Goal: Information Seeking & Learning: Find contact information

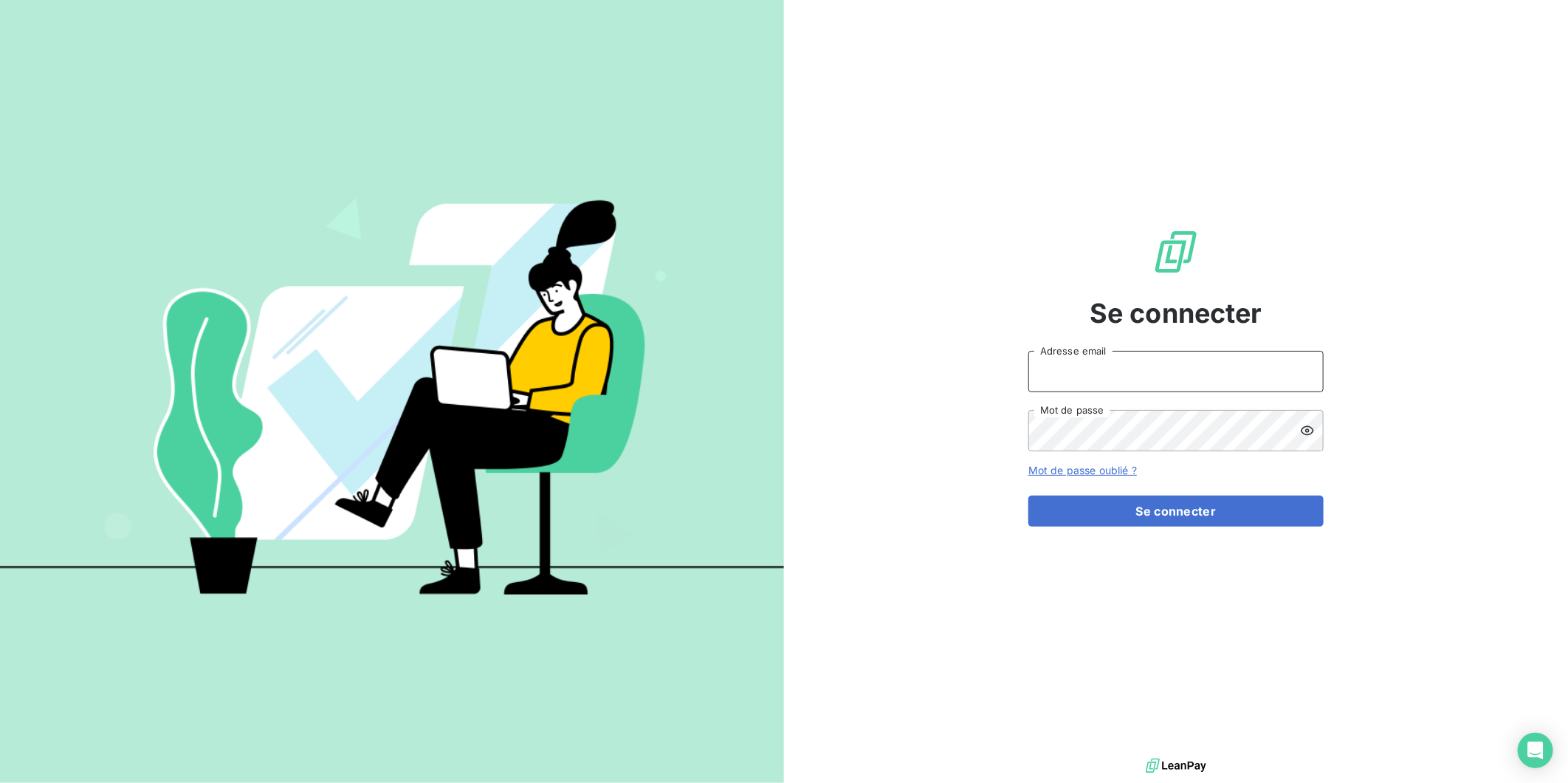
type input "[PERSON_NAME][EMAIL_ADDRESS][DOMAIN_NAME]"
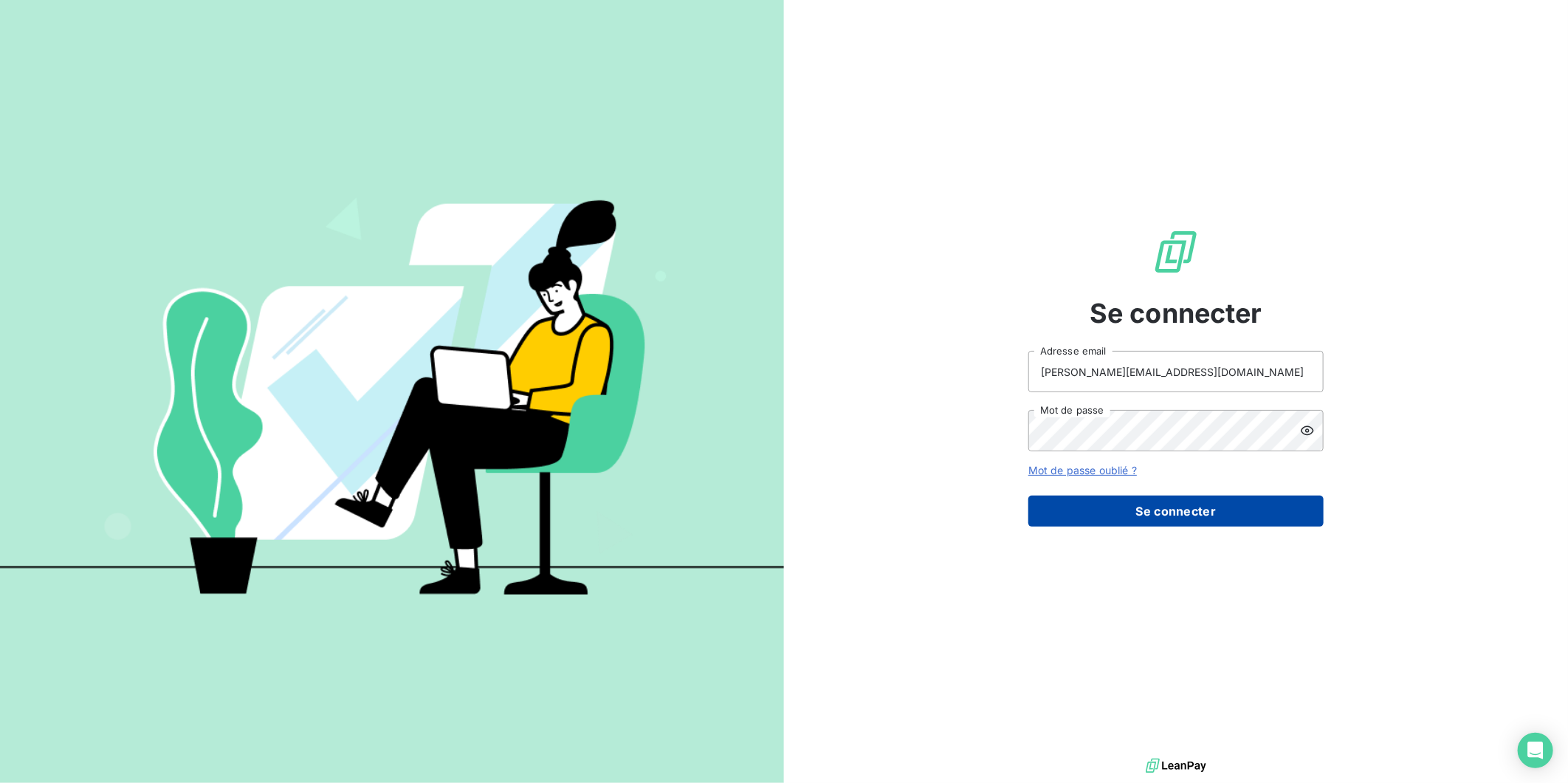
click at [1117, 512] on button "Se connecter" at bounding box center [1176, 512] width 295 height 31
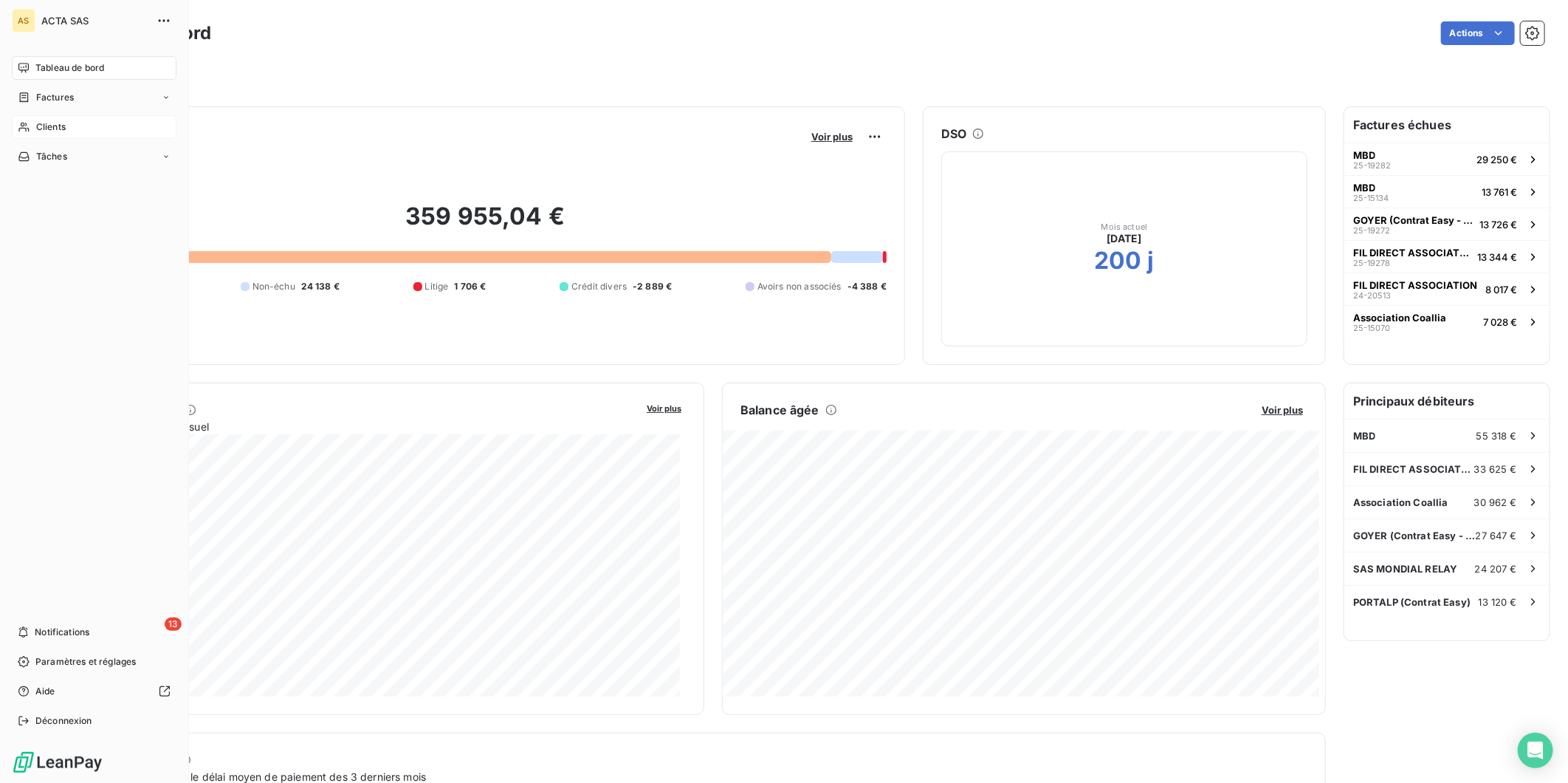
click at [40, 128] on span "Clients" at bounding box center [51, 127] width 30 height 13
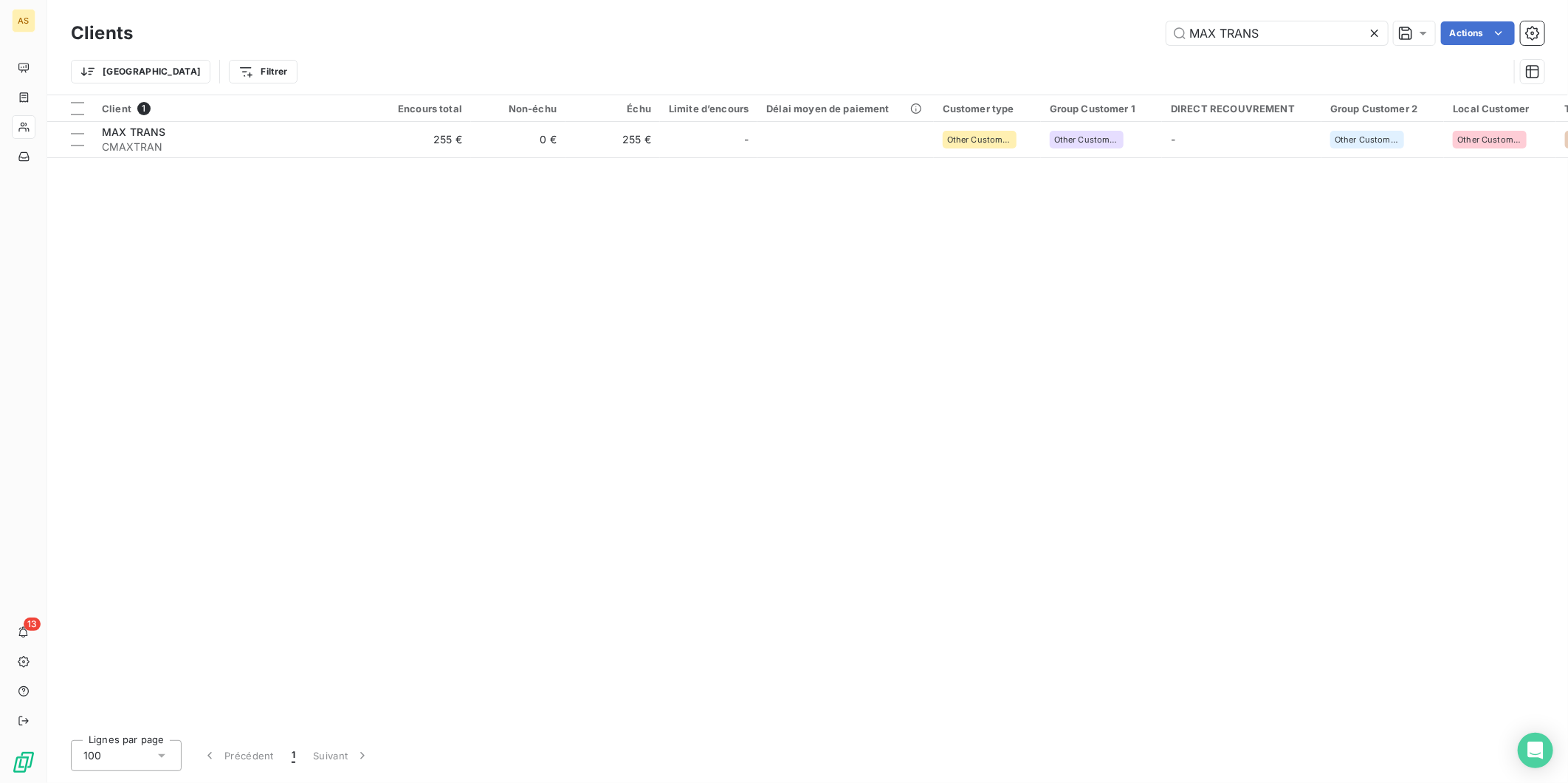
click at [1371, 35] on icon at bounding box center [1374, 33] width 7 height 7
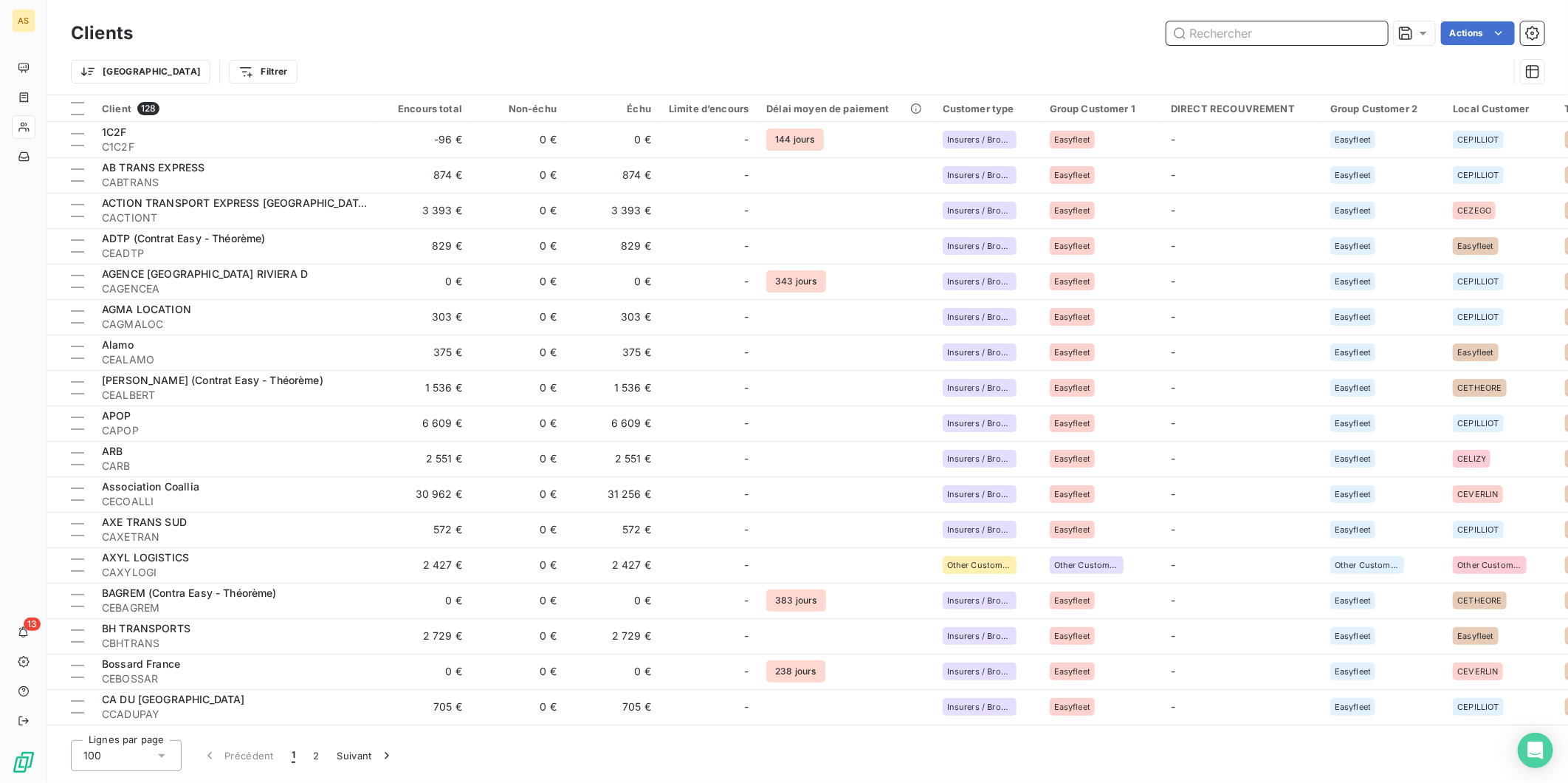
click at [1212, 33] on input "text" at bounding box center [1277, 33] width 222 height 24
paste input "MBT EXPRESS CMBTEXOR"
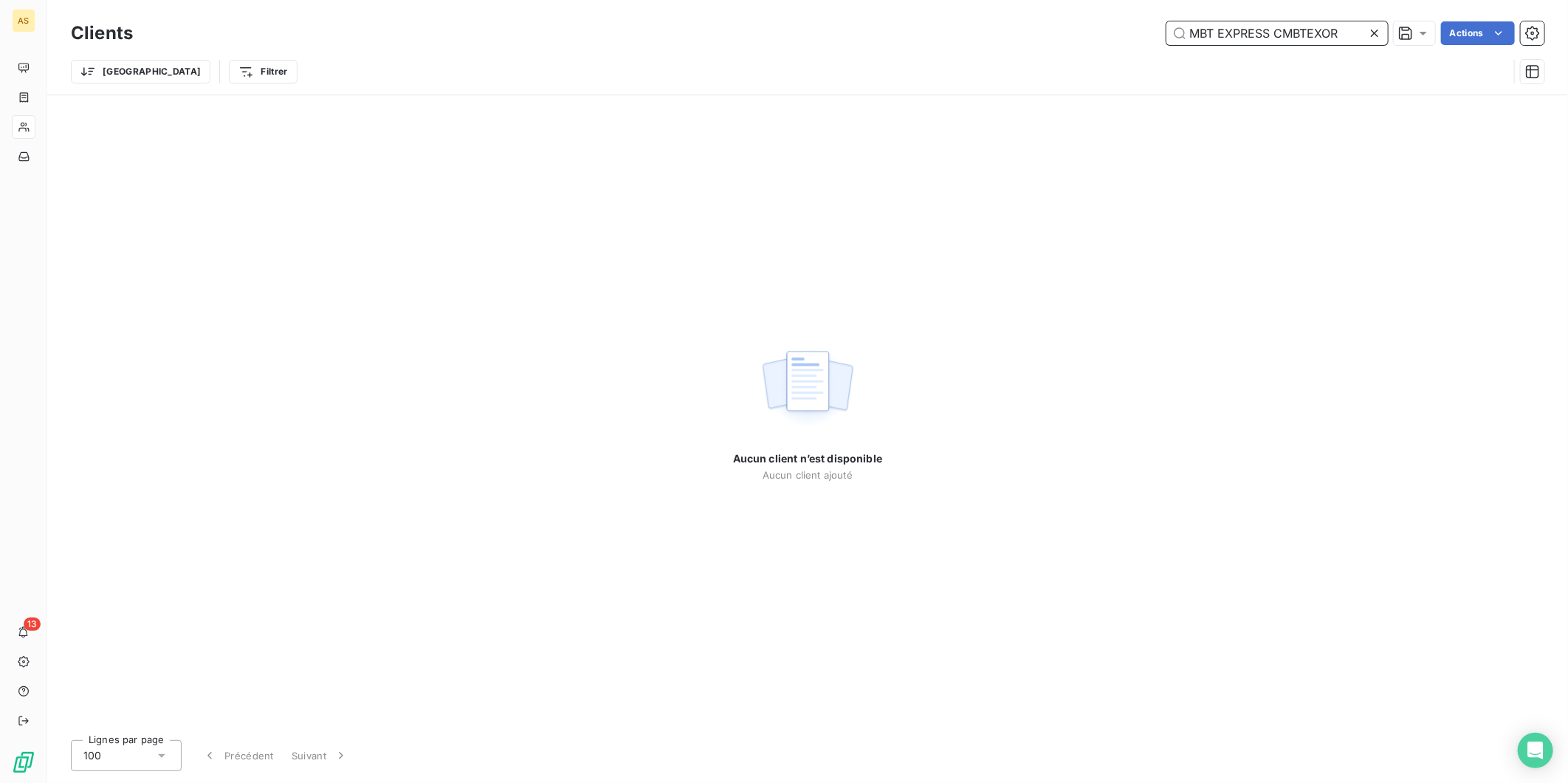
drag, startPoint x: 1336, startPoint y: 35, endPoint x: 1286, endPoint y: 35, distance: 50.0
click at [1291, 34] on input "MBT EXPRESS CMBTEXOR" at bounding box center [1277, 33] width 222 height 24
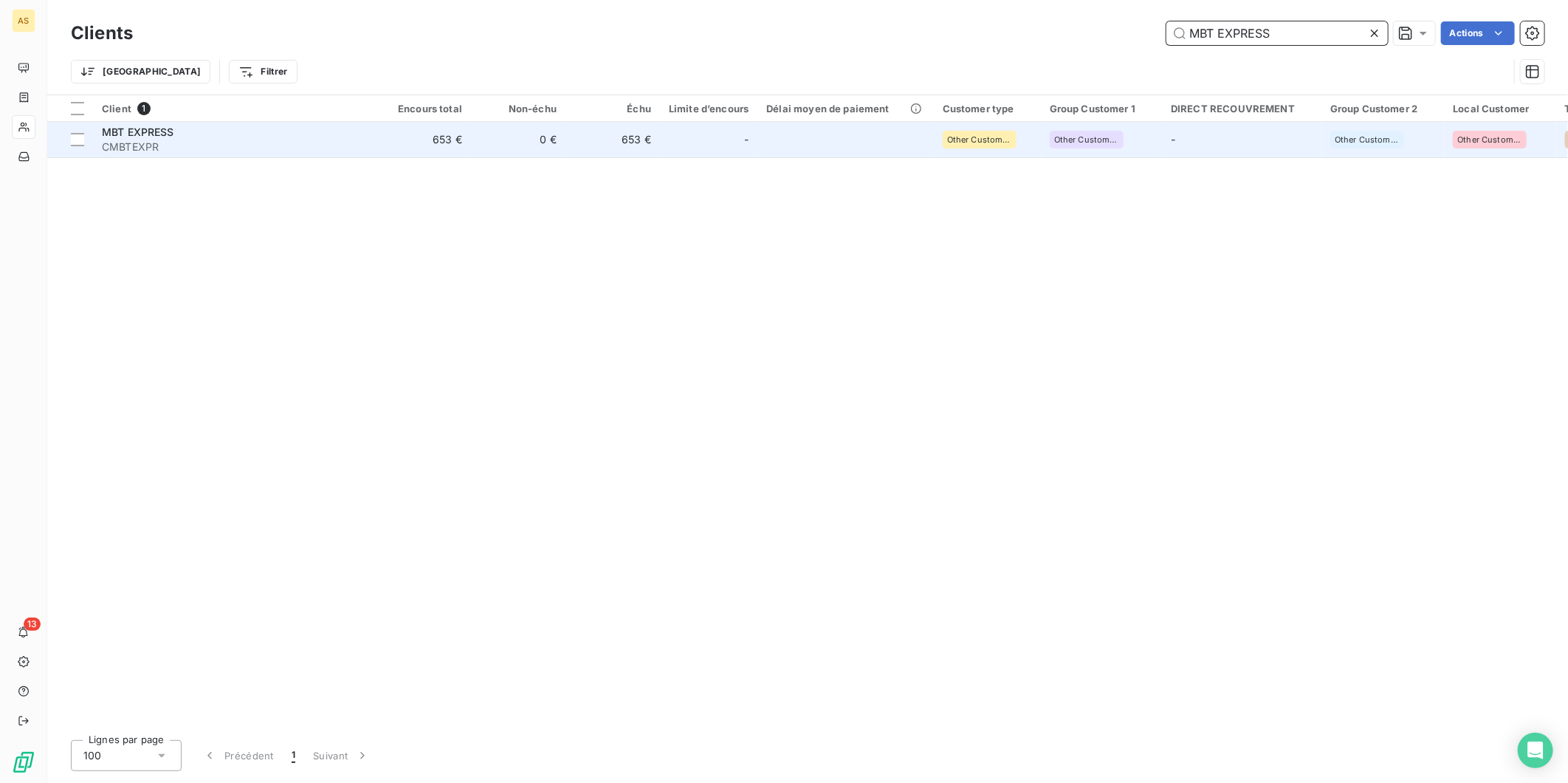
type input "MBT EXPRESS"
click at [469, 144] on td "653 €" at bounding box center [424, 139] width 95 height 35
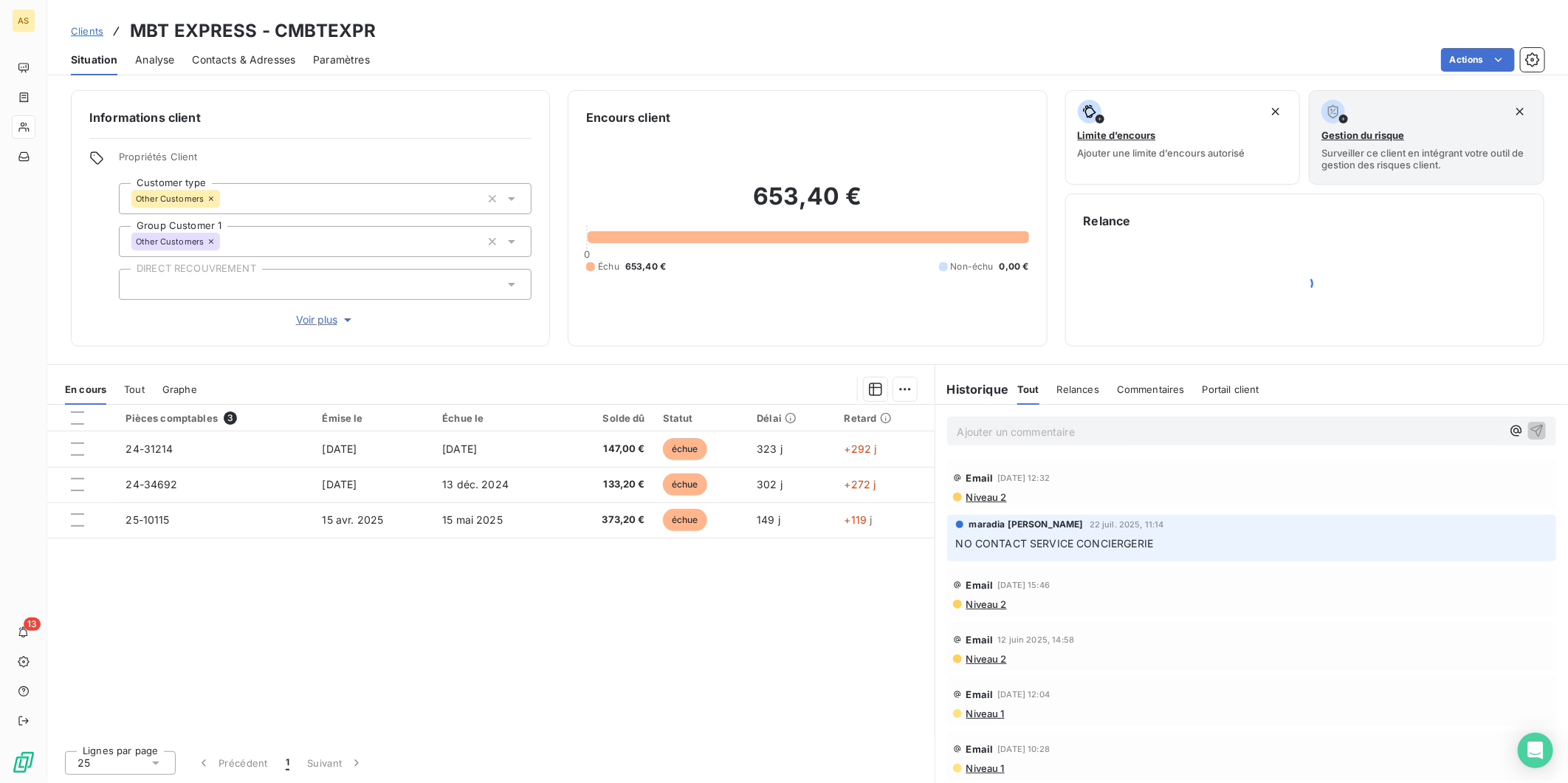
click at [261, 60] on span "Contacts & Adresses" at bounding box center [243, 60] width 103 height 15
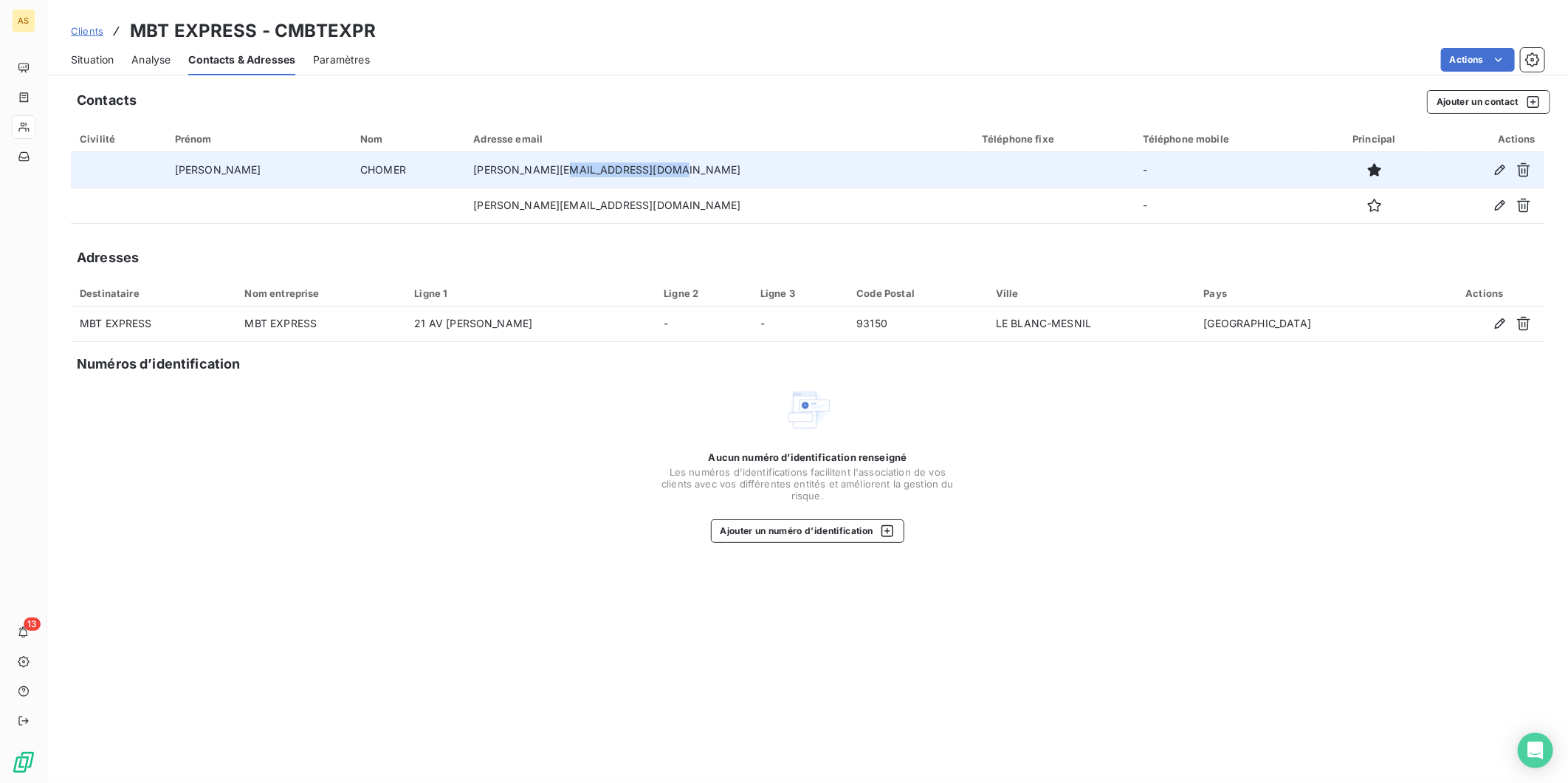
drag, startPoint x: 555, startPoint y: 167, endPoint x: 666, endPoint y: 167, distance: 111.0
click at [666, 167] on td "[PERSON_NAME][EMAIL_ADDRESS][DOMAIN_NAME]" at bounding box center [718, 169] width 509 height 35
copy td "[DOMAIN_NAME]"
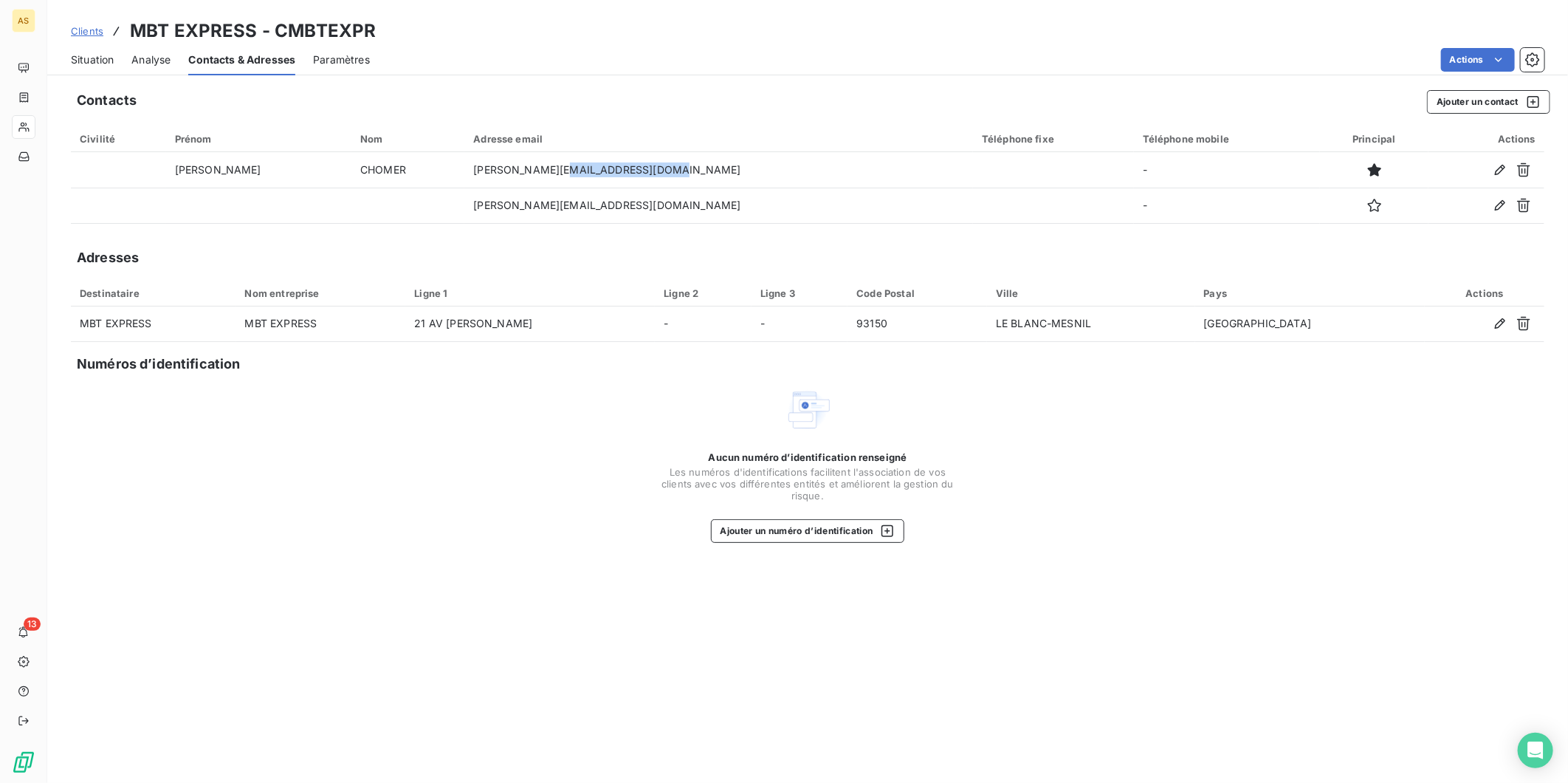
click at [85, 65] on span "Situation" at bounding box center [92, 60] width 43 height 15
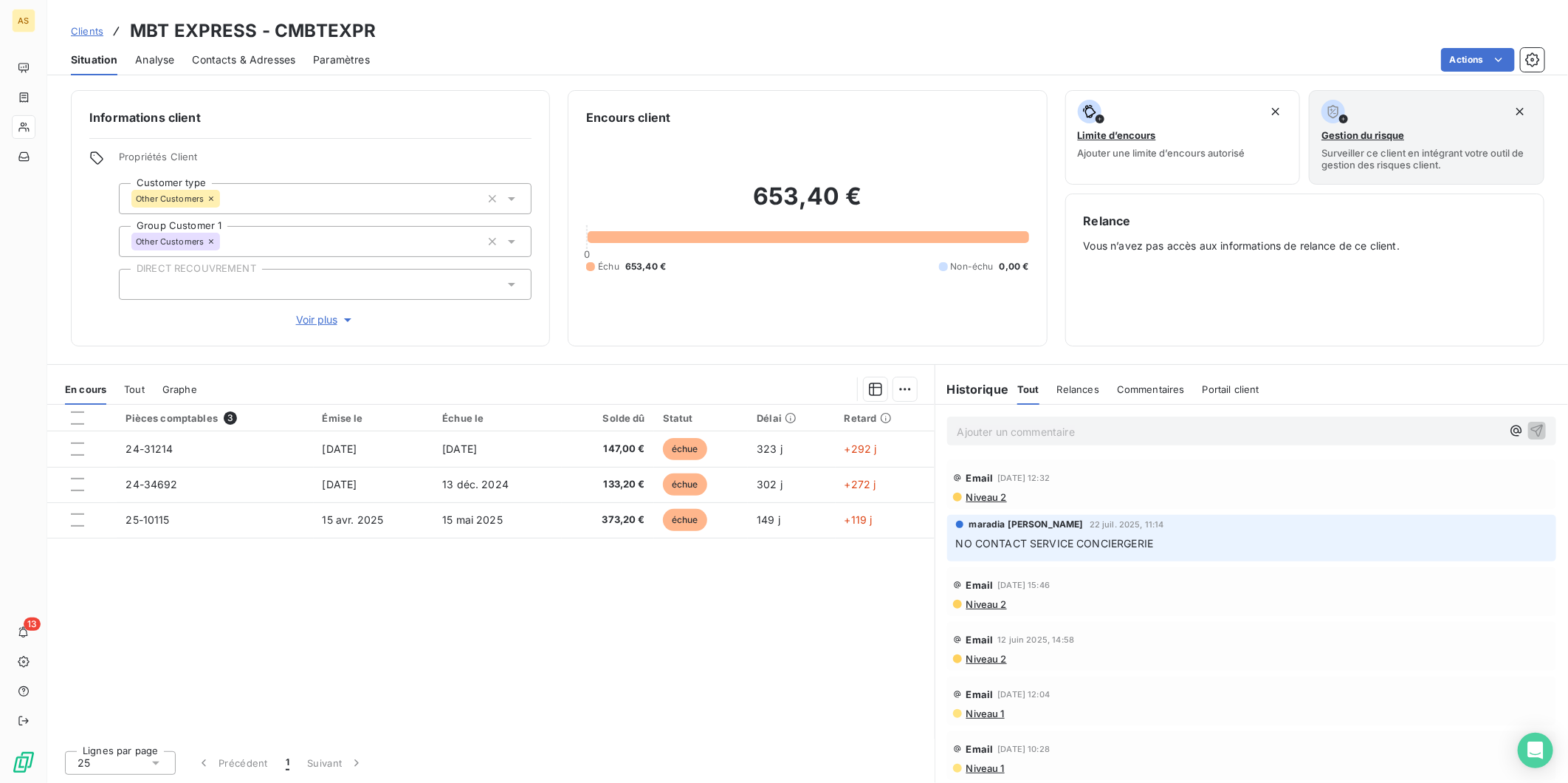
click at [992, 498] on span "Niveau 2" at bounding box center [986, 497] width 42 height 12
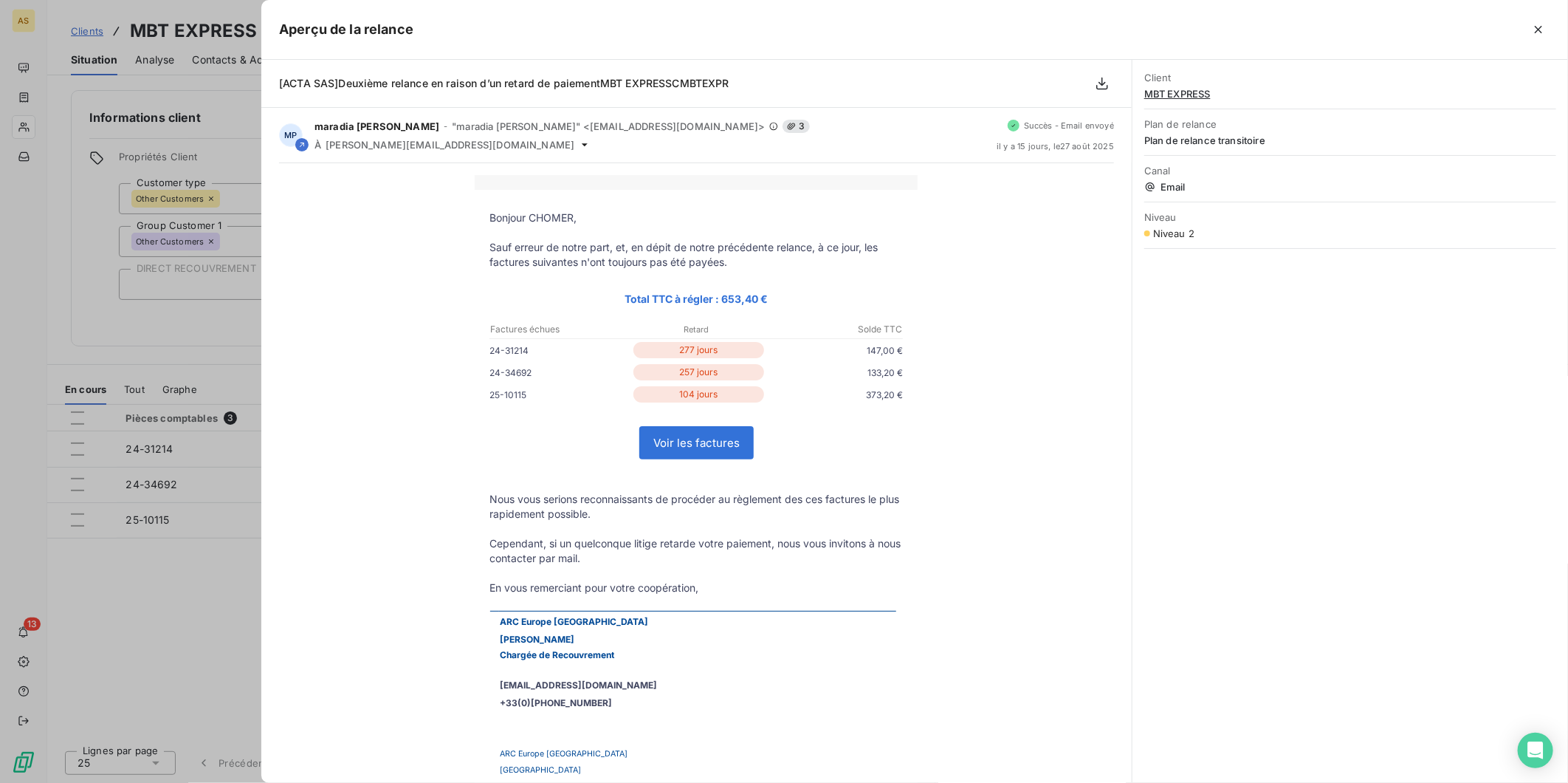
click at [209, 118] on div at bounding box center [784, 391] width 1568 height 783
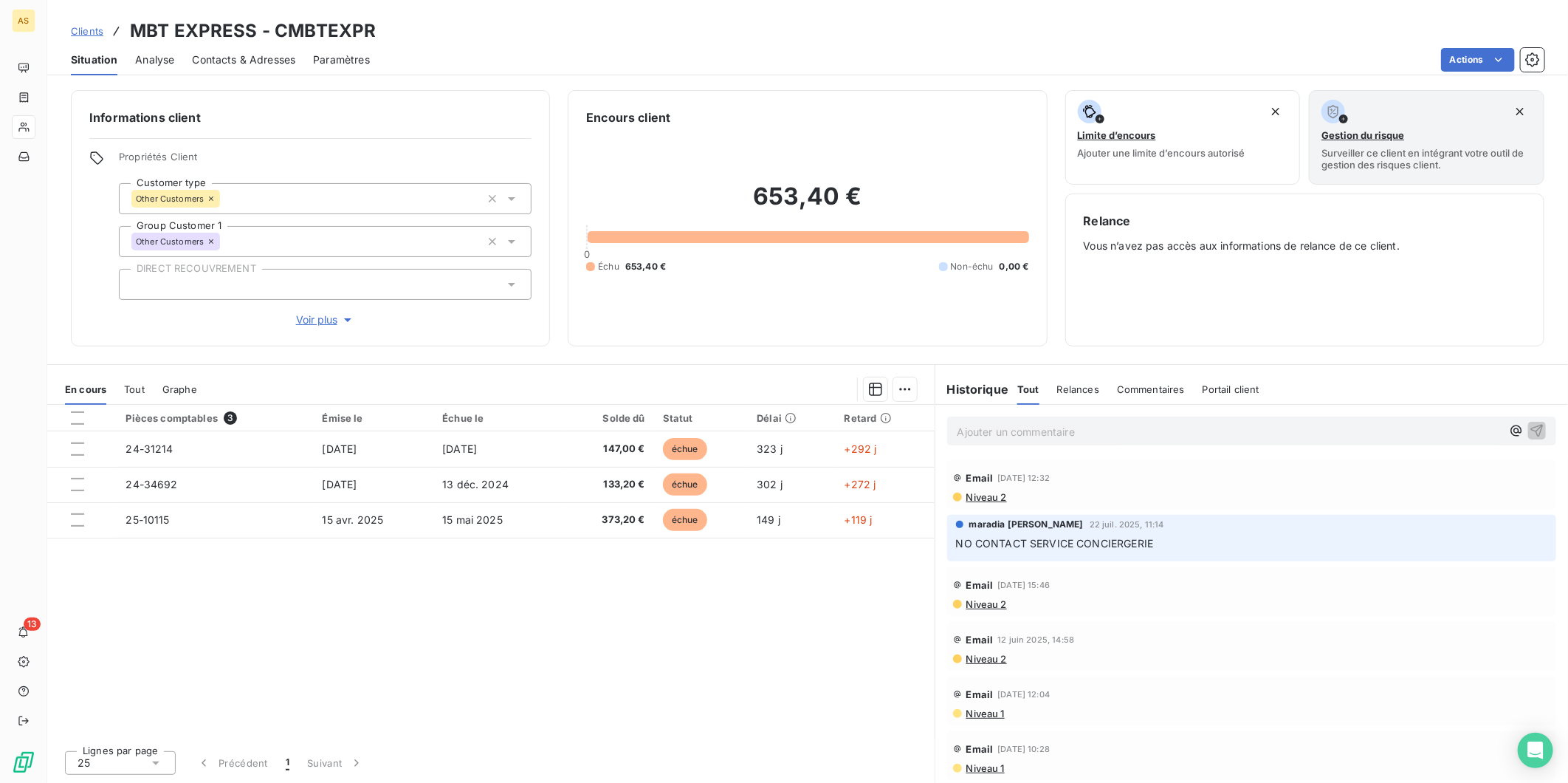
click at [95, 38] on link "Clients" at bounding box center [87, 31] width 32 height 15
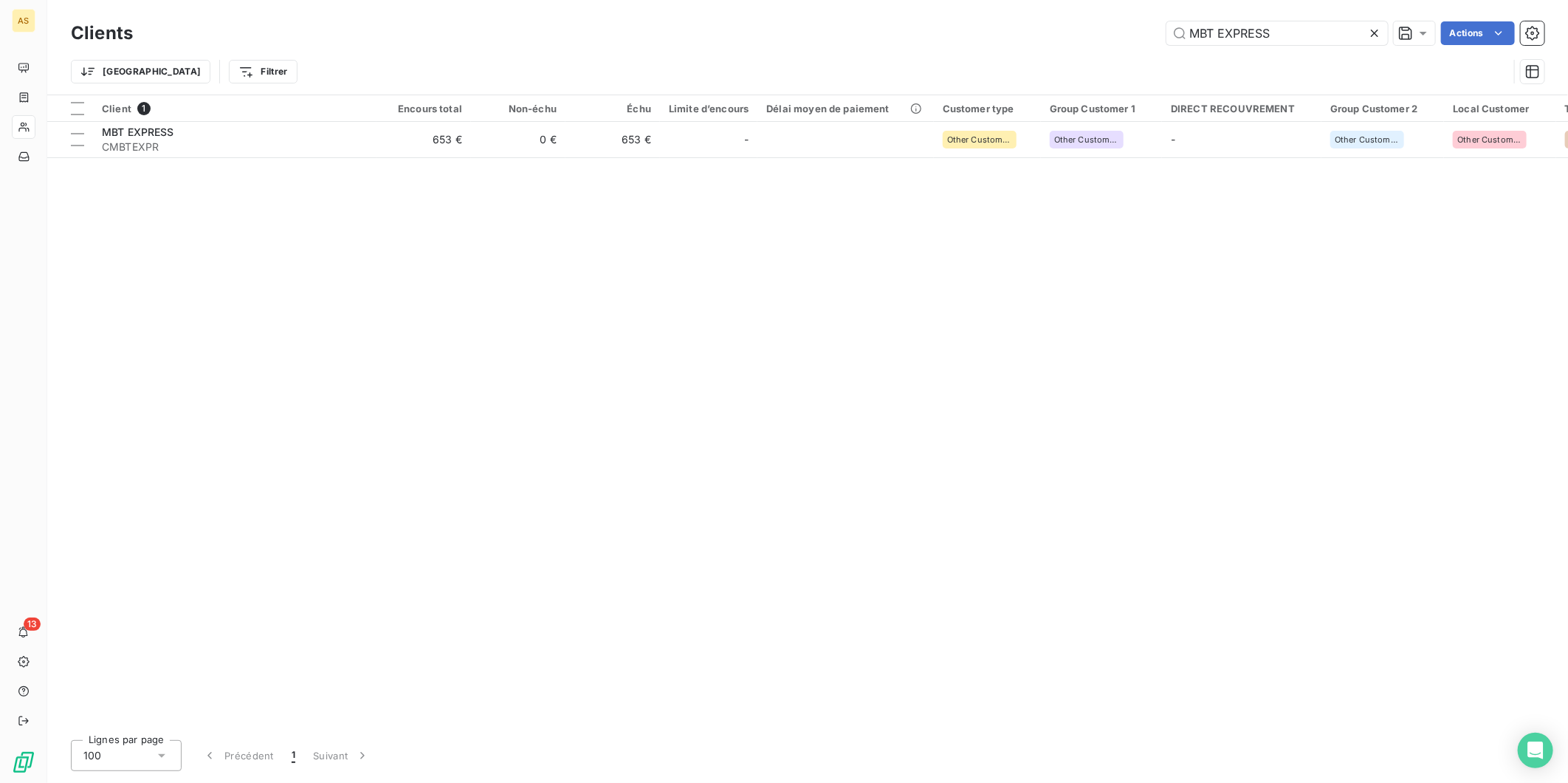
drag, startPoint x: 1323, startPoint y: 31, endPoint x: 1128, endPoint y: 31, distance: 195.0
click at [1128, 31] on div "MBT EXPRESS Actions" at bounding box center [848, 33] width 1394 height 24
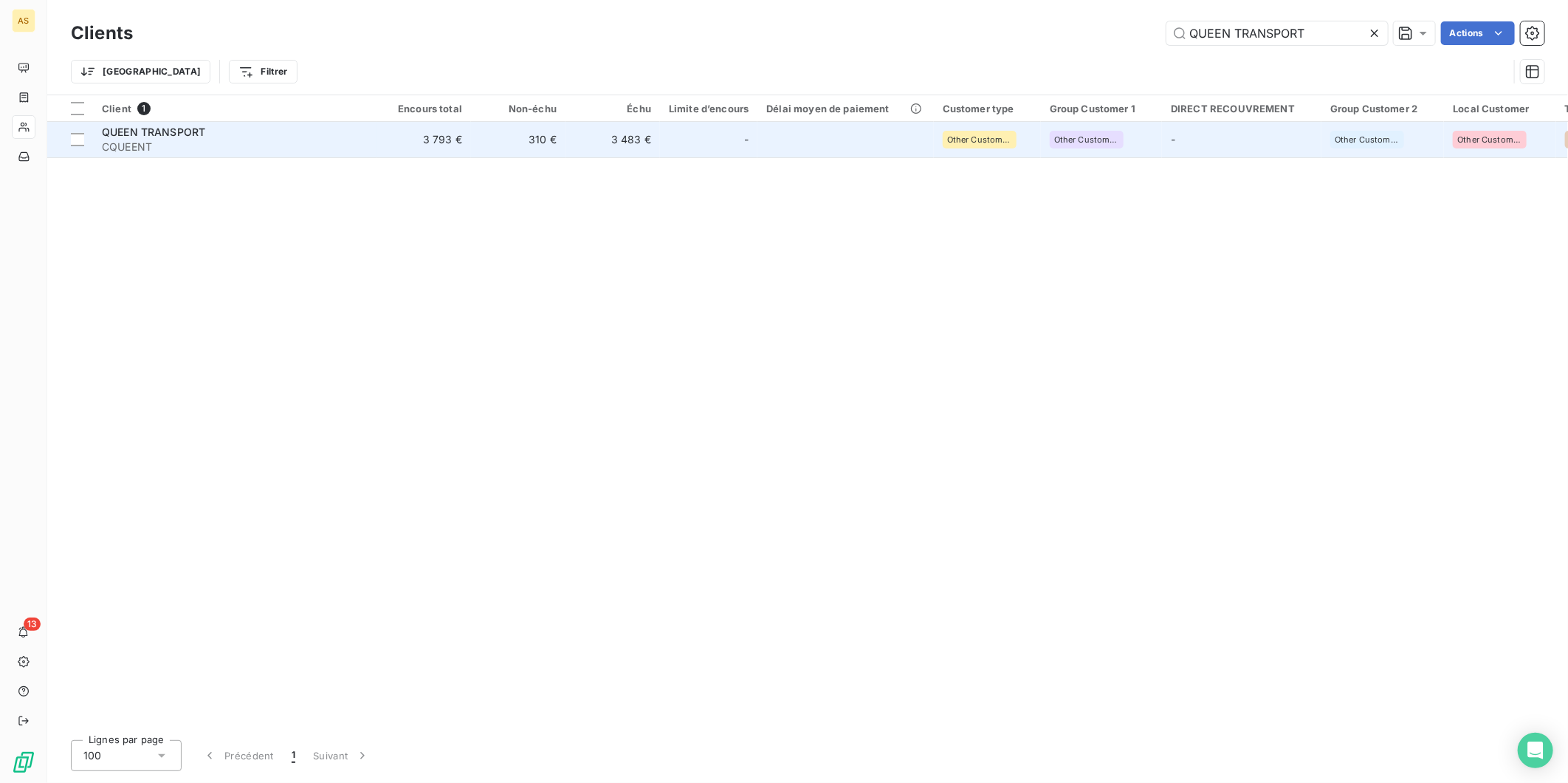
type input "QUEEN TRANSPORT"
click at [567, 141] on td "3 483 €" at bounding box center [613, 139] width 95 height 35
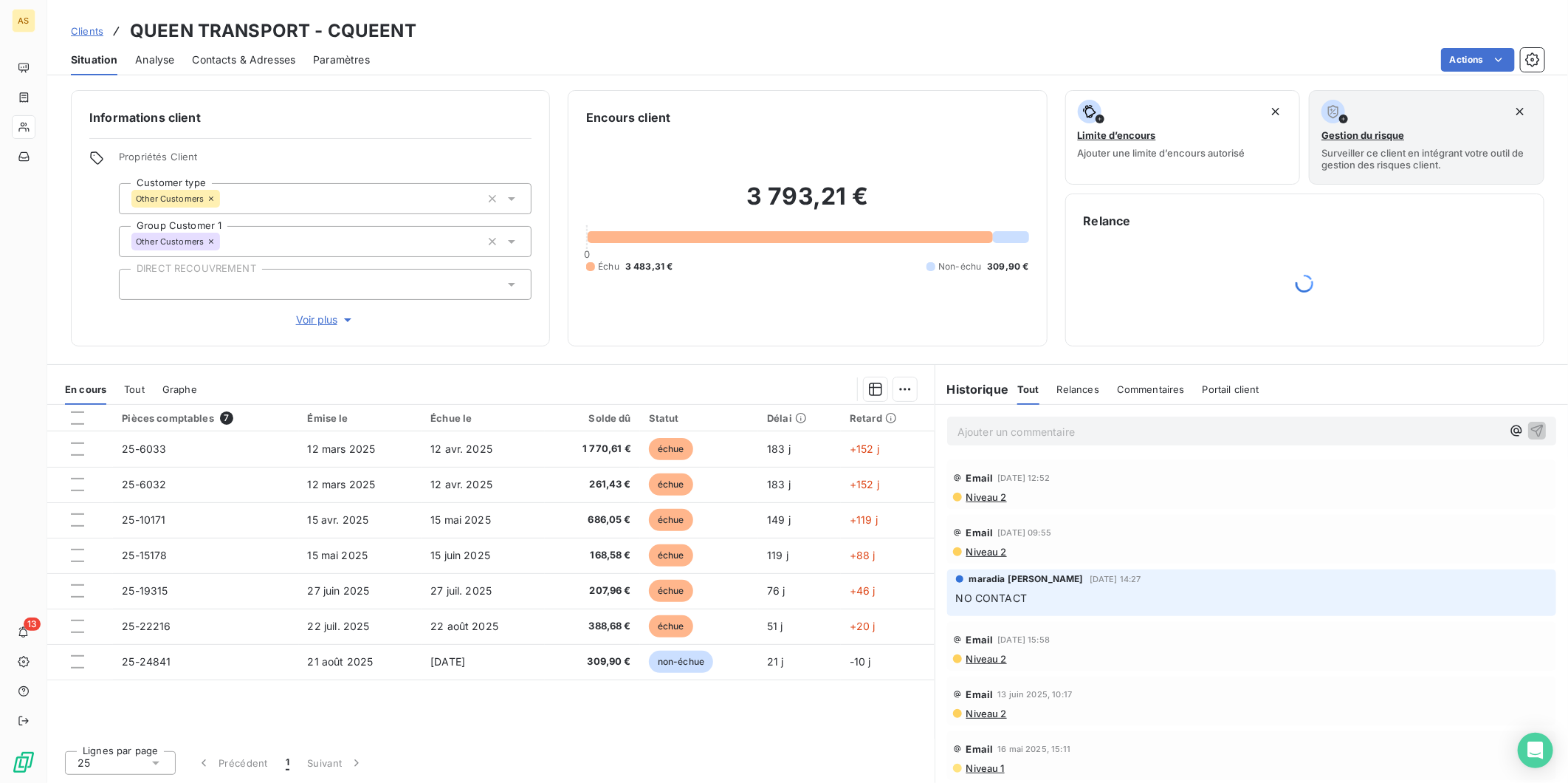
click at [993, 492] on span "Niveau 2" at bounding box center [986, 497] width 42 height 12
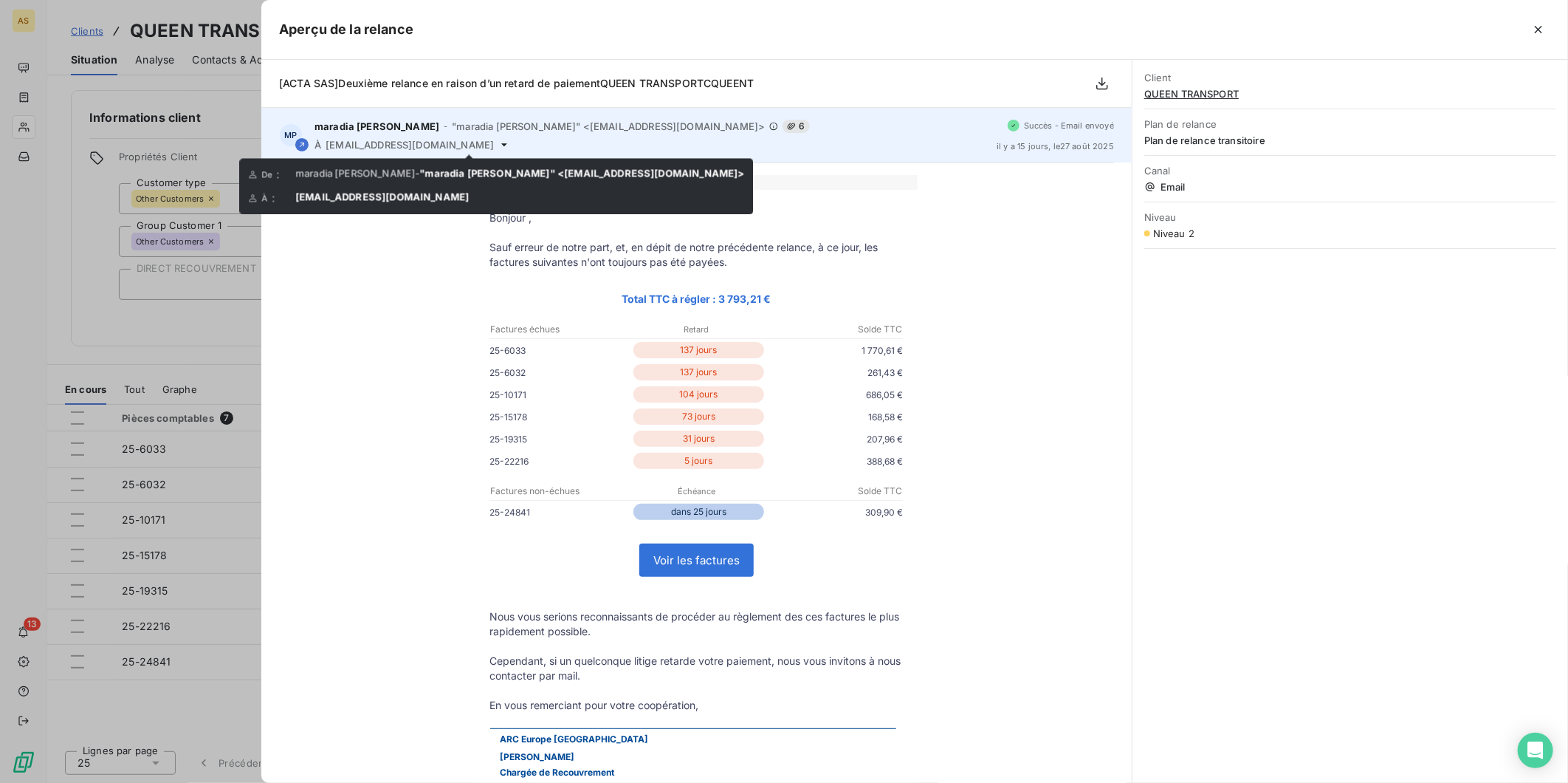
click at [498, 144] on icon at bounding box center [504, 144] width 12 height 12
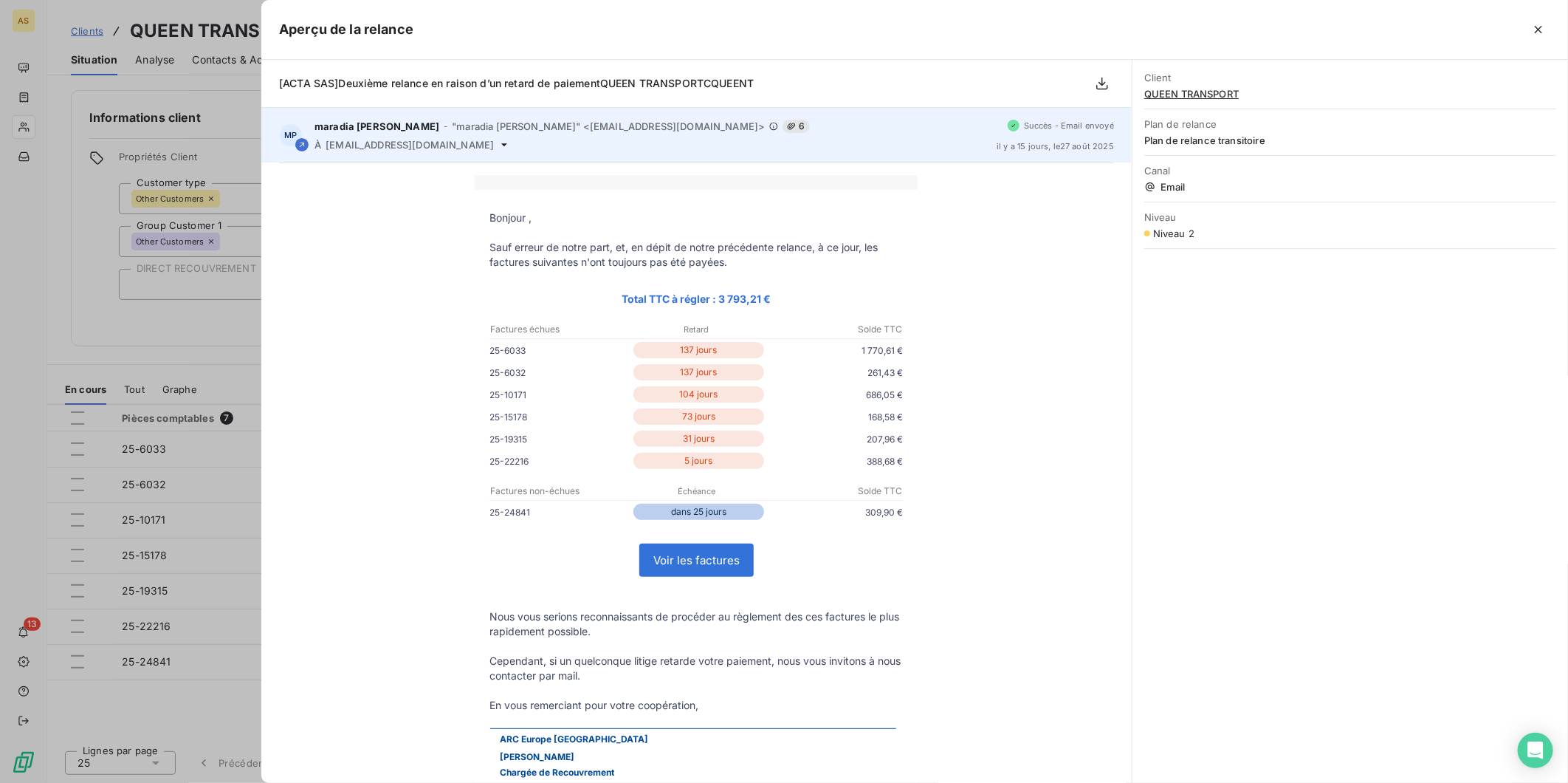
click at [501, 144] on icon at bounding box center [504, 145] width 6 height 3
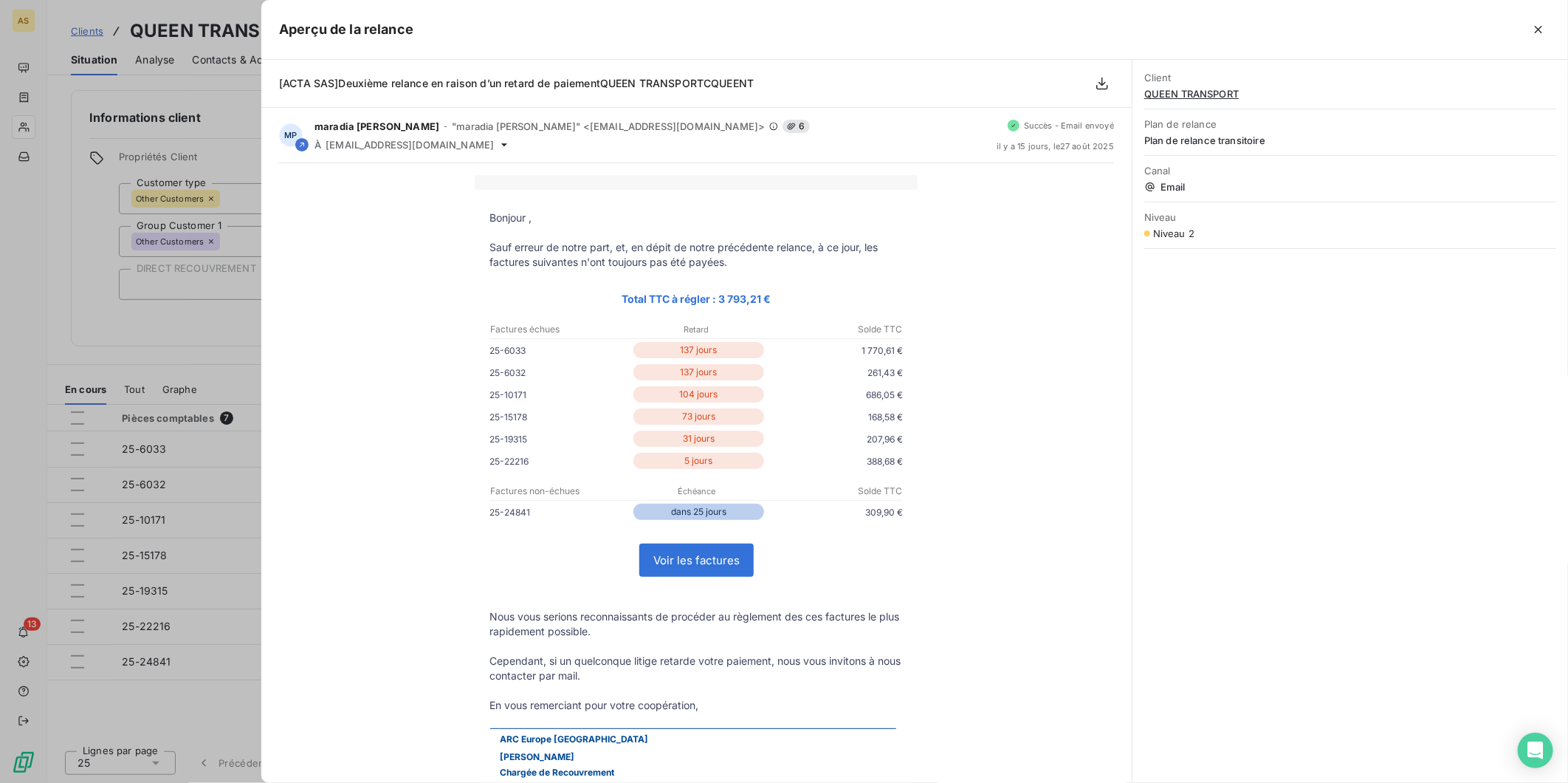
click at [158, 149] on div at bounding box center [784, 391] width 1568 height 783
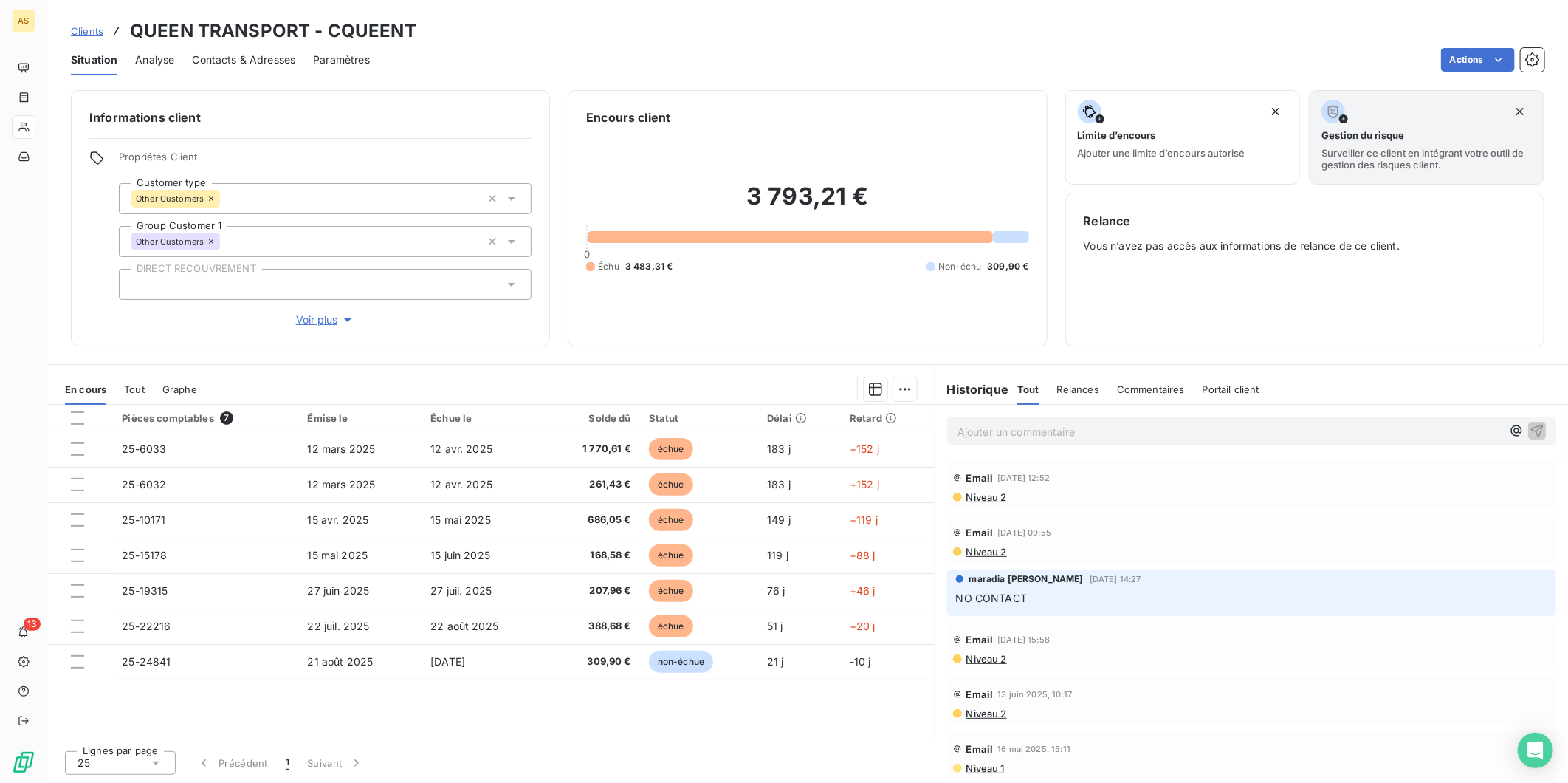
click at [214, 55] on span "Contacts & Adresses" at bounding box center [243, 60] width 103 height 15
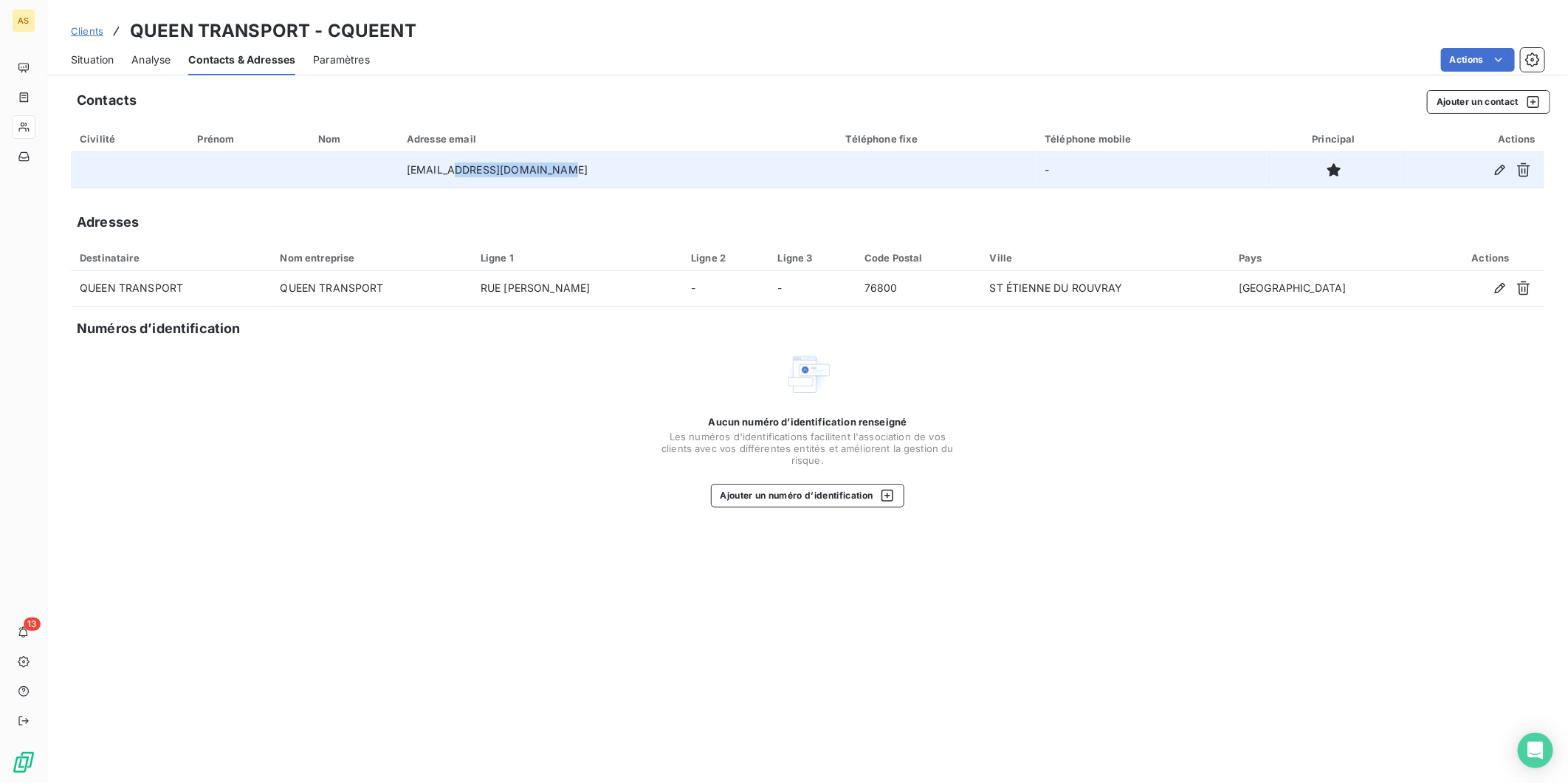
drag, startPoint x: 471, startPoint y: 172, endPoint x: 577, endPoint y: 175, distance: 106.0
click at [577, 175] on td "[EMAIL_ADDRESS][DOMAIN_NAME]" at bounding box center [618, 169] width 440 height 35
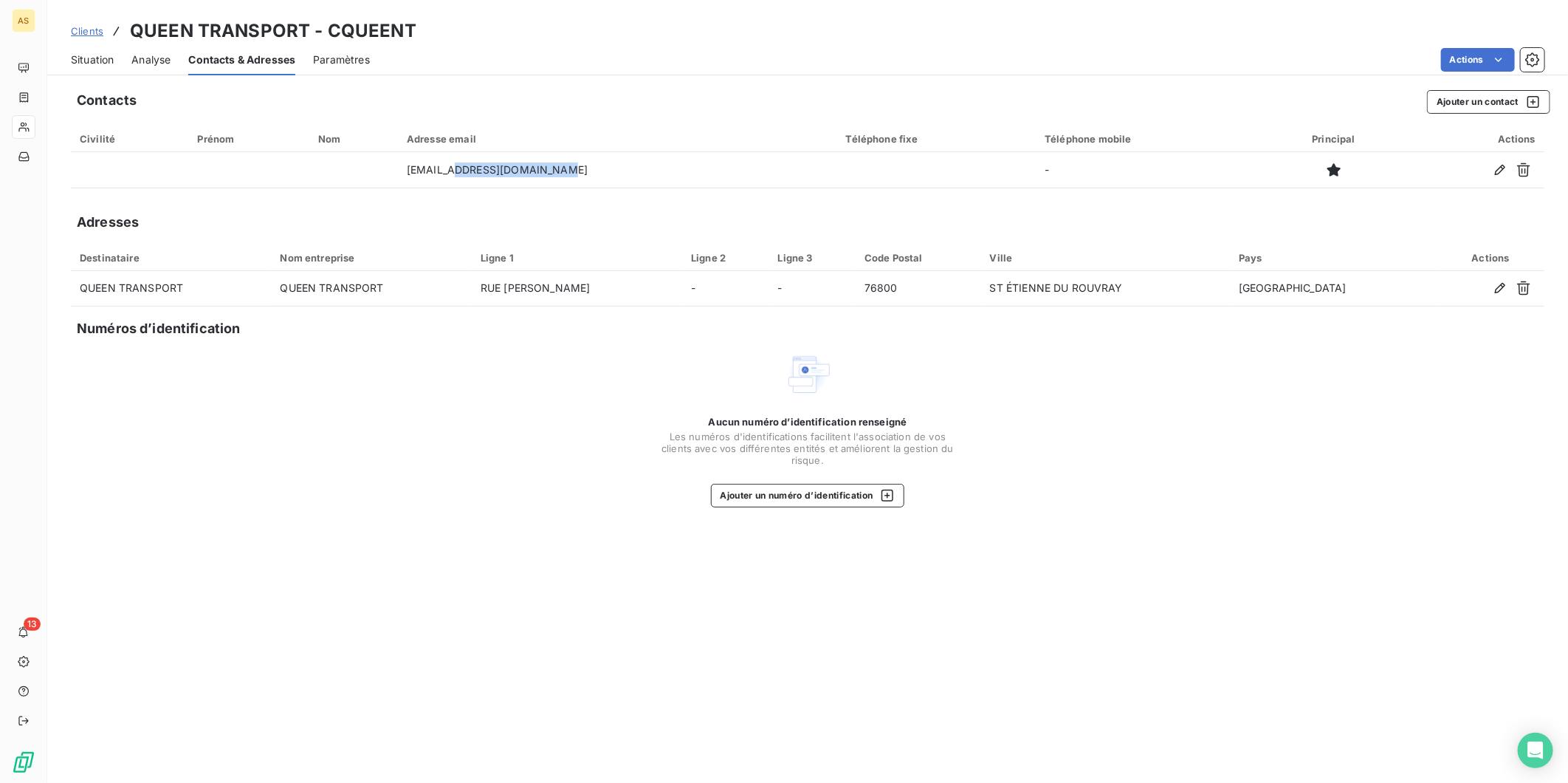
copy td "[DOMAIN_NAME]"
click at [95, 57] on span "Situation" at bounding box center [92, 60] width 43 height 15
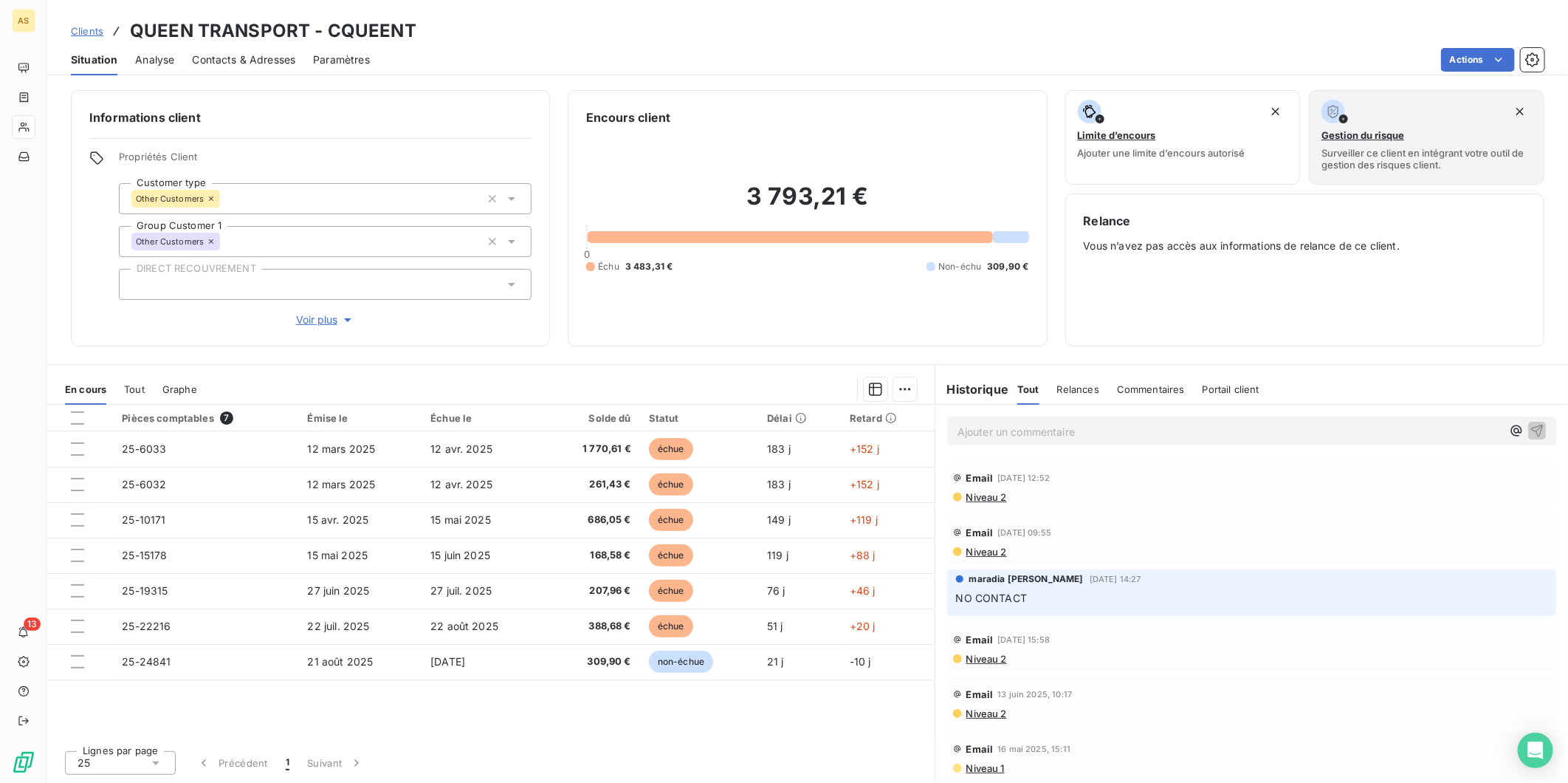
click at [224, 59] on span "Contacts & Adresses" at bounding box center [243, 60] width 103 height 15
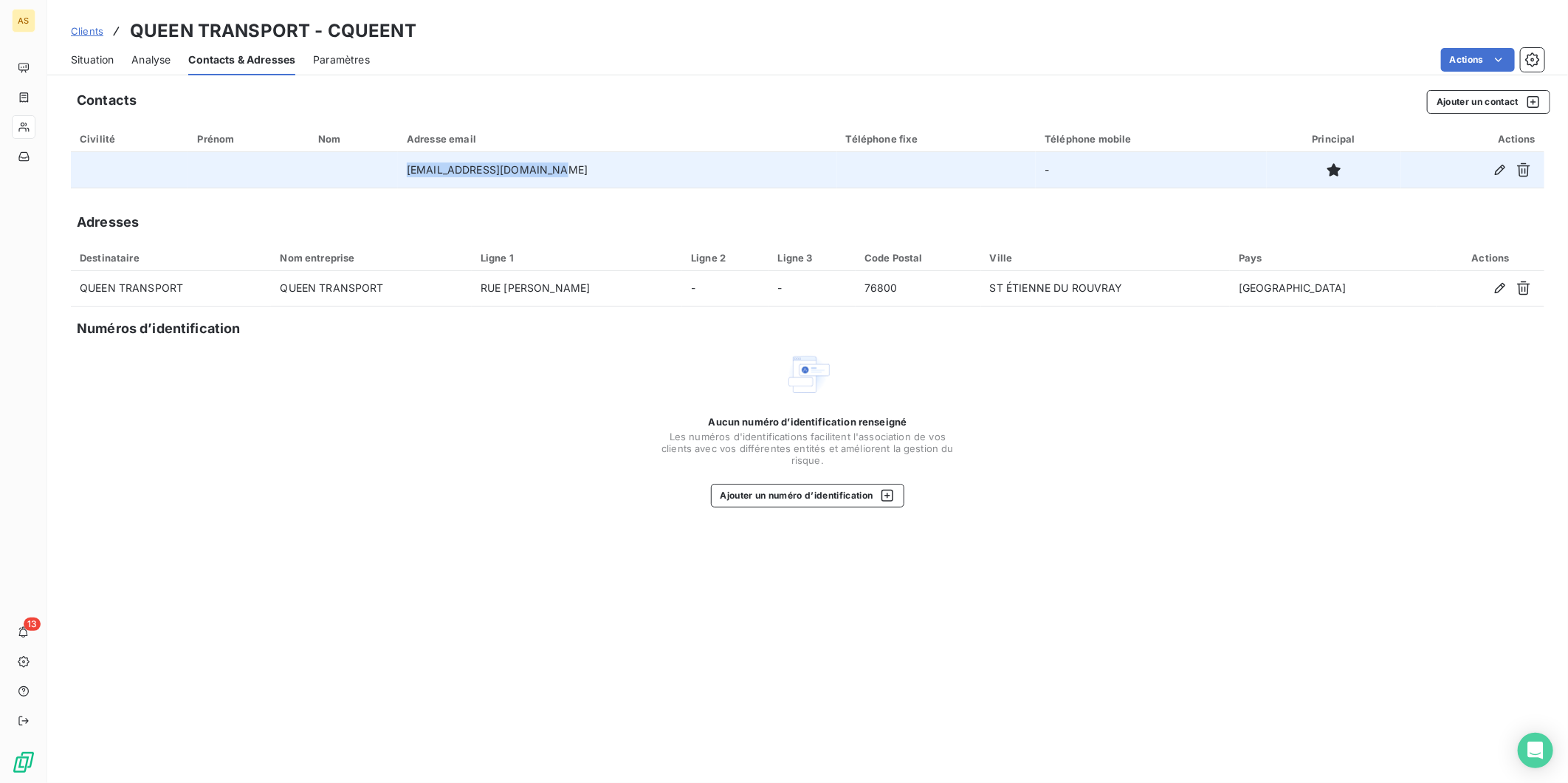
drag, startPoint x: 563, startPoint y: 167, endPoint x: 394, endPoint y: 166, distance: 169.0
click at [394, 166] on tr "[EMAIL_ADDRESS][DOMAIN_NAME] -" at bounding box center [808, 169] width 1474 height 35
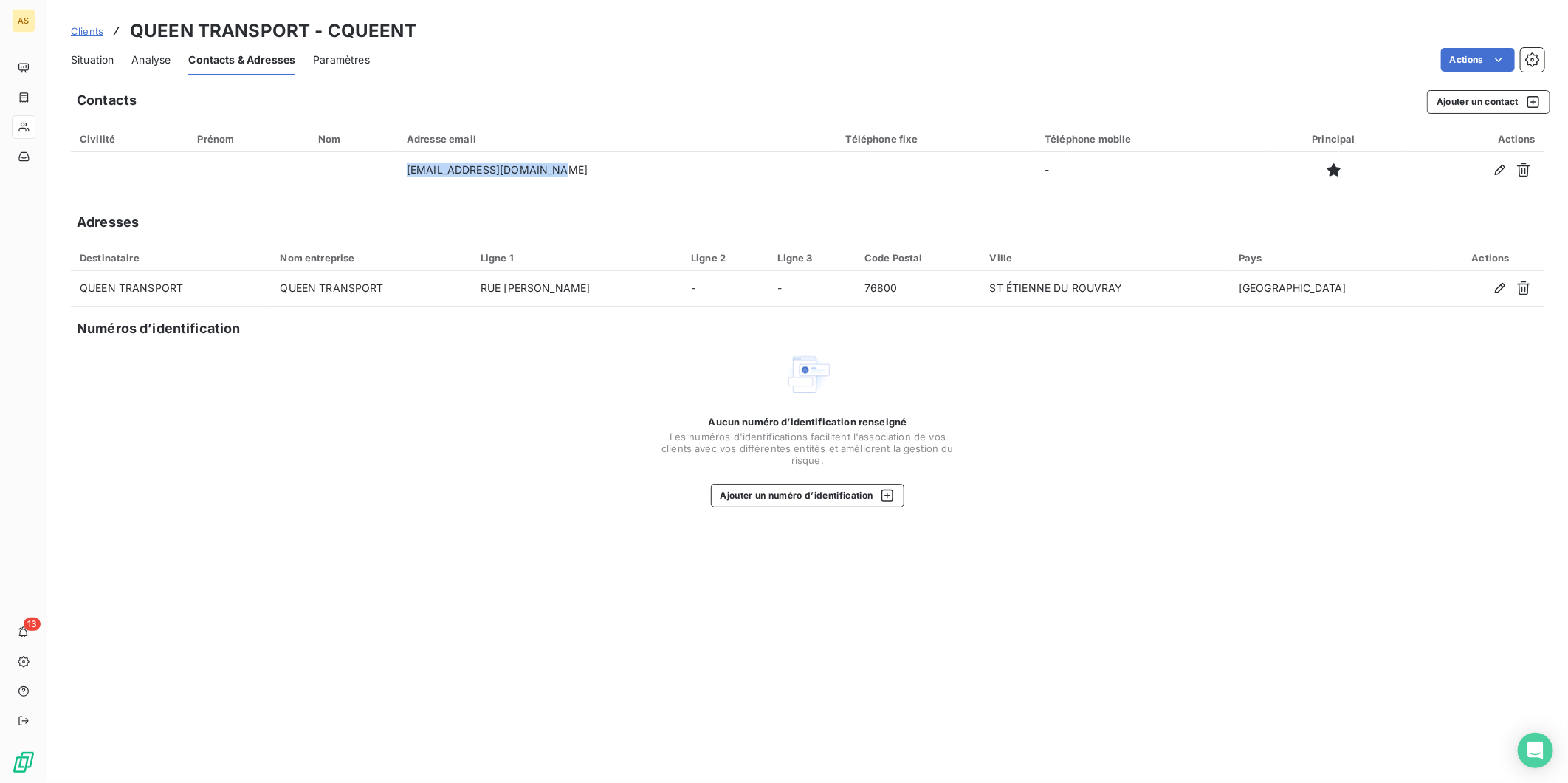
copy tr "contact@queen-transport.f"
click at [95, 59] on span "Situation" at bounding box center [92, 60] width 43 height 15
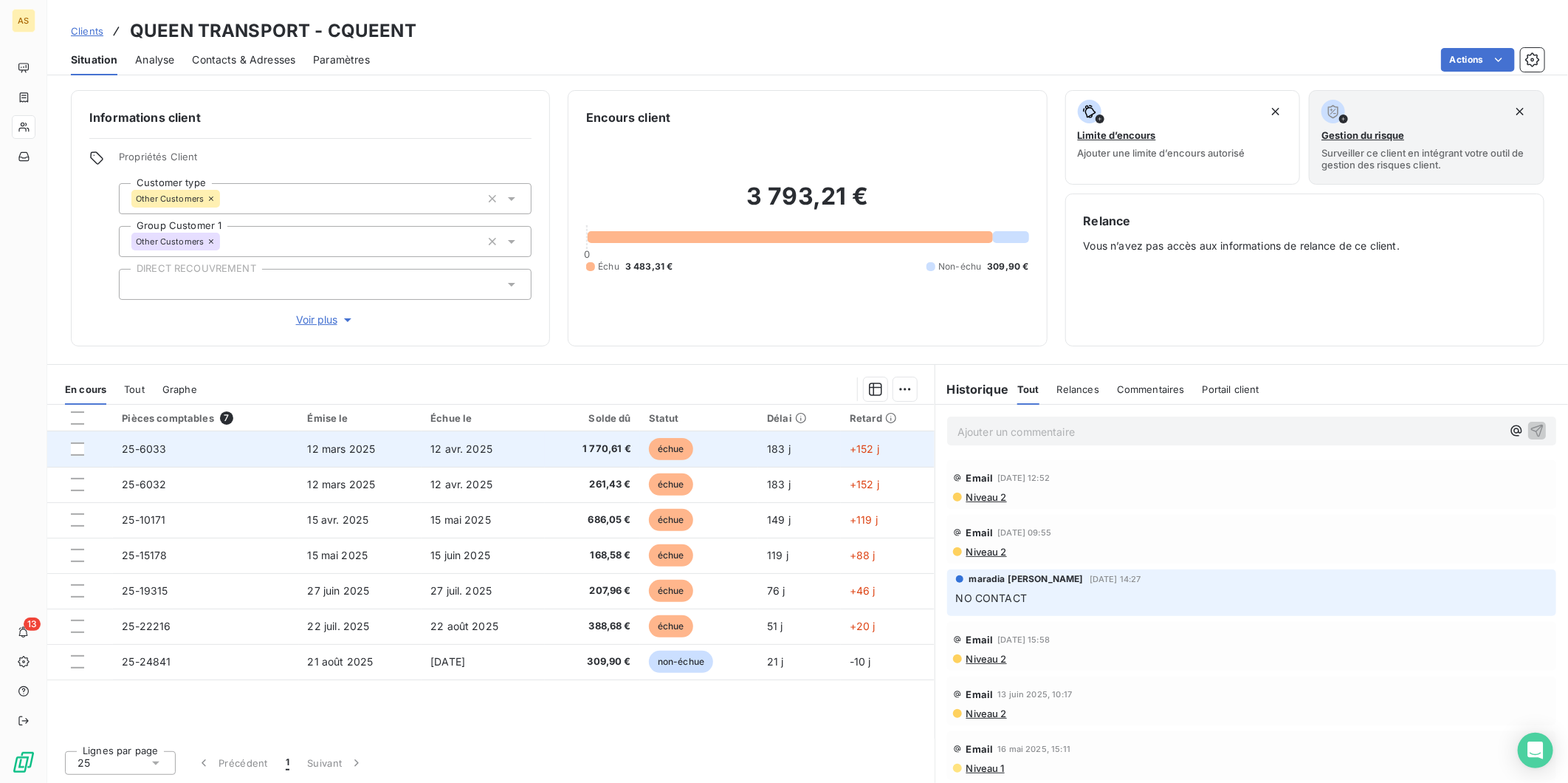
click at [402, 447] on td "12 mars 2025" at bounding box center [360, 449] width 123 height 35
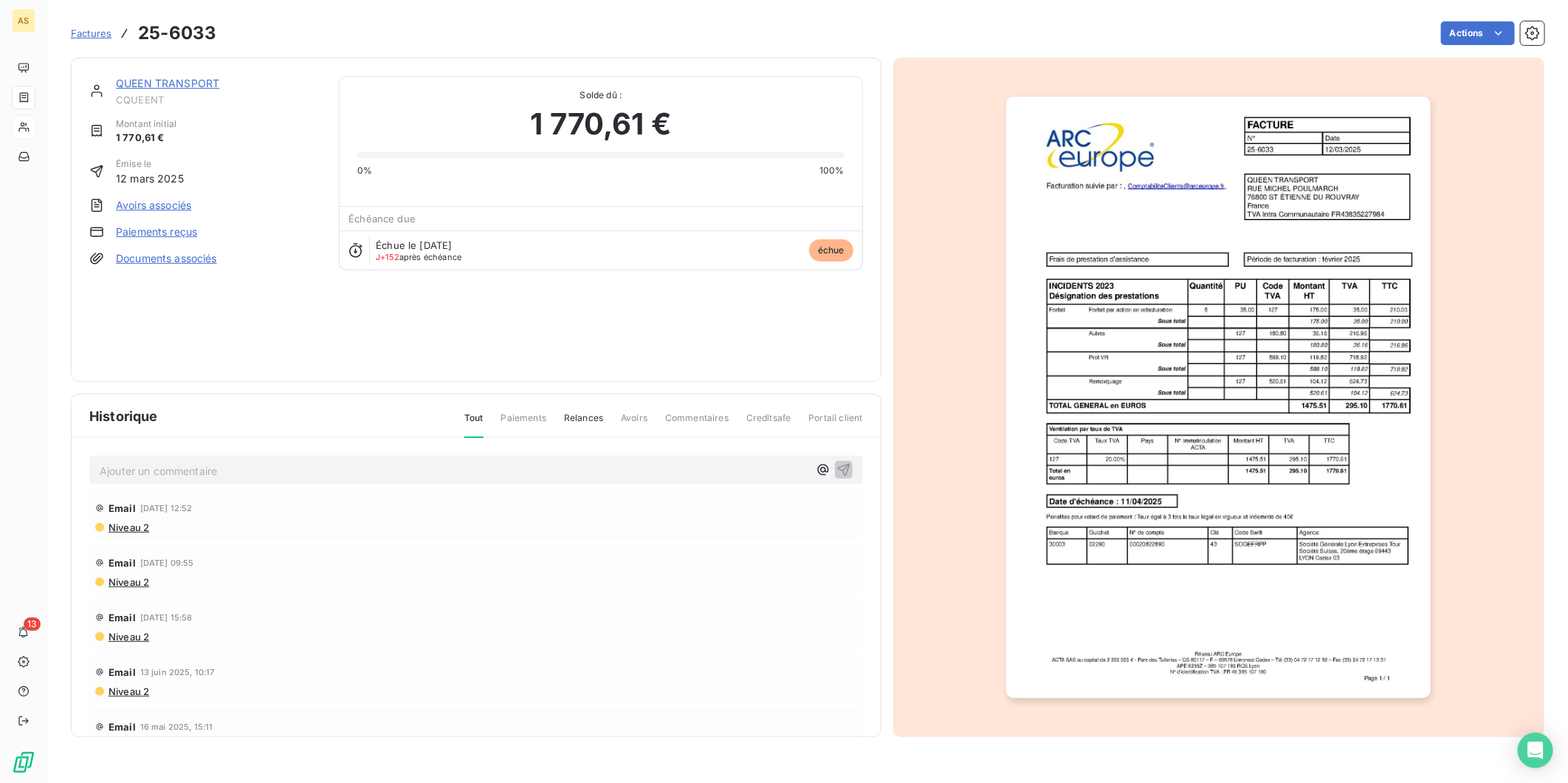
click at [1273, 356] on img "button" at bounding box center [1218, 397] width 425 height 601
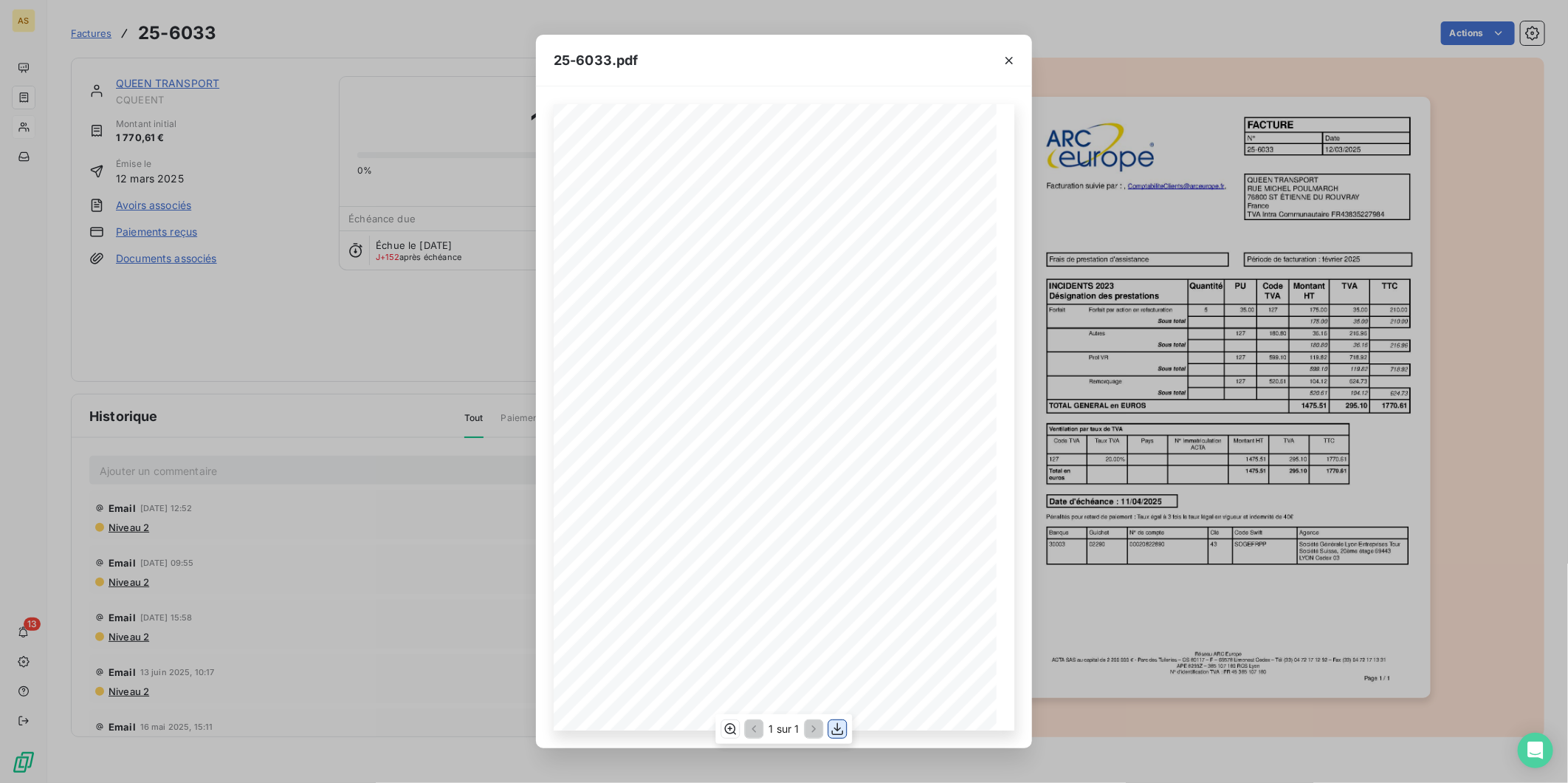
click at [837, 729] on icon "button" at bounding box center [838, 729] width 12 height 12
click at [1014, 57] on icon "button" at bounding box center [1010, 60] width 15 height 15
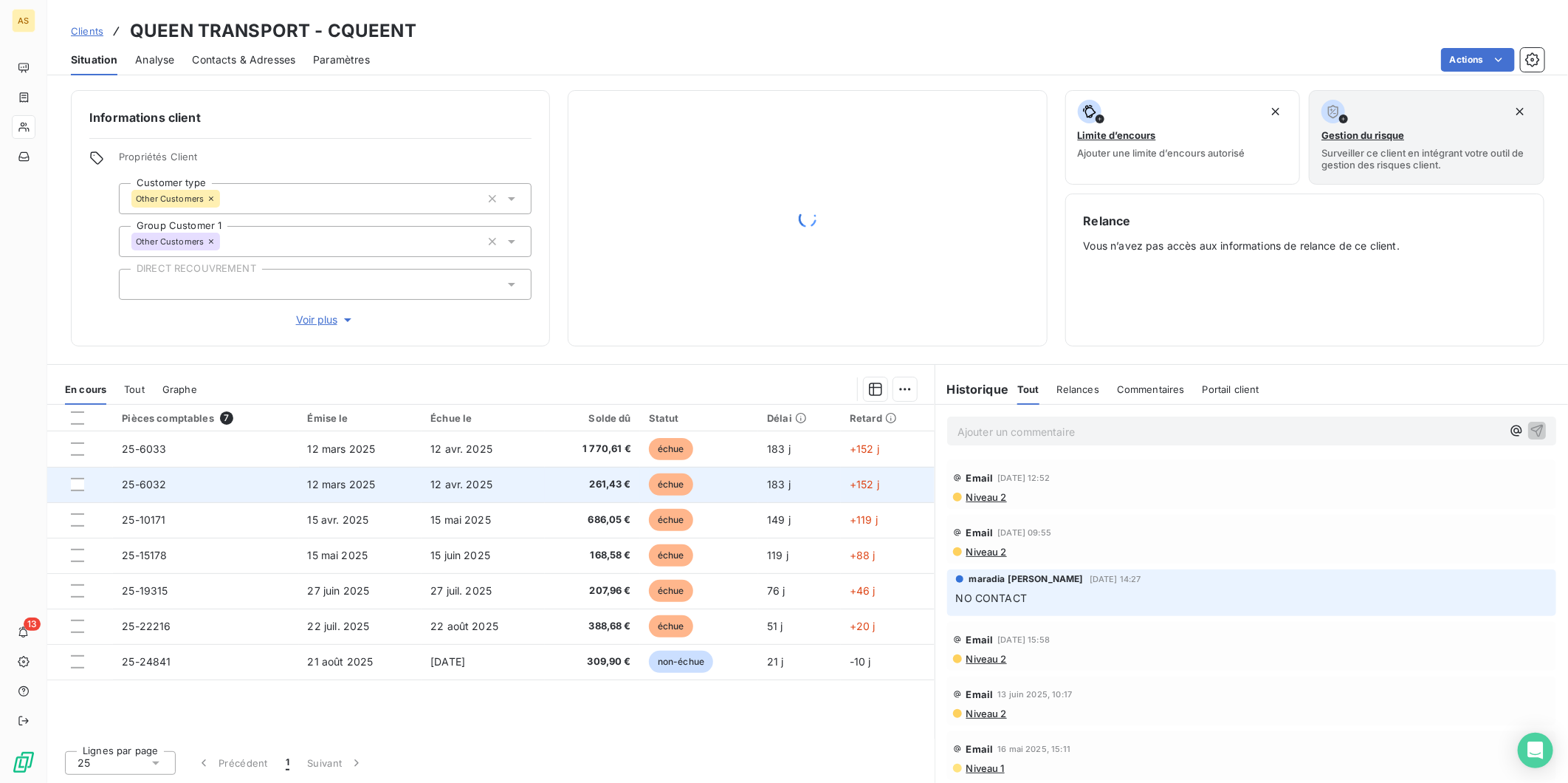
click at [285, 484] on td "25-6032" at bounding box center [205, 484] width 186 height 35
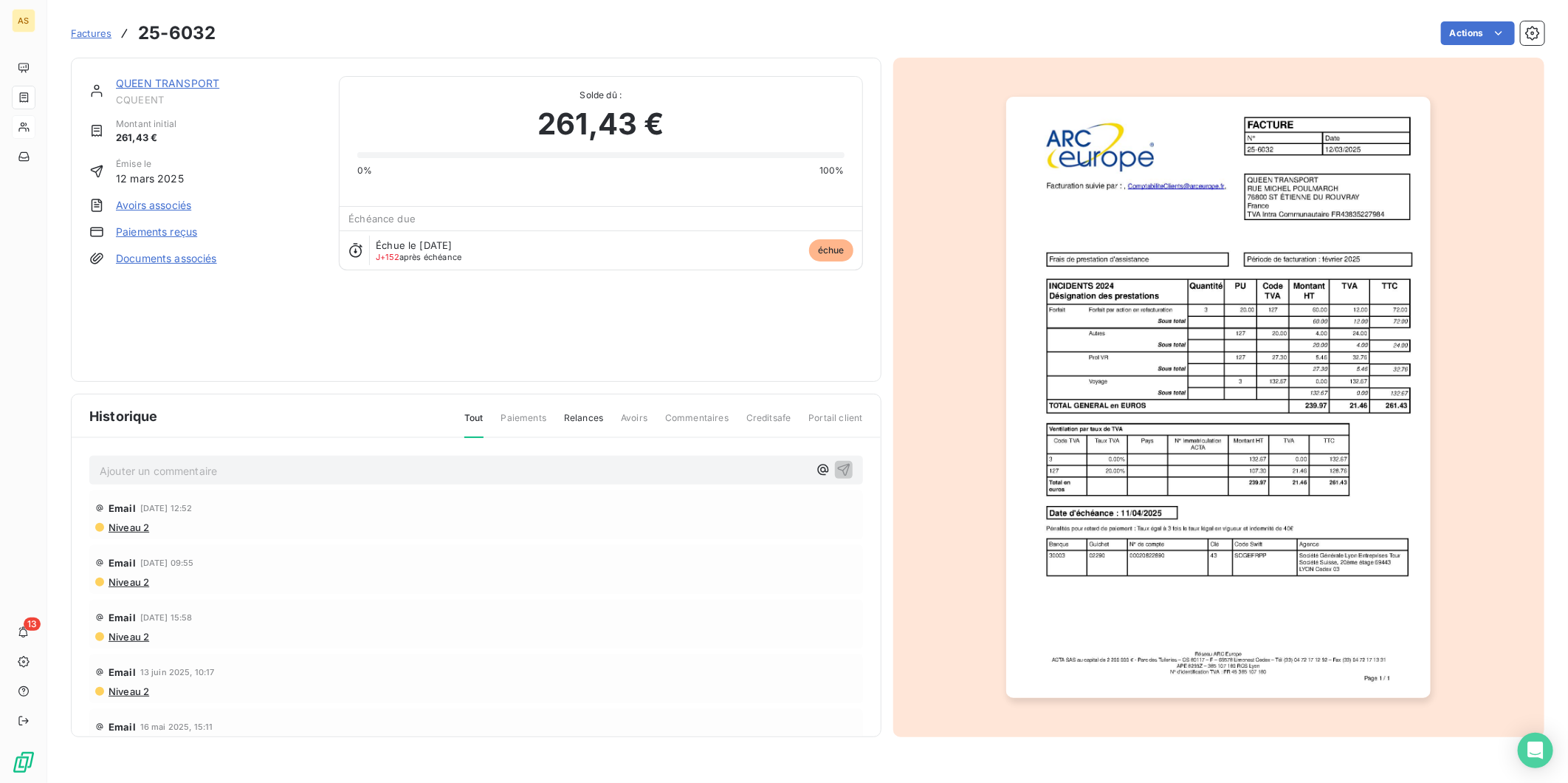
click at [1208, 366] on img "button" at bounding box center [1218, 397] width 425 height 601
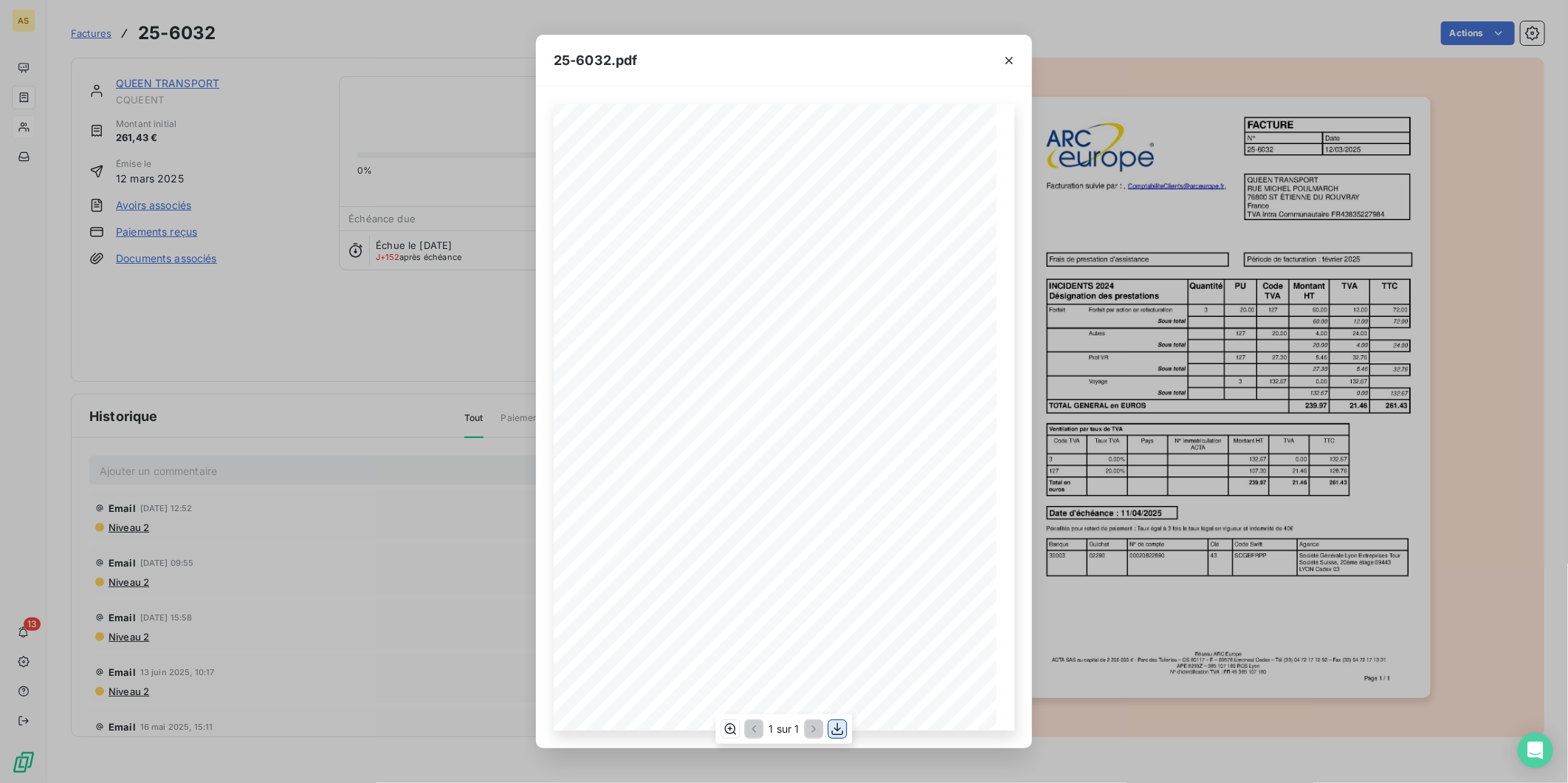
click at [839, 725] on icon "button" at bounding box center [838, 729] width 15 height 15
click at [1012, 58] on icon "button" at bounding box center [1010, 60] width 15 height 15
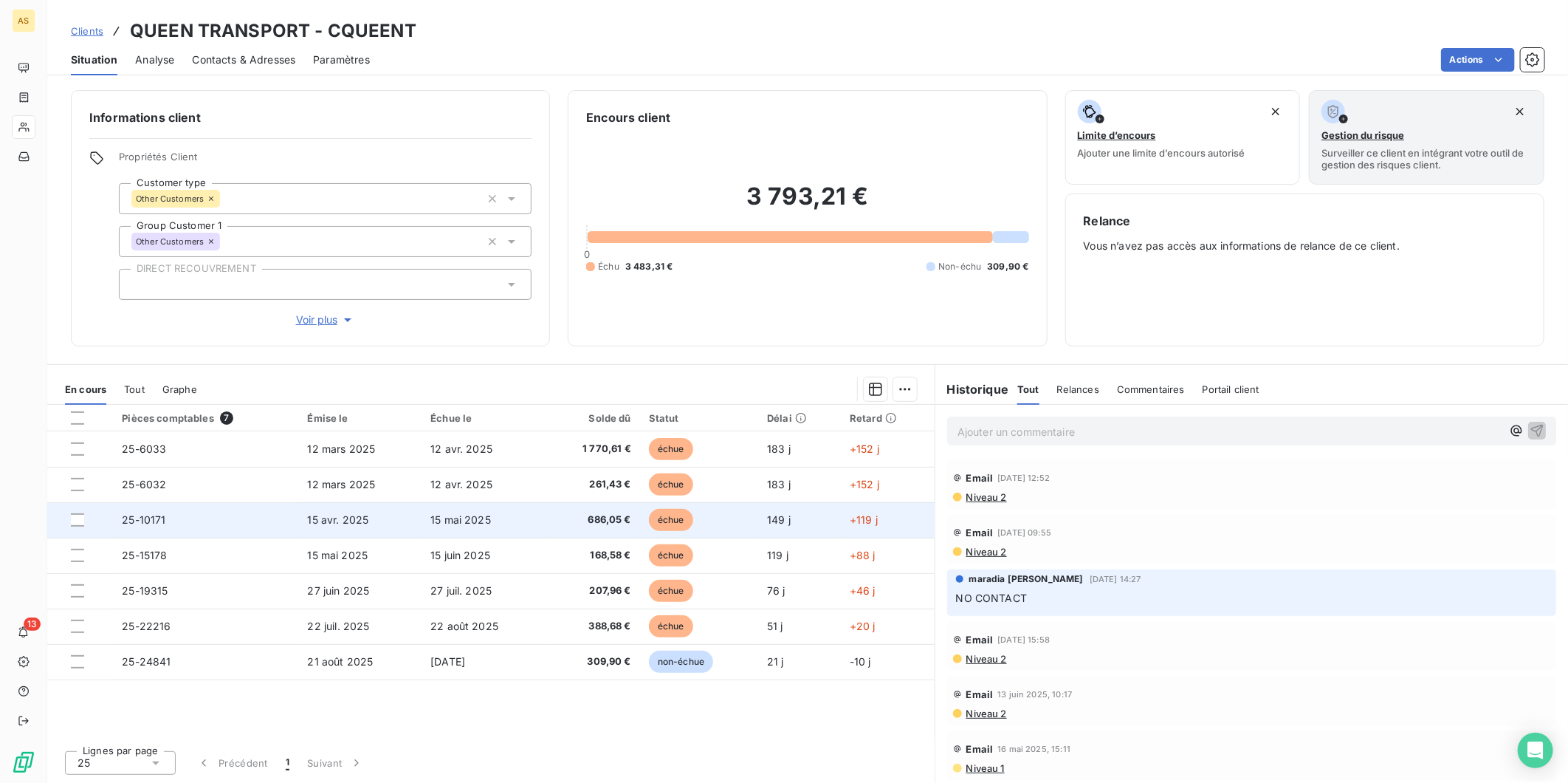
click at [284, 514] on td "25-10171" at bounding box center [205, 520] width 186 height 35
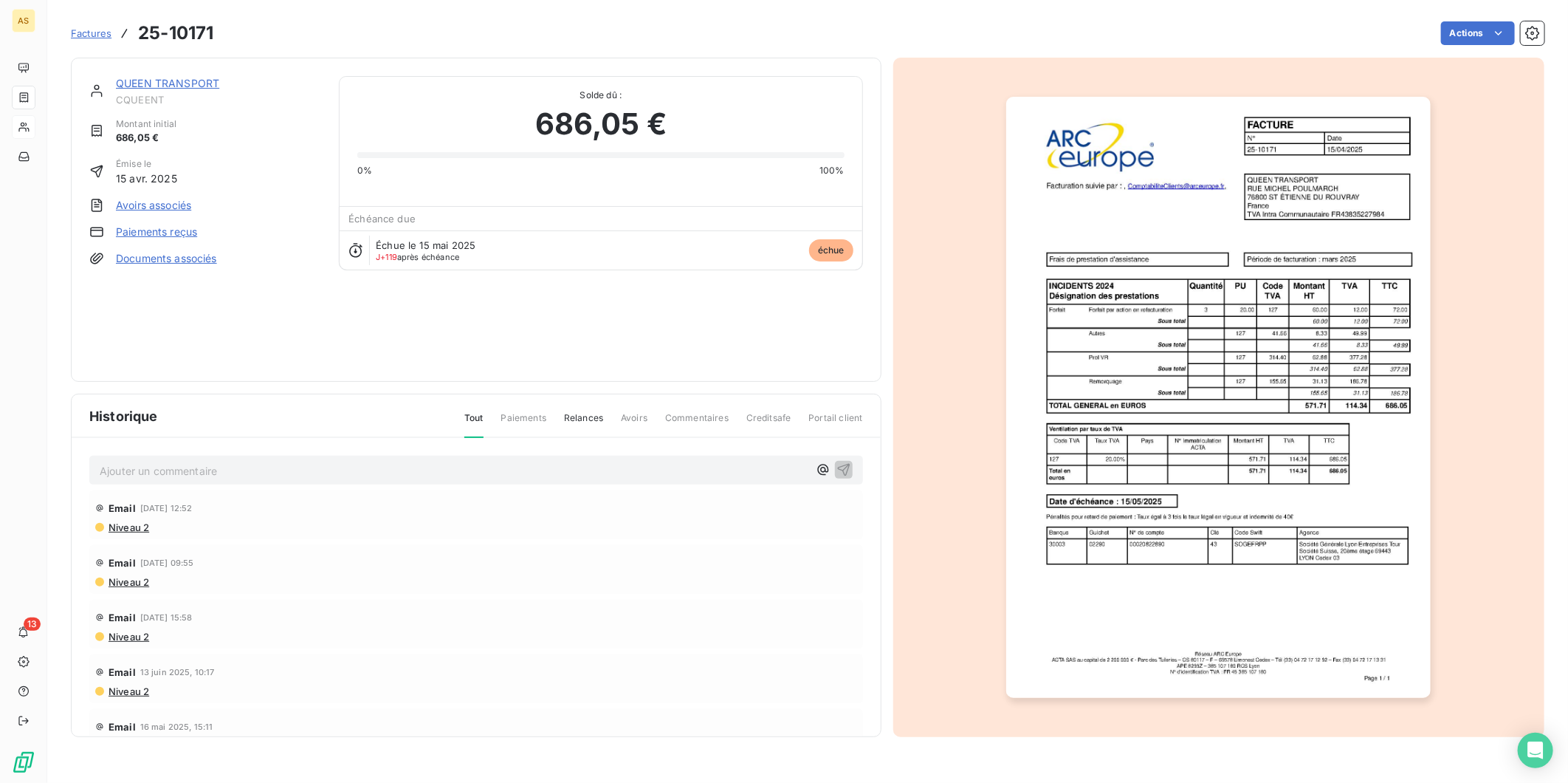
click at [1148, 267] on img "button" at bounding box center [1218, 397] width 425 height 601
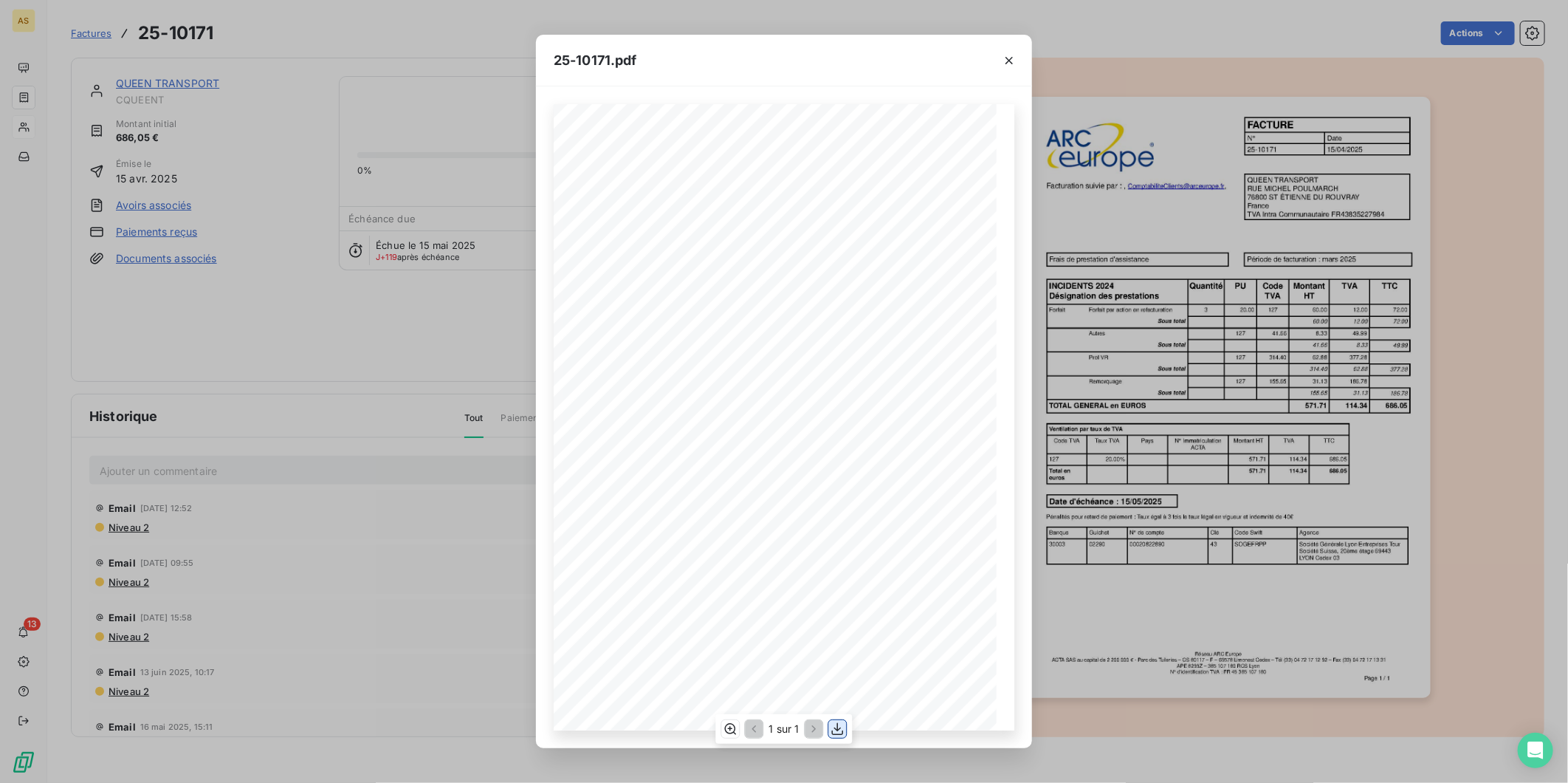
click at [842, 727] on icon "button" at bounding box center [838, 729] width 15 height 15
click at [1009, 61] on icon "button" at bounding box center [1010, 60] width 15 height 15
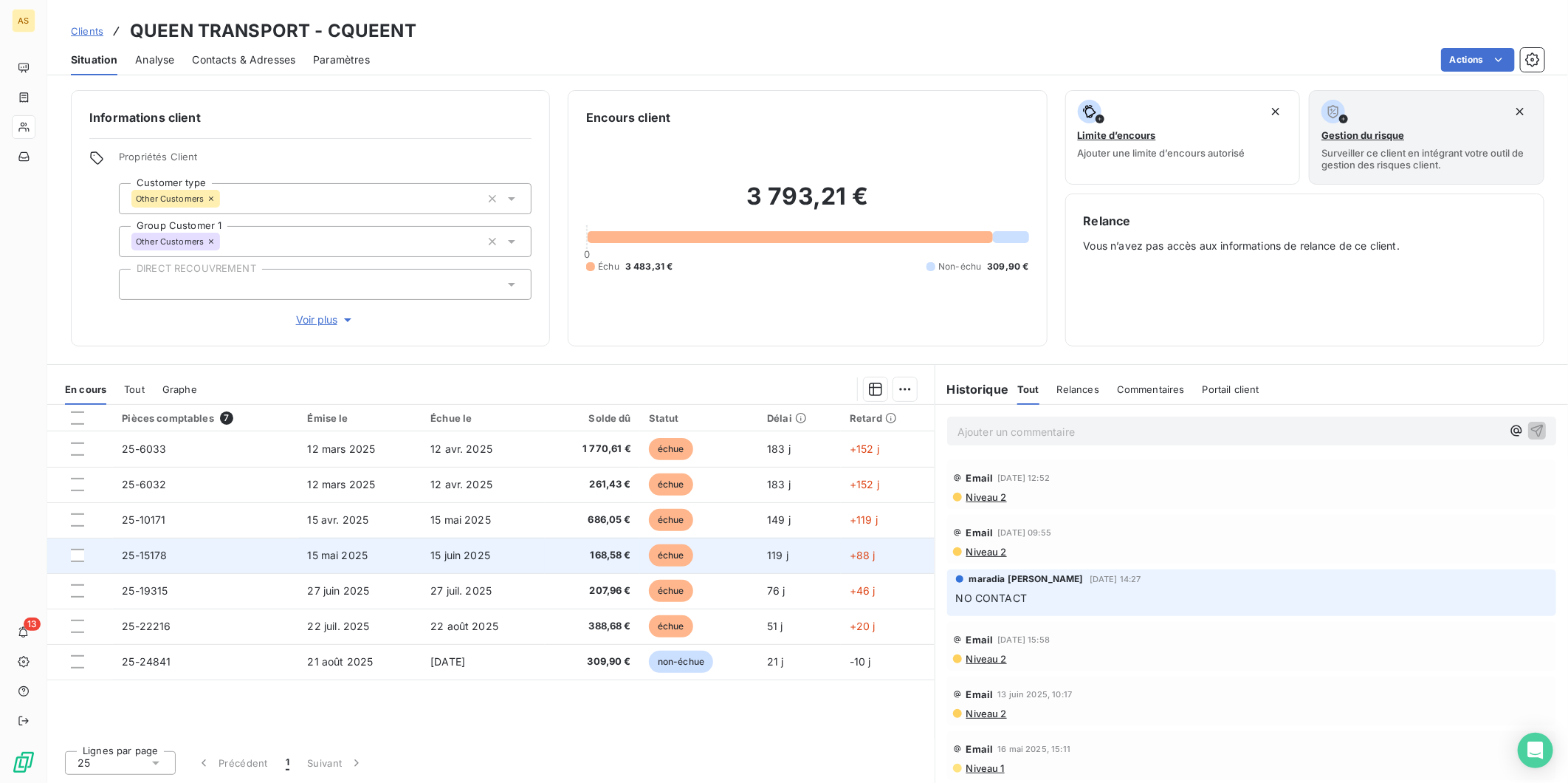
click at [381, 553] on td "15 mai 2025" at bounding box center [360, 555] width 123 height 35
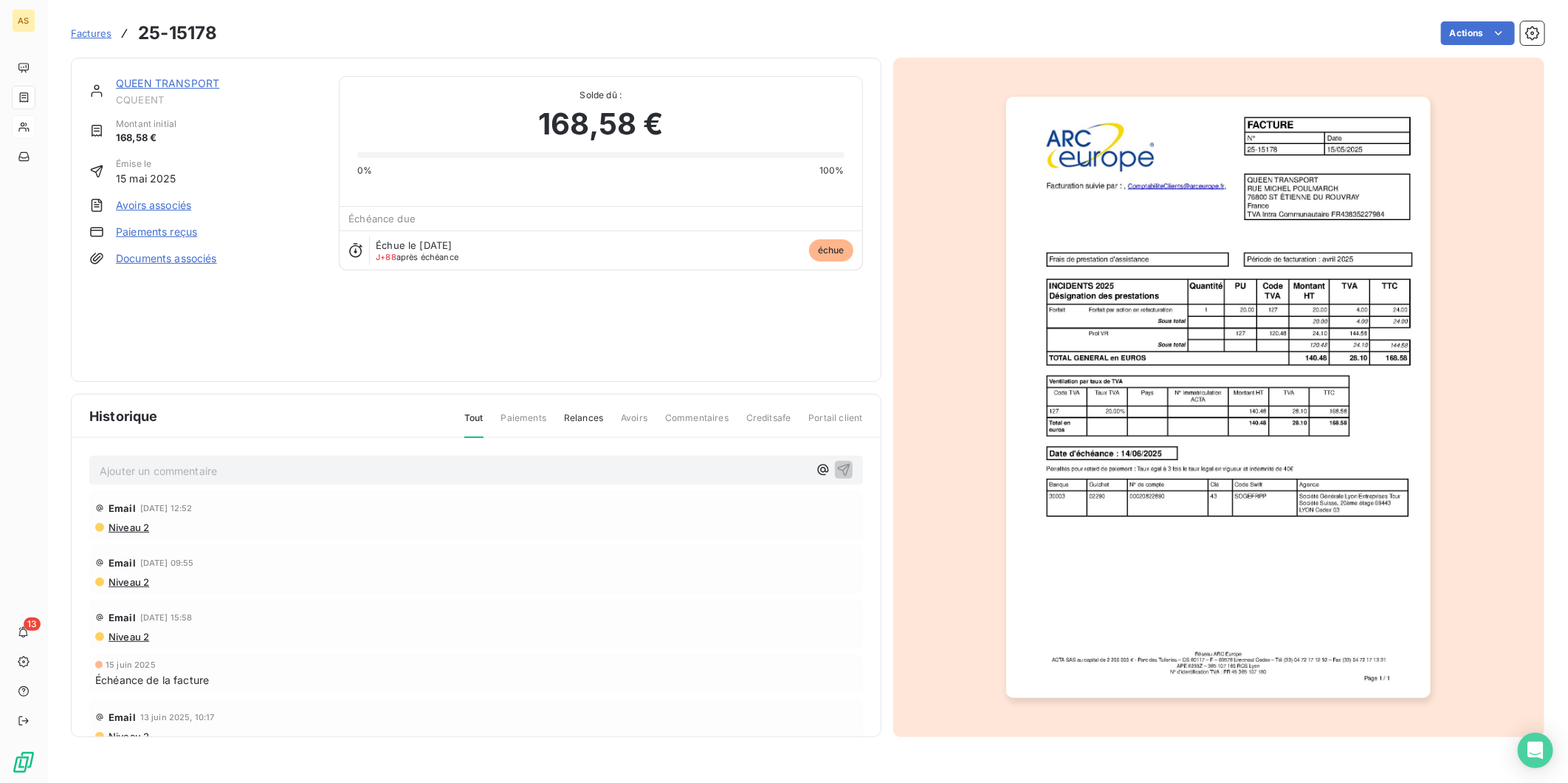
click at [1259, 368] on img "button" at bounding box center [1218, 397] width 425 height 601
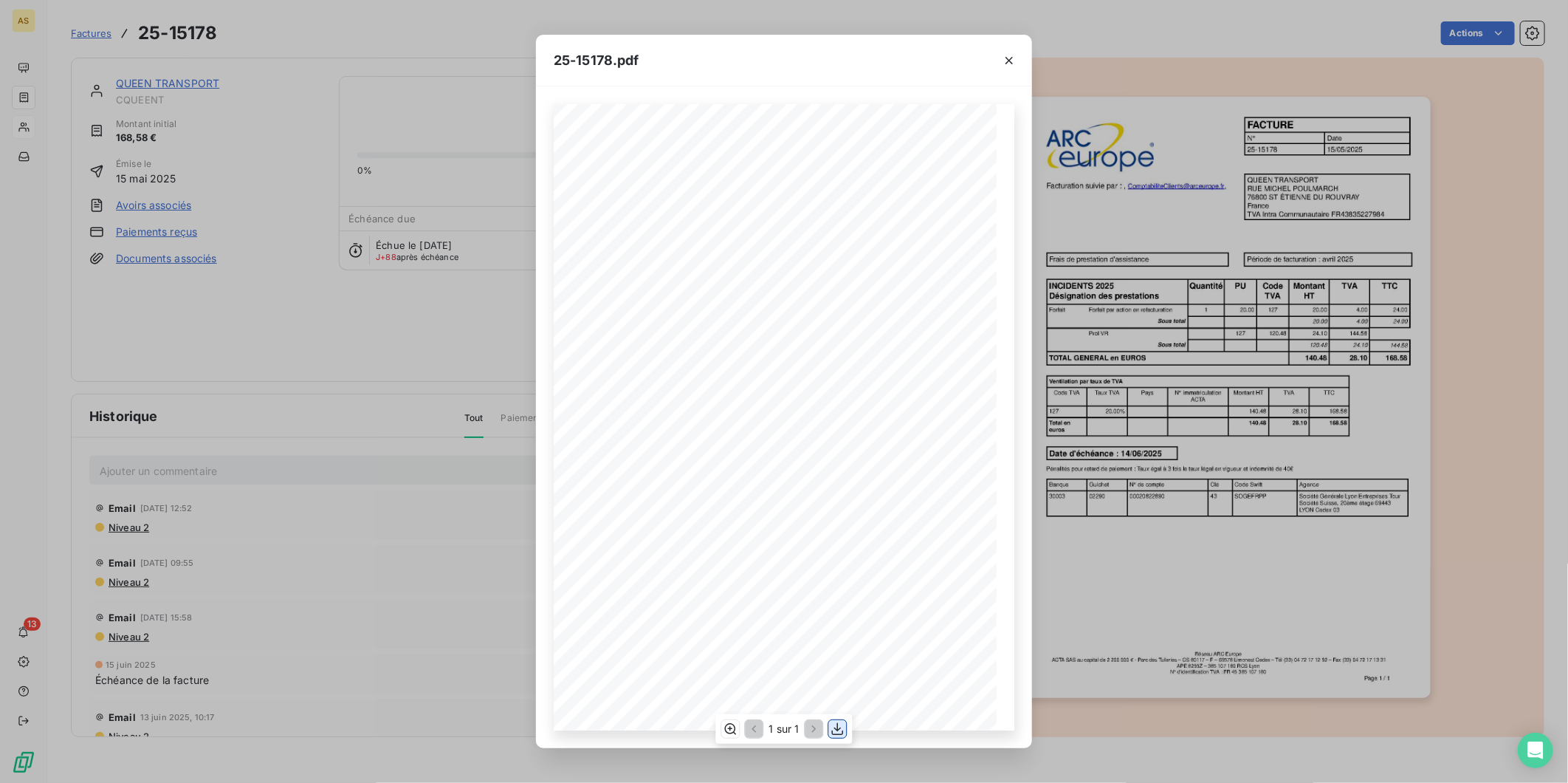
click at [831, 732] on icon "button" at bounding box center [838, 729] width 15 height 15
click at [1001, 61] on button "button" at bounding box center [1009, 60] width 24 height 24
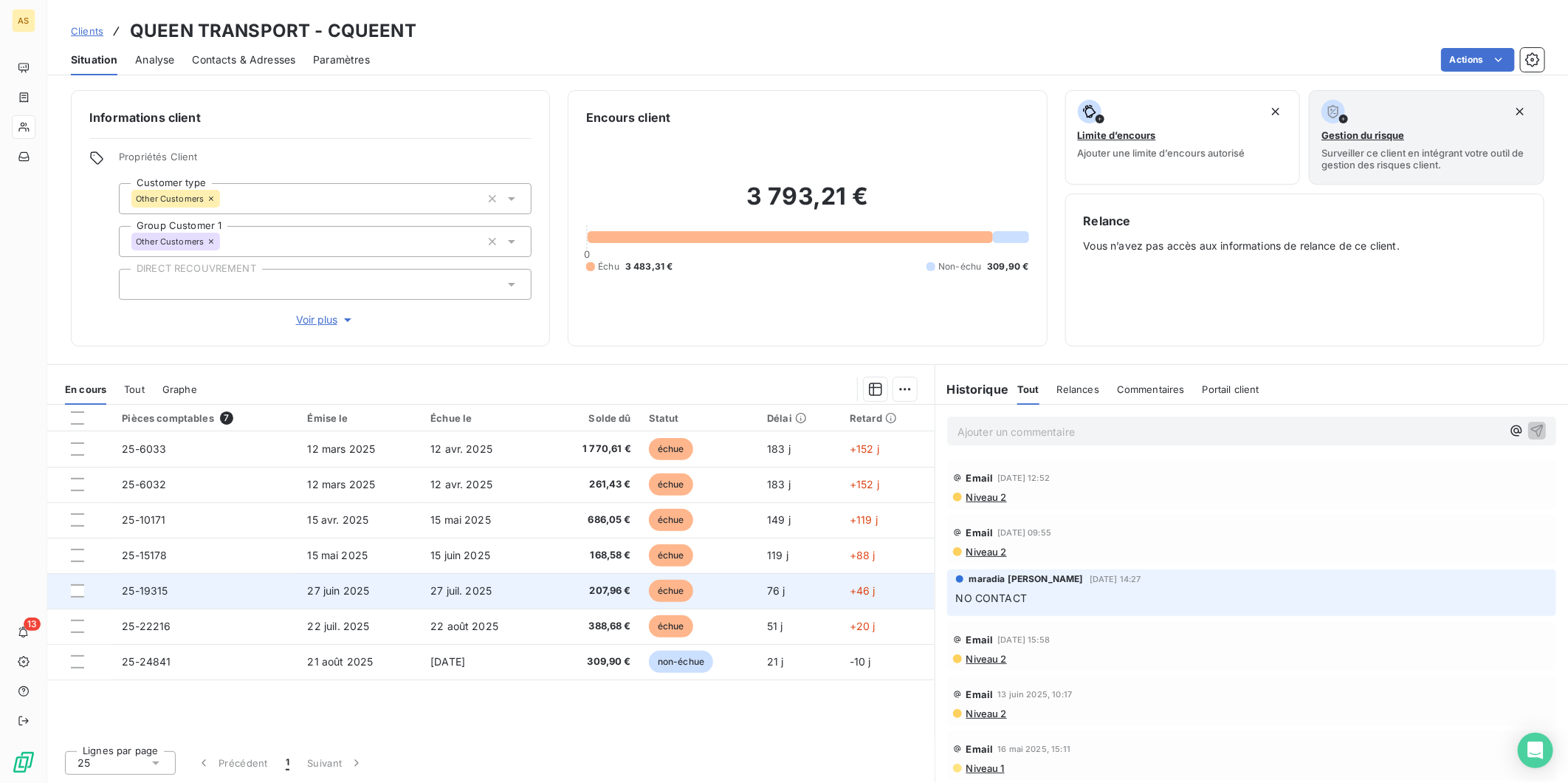
click at [579, 587] on span "207,96 €" at bounding box center [592, 591] width 78 height 15
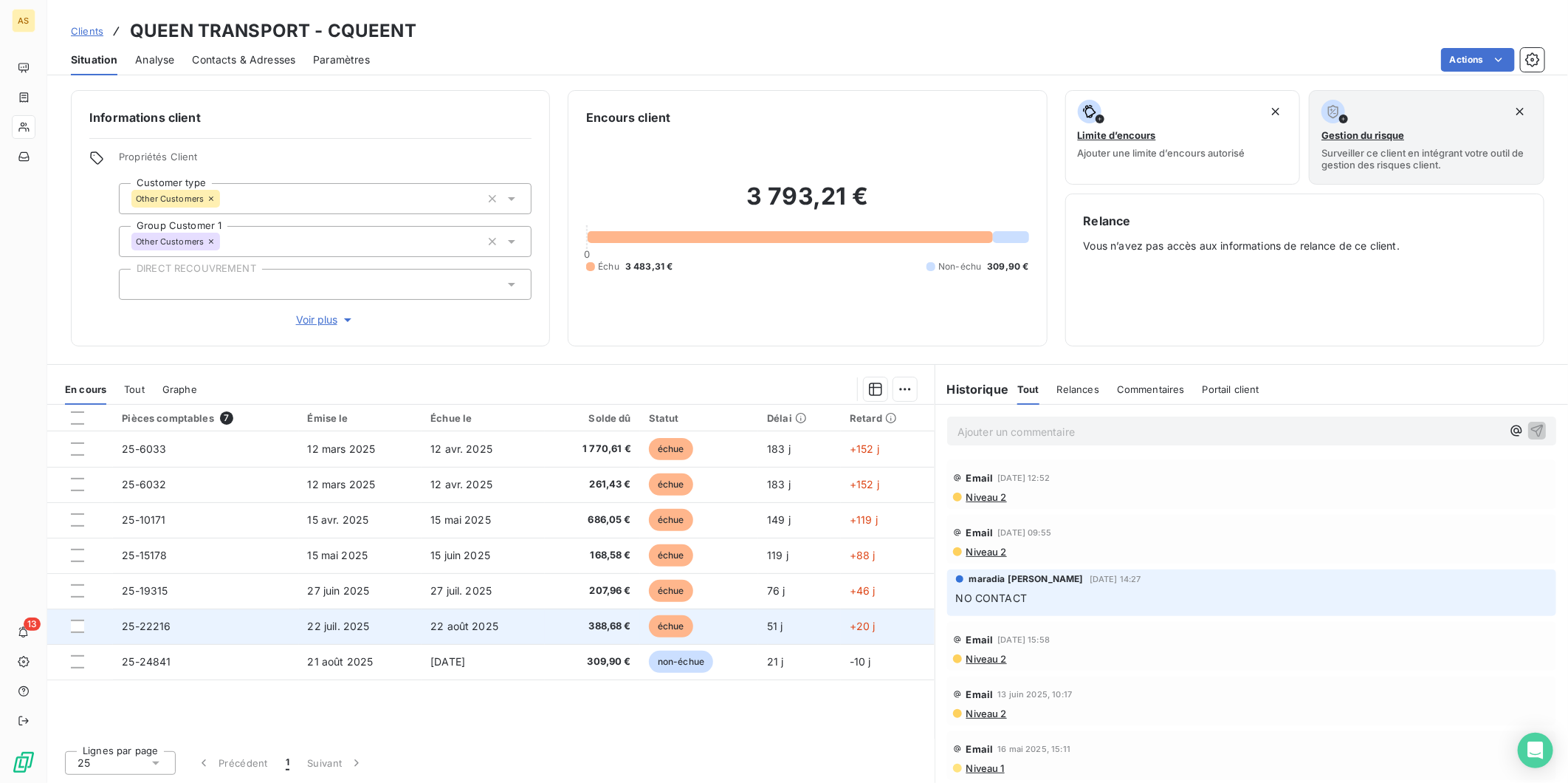
click at [294, 619] on td "25-22216" at bounding box center [205, 626] width 186 height 35
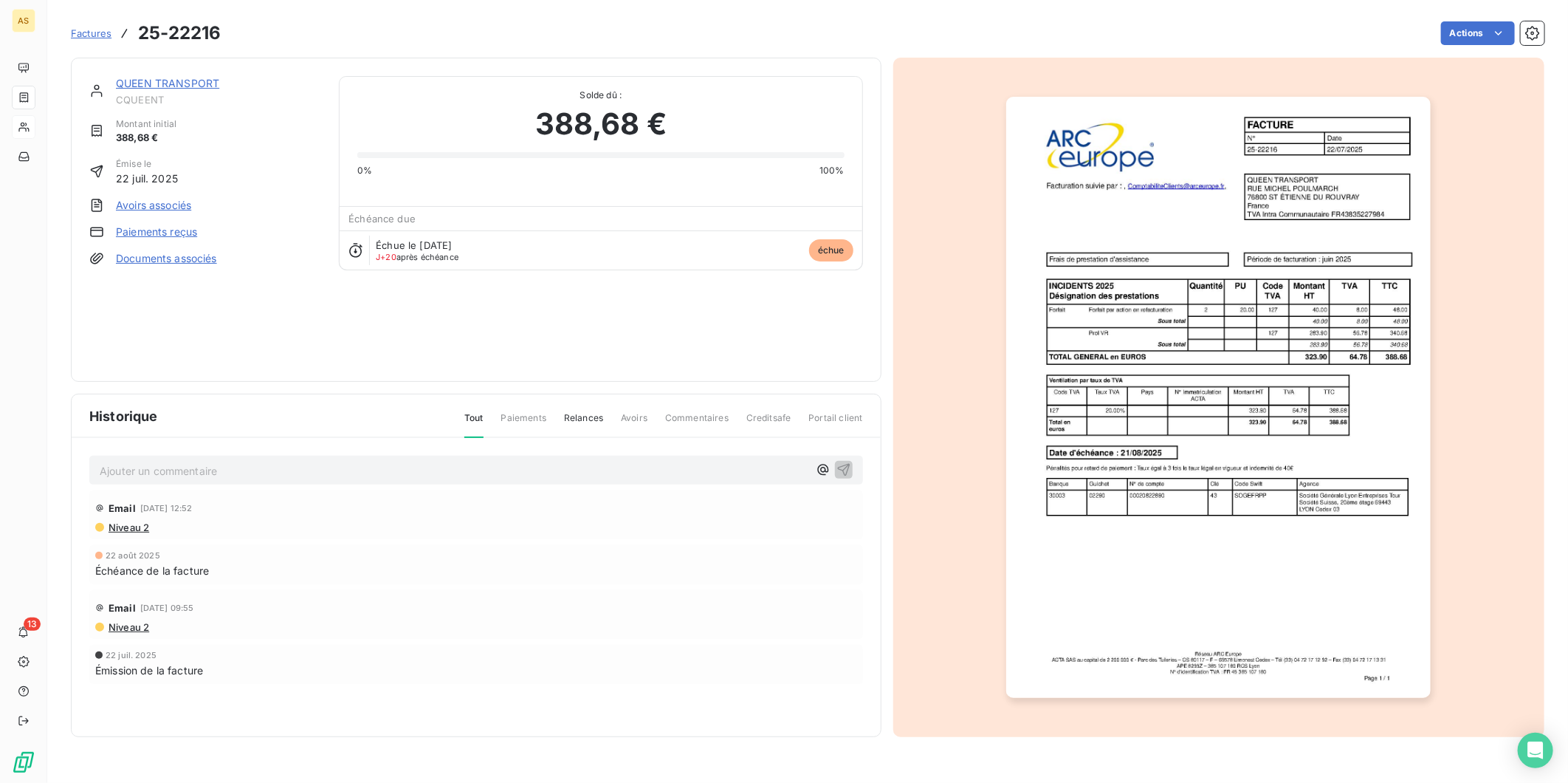
click at [1177, 234] on img "button" at bounding box center [1218, 397] width 425 height 601
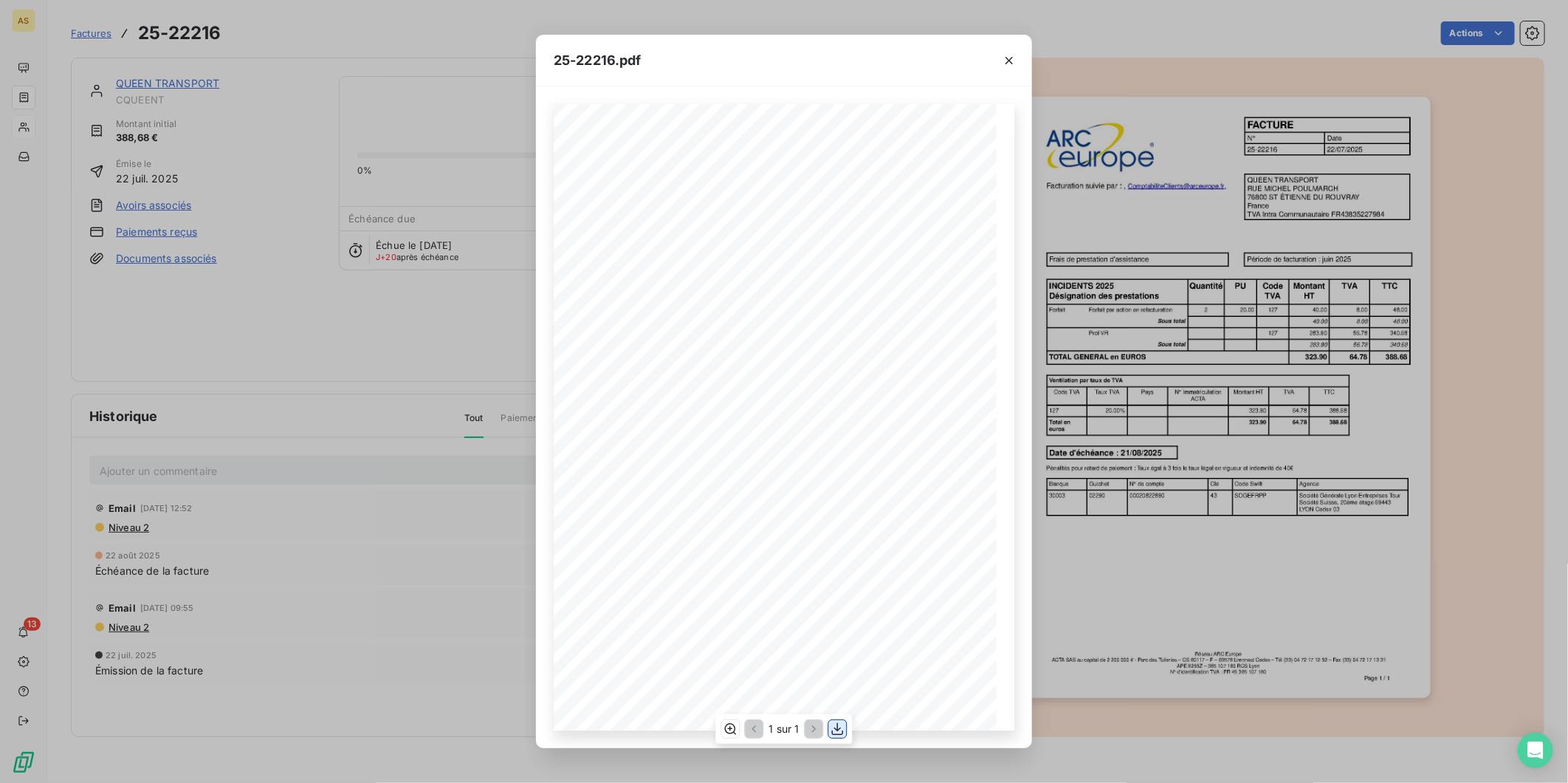
click at [835, 724] on icon "button" at bounding box center [838, 729] width 15 height 15
click at [1007, 59] on icon "button" at bounding box center [1010, 60] width 15 height 15
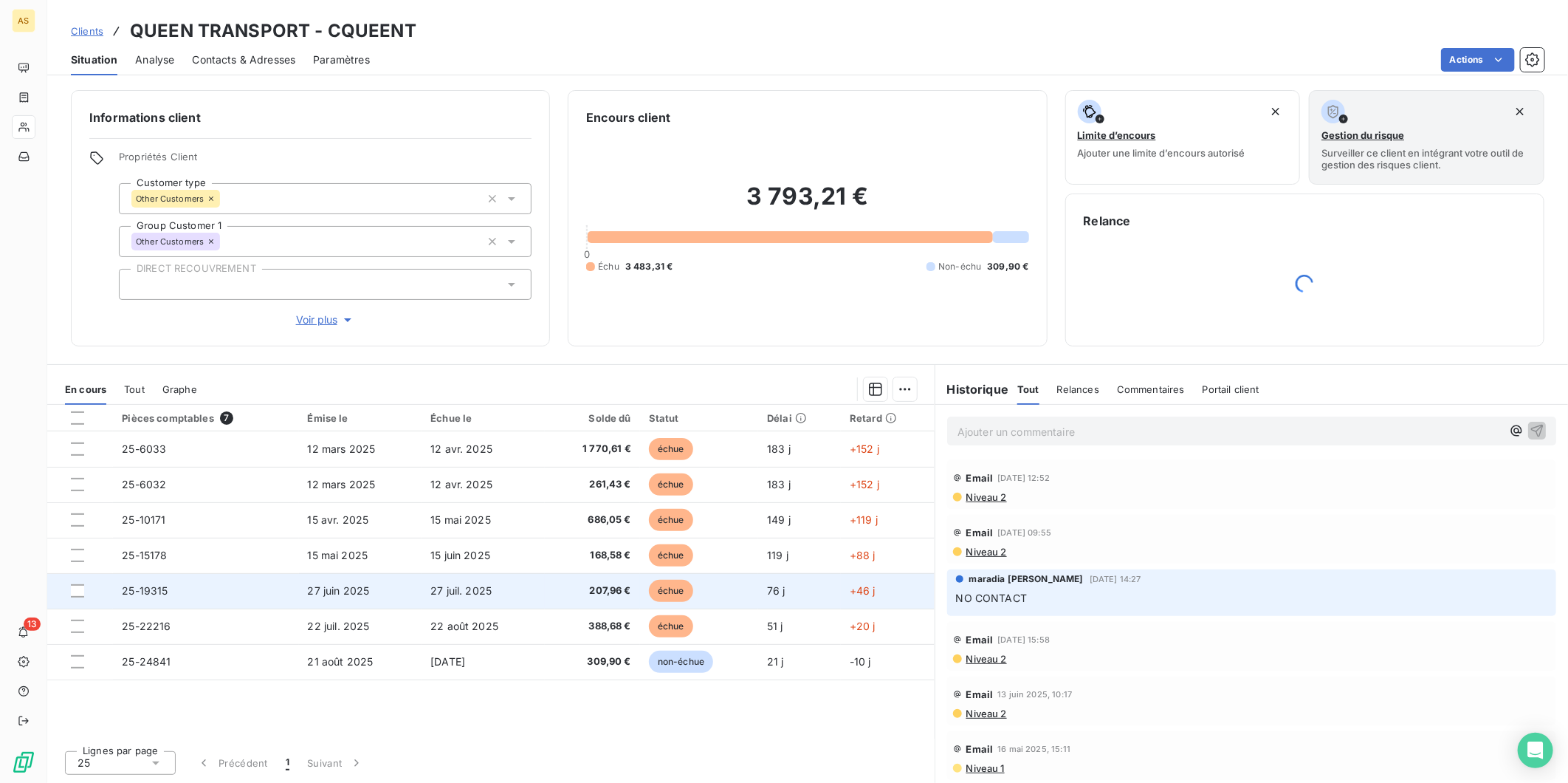
click at [504, 606] on td "27 juil. 2025" at bounding box center [483, 591] width 123 height 35
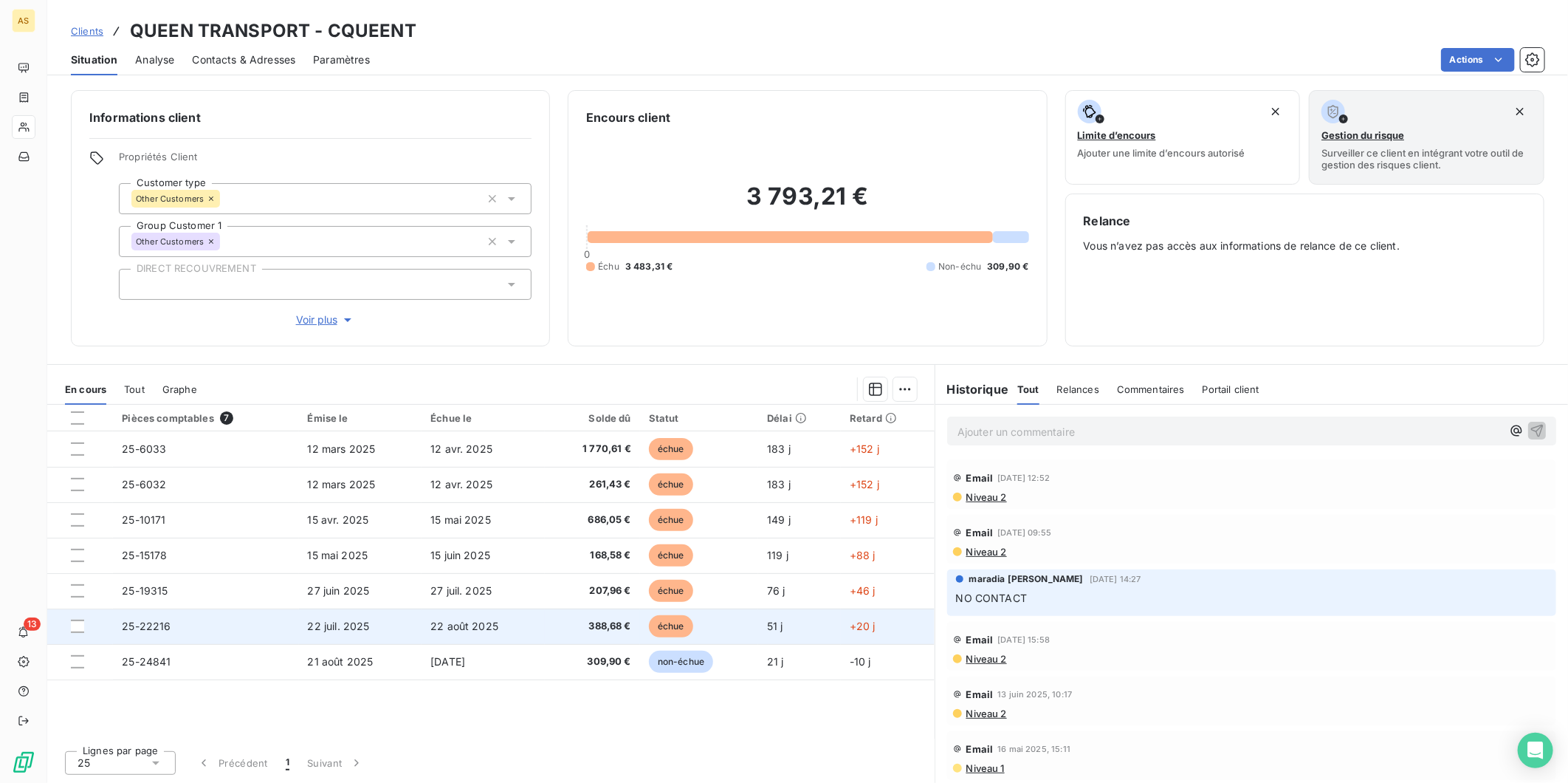
click at [162, 623] on span "25-22216" at bounding box center [146, 625] width 49 height 12
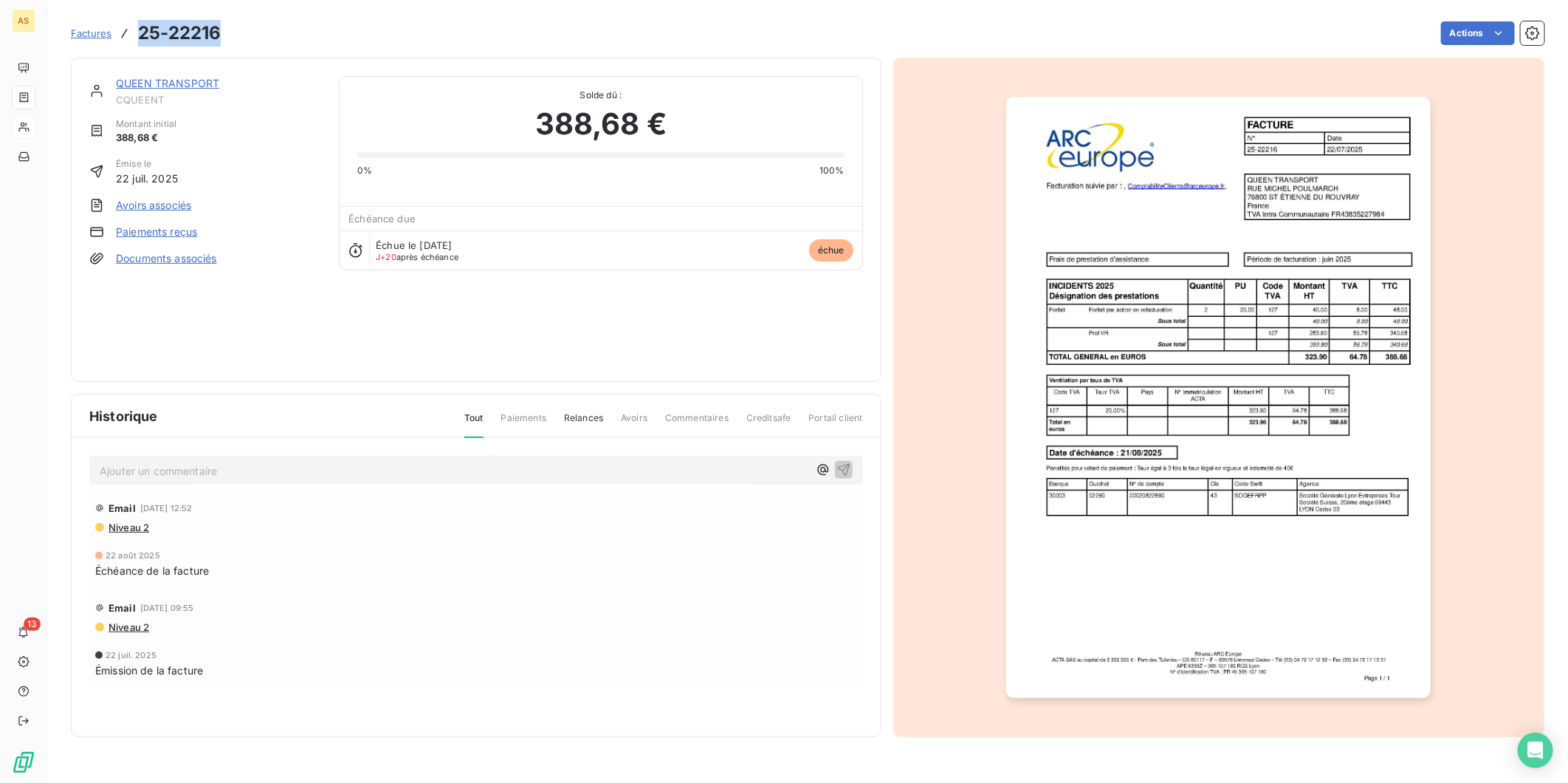
drag, startPoint x: 219, startPoint y: 31, endPoint x: 139, endPoint y: 27, distance: 80.1
click at [139, 27] on h3 "25-22216" at bounding box center [179, 33] width 82 height 26
copy h3 "25-22216"
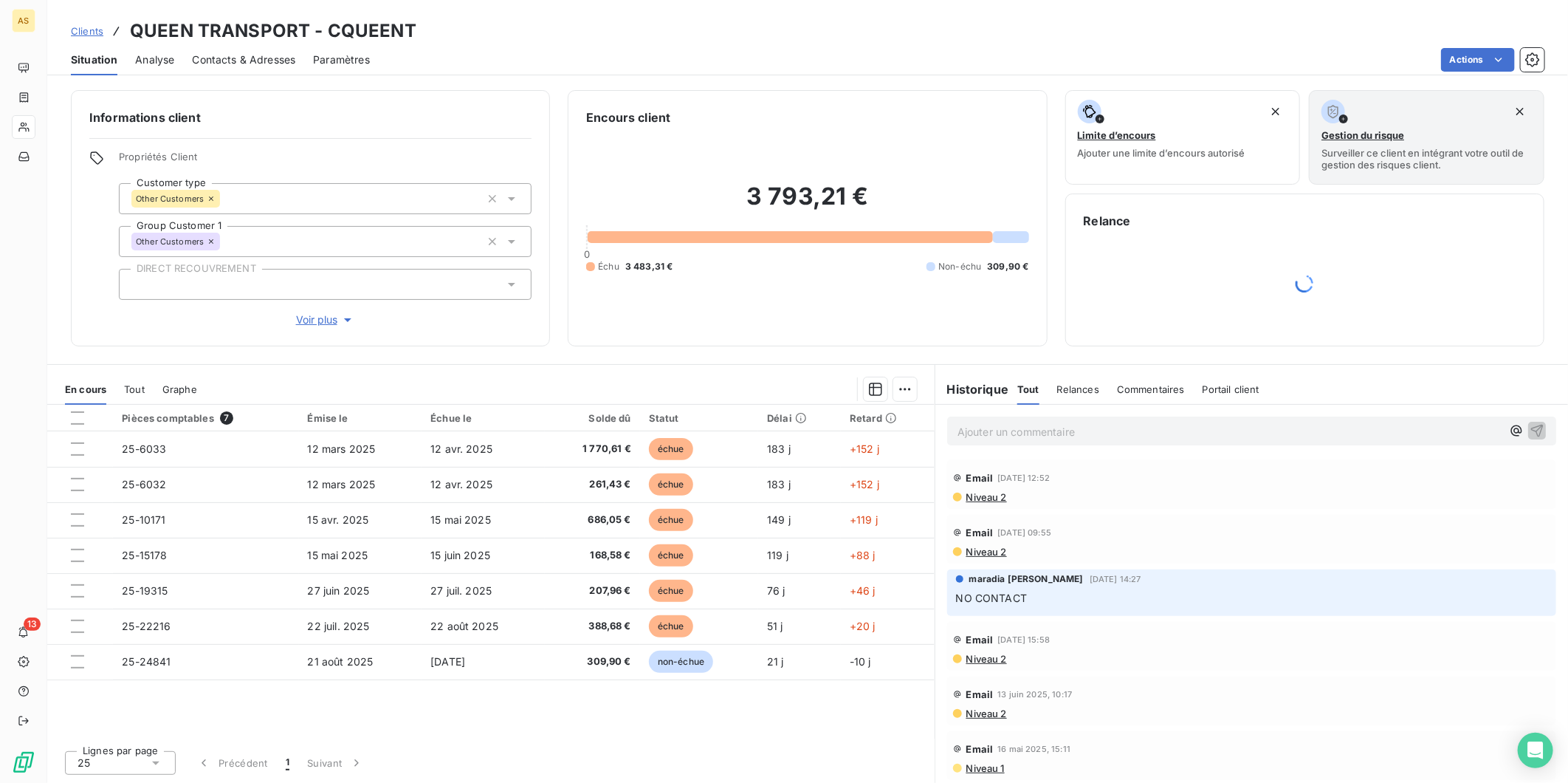
click at [238, 54] on span "Contacts & Adresses" at bounding box center [243, 60] width 103 height 15
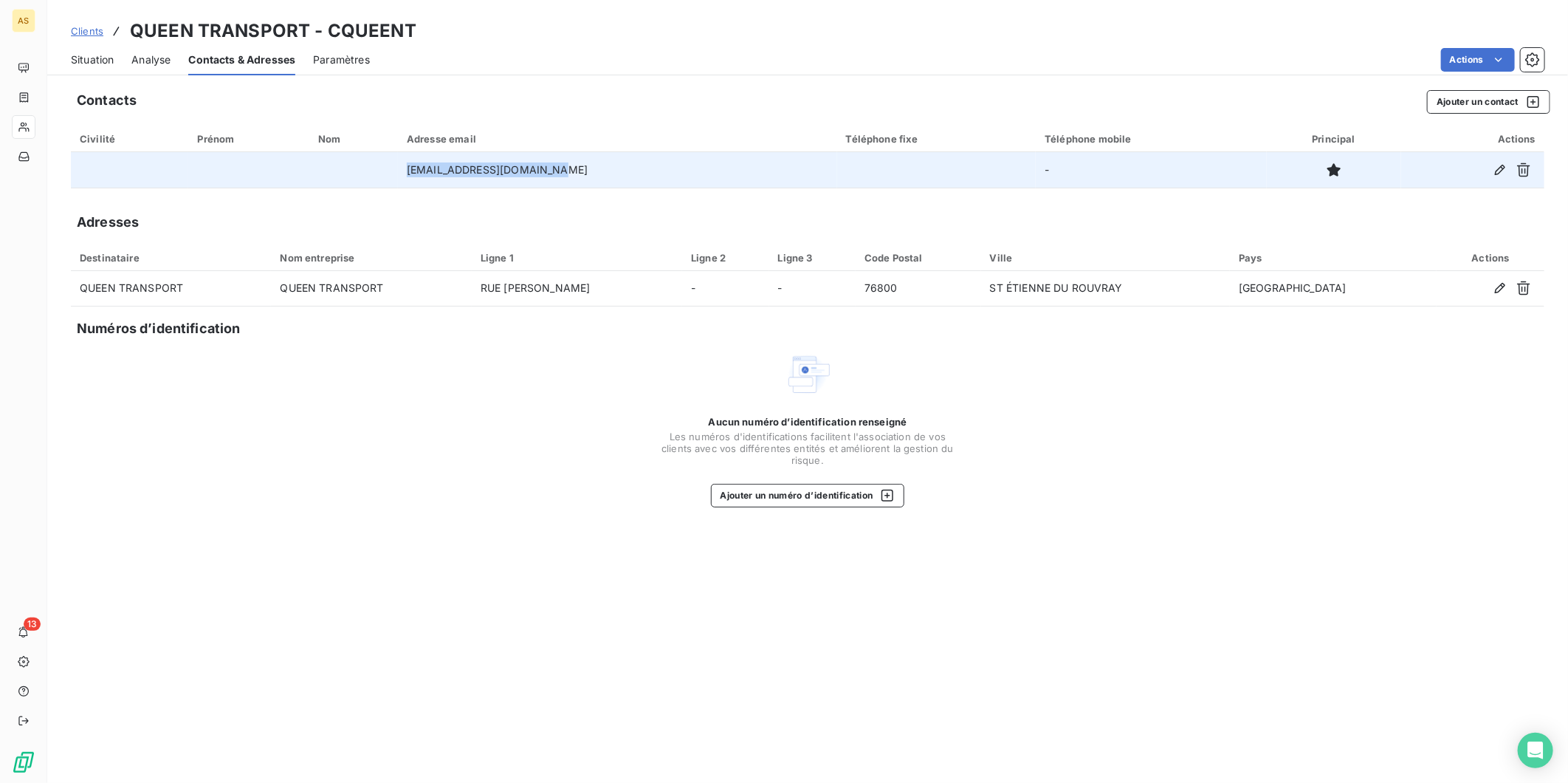
drag, startPoint x: 563, startPoint y: 166, endPoint x: 358, endPoint y: 158, distance: 205.2
click at [358, 158] on tr "[EMAIL_ADDRESS][DOMAIN_NAME] -" at bounding box center [808, 169] width 1474 height 35
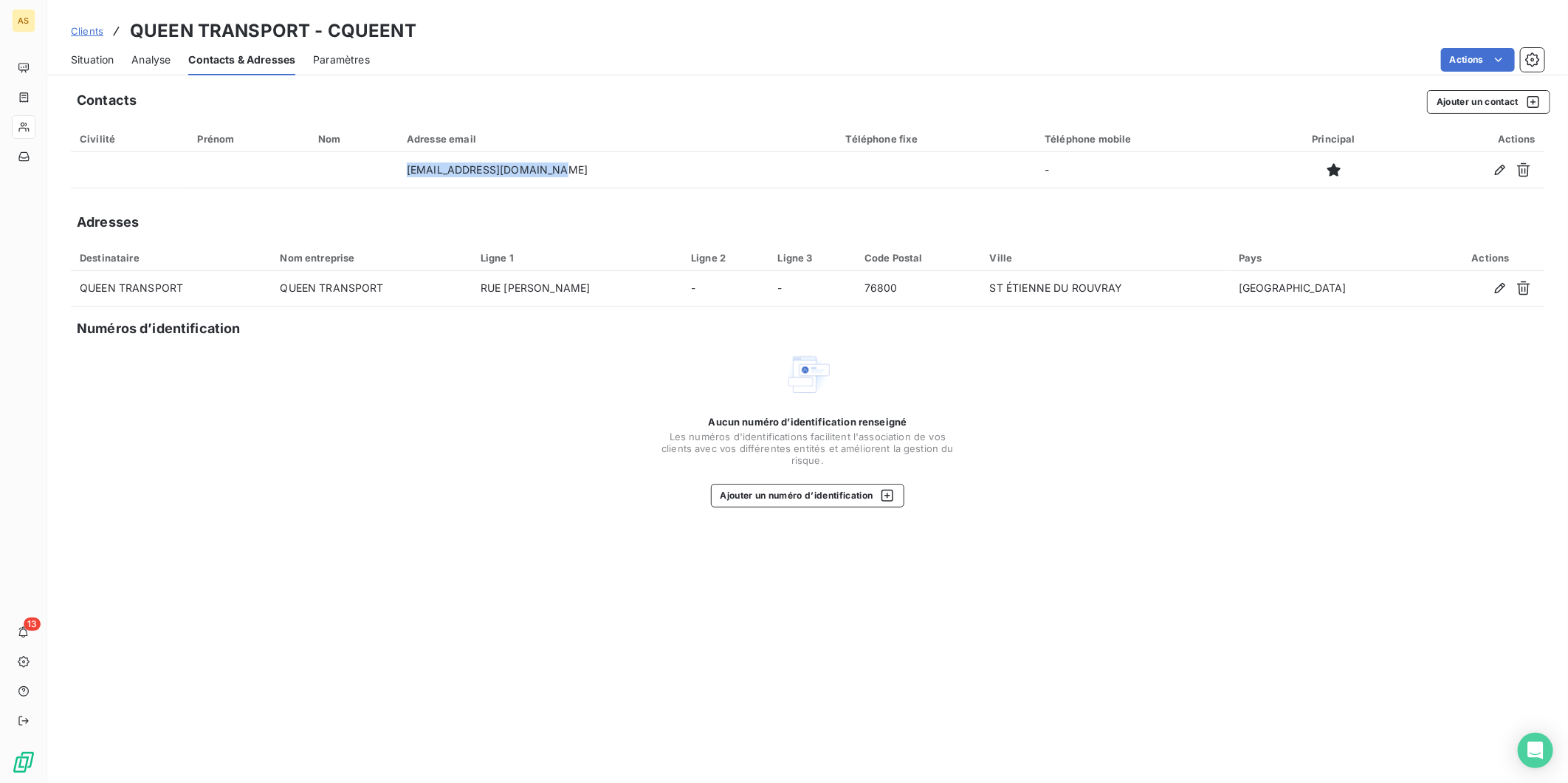
copy tr "contact@queen-transport.f"
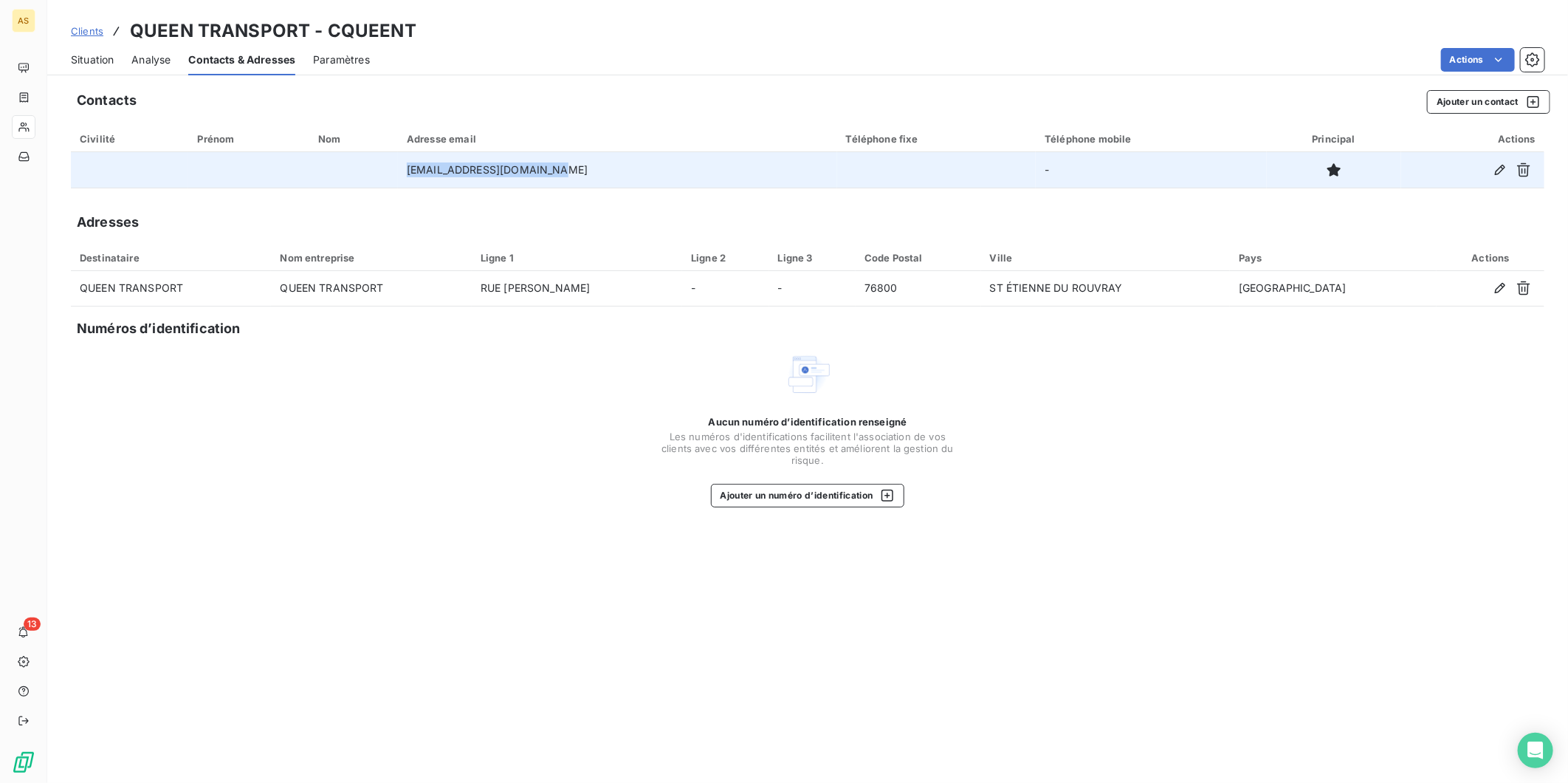
click at [563, 167] on td "[EMAIL_ADDRESS][DOMAIN_NAME]" at bounding box center [618, 169] width 440 height 35
drag, startPoint x: 565, startPoint y: 168, endPoint x: 426, endPoint y: 166, distance: 139.0
click at [426, 166] on td "[EMAIL_ADDRESS][DOMAIN_NAME]" at bounding box center [618, 169] width 440 height 35
copy td "[EMAIL_ADDRESS][DOMAIN_NAME]"
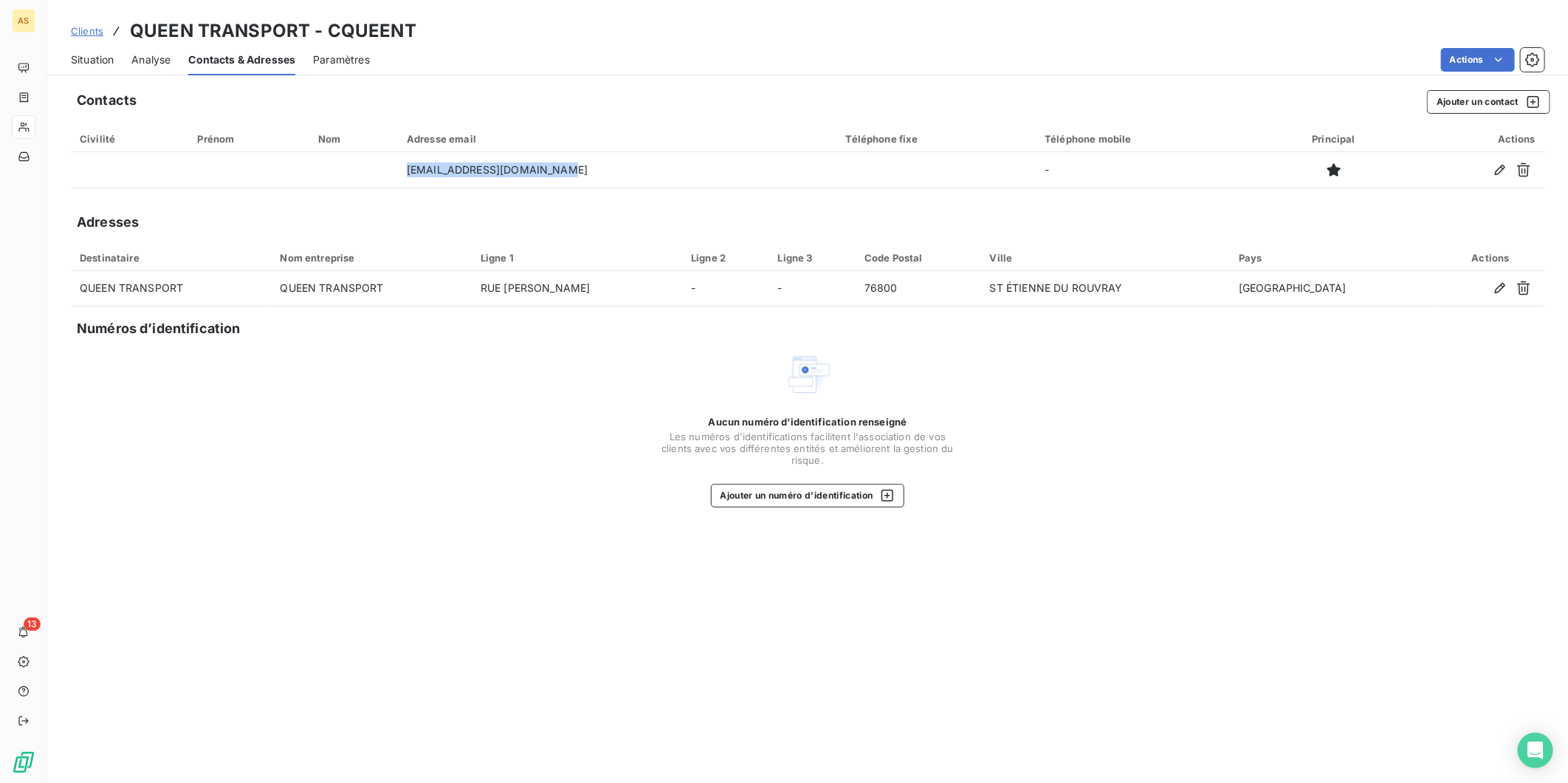
click at [97, 25] on span "Clients" at bounding box center [87, 31] width 32 height 12
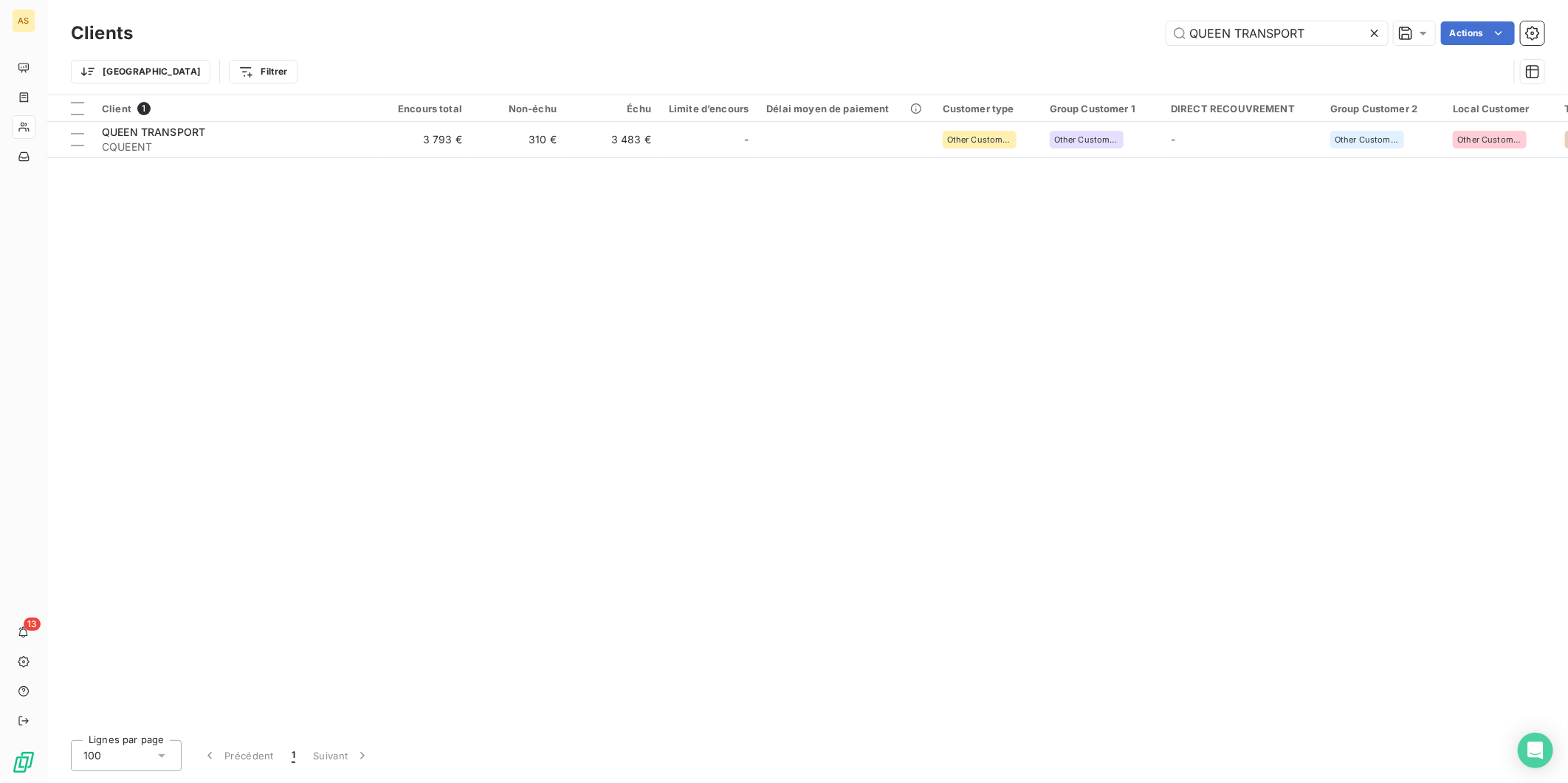
drag, startPoint x: 1316, startPoint y: 38, endPoint x: 1067, endPoint y: 30, distance: 249.1
click at [1067, 30] on div "QUEEN TRANSPORT Actions" at bounding box center [848, 33] width 1394 height 24
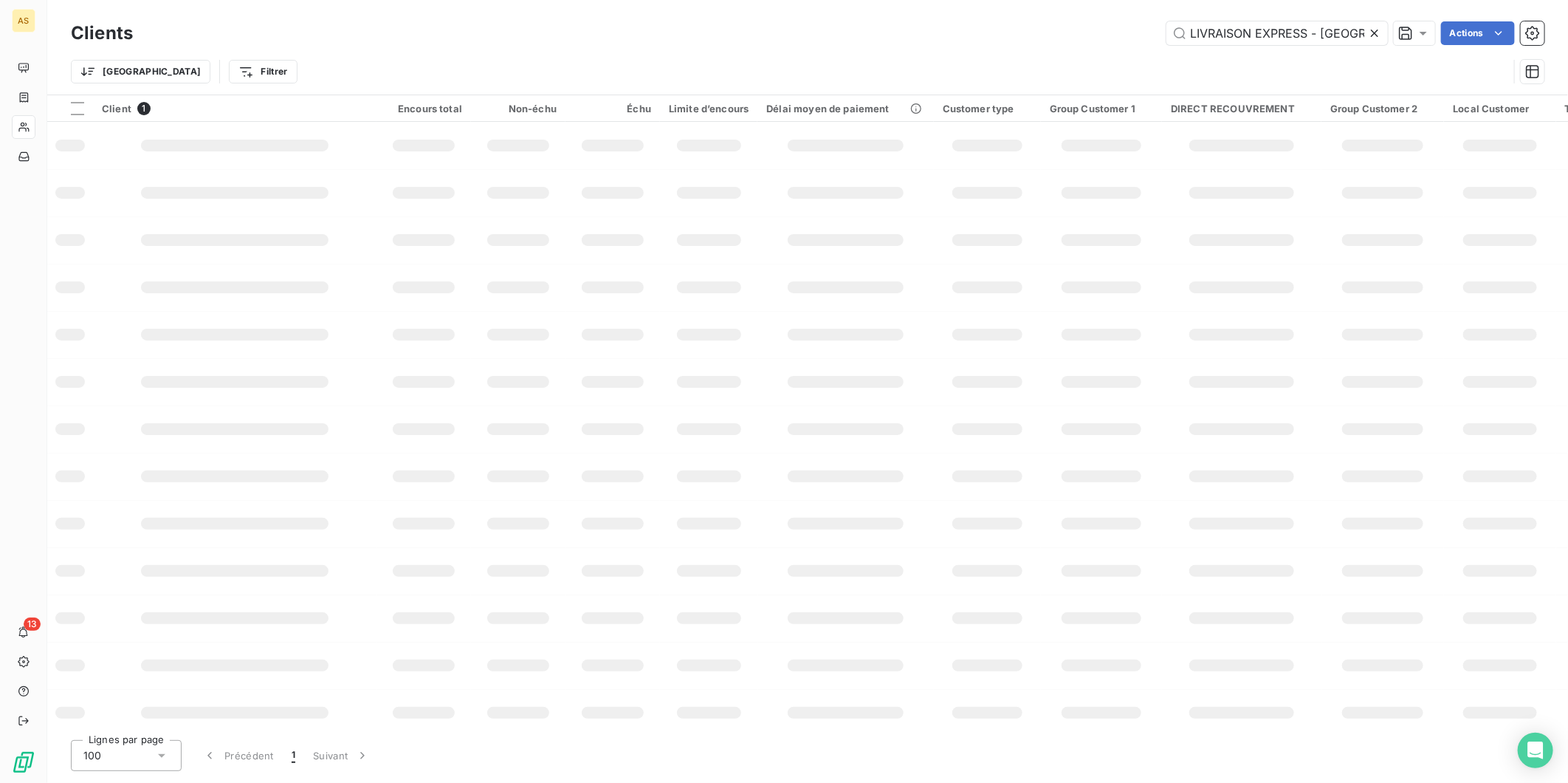
scroll to position [0, 12]
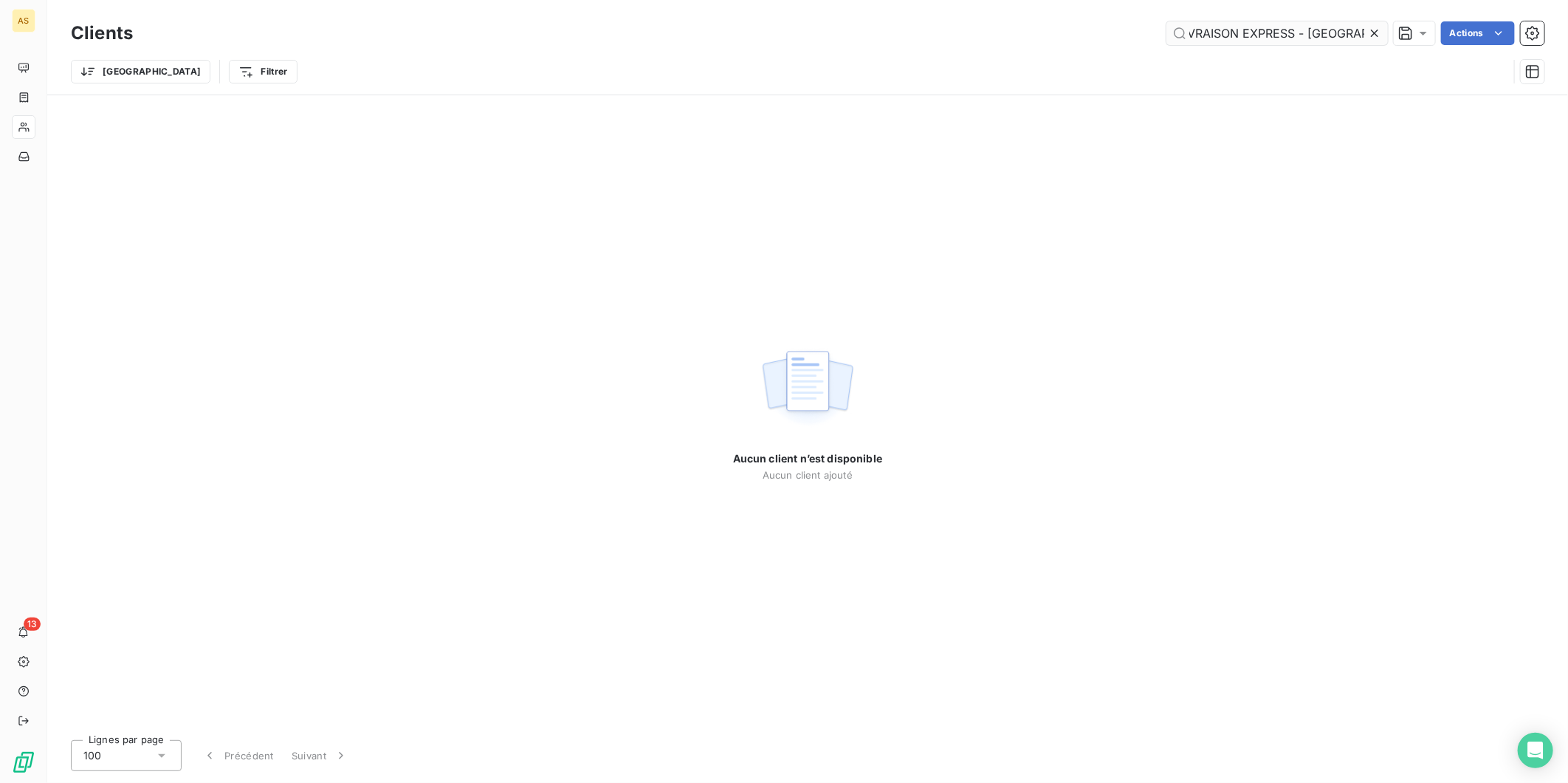
drag, startPoint x: 1316, startPoint y: 28, endPoint x: 1366, endPoint y: 27, distance: 50.0
click at [1366, 27] on input "LIVRAISON EXPRESS - [GEOGRAPHIC_DATA]" at bounding box center [1277, 33] width 222 height 24
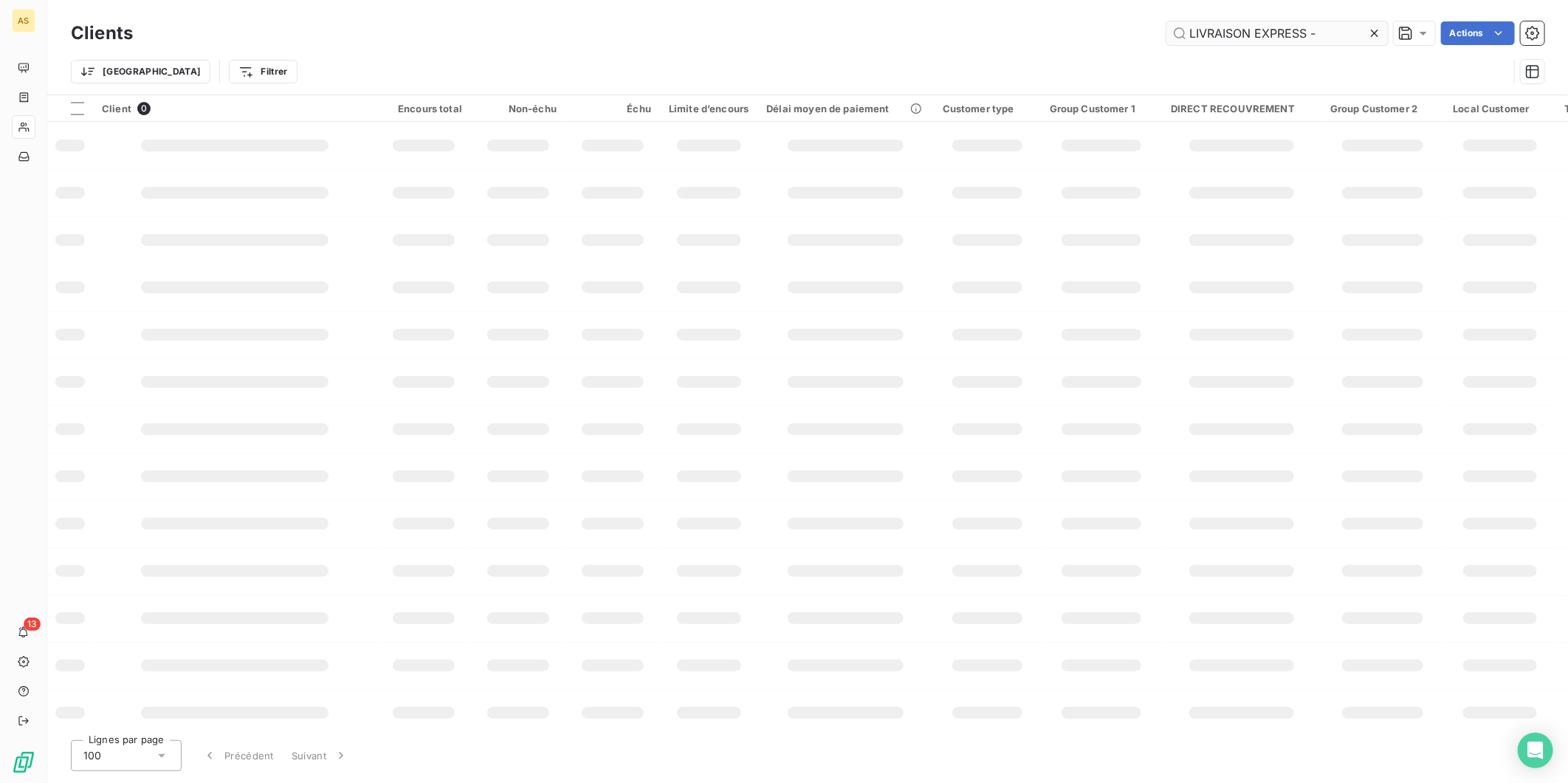
scroll to position [0, 0]
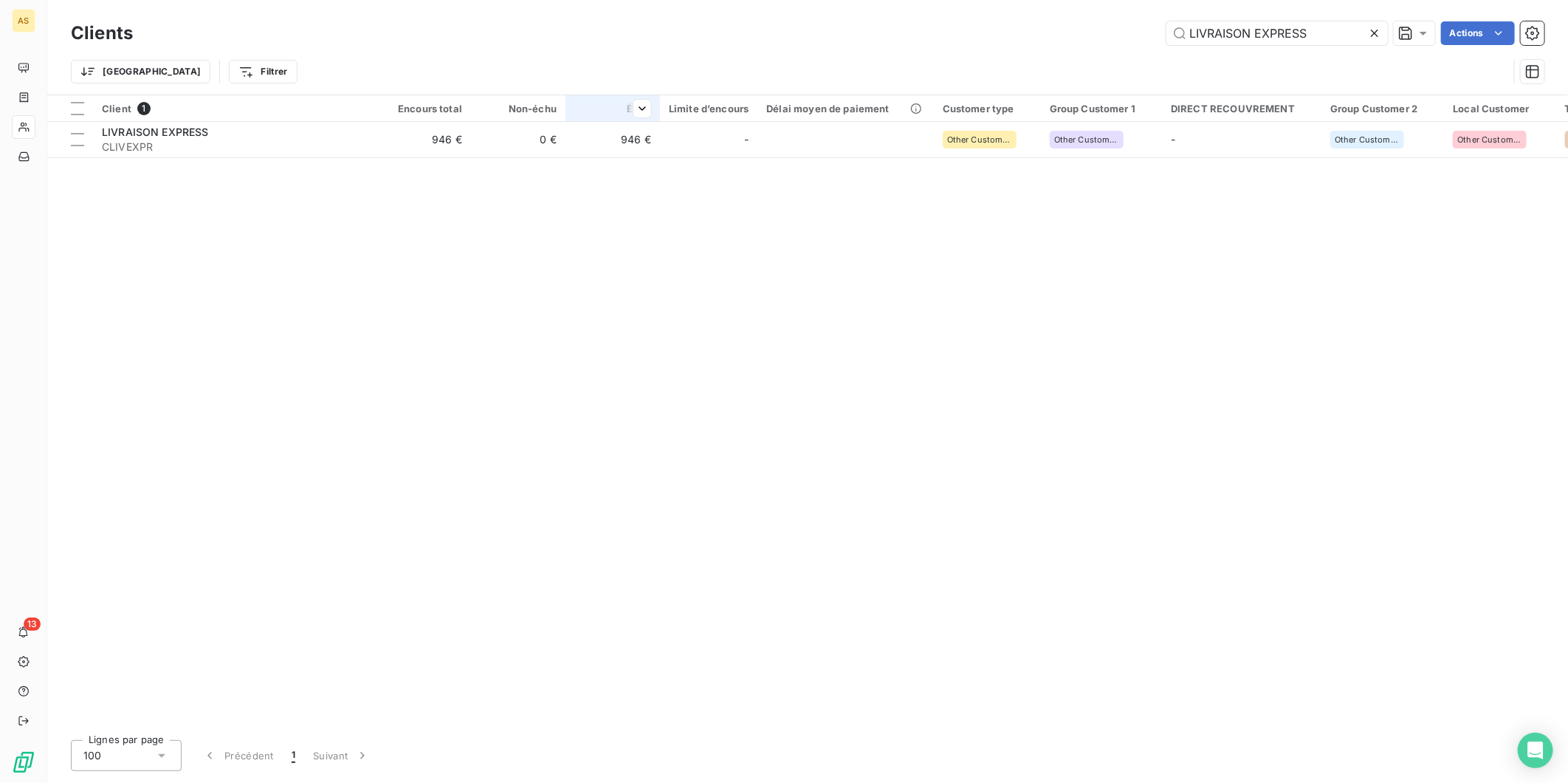
type input "LIVRAISON EXPRESS"
click at [626, 106] on div at bounding box center [637, 108] width 30 height 17
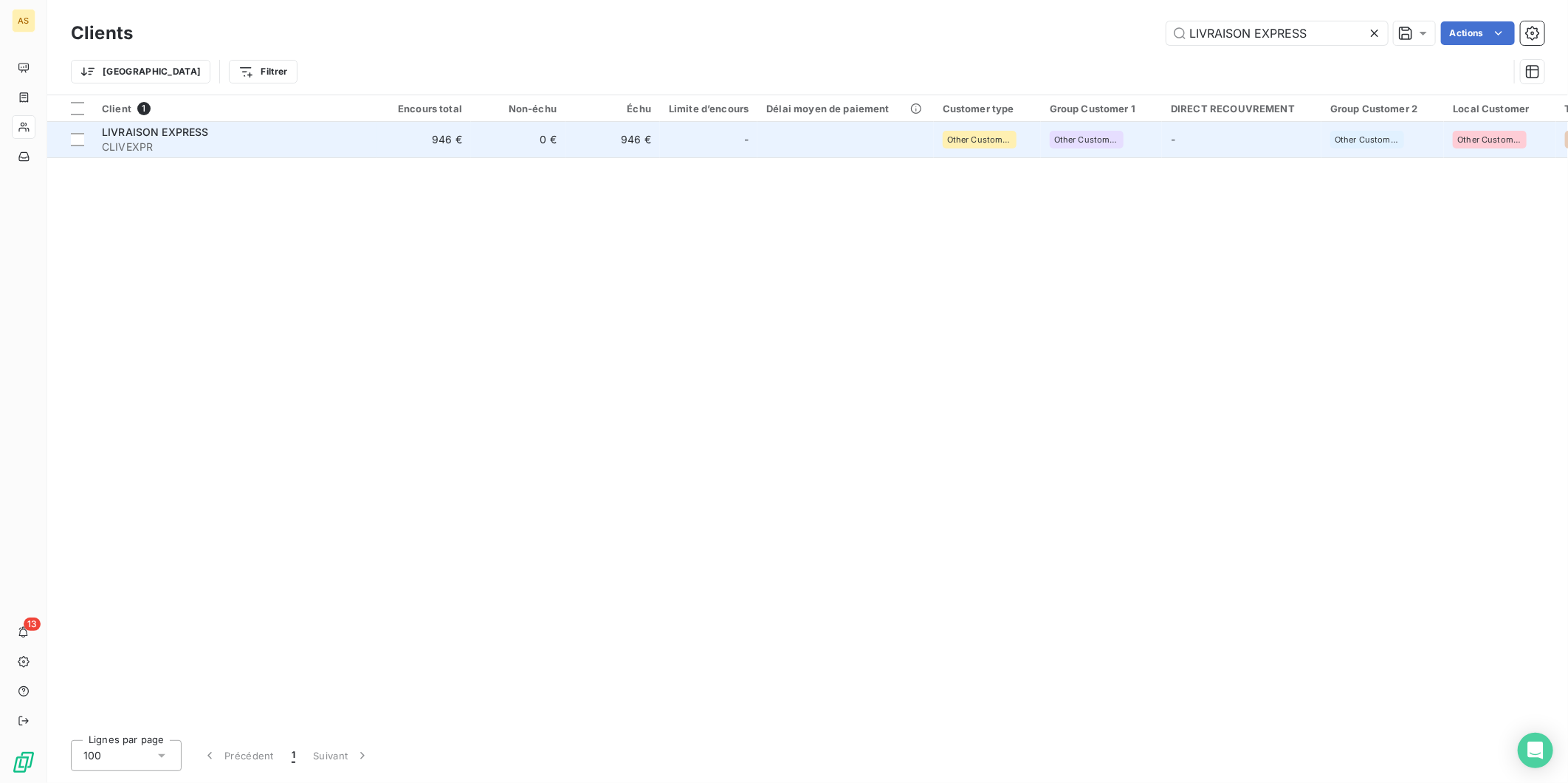
click at [598, 144] on td "946 €" at bounding box center [613, 139] width 95 height 35
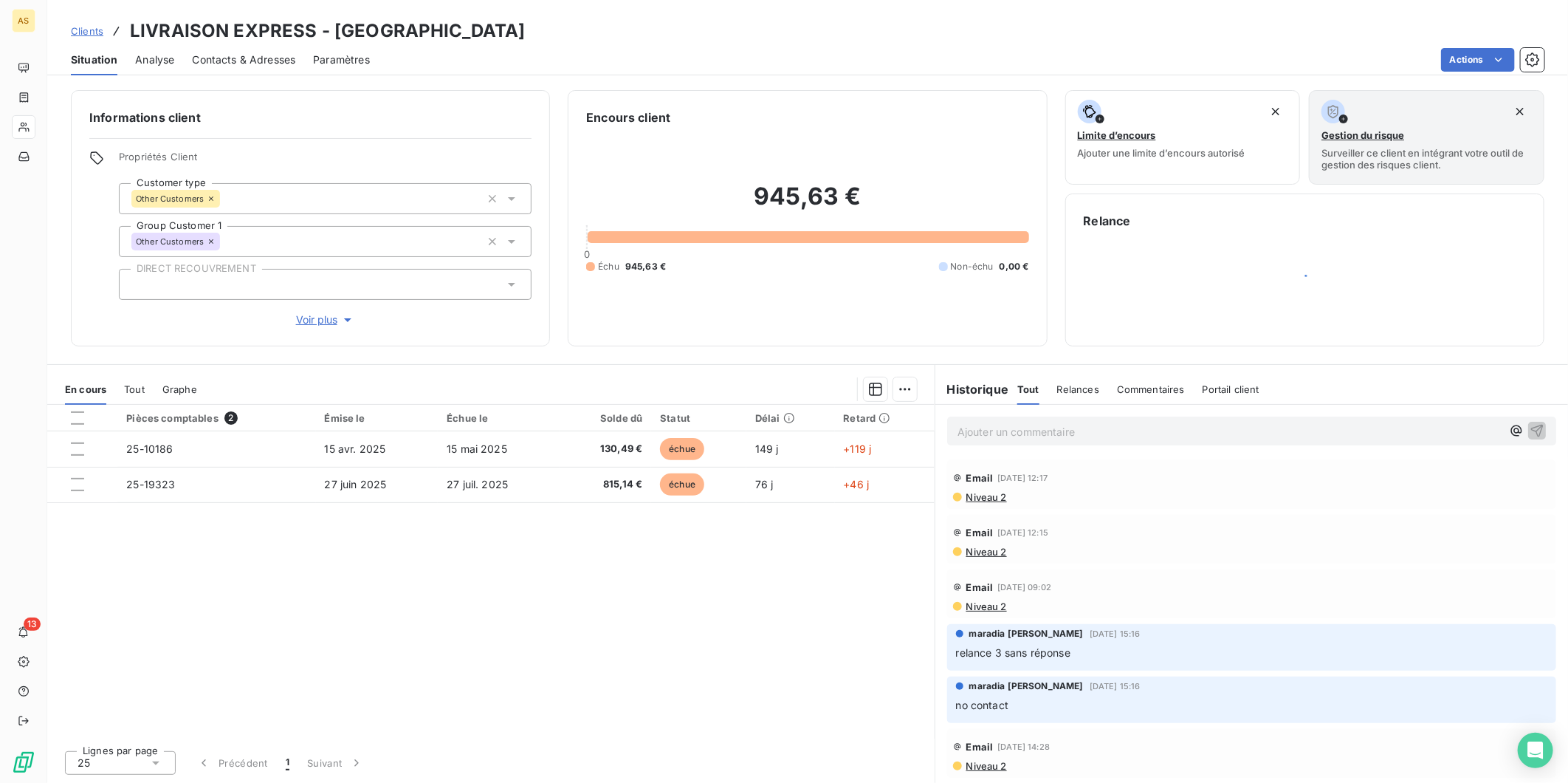
click at [208, 53] on span "Contacts & Adresses" at bounding box center [243, 60] width 103 height 15
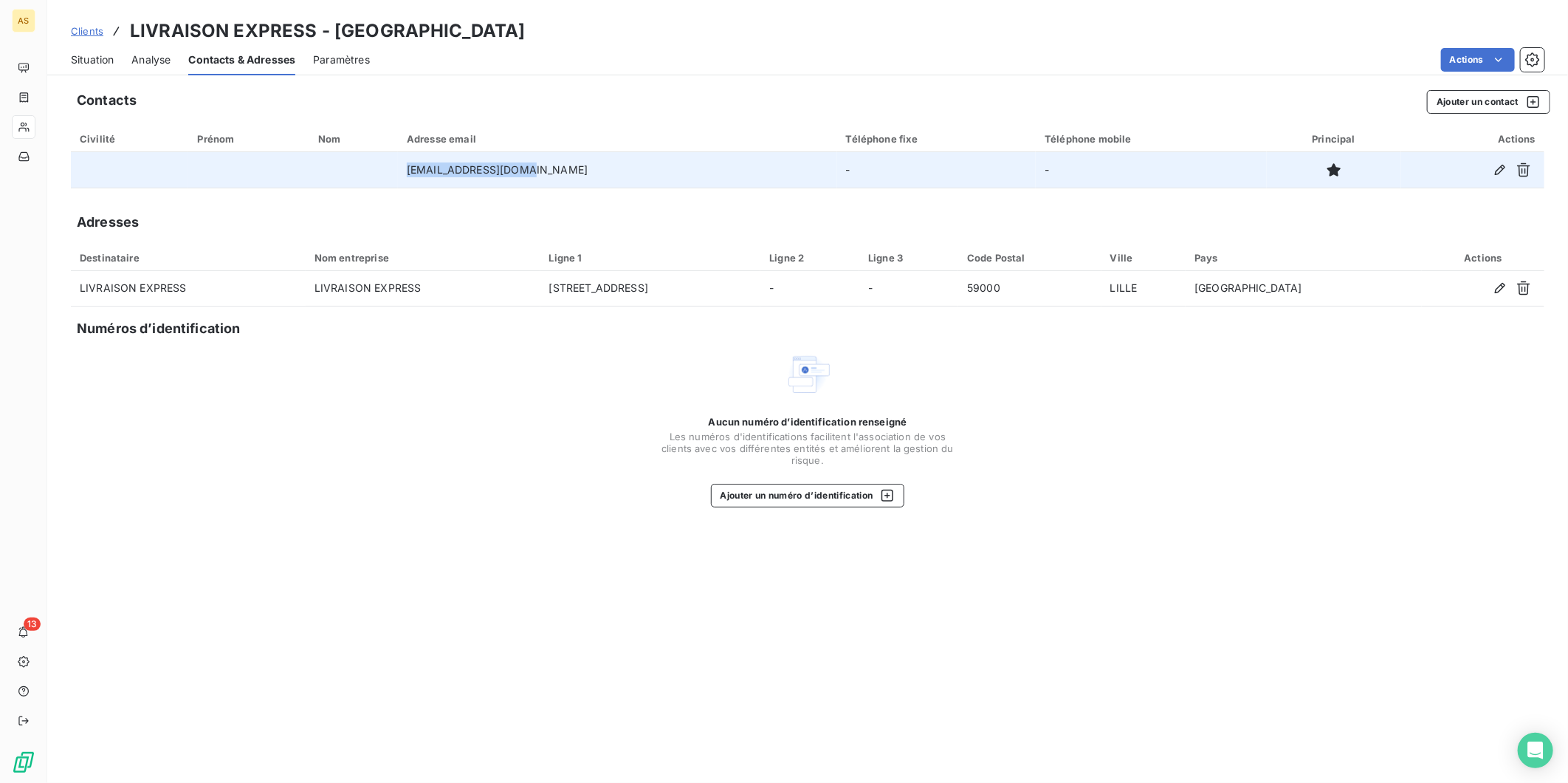
drag, startPoint x: 549, startPoint y: 167, endPoint x: 411, endPoint y: 163, distance: 138.1
click at [411, 163] on tr "[EMAIL_ADDRESS][DOMAIN_NAME] - -" at bounding box center [808, 169] width 1474 height 35
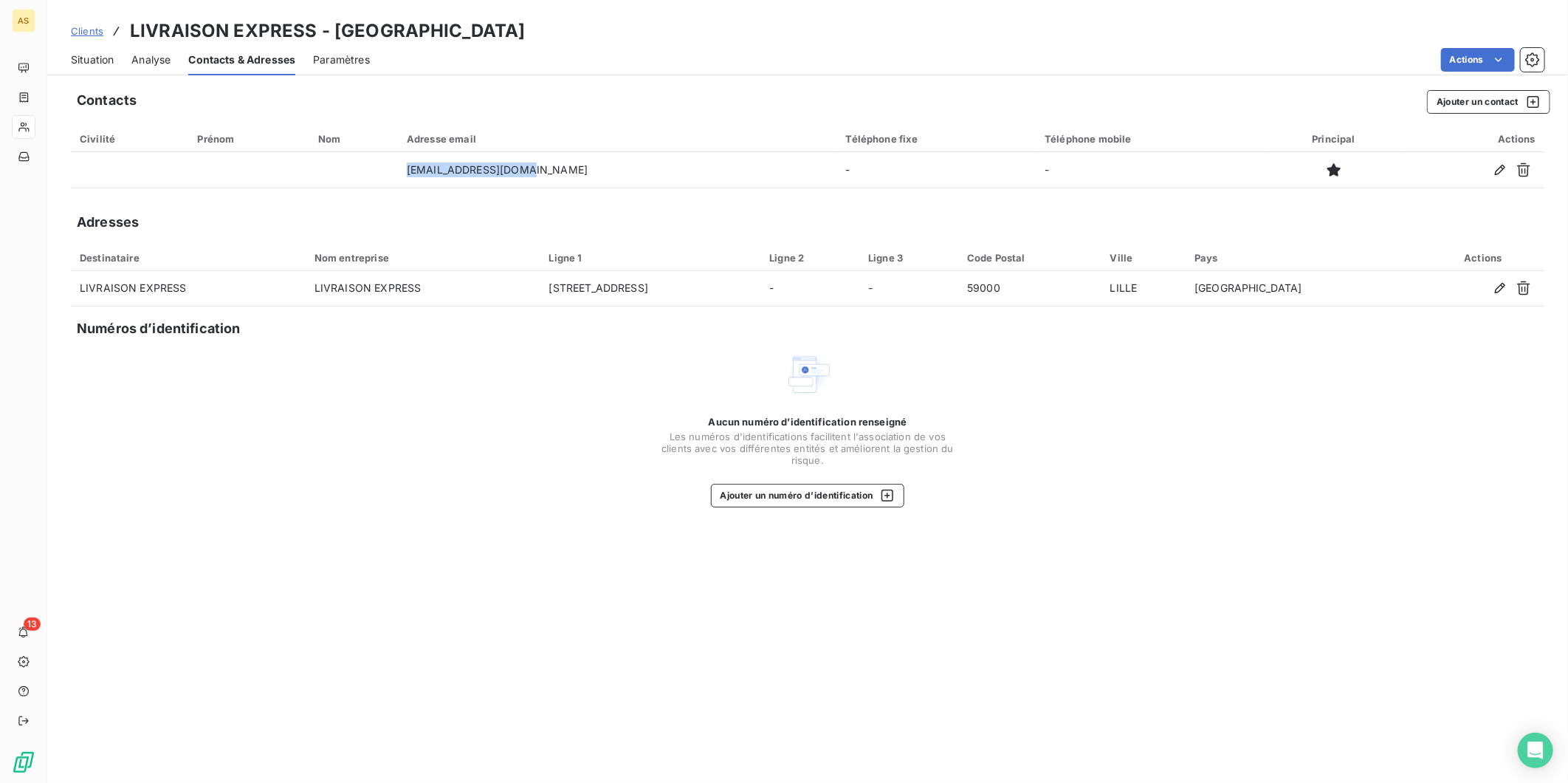
copy tr "[EMAIL_ADDRESS][DOMAIN_NAME]"
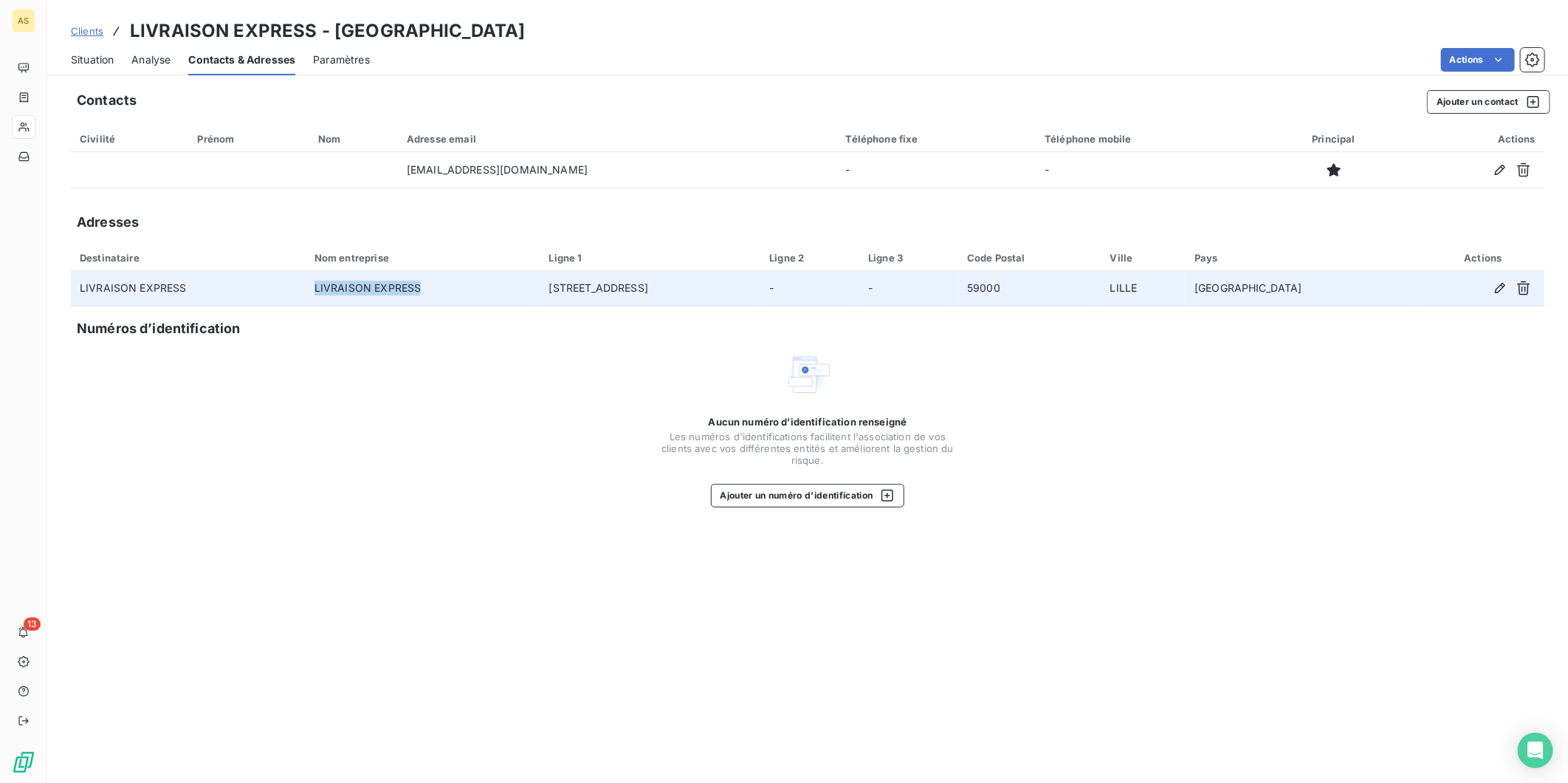
drag, startPoint x: 434, startPoint y: 285, endPoint x: 326, endPoint y: 282, distance: 108.0
click at [326, 282] on td "LIVRAISON EXPRESS" at bounding box center [423, 289] width 235 height 35
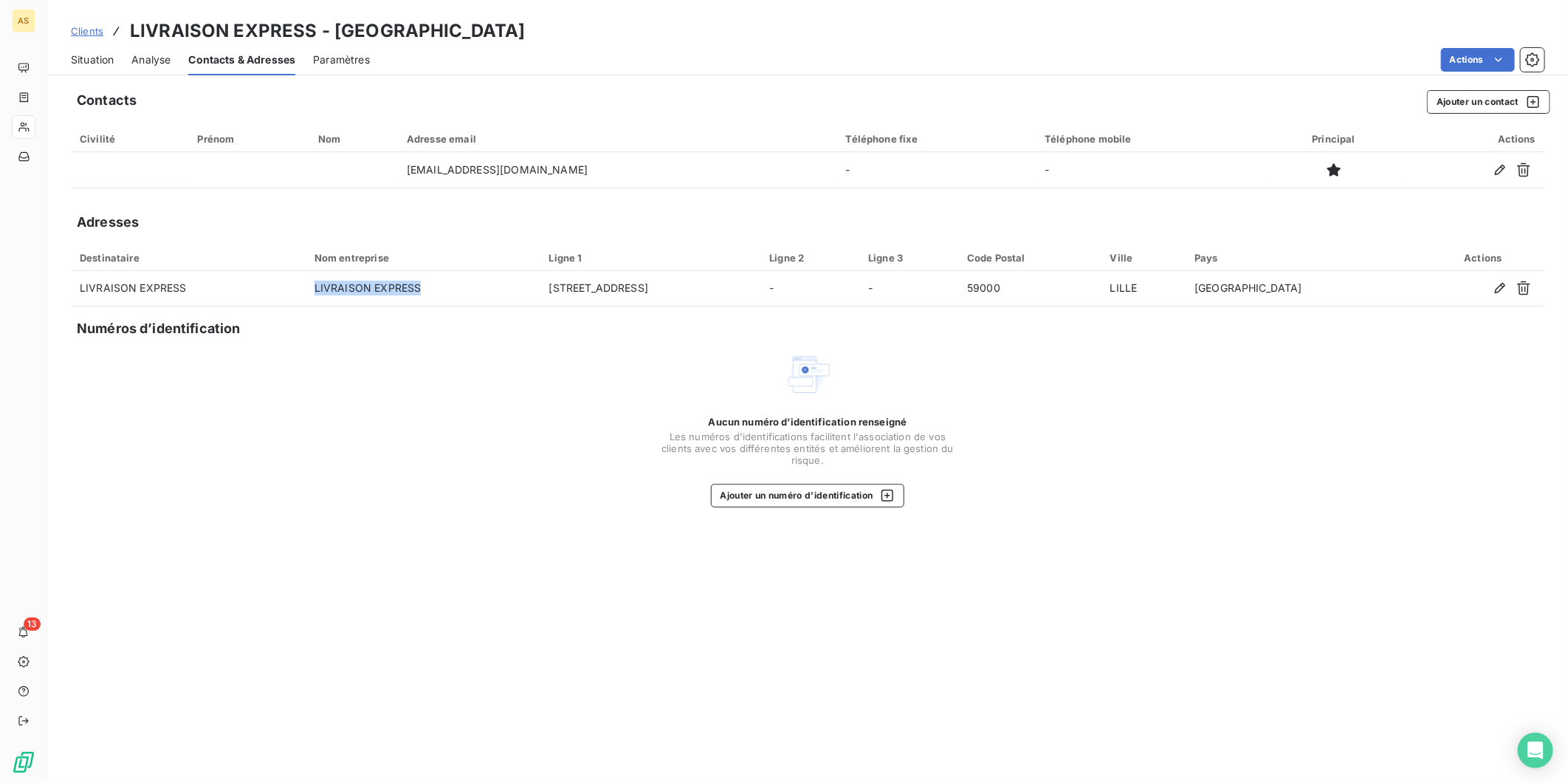
copy td "LIVRAISON EXPRESS"
click at [101, 62] on span "Situation" at bounding box center [92, 60] width 43 height 15
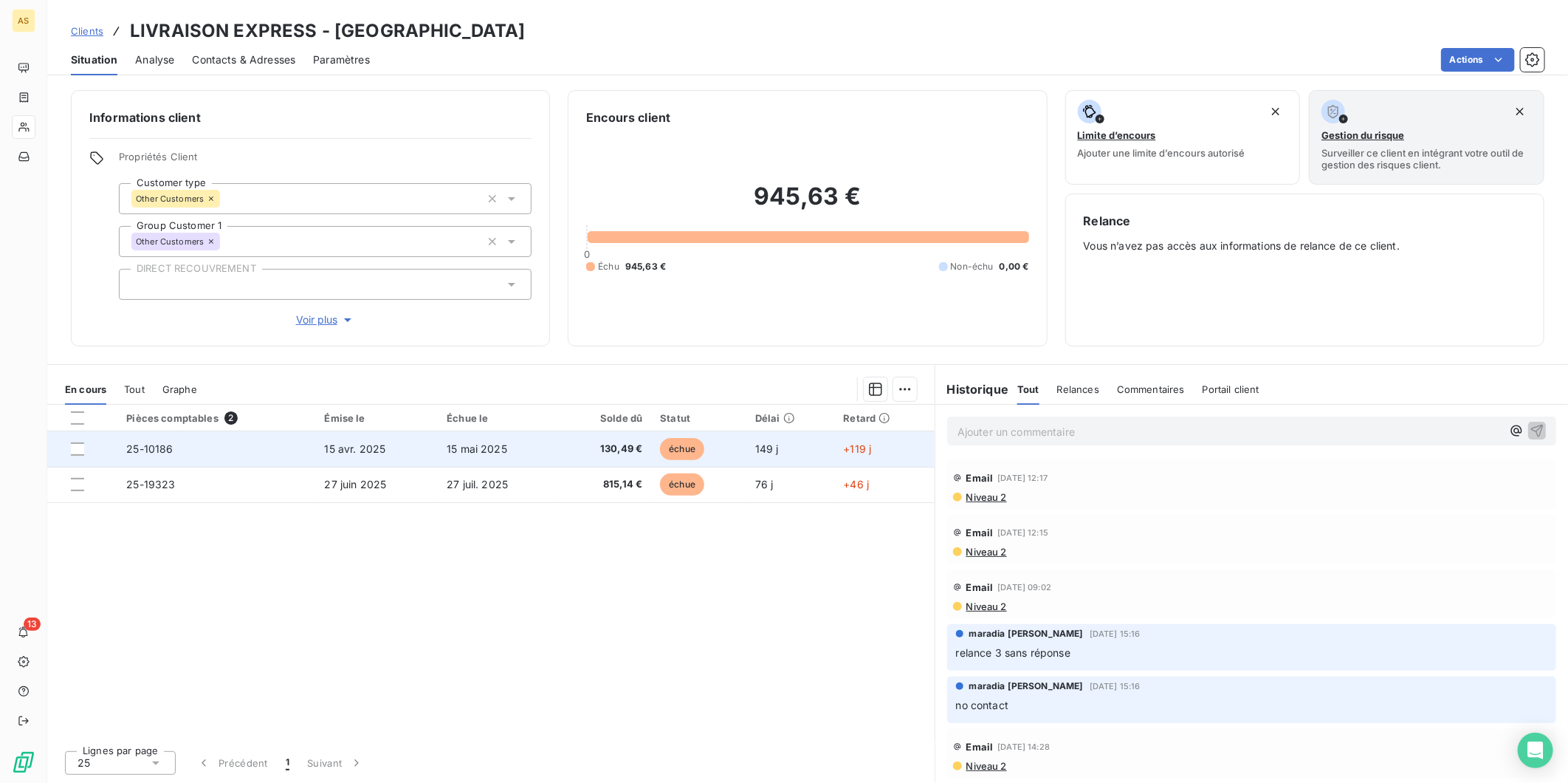
click at [285, 444] on td "25-10186" at bounding box center [216, 449] width 198 height 35
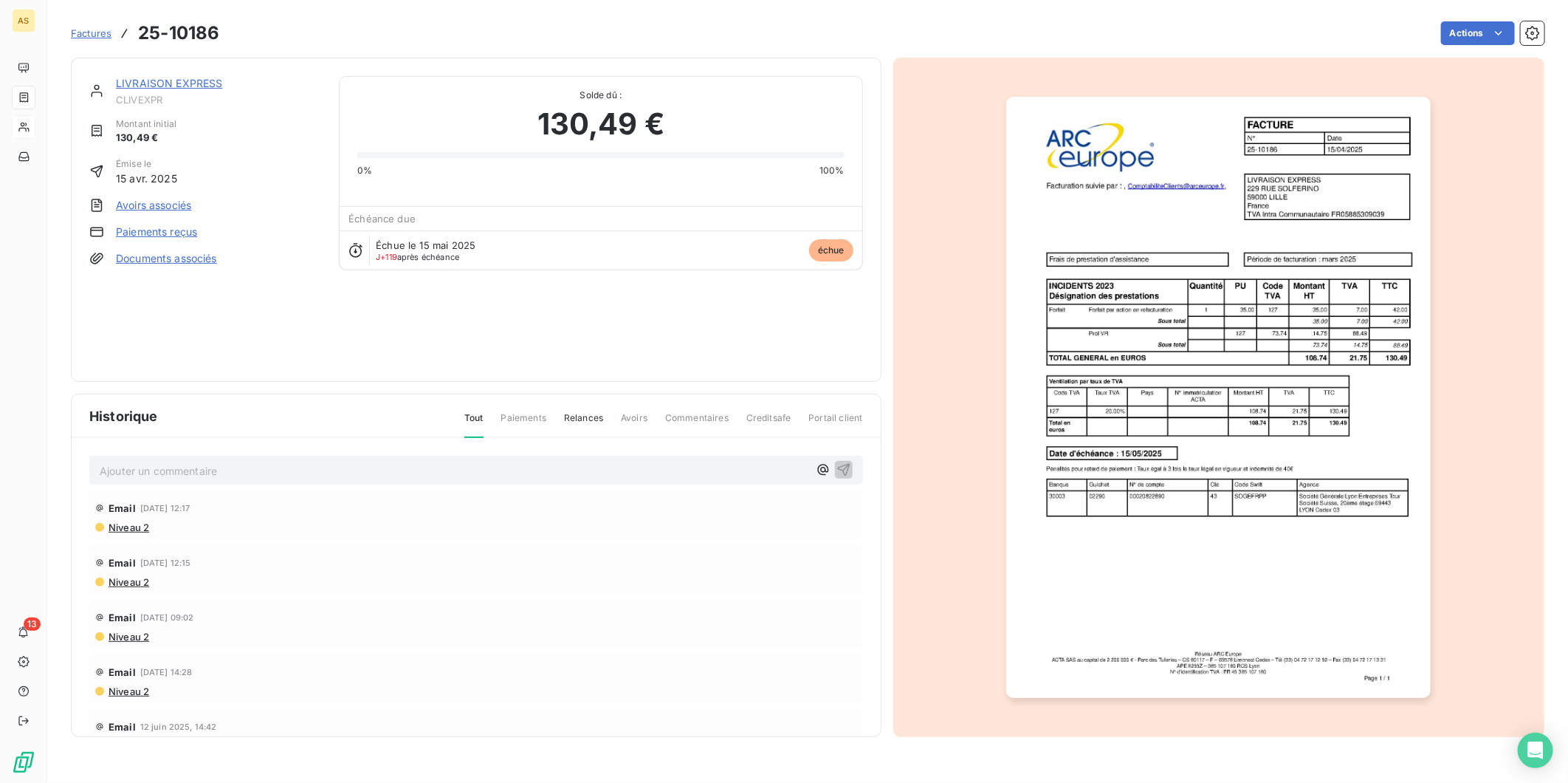
click at [1337, 515] on img "button" at bounding box center [1218, 397] width 425 height 601
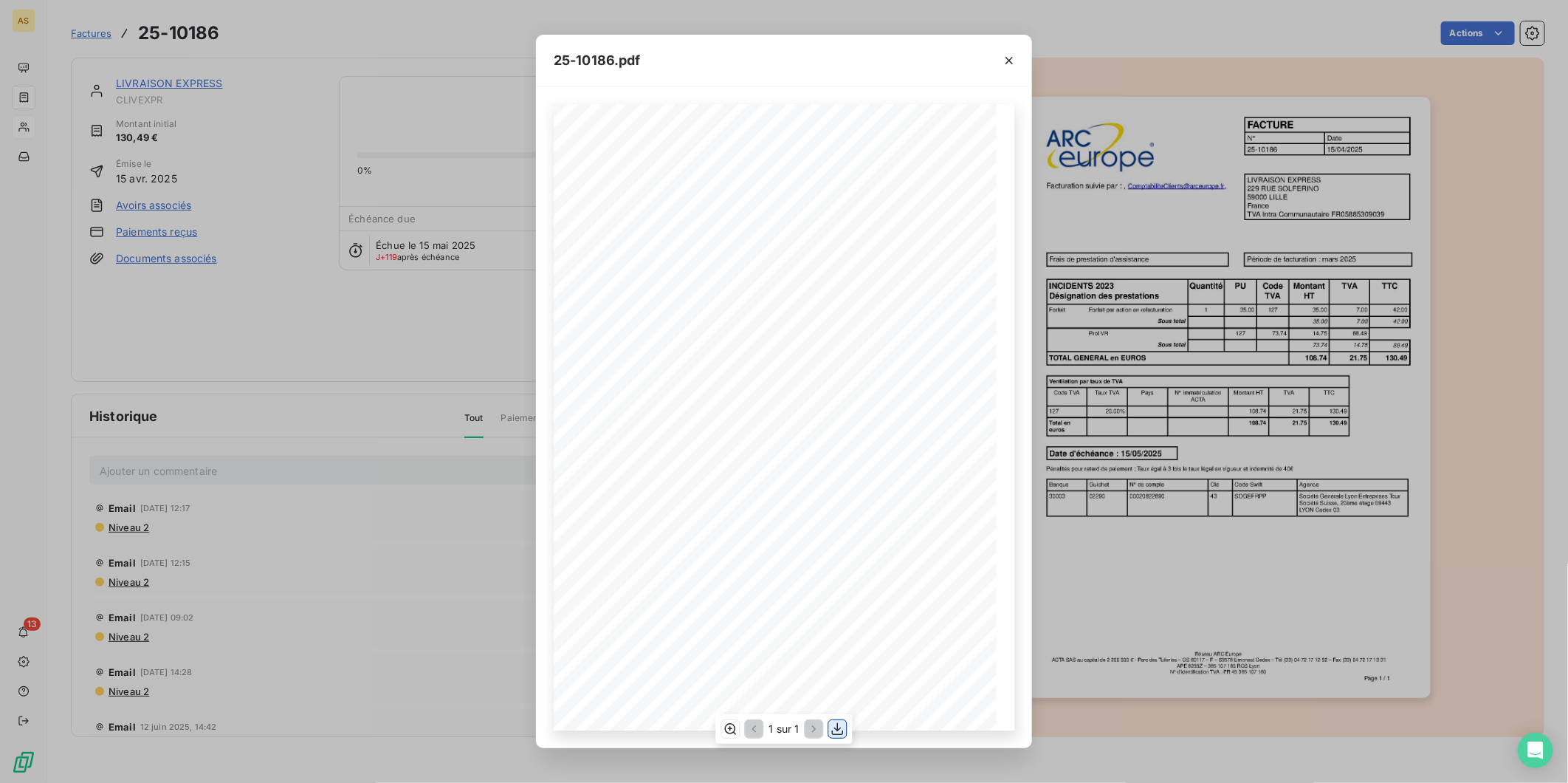
click at [837, 726] on icon "button" at bounding box center [838, 729] width 12 height 12
drag, startPoint x: 1007, startPoint y: 62, endPoint x: 944, endPoint y: 70, distance: 63.5
click at [1007, 62] on icon "button" at bounding box center [1009, 60] width 7 height 7
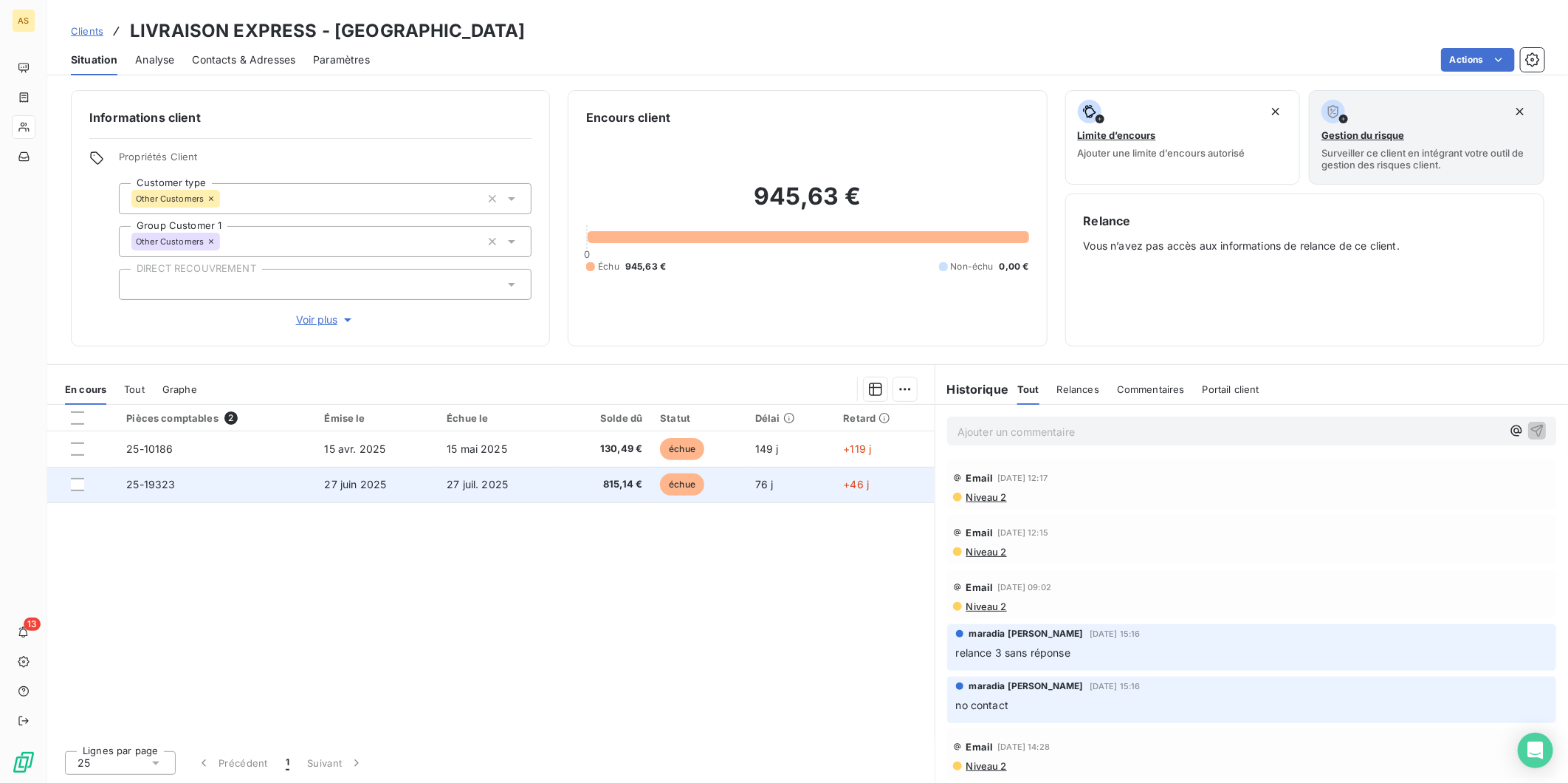
click at [484, 484] on span "27 juil. 2025" at bounding box center [478, 483] width 61 height 12
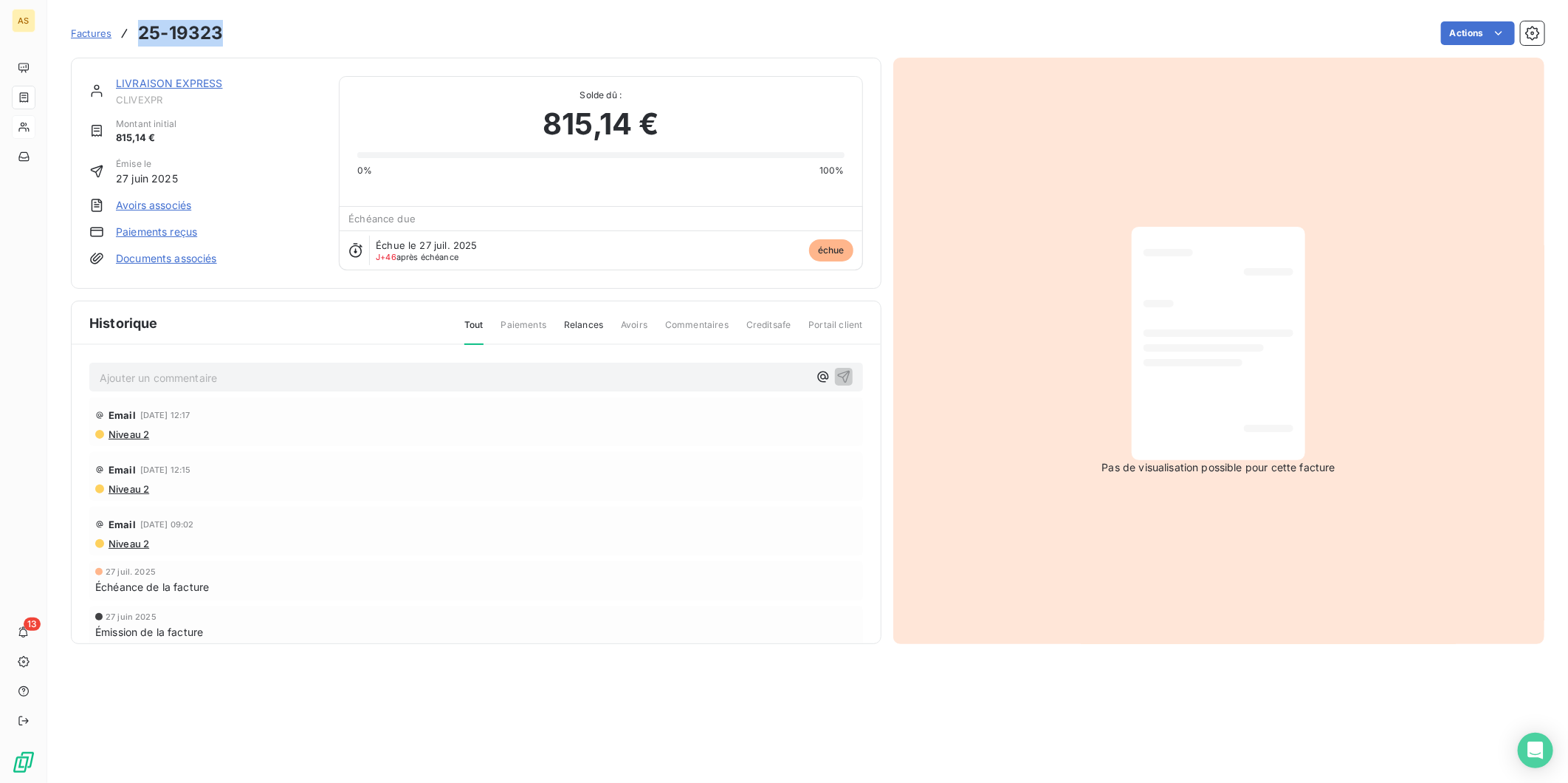
drag, startPoint x: 219, startPoint y: 31, endPoint x: 130, endPoint y: 31, distance: 89.0
click at [130, 31] on div "Factures 25-19323" at bounding box center [147, 33] width 152 height 26
drag, startPoint x: 130, startPoint y: 31, endPoint x: 379, endPoint y: 47, distance: 249.5
click at [379, 47] on div "Factures 25-19323 Actions" at bounding box center [808, 33] width 1474 height 31
drag, startPoint x: 219, startPoint y: 31, endPoint x: 130, endPoint y: 34, distance: 89.1
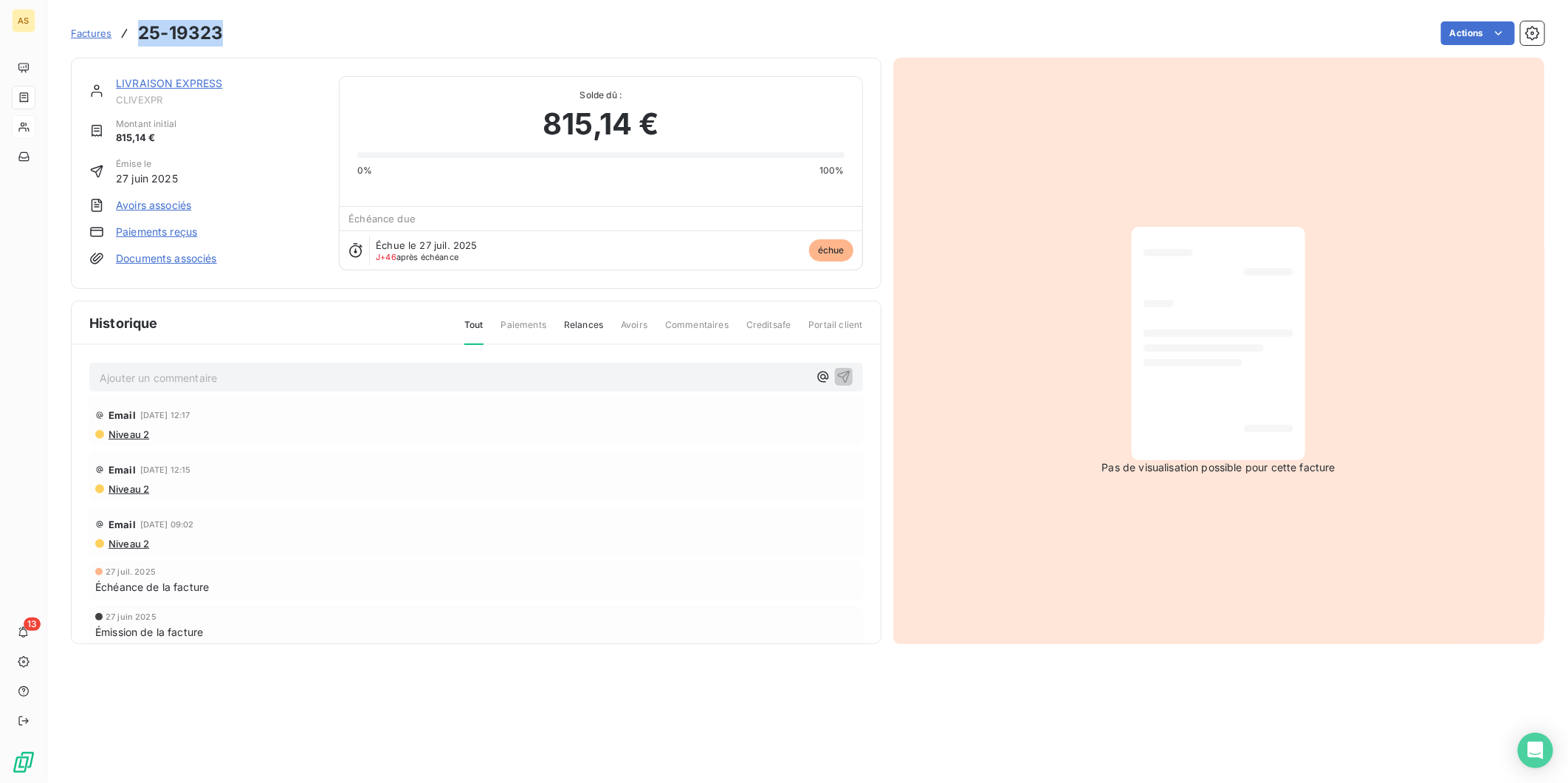
click at [130, 34] on div "Factures 25-19323" at bounding box center [147, 33] width 152 height 26
copy h3 "25-19323"
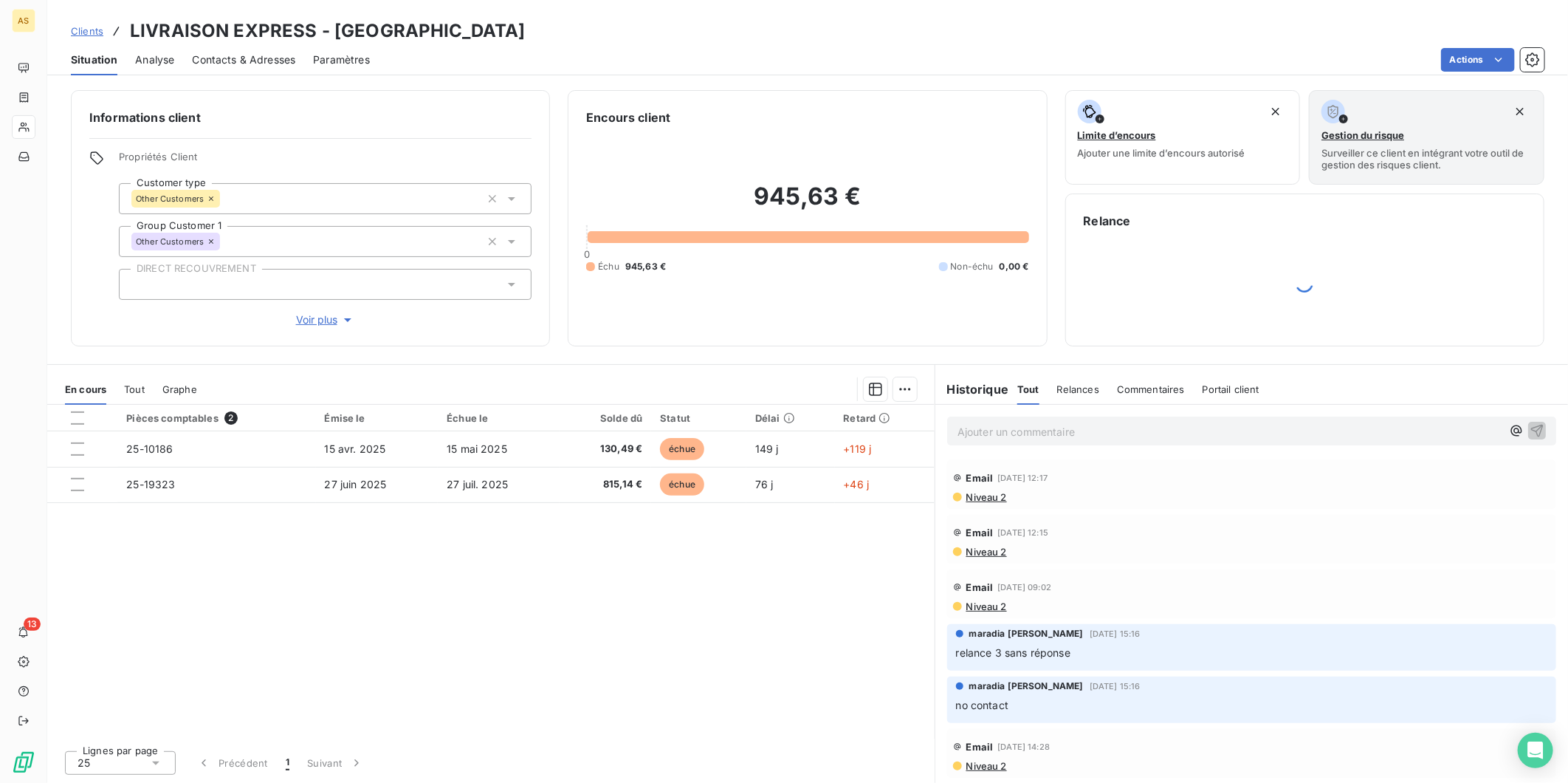
click at [234, 53] on span "Contacts & Adresses" at bounding box center [243, 60] width 103 height 15
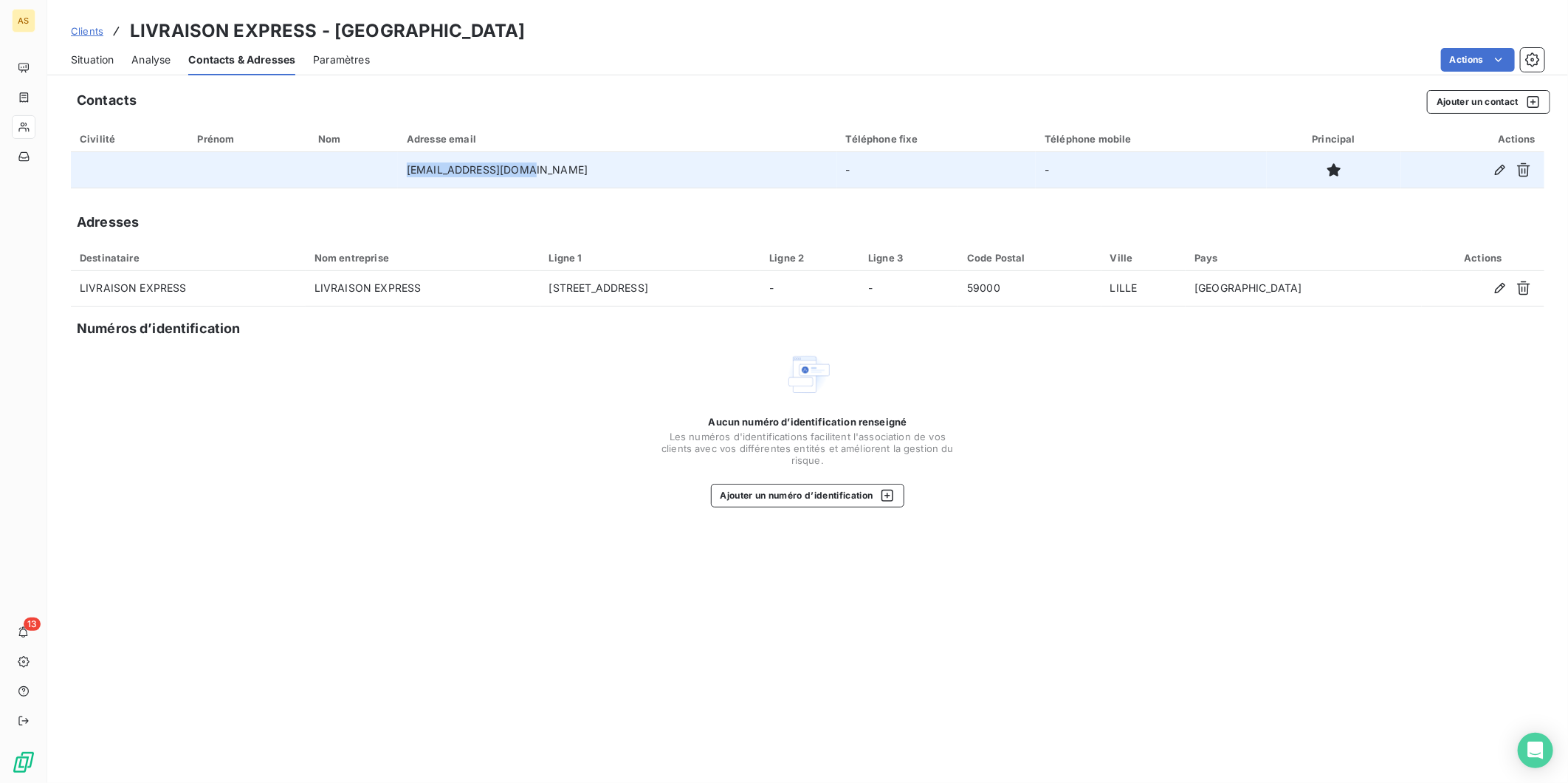
drag, startPoint x: 549, startPoint y: 168, endPoint x: 431, endPoint y: 159, distance: 118.3
click at [431, 159] on tr "[EMAIL_ADDRESS][DOMAIN_NAME] - -" at bounding box center [808, 169] width 1474 height 35
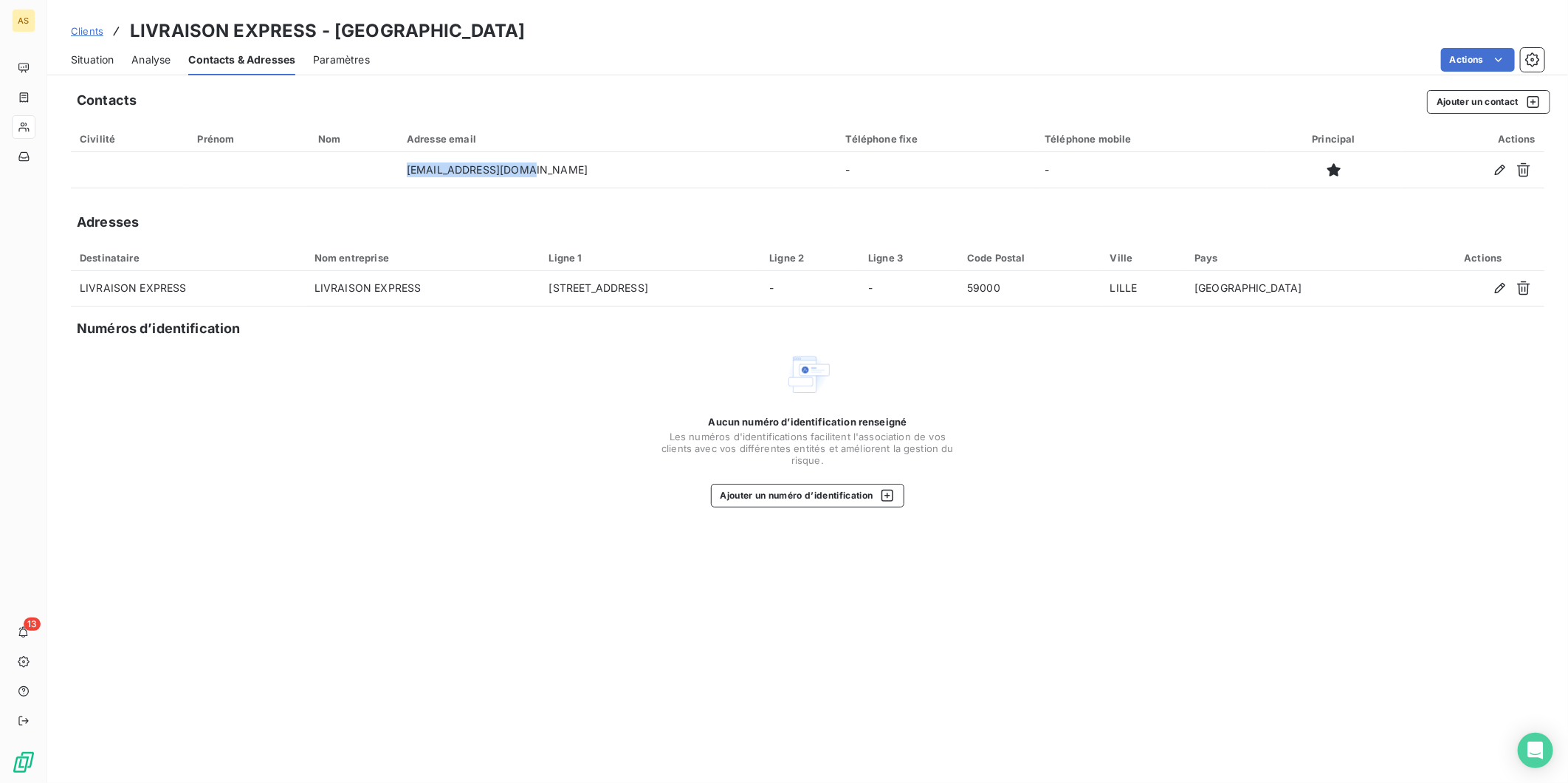
copy tr "[EMAIL_ADDRESS][DOMAIN_NAME]"
click at [86, 34] on span "Clients" at bounding box center [87, 31] width 32 height 12
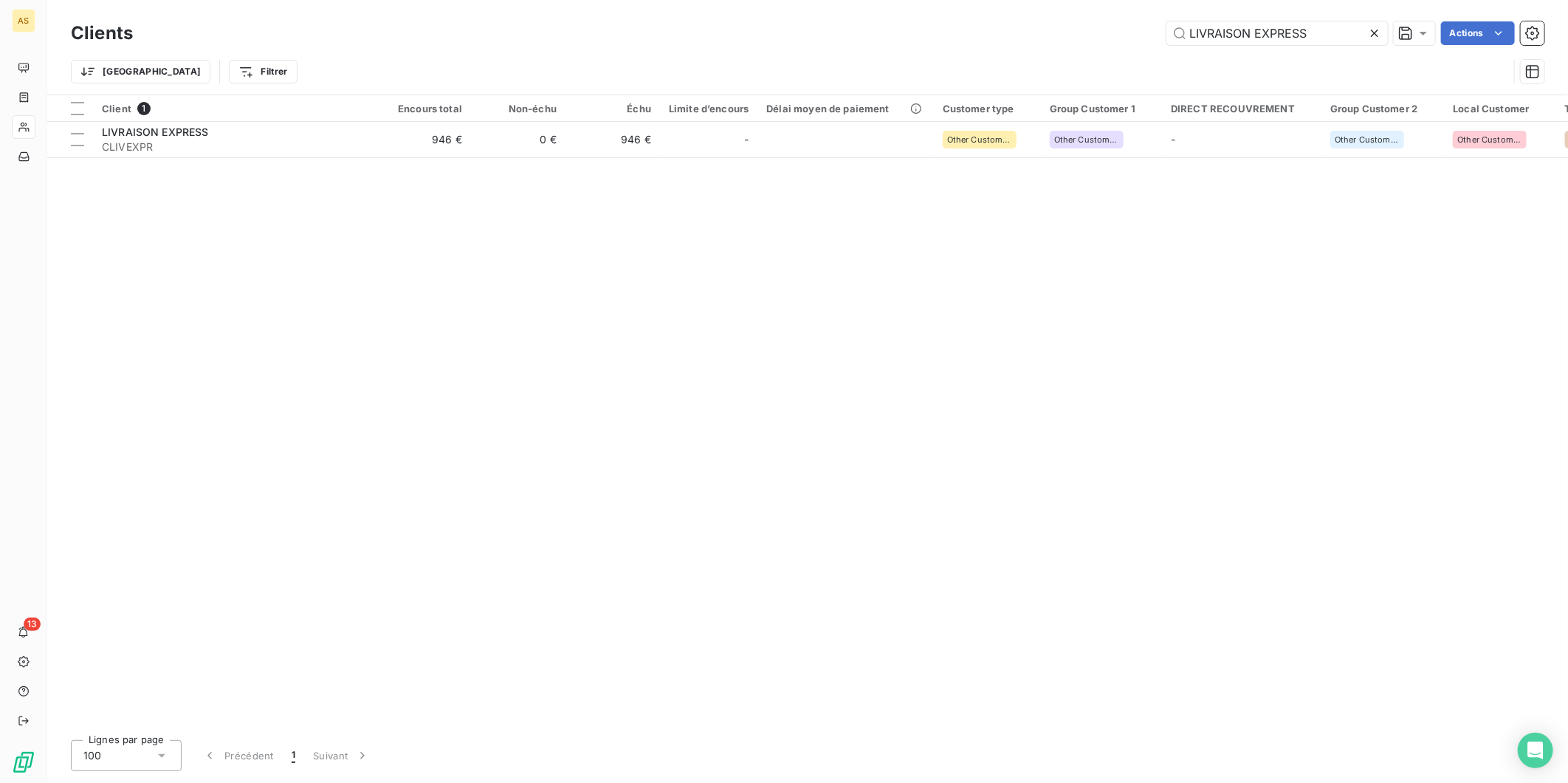
click at [1372, 31] on icon at bounding box center [1374, 33] width 7 height 7
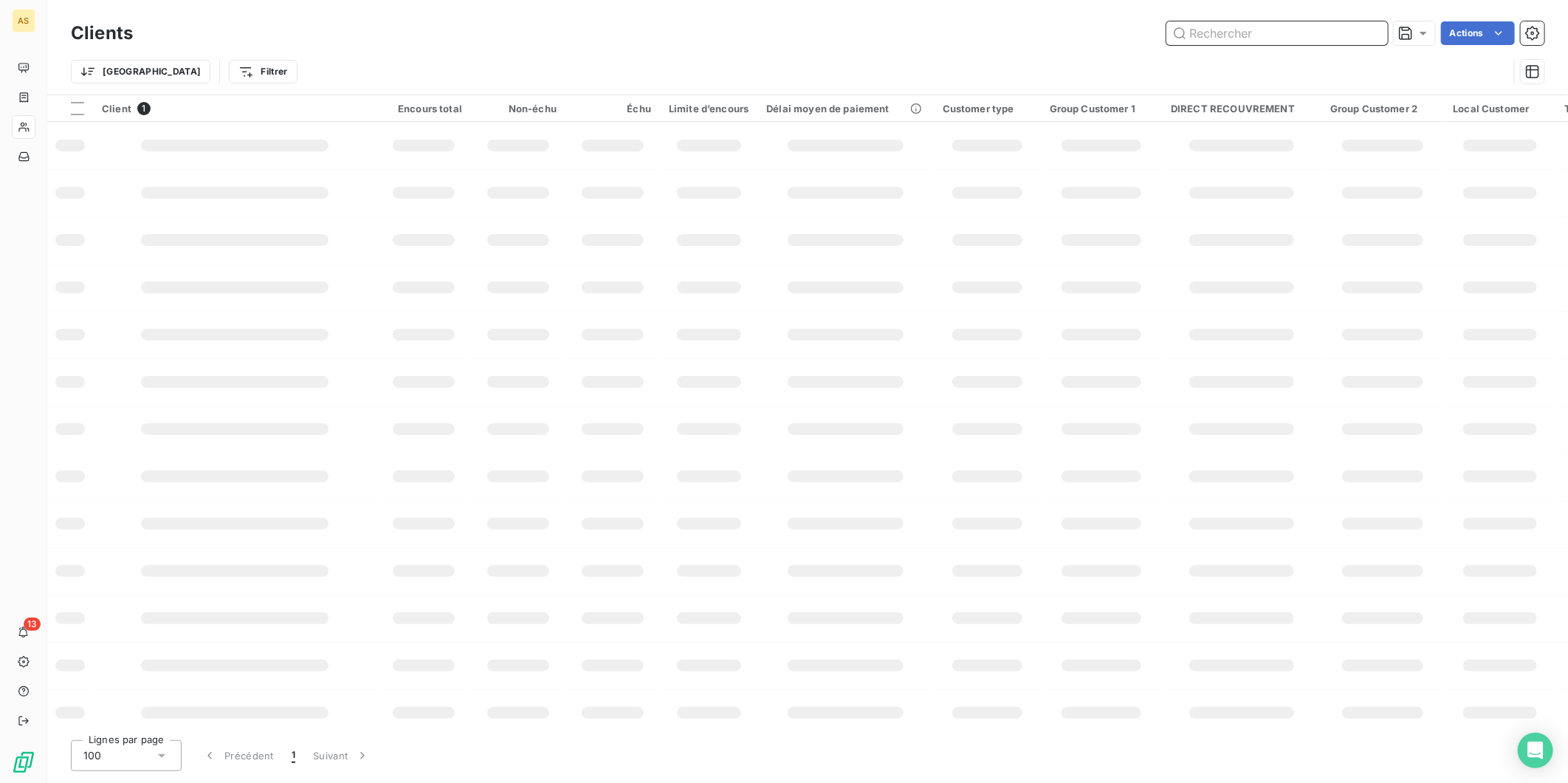
click at [1264, 31] on input "text" at bounding box center [1277, 33] width 222 height 24
paste input "LSA-CLSA"
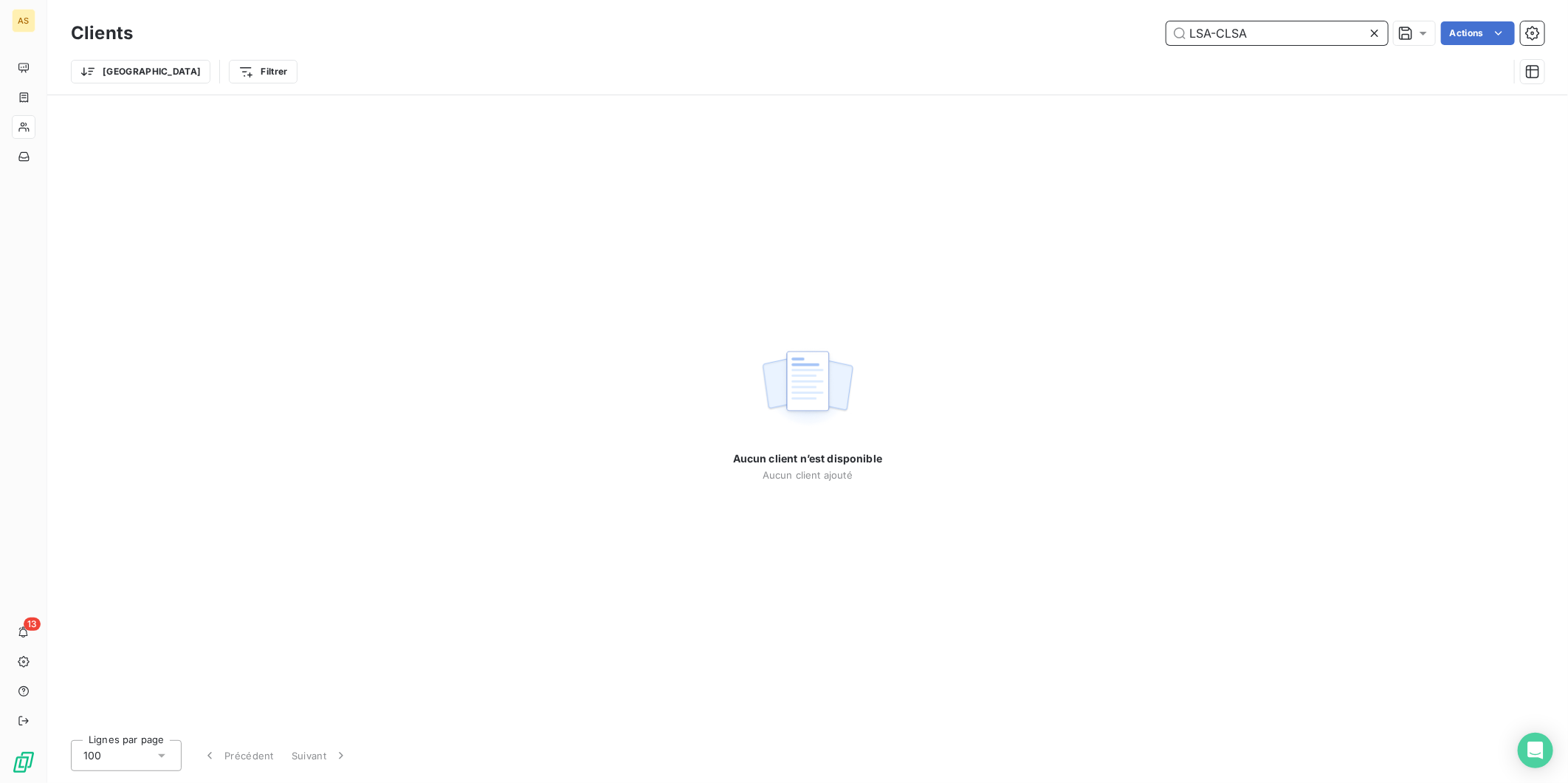
drag, startPoint x: 1254, startPoint y: 38, endPoint x: 1212, endPoint y: 35, distance: 42.1
click at [1212, 35] on input "LSA-CLSA" at bounding box center [1277, 33] width 222 height 24
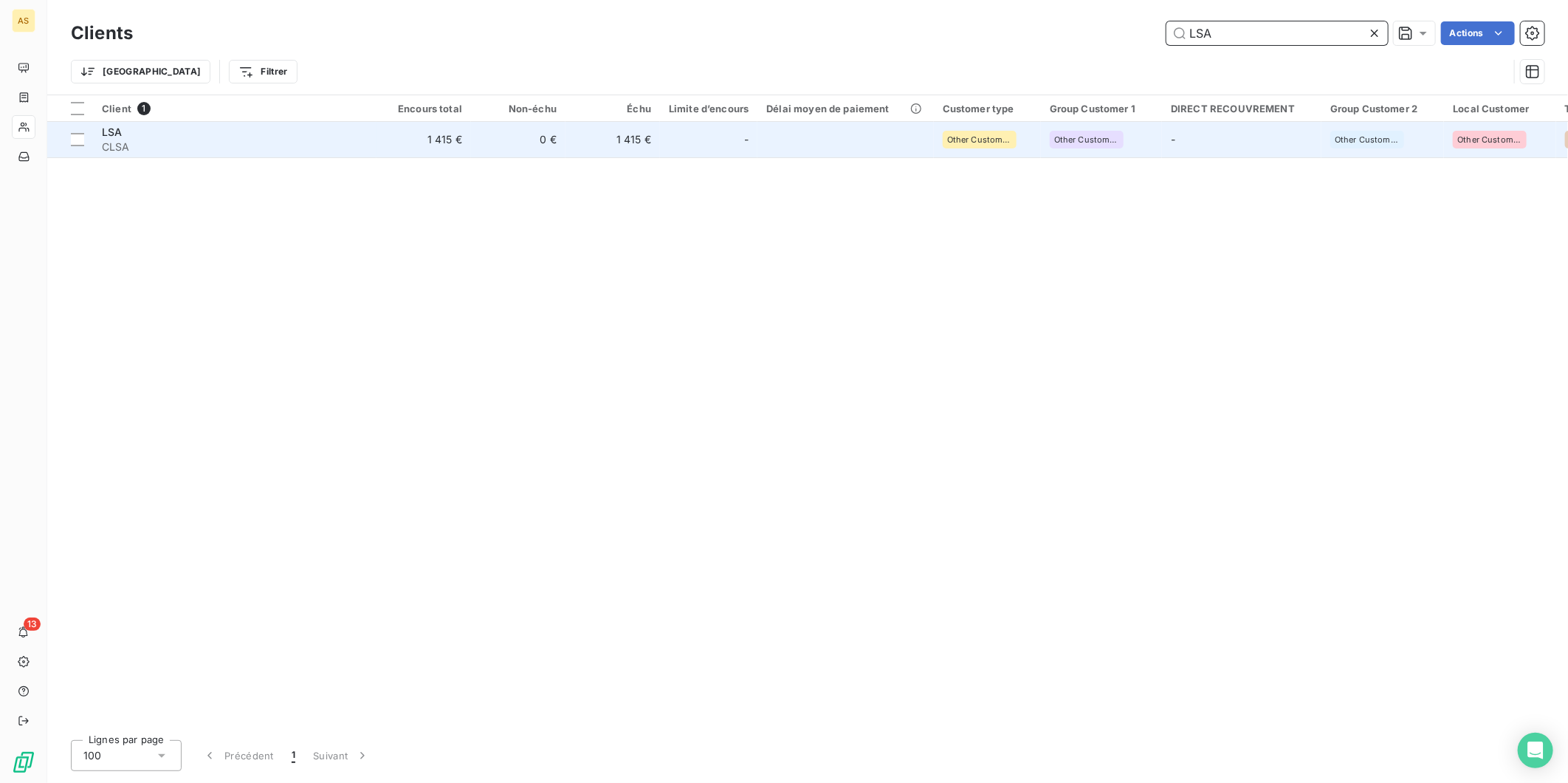
type input "LSA"
click at [683, 135] on div "-" at bounding box center [709, 139] width 80 height 24
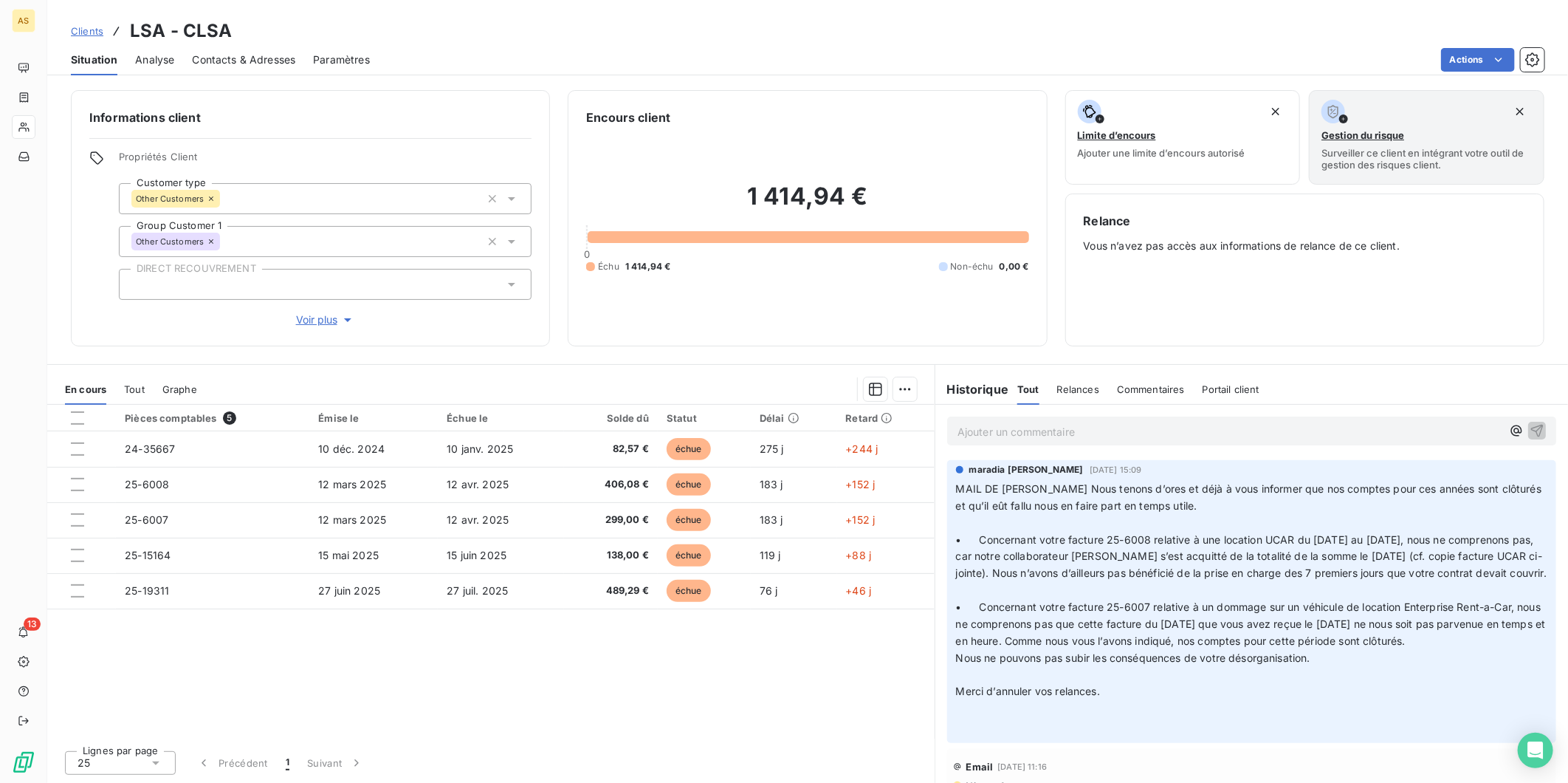
click at [269, 67] on span "Contacts & Adresses" at bounding box center [243, 60] width 103 height 15
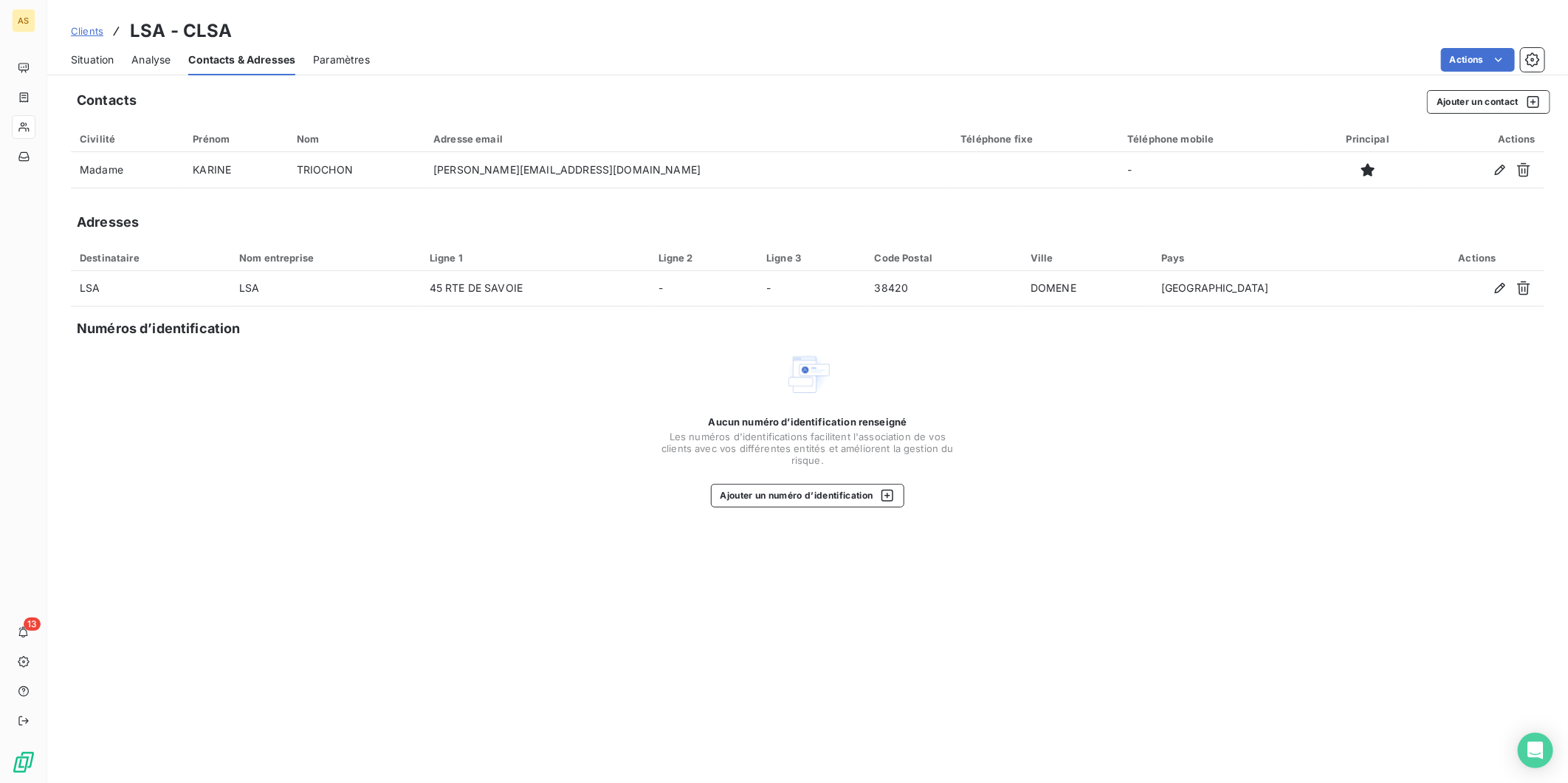
click at [108, 60] on span "Situation" at bounding box center [92, 60] width 43 height 15
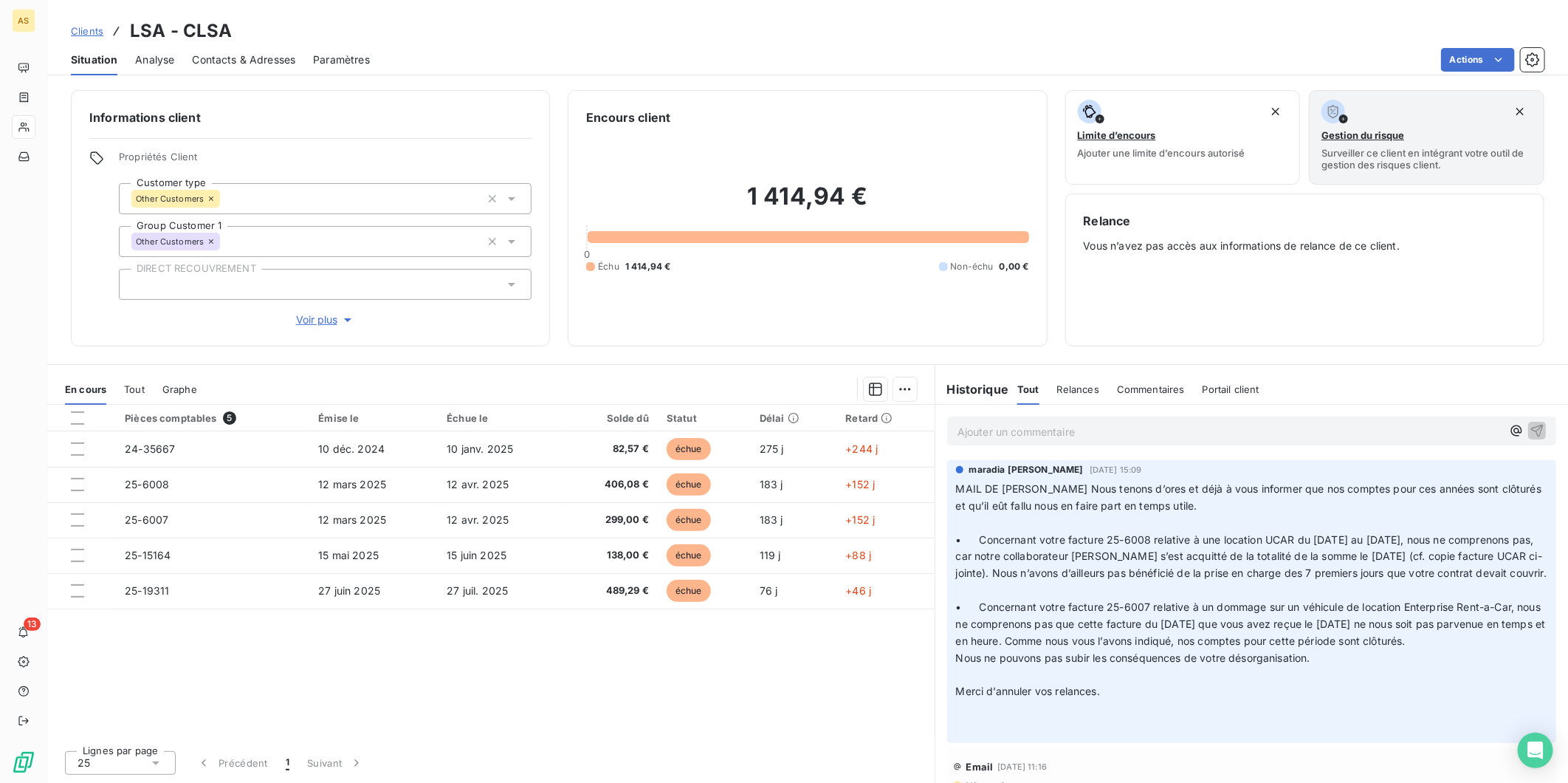
click at [88, 25] on span "Clients" at bounding box center [87, 31] width 32 height 12
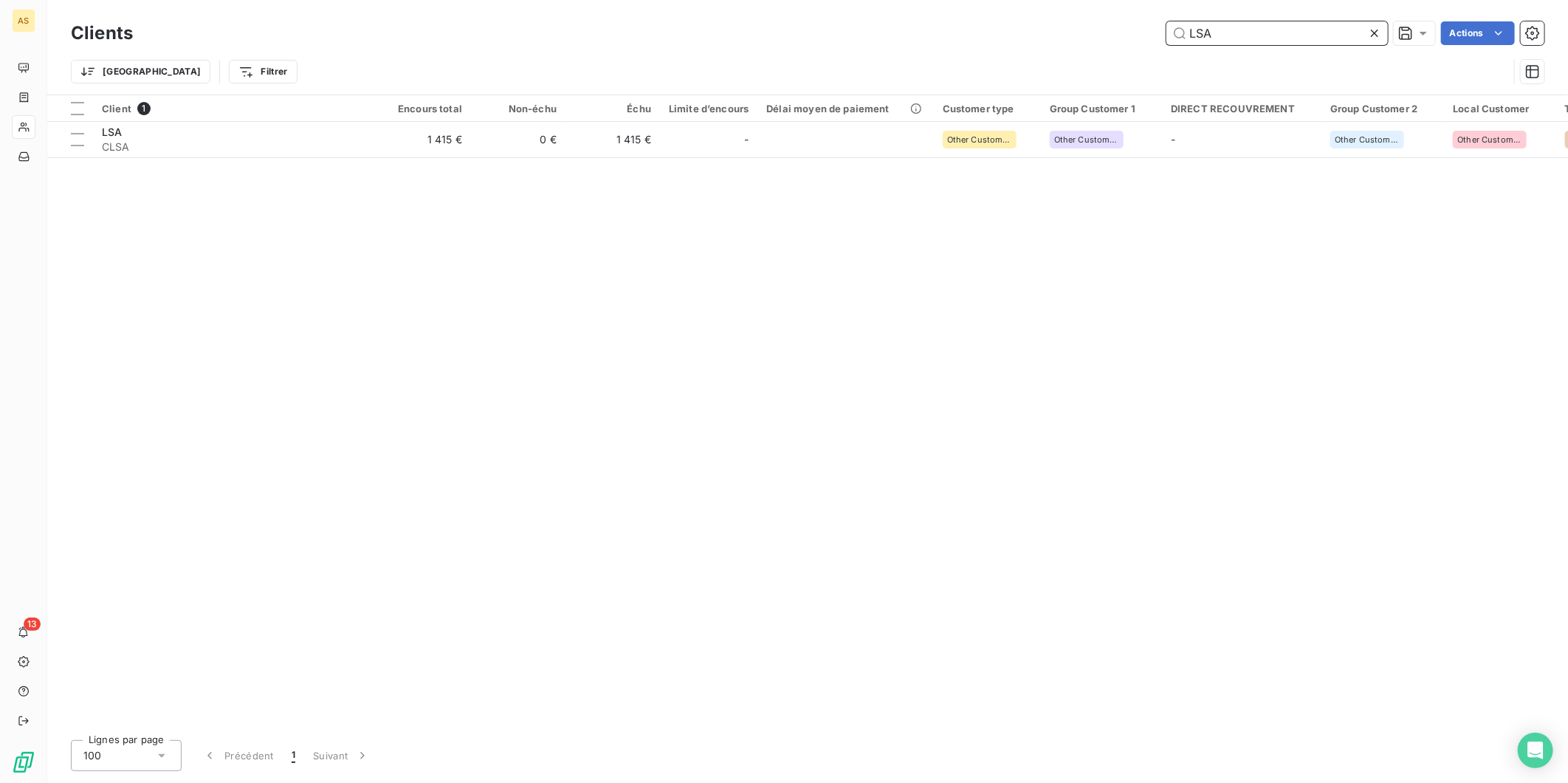
drag, startPoint x: 1216, startPoint y: 33, endPoint x: 1158, endPoint y: 26, distance: 58.4
click at [1158, 26] on div "LSA Actions" at bounding box center [848, 33] width 1394 height 24
paste input "MBD"
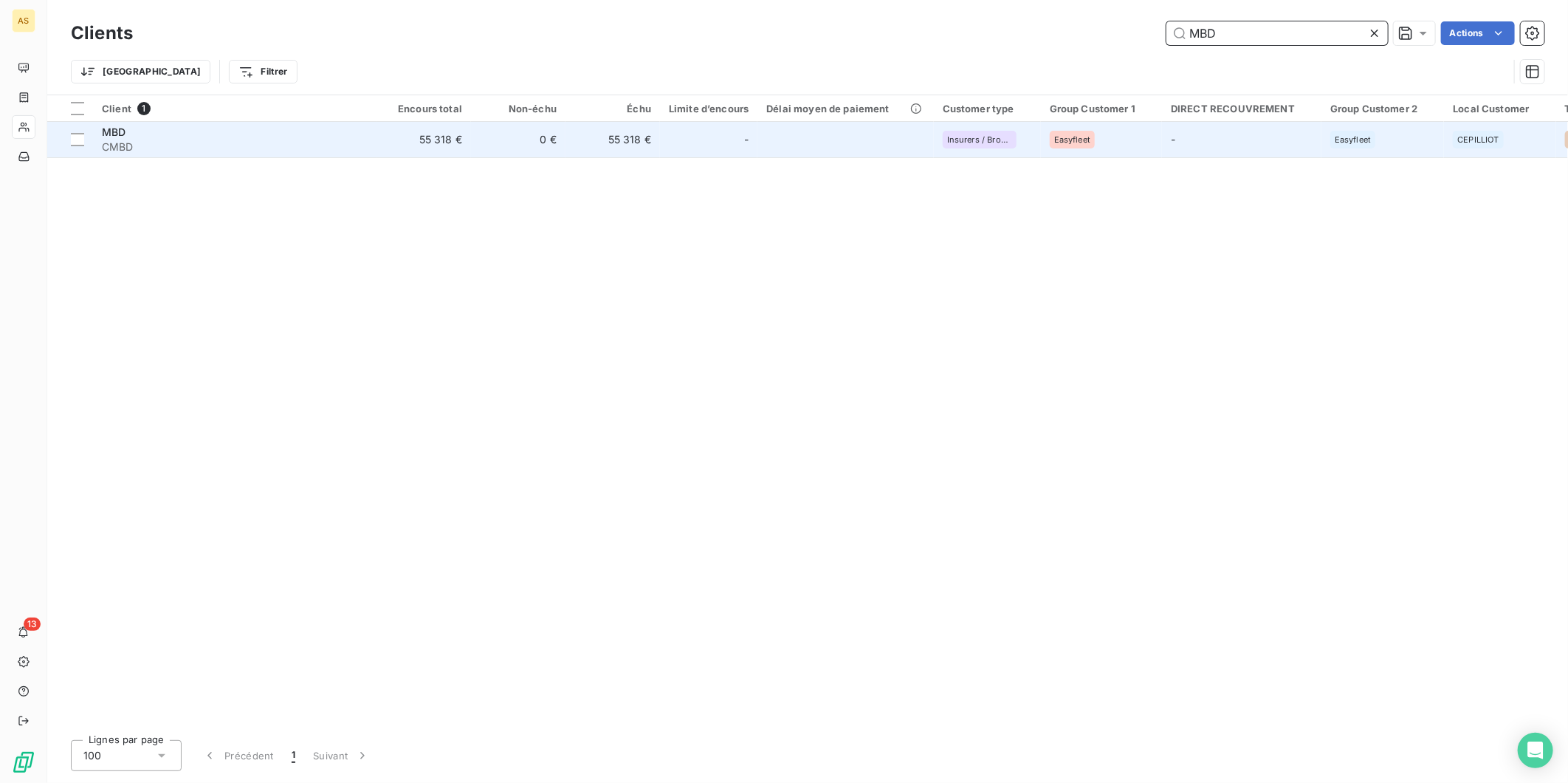
type input "MBD"
click at [757, 134] on td at bounding box center [845, 139] width 176 height 35
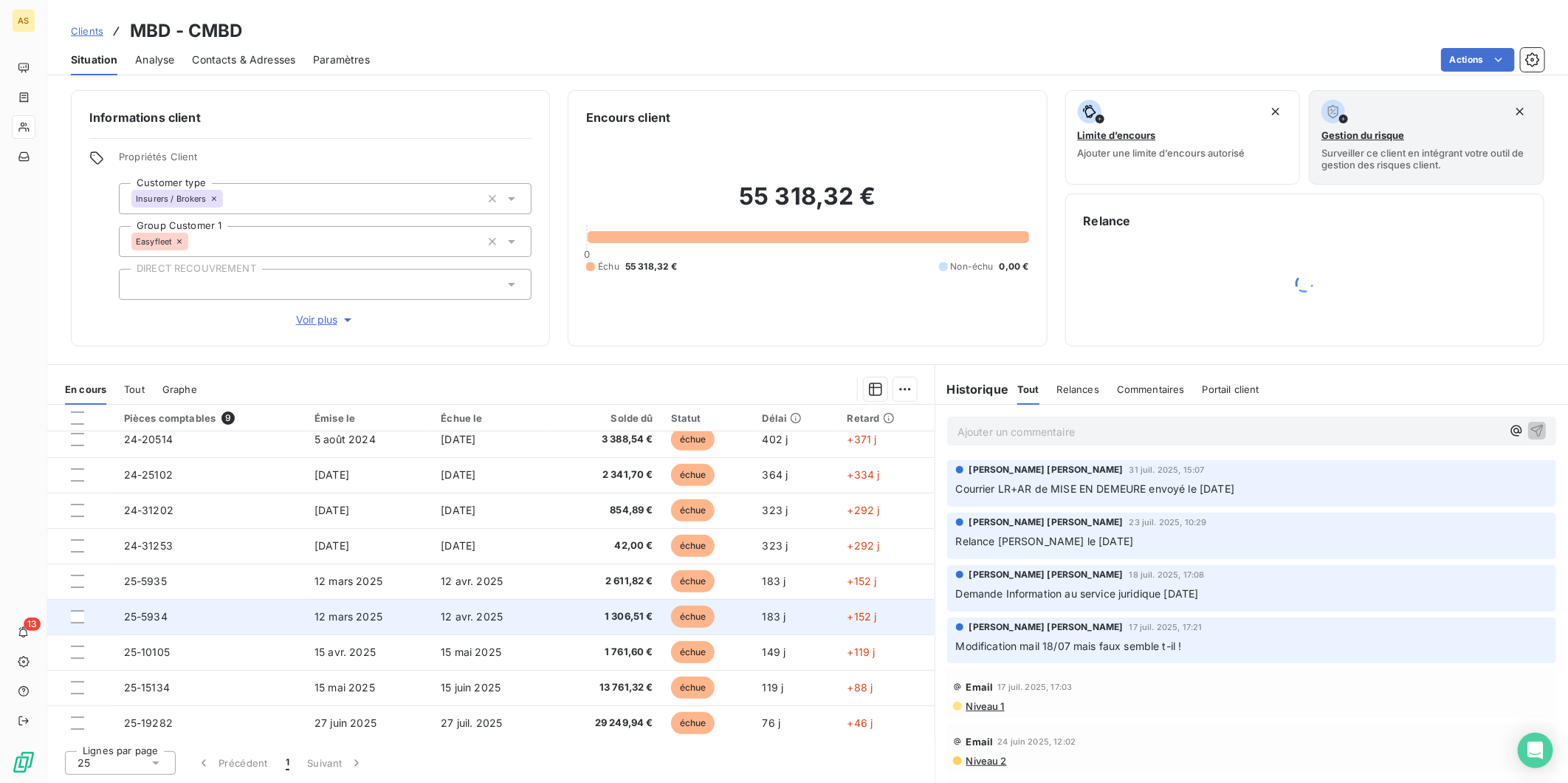
scroll to position [12, 0]
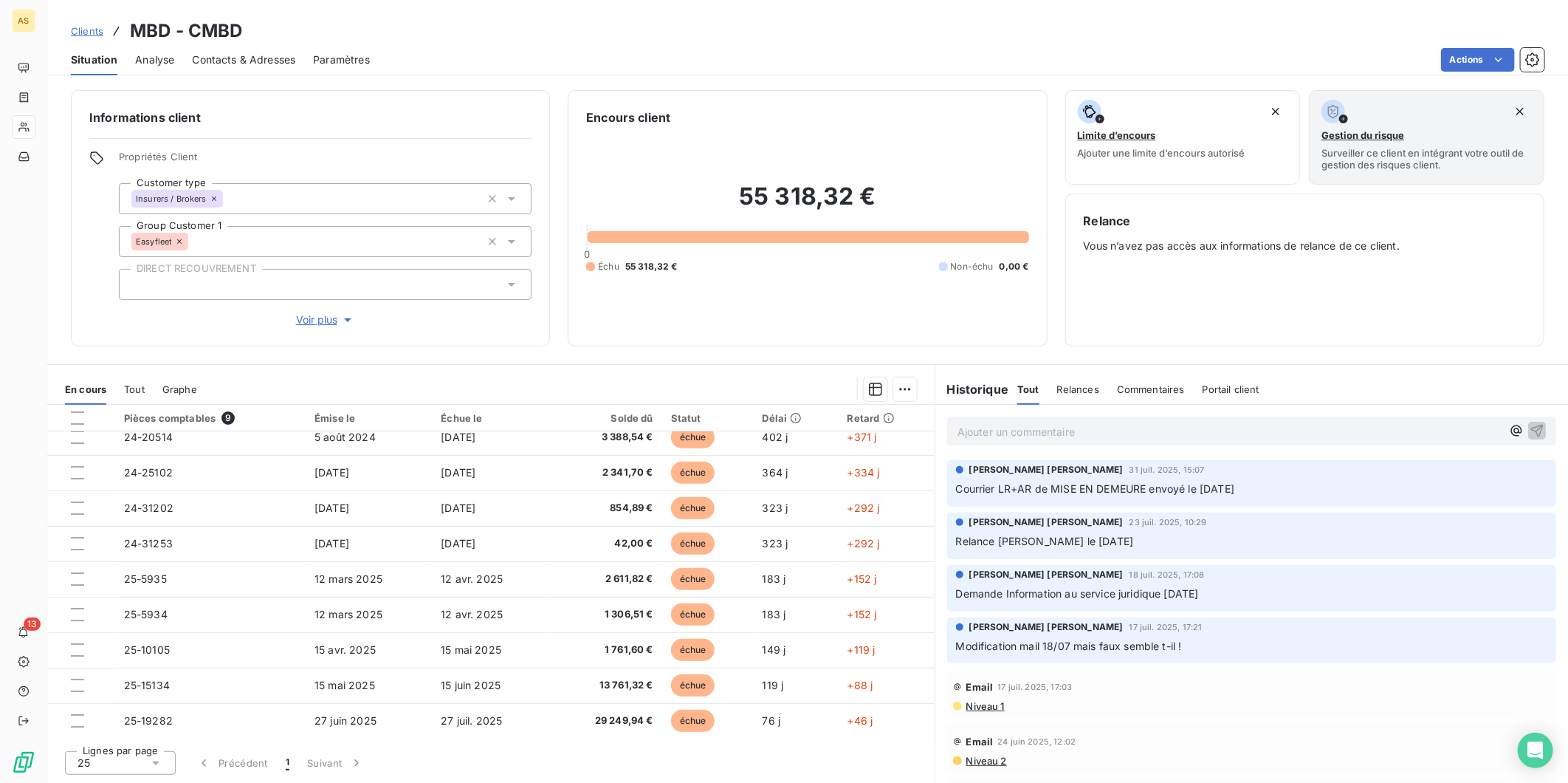
click at [217, 60] on span "Contacts & Adresses" at bounding box center [243, 60] width 103 height 15
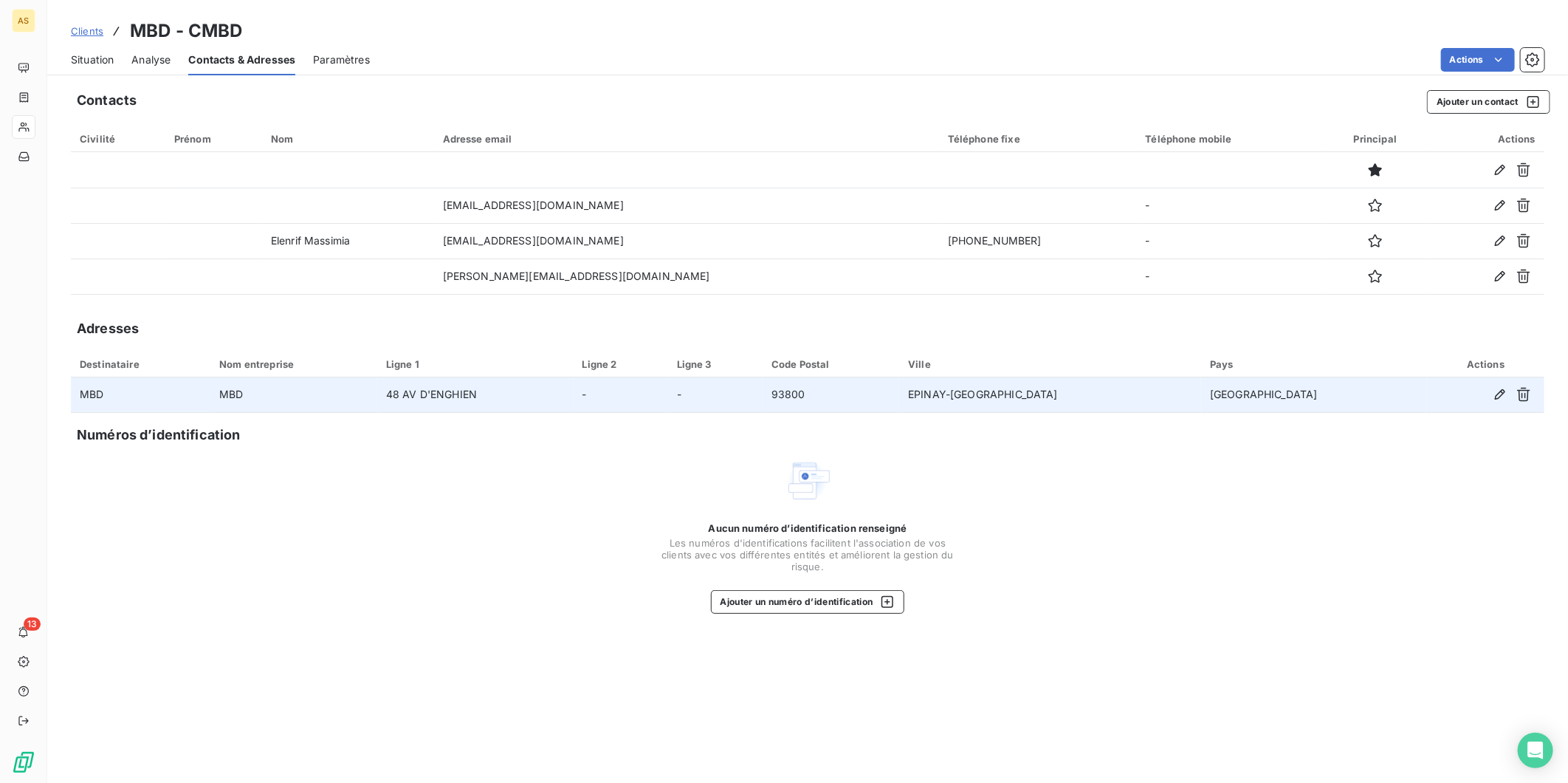
click at [253, 398] on td "MBD" at bounding box center [294, 394] width 167 height 35
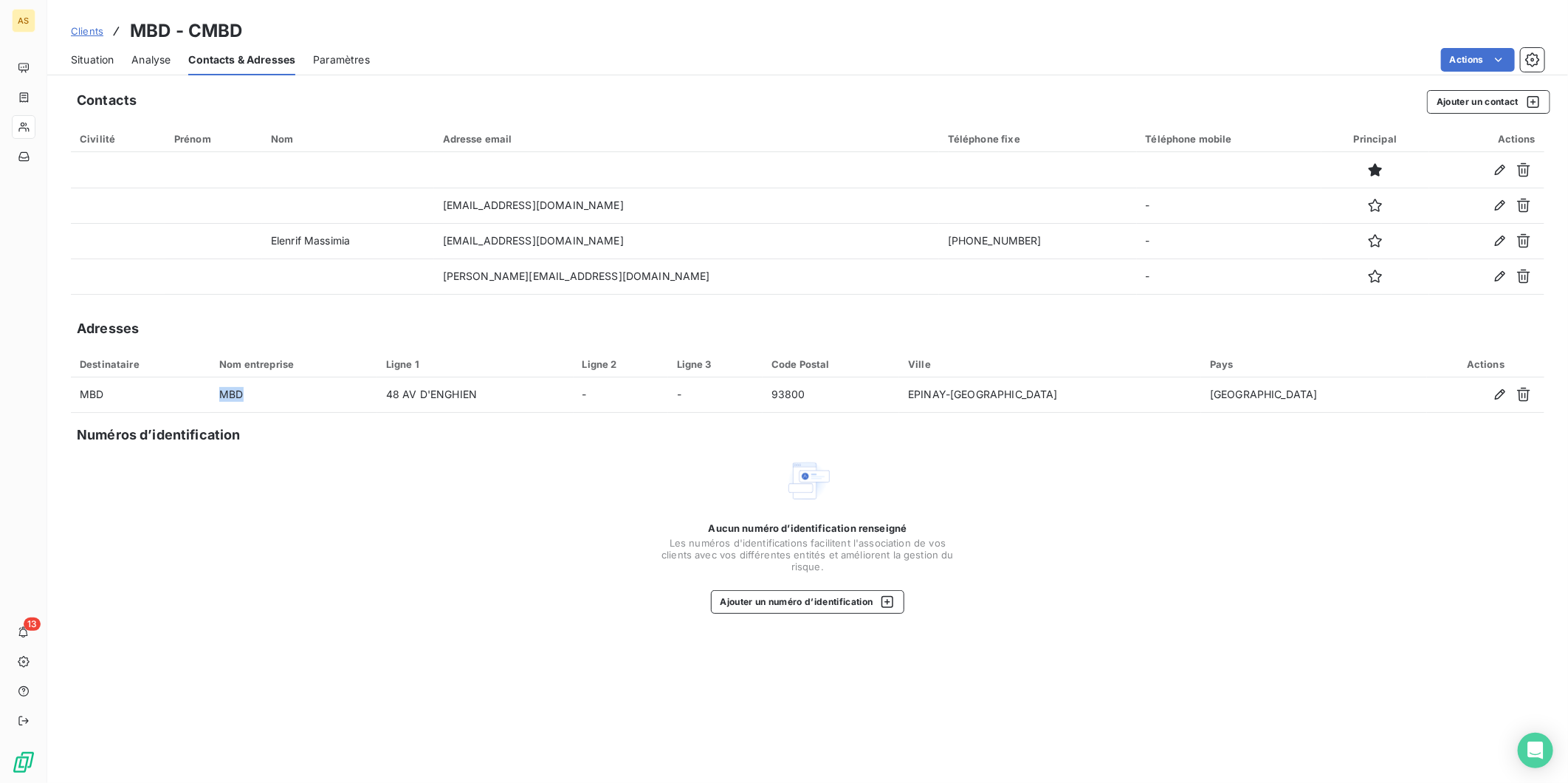
click at [83, 55] on span "Situation" at bounding box center [92, 60] width 43 height 15
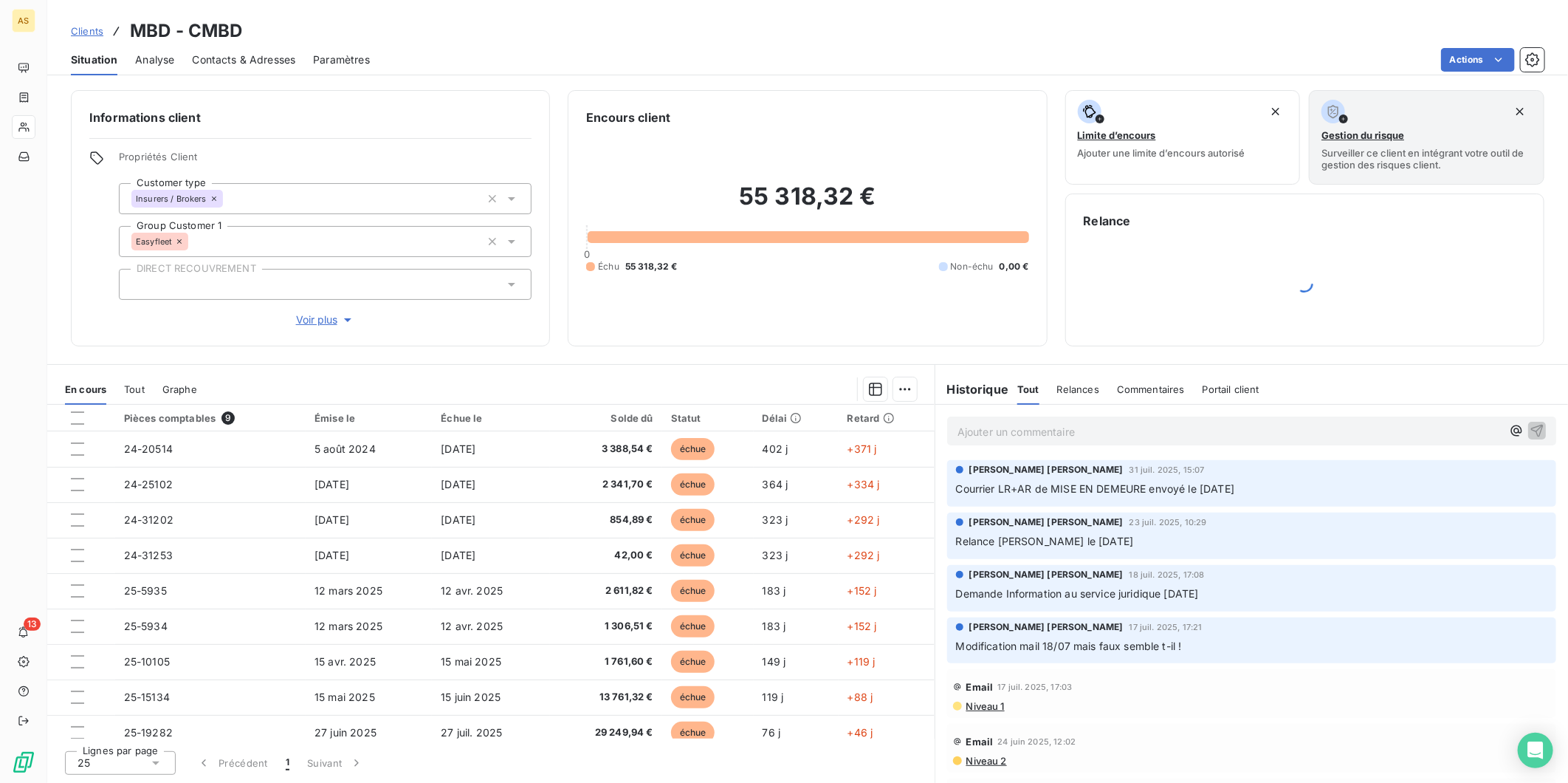
click at [1067, 488] on span "Courrier LR+AR de MISE EN DEMEURE envoyé le [DATE]" at bounding box center [1095, 488] width 279 height 12
click at [1088, 478] on div "[PERSON_NAME] [PERSON_NAME] [DATE] 15:07 Courrier LR+AR de MISE EN DEMEURE envo…" at bounding box center [1251, 480] width 591 height 35
click at [1152, 477] on div "[PERSON_NAME] [PERSON_NAME] [DATE] 15:07 Courrier LR+AR de MISE EN DEMEURE envo…" at bounding box center [1251, 480] width 591 height 35
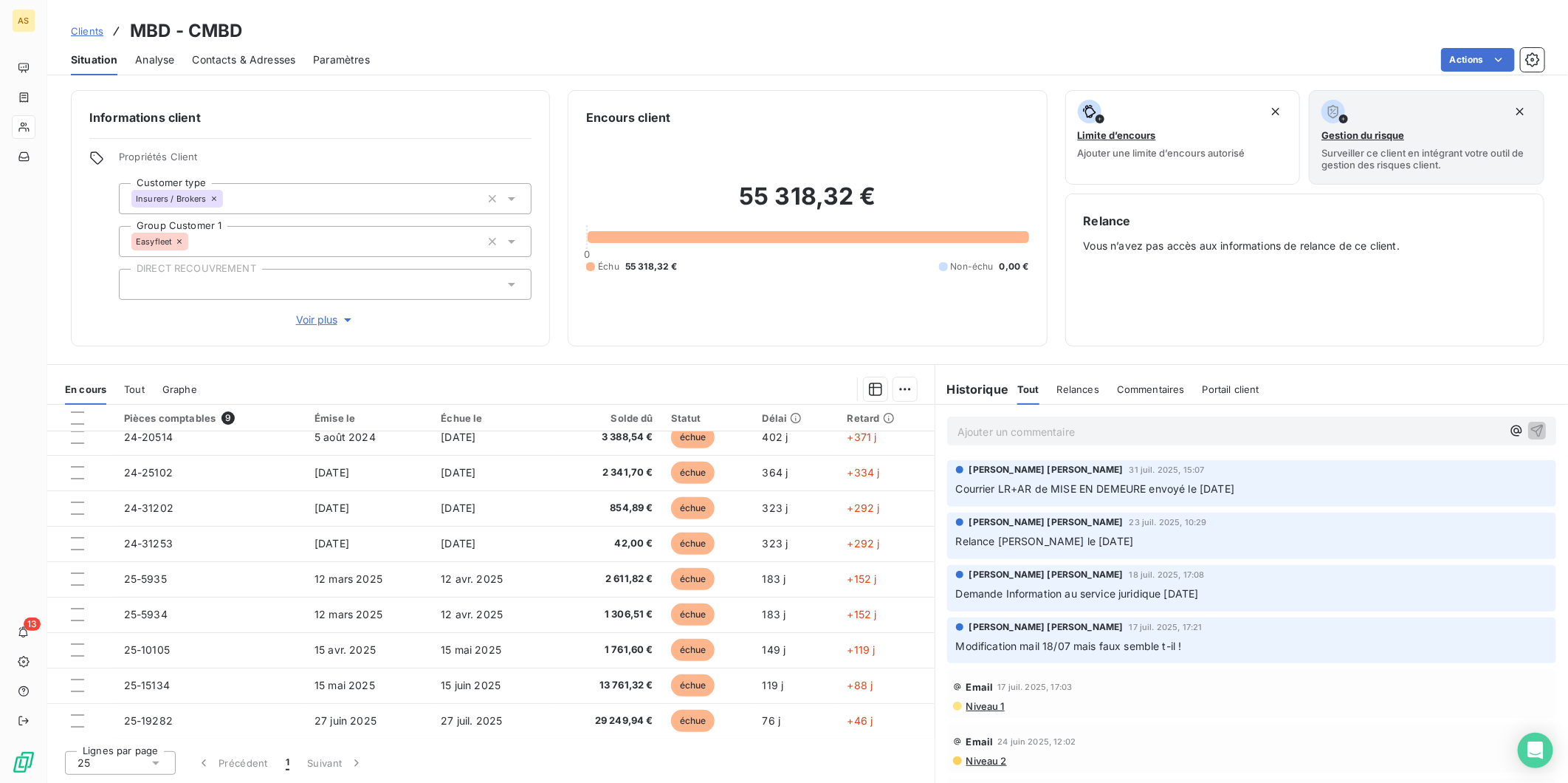
click at [229, 63] on span "Contacts & Adresses" at bounding box center [243, 60] width 103 height 15
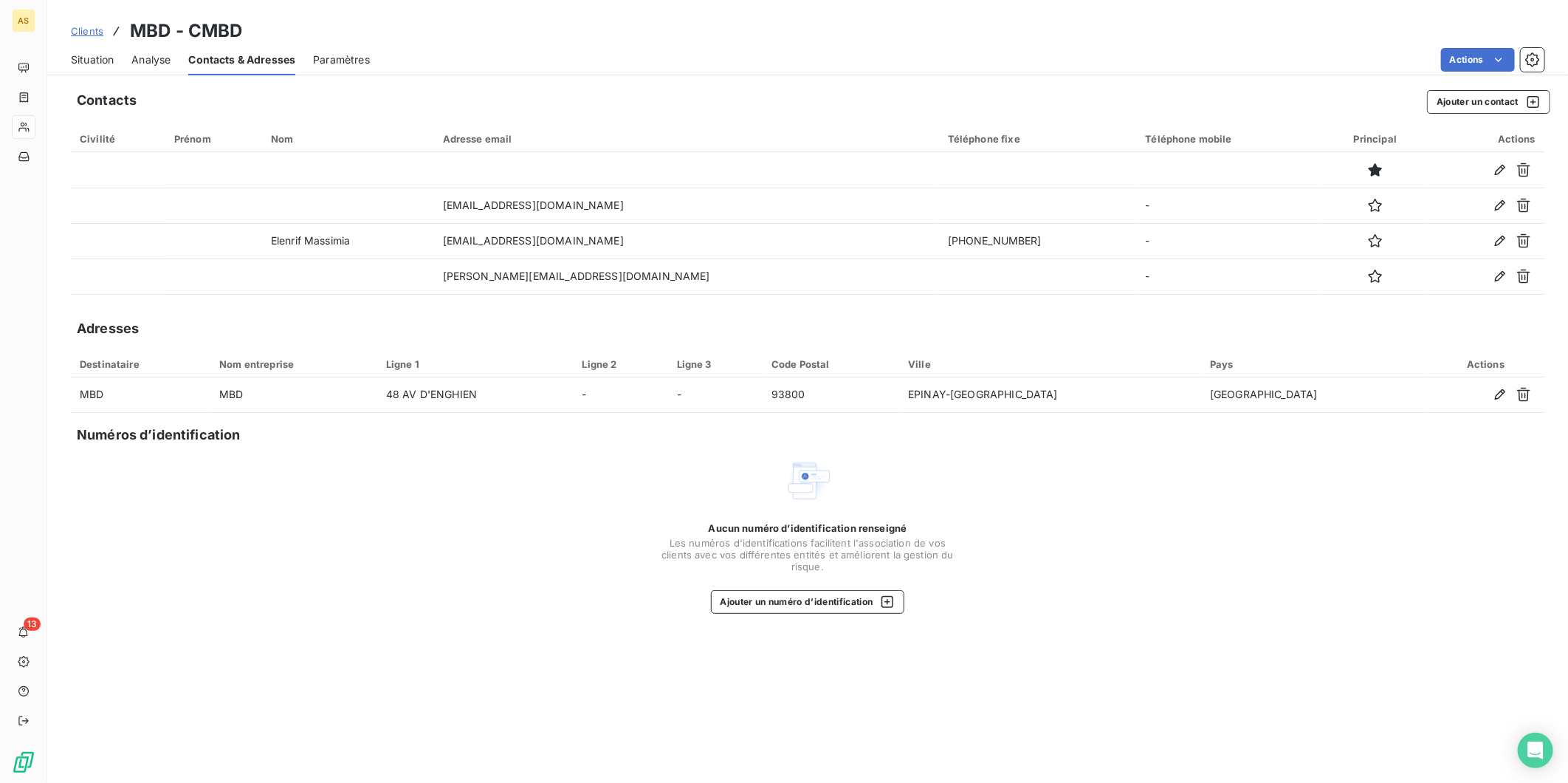
click at [102, 60] on span "Situation" at bounding box center [92, 60] width 43 height 15
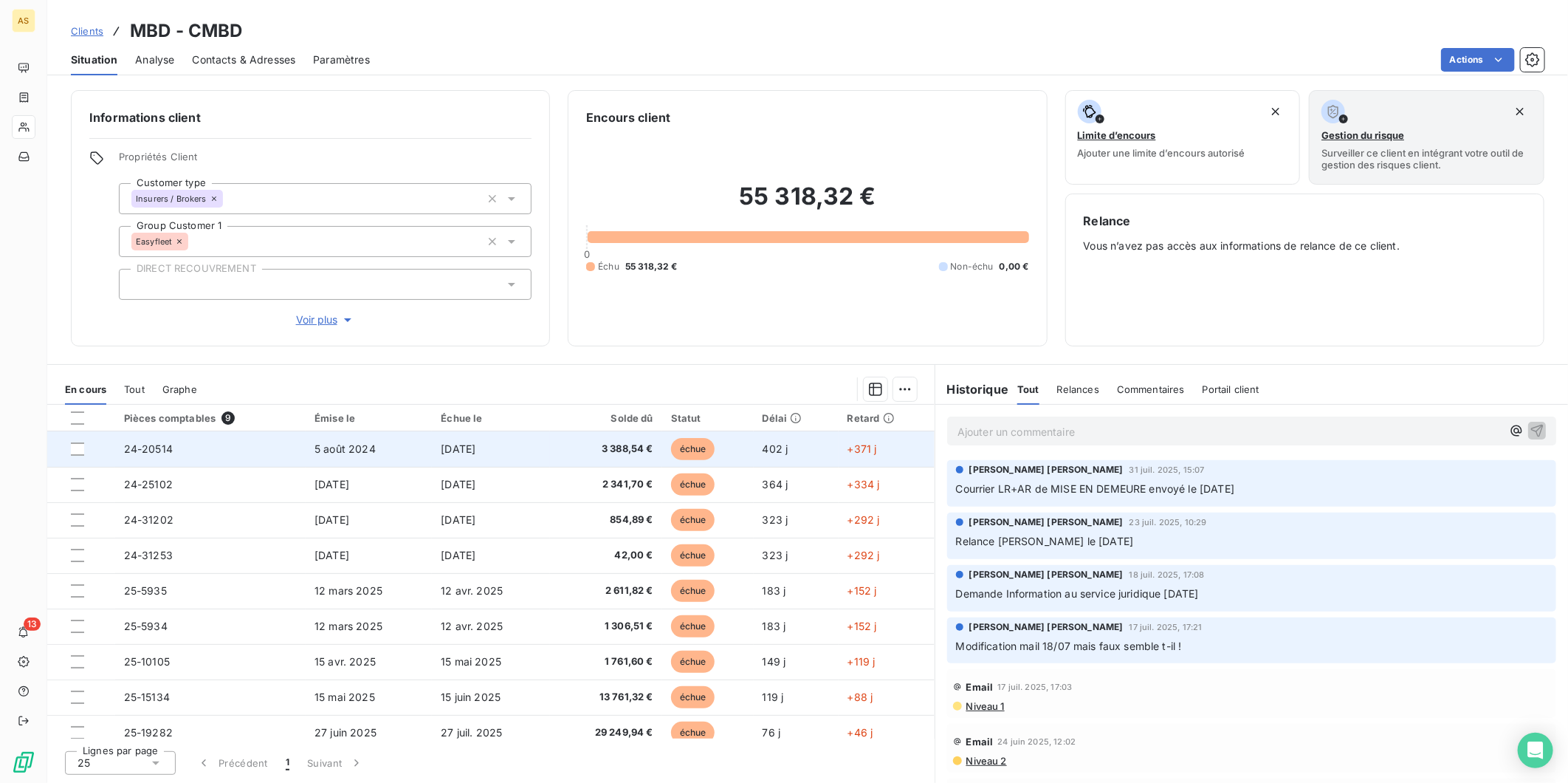
click at [377, 459] on td "5 août 2024" at bounding box center [369, 449] width 126 height 35
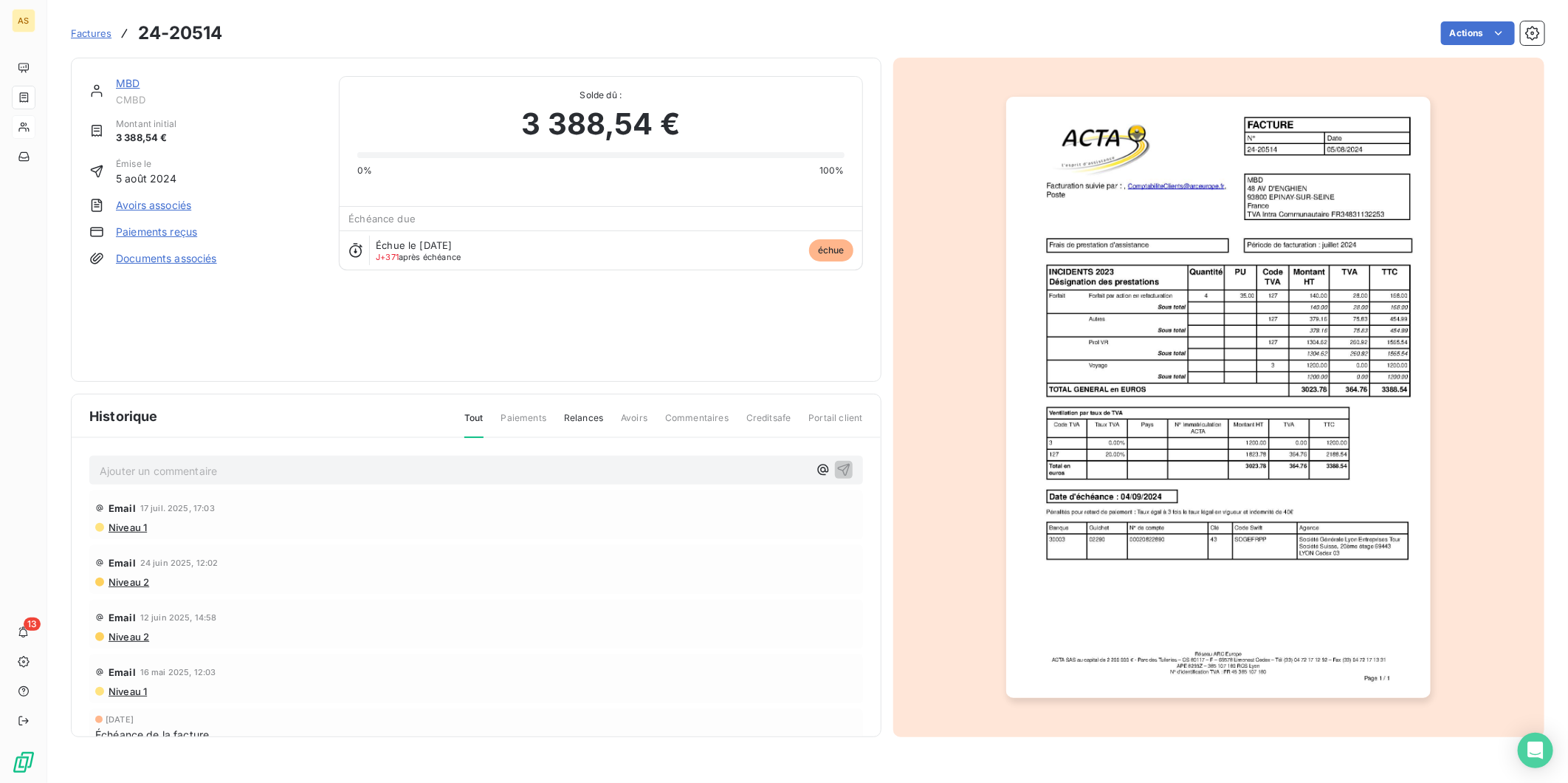
click at [90, 40] on link "Factures" at bounding box center [91, 33] width 40 height 15
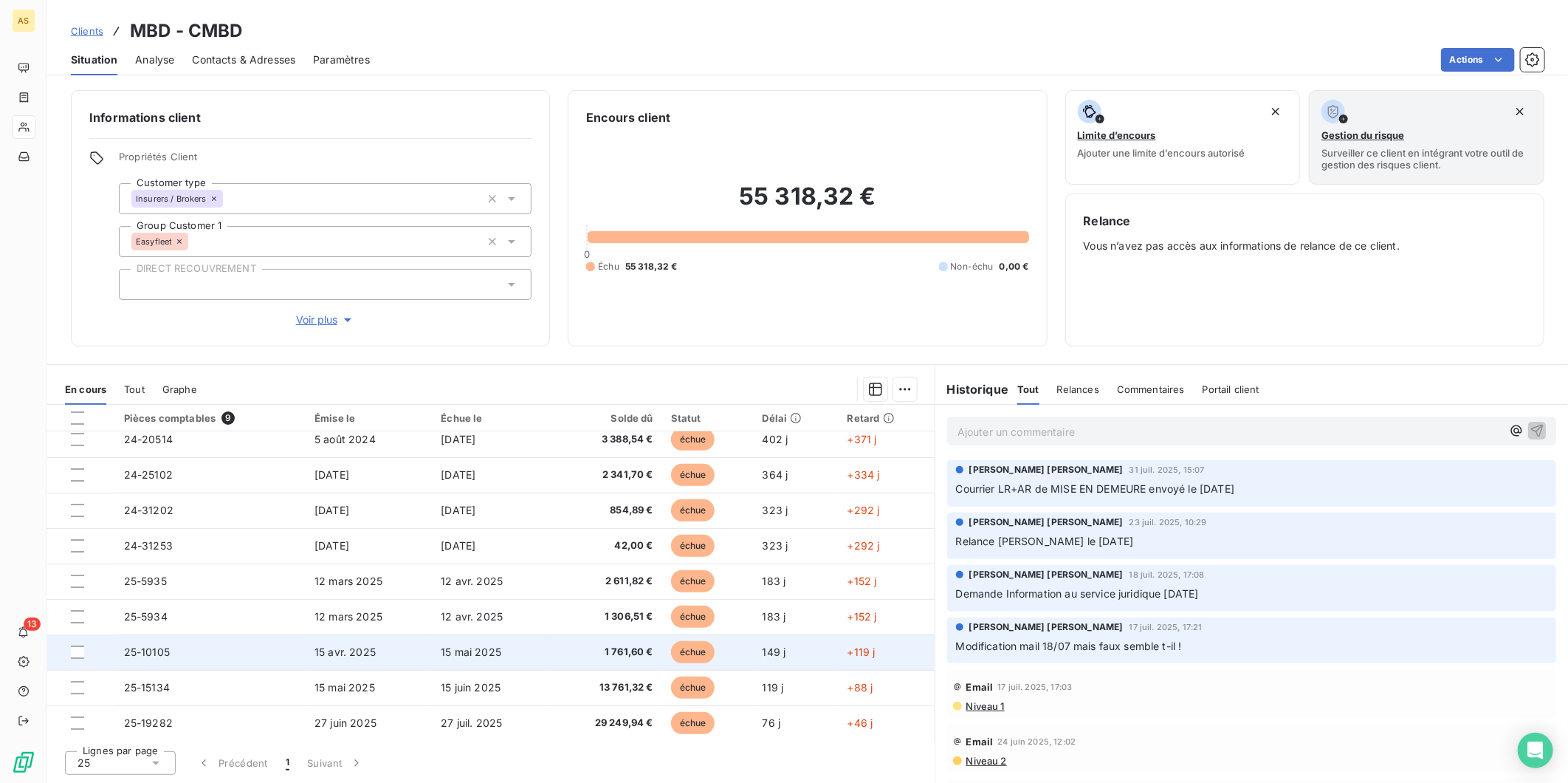
scroll to position [12, 0]
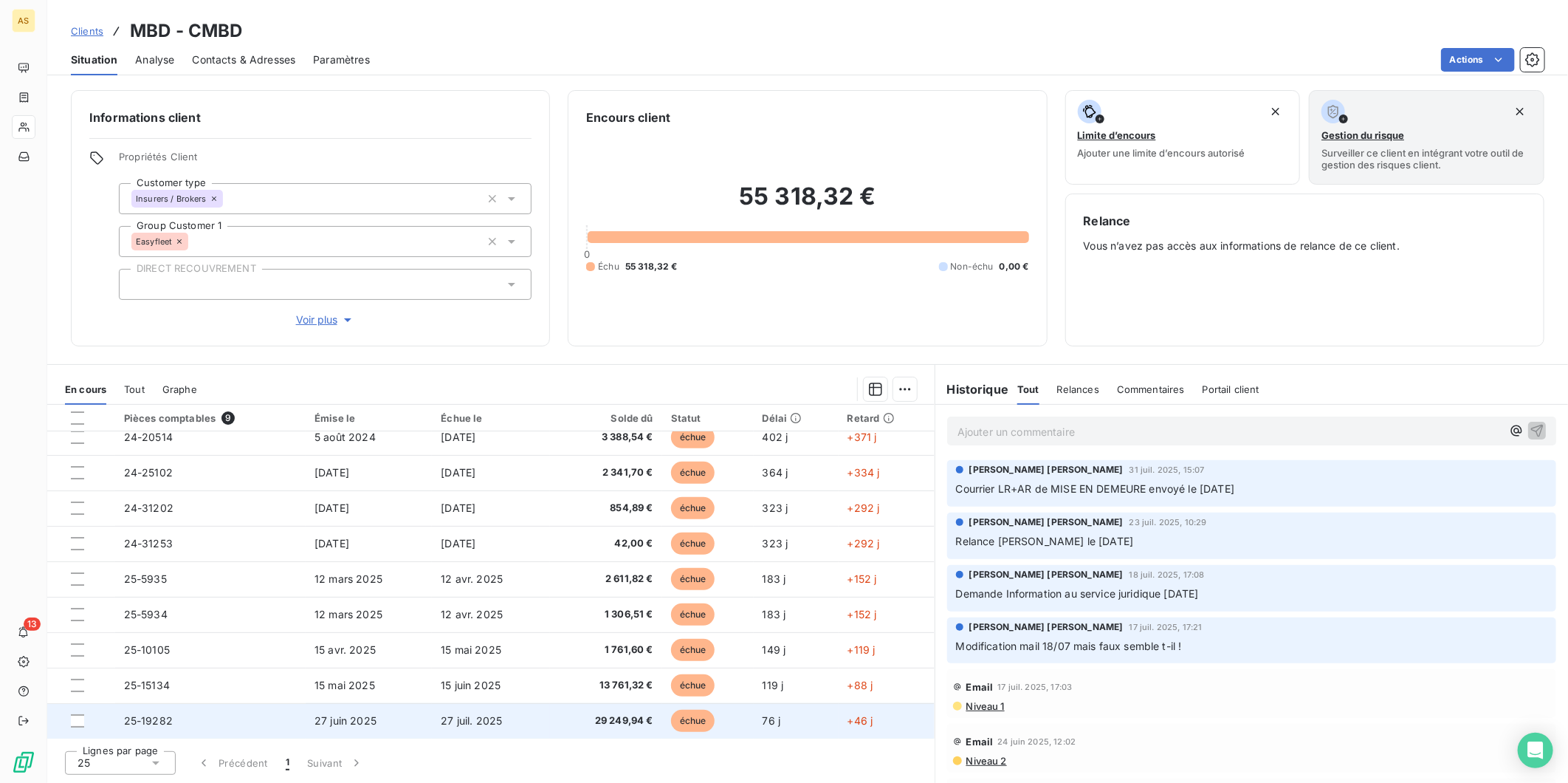
click at [447, 731] on td "27 juil. 2025" at bounding box center [491, 720] width 117 height 35
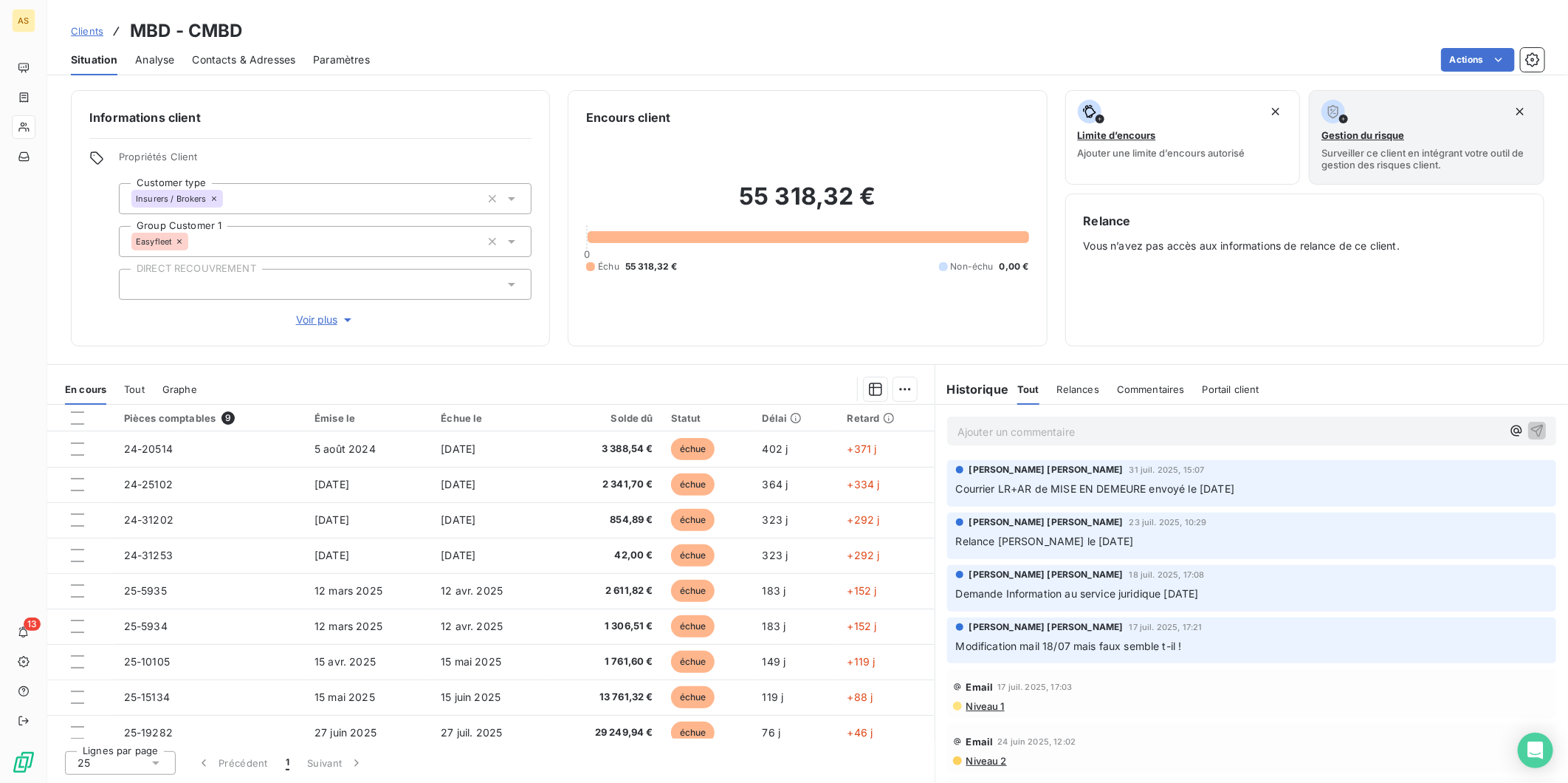
click at [224, 54] on span "Contacts & Adresses" at bounding box center [243, 60] width 103 height 15
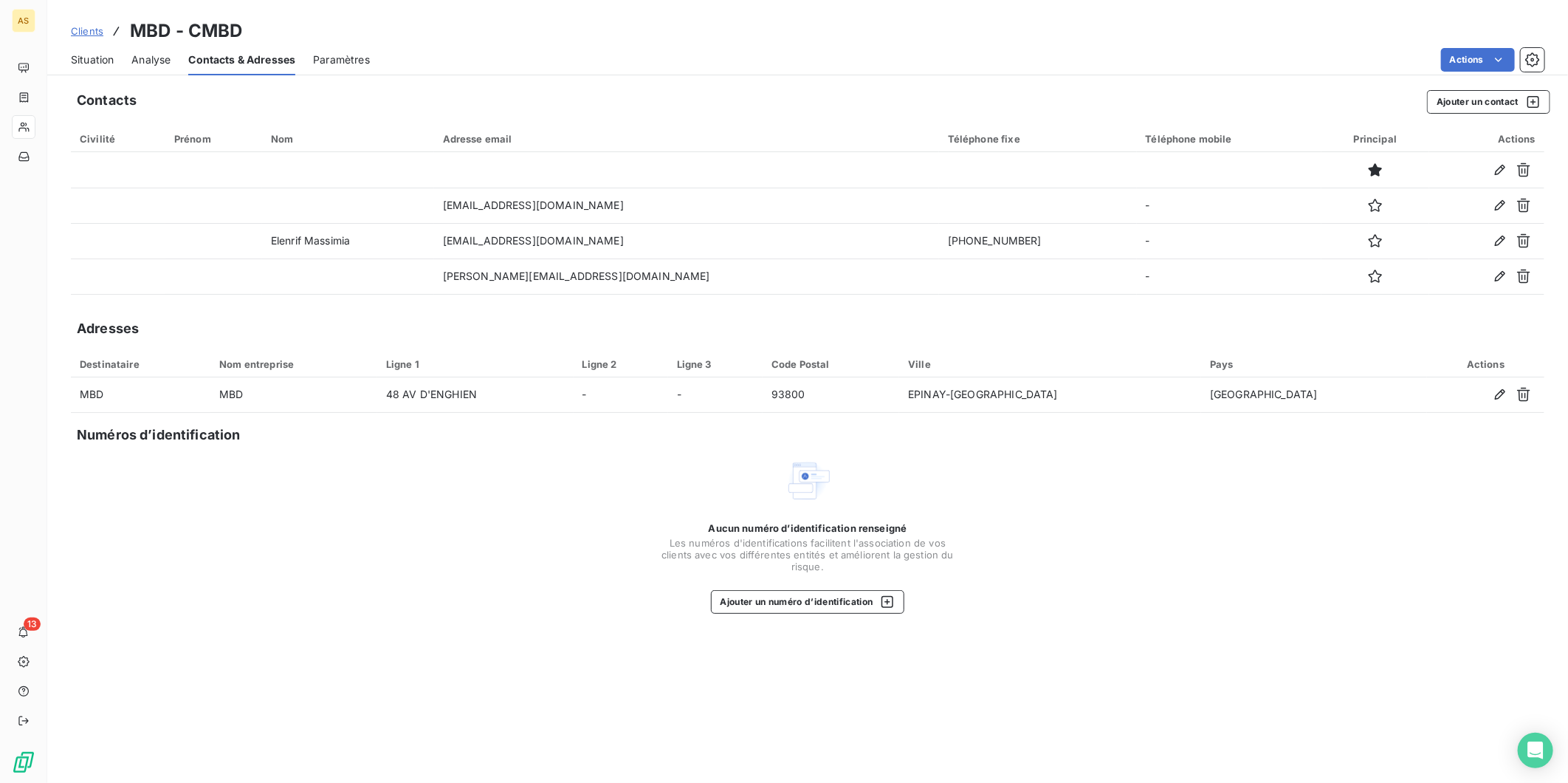
click at [107, 61] on span "Situation" at bounding box center [92, 60] width 43 height 15
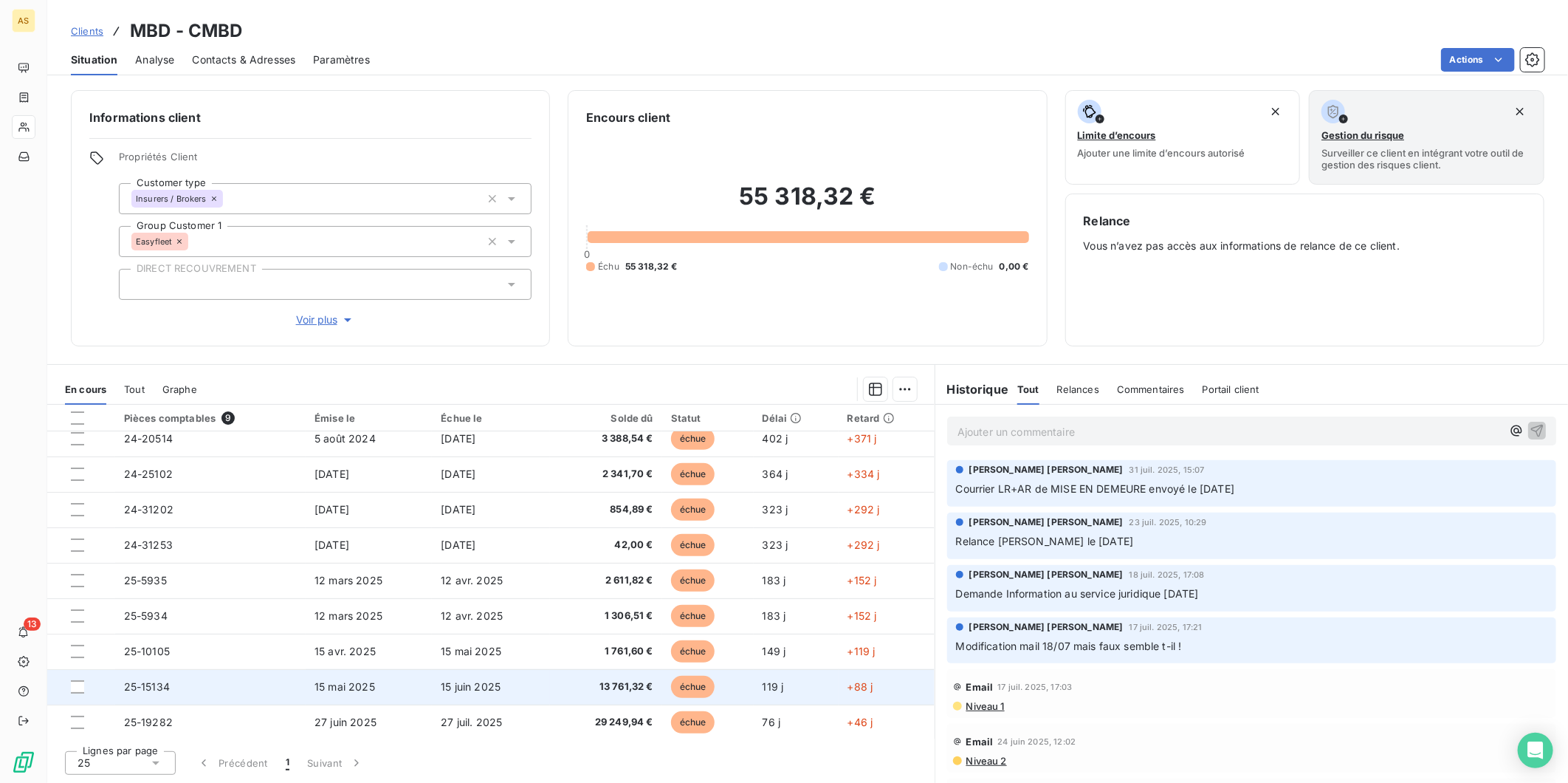
scroll to position [12, 0]
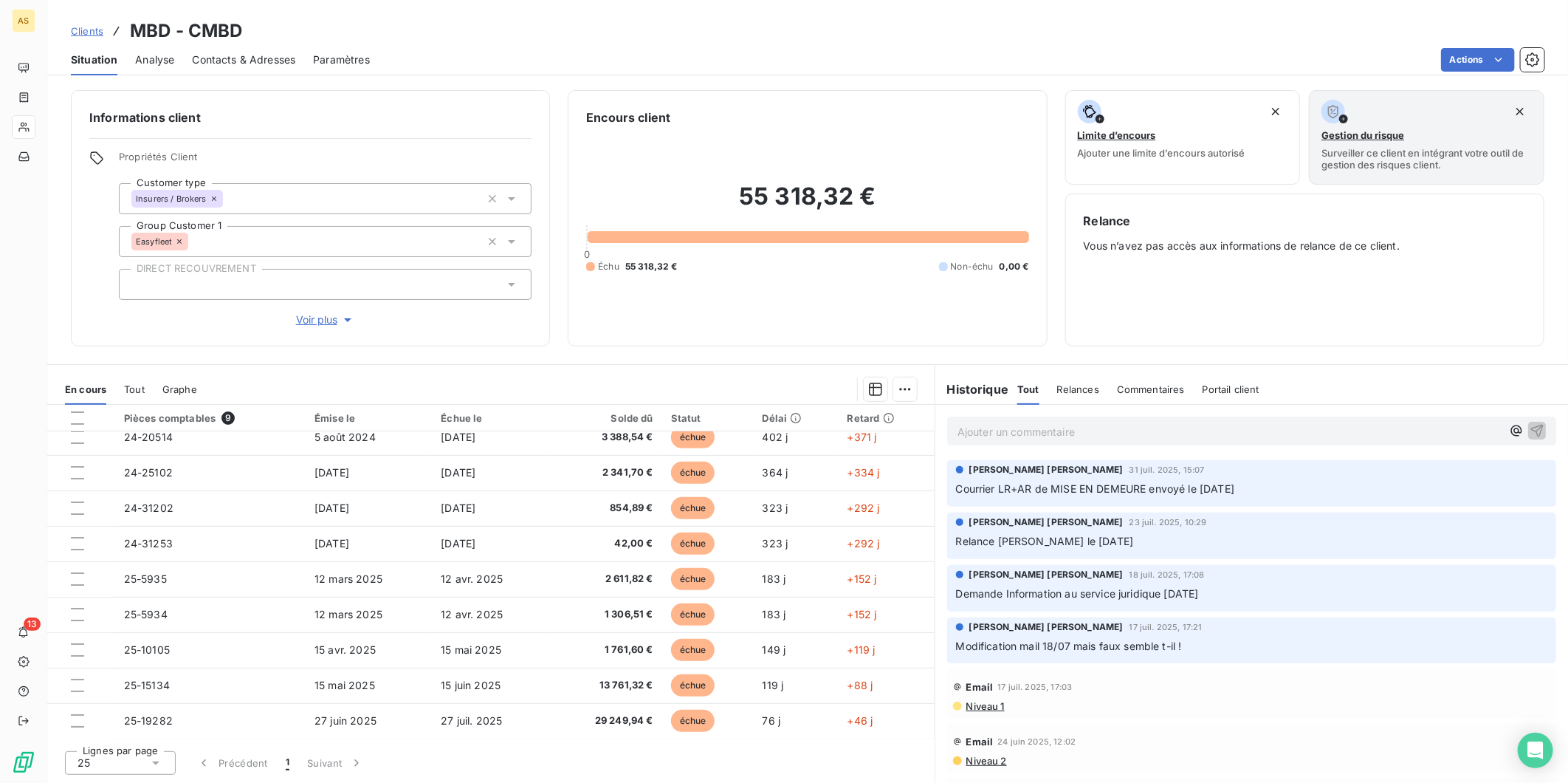
click at [218, 59] on span "Contacts & Adresses" at bounding box center [243, 60] width 103 height 15
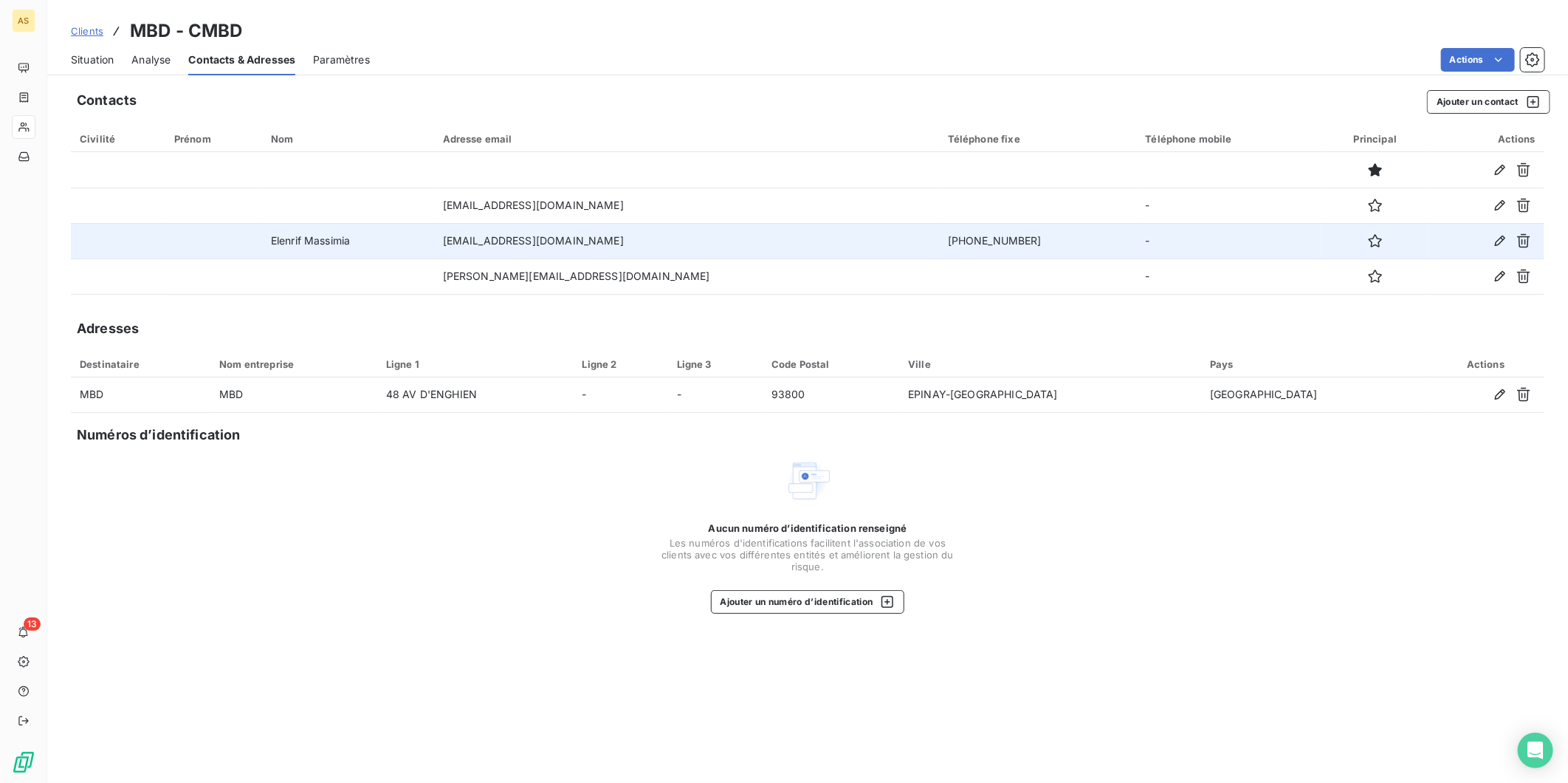
drag, startPoint x: 665, startPoint y: 241, endPoint x: 486, endPoint y: 236, distance: 179.1
click at [486, 236] on tr "[PERSON_NAME] [EMAIL_ADDRESS][DOMAIN_NAME] [PHONE_NUMBER] -" at bounding box center [808, 240] width 1474 height 35
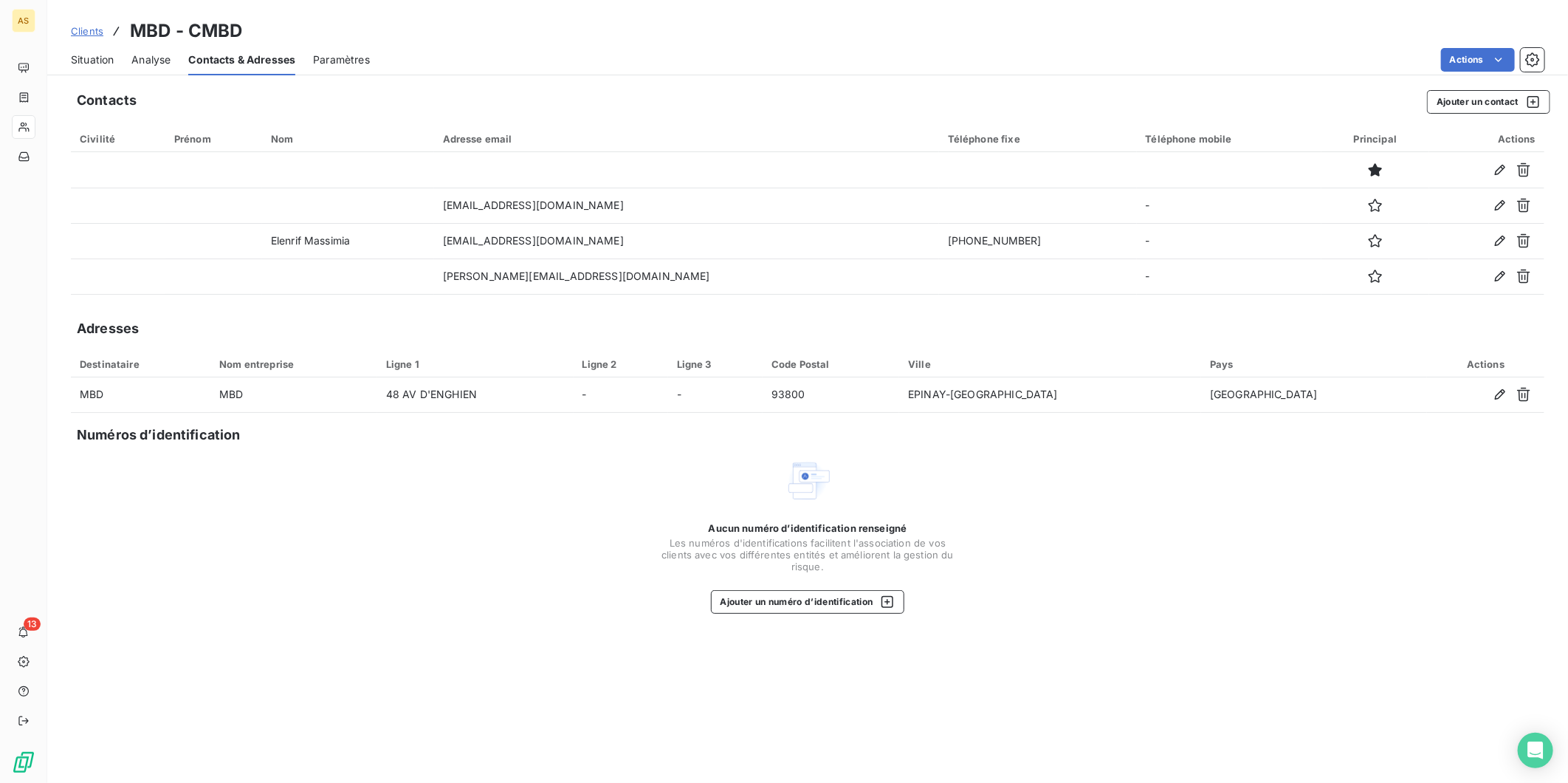
click at [1567, 123] on html "AS 13 Clients MBD - CMBD Situation Analyse Contacts & Adresses Paramètres Actio…" at bounding box center [784, 391] width 1568 height 783
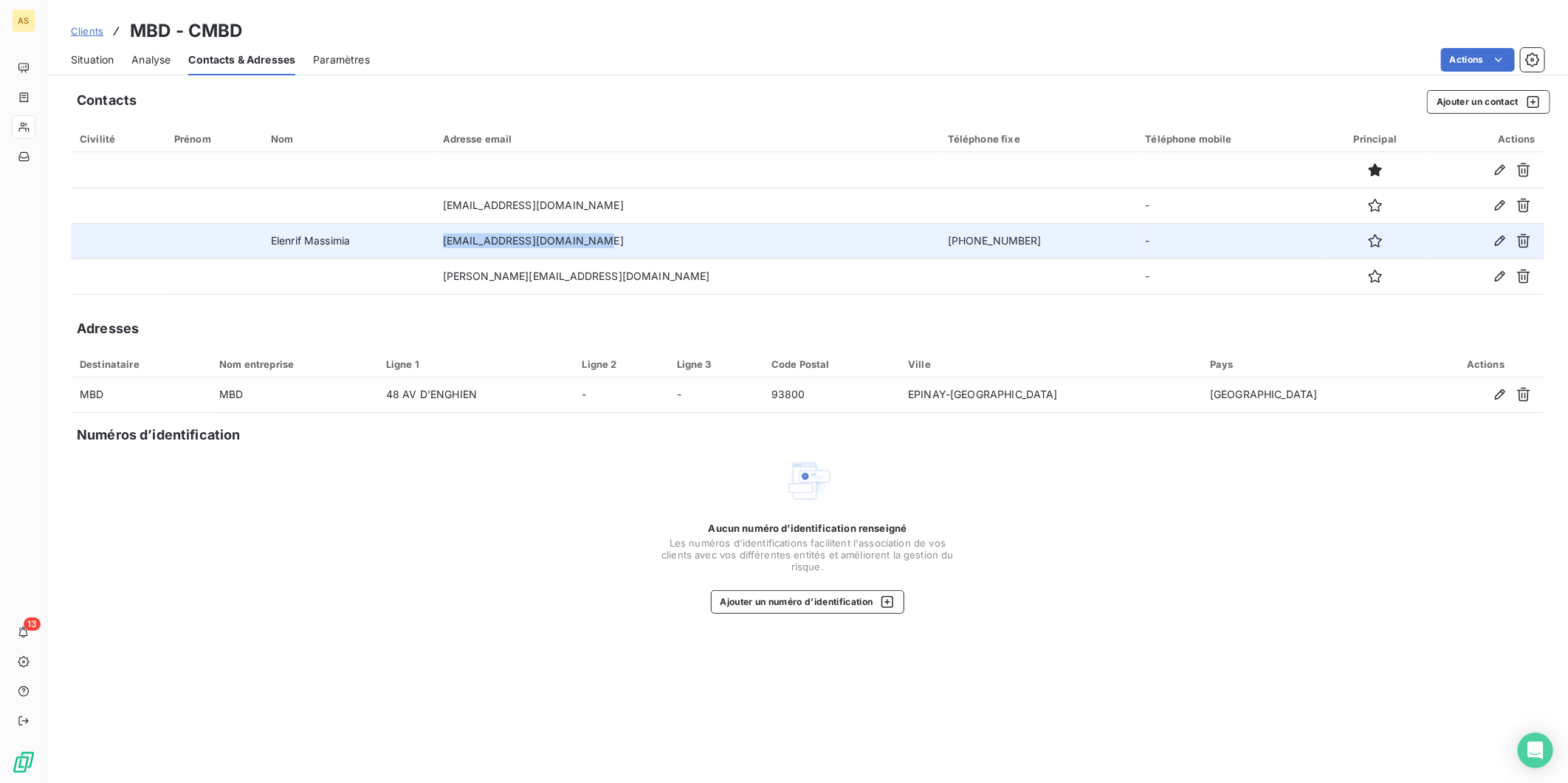
drag, startPoint x: 663, startPoint y: 242, endPoint x: 511, endPoint y: 225, distance: 152.9
click at [511, 225] on td "[EMAIL_ADDRESS][DOMAIN_NAME]" at bounding box center [686, 240] width 505 height 35
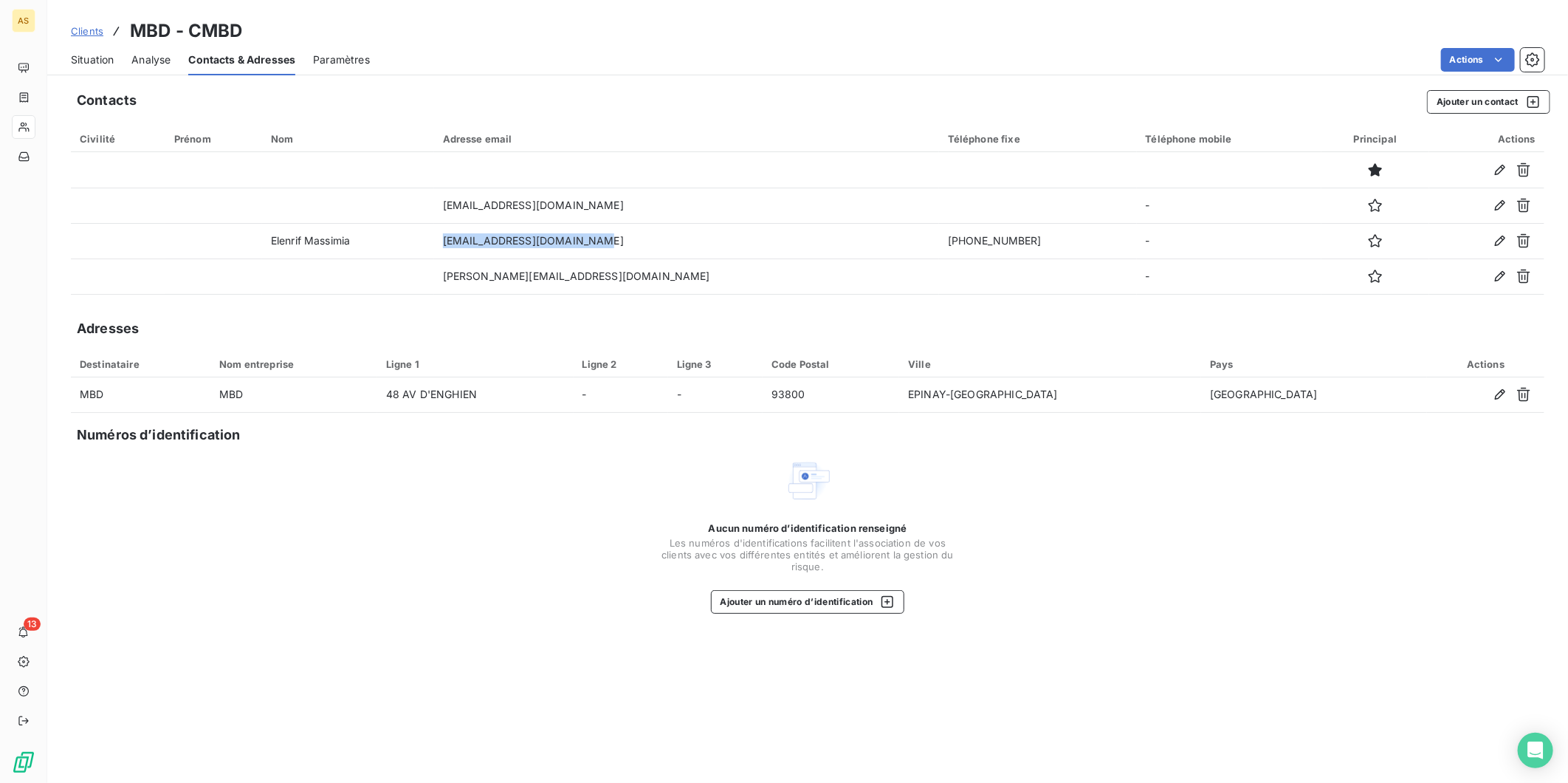
click at [95, 54] on span "Situation" at bounding box center [92, 60] width 43 height 15
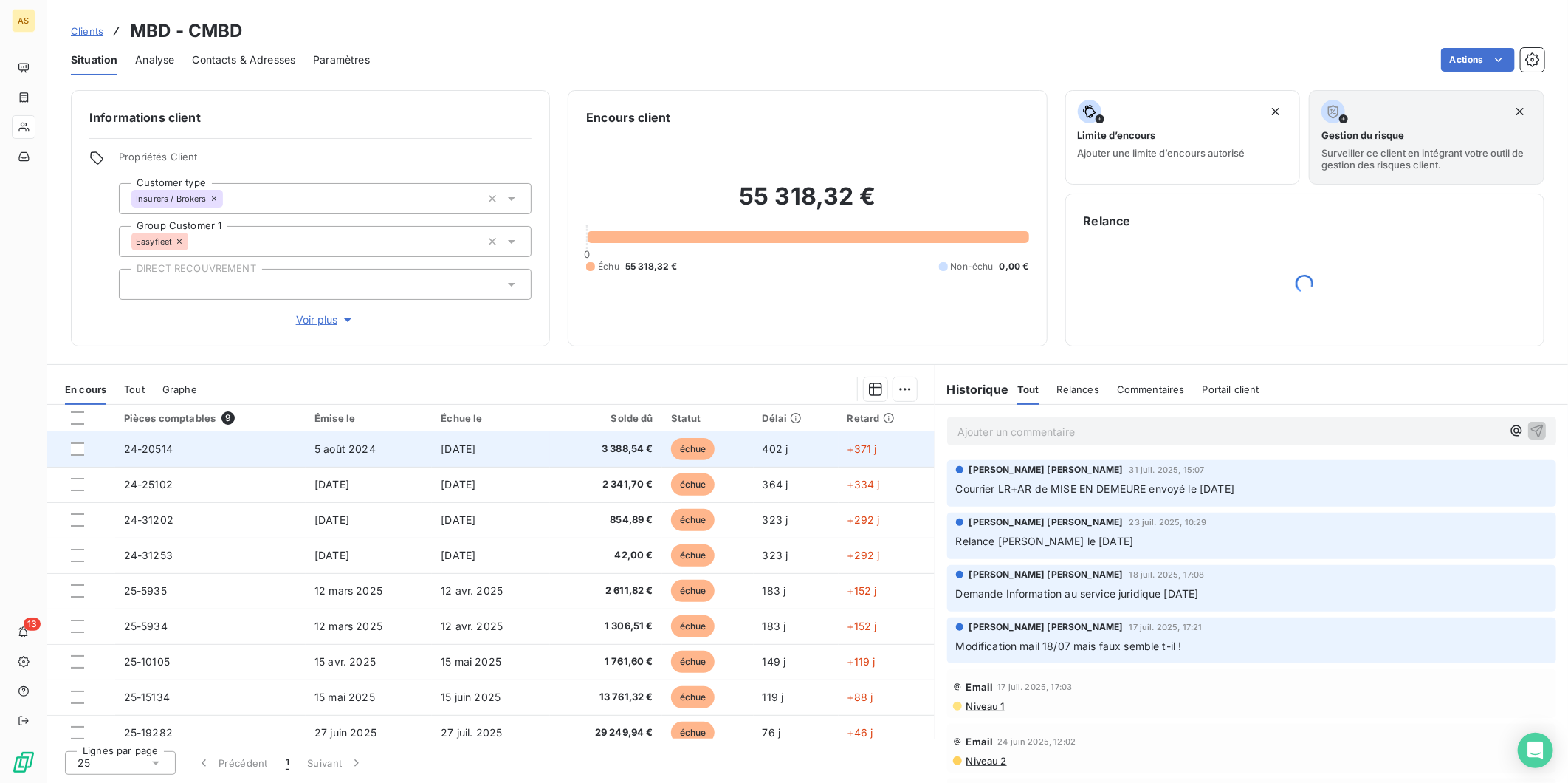
click at [374, 448] on td "5 août 2024" at bounding box center [369, 449] width 126 height 35
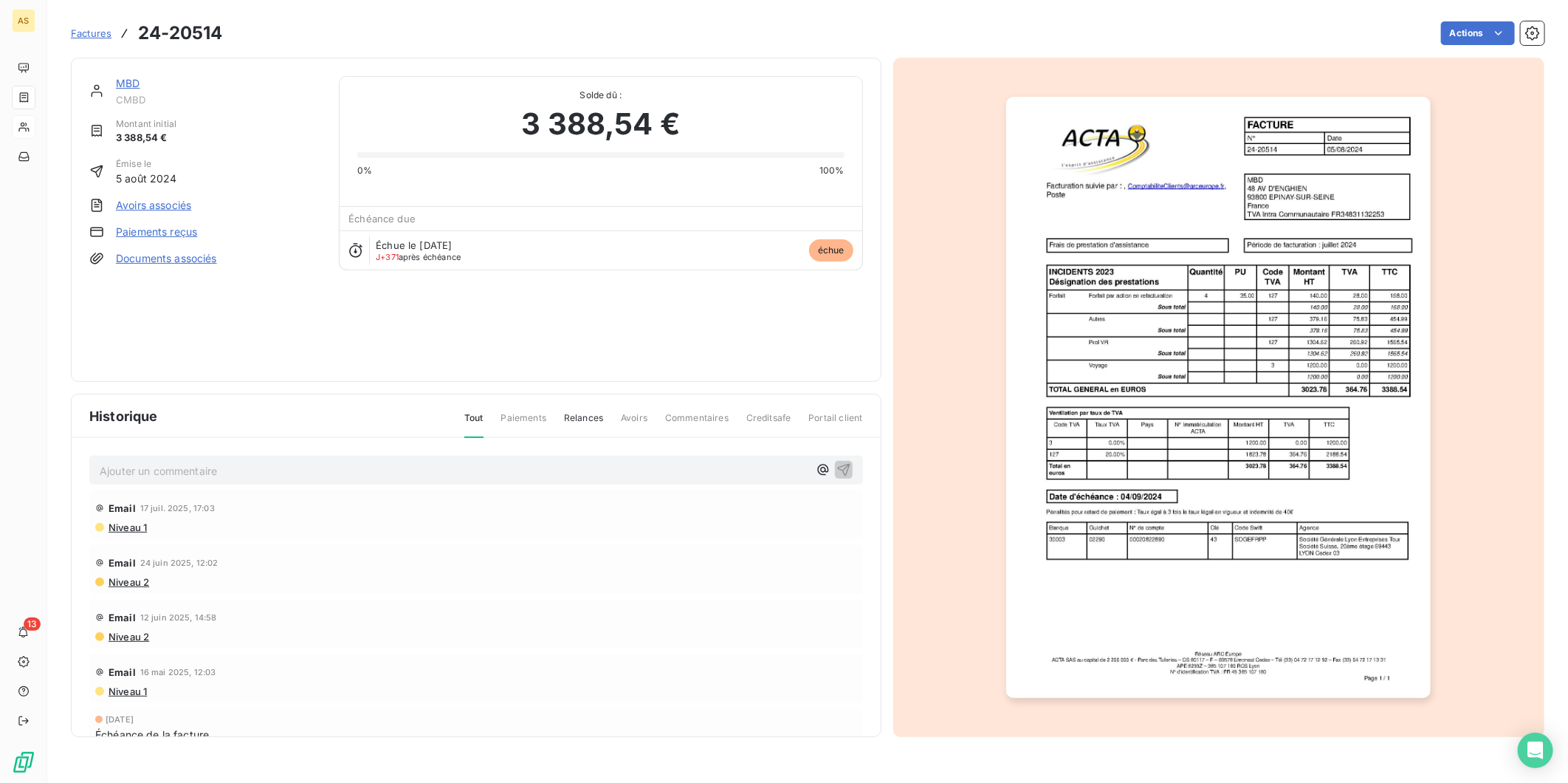
click at [1344, 389] on img "button" at bounding box center [1218, 397] width 425 height 601
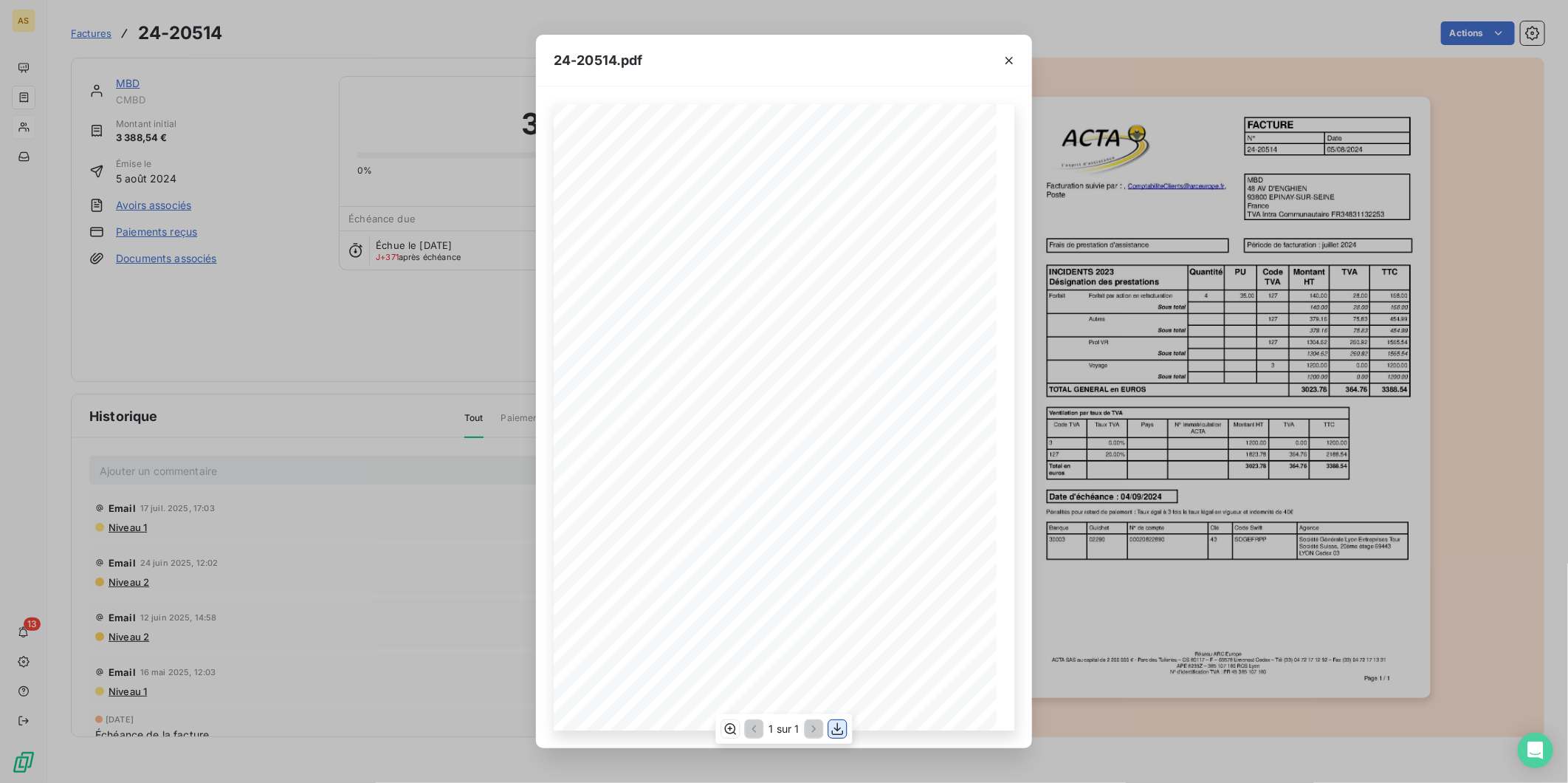
click at [838, 724] on icon "button" at bounding box center [838, 729] width 12 height 12
click at [1009, 53] on icon "button" at bounding box center [1010, 60] width 15 height 15
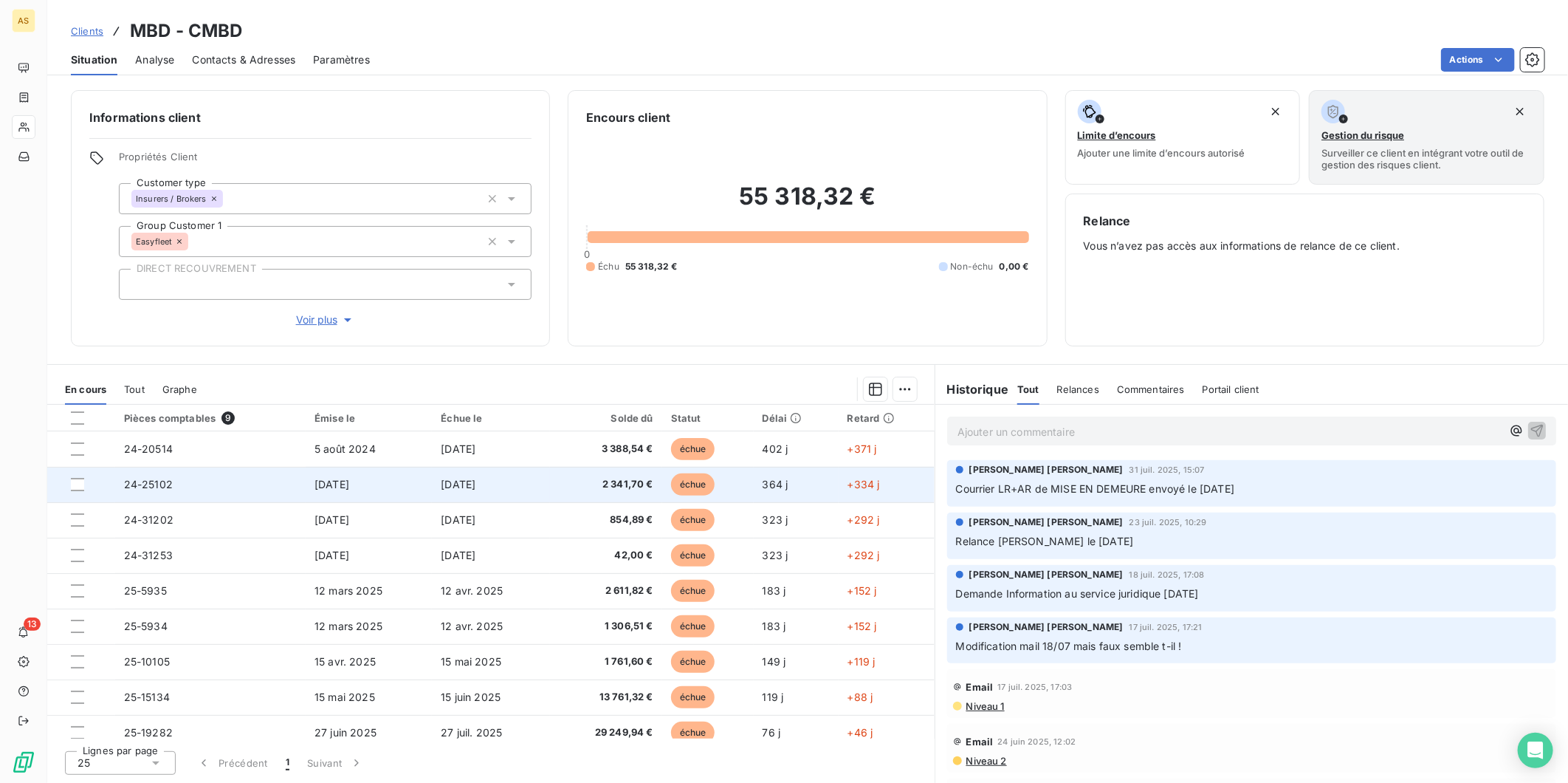
click at [254, 486] on td "24-25102" at bounding box center [210, 484] width 191 height 35
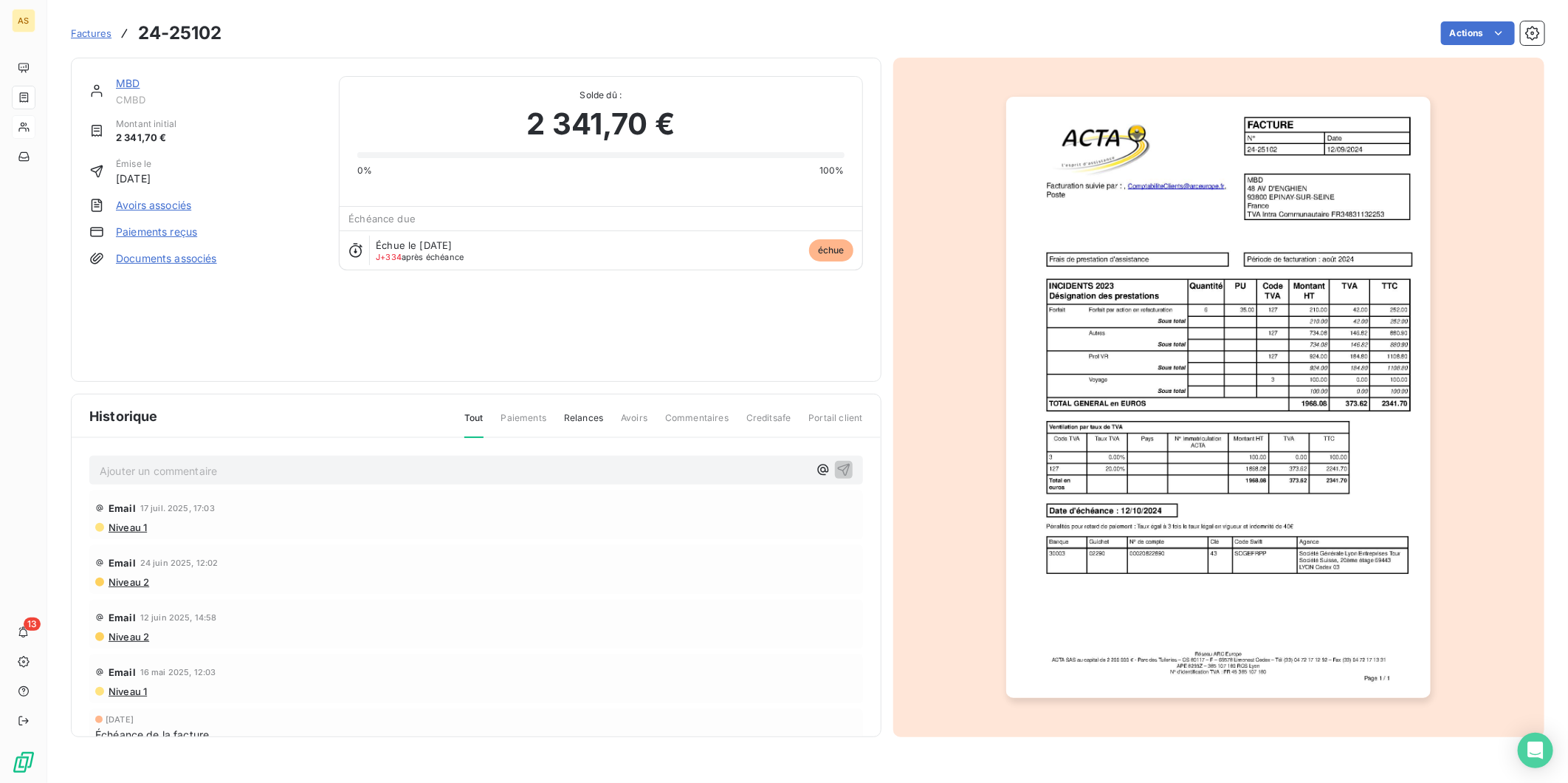
click at [1319, 402] on img "button" at bounding box center [1218, 397] width 425 height 601
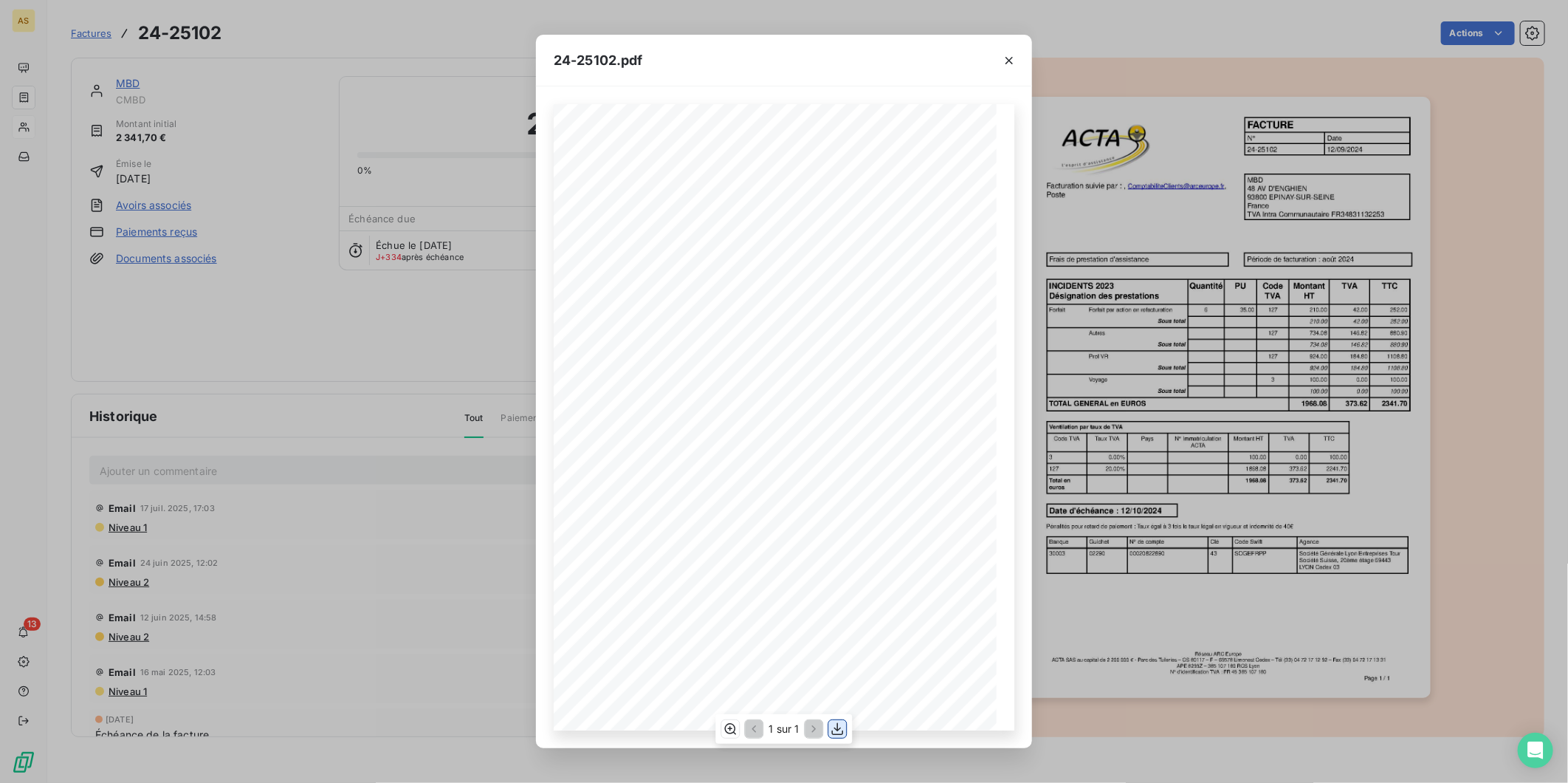
click at [835, 732] on icon "button" at bounding box center [838, 729] width 15 height 15
click at [1010, 62] on icon "button" at bounding box center [1010, 60] width 15 height 15
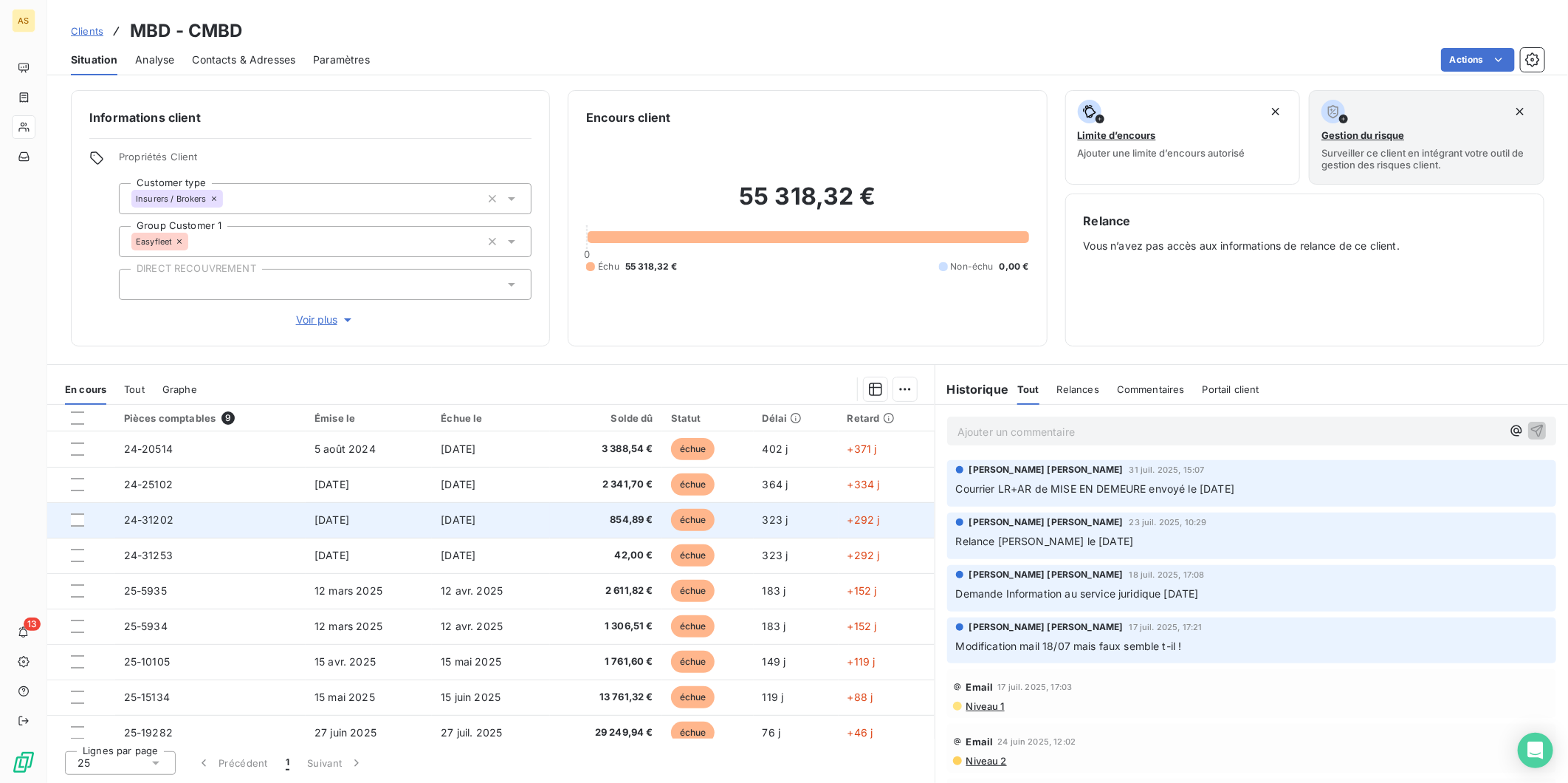
click at [278, 520] on td "24-31202" at bounding box center [210, 520] width 191 height 35
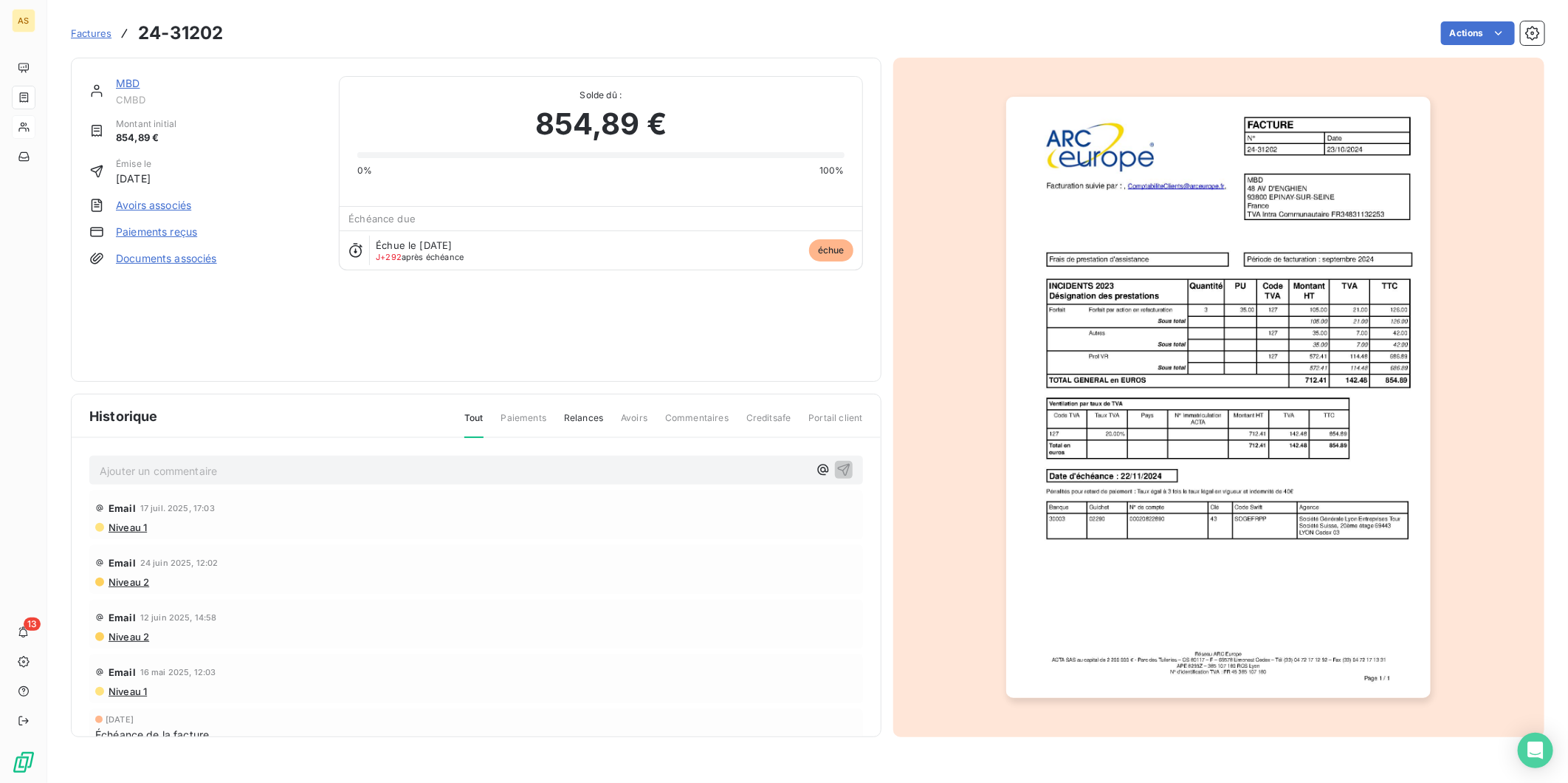
click at [1227, 394] on img "button" at bounding box center [1218, 397] width 425 height 601
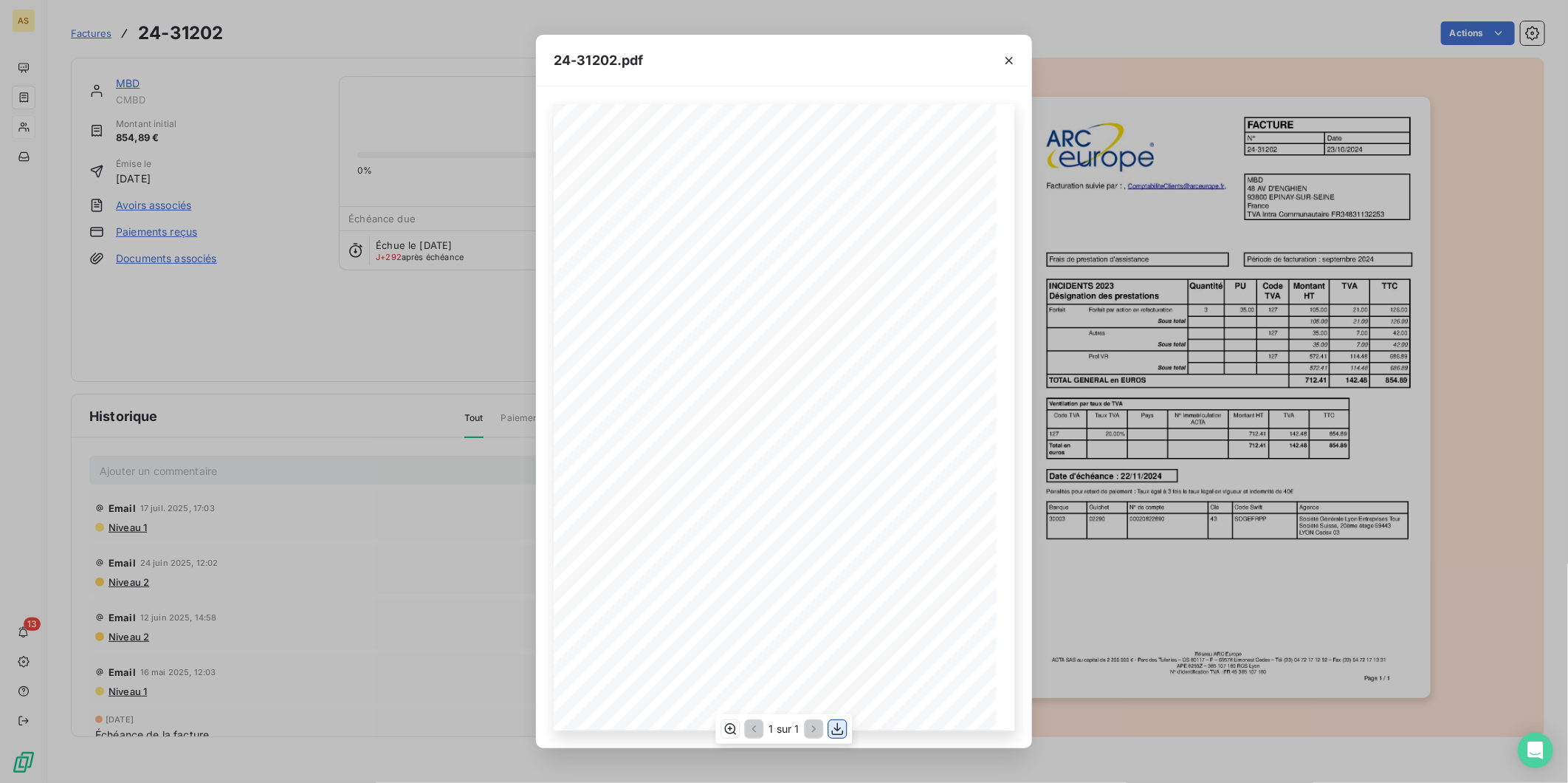
click at [835, 737] on button "button" at bounding box center [837, 729] width 17 height 17
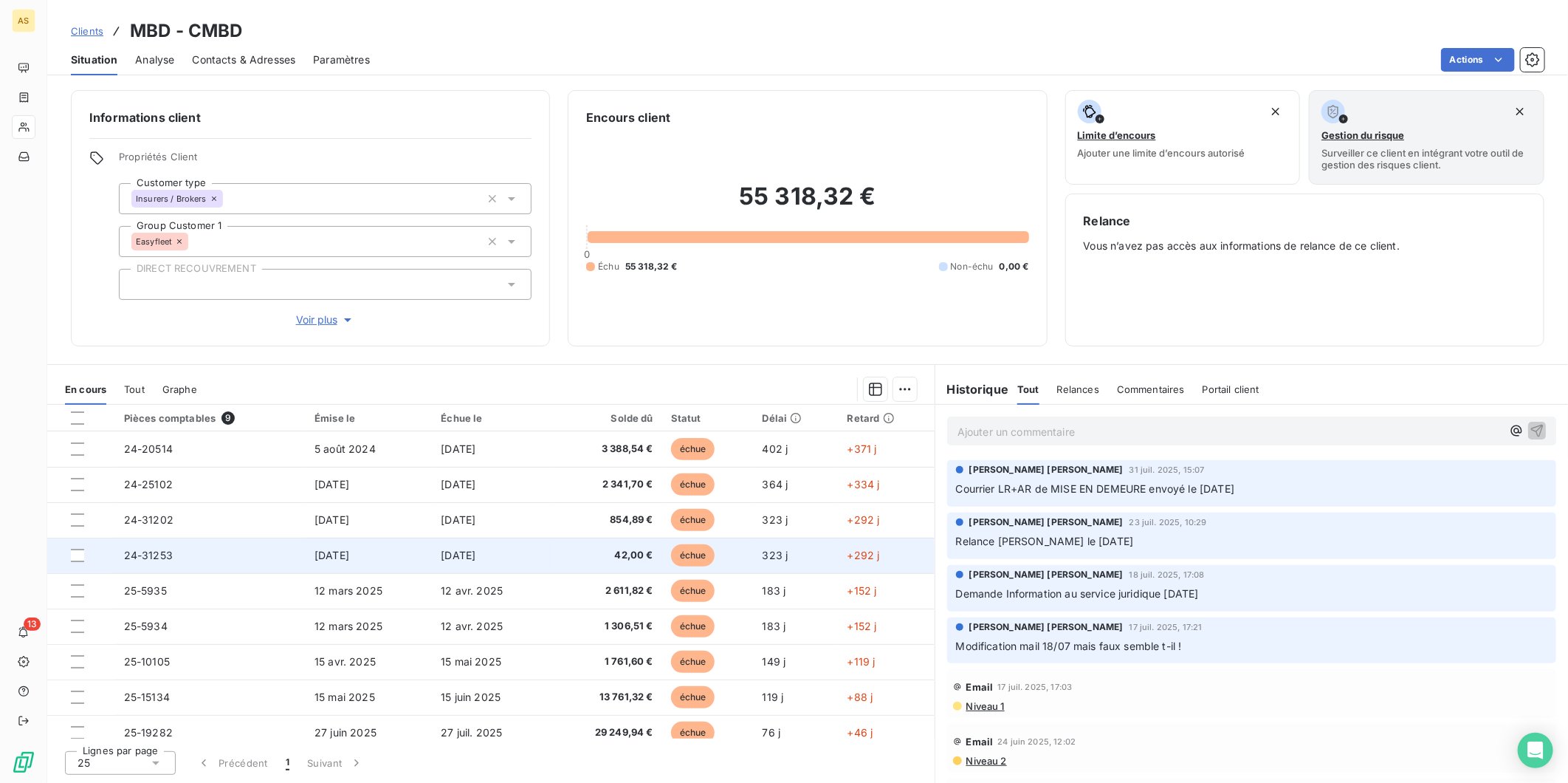
click at [222, 555] on td "24-31253" at bounding box center [210, 555] width 191 height 35
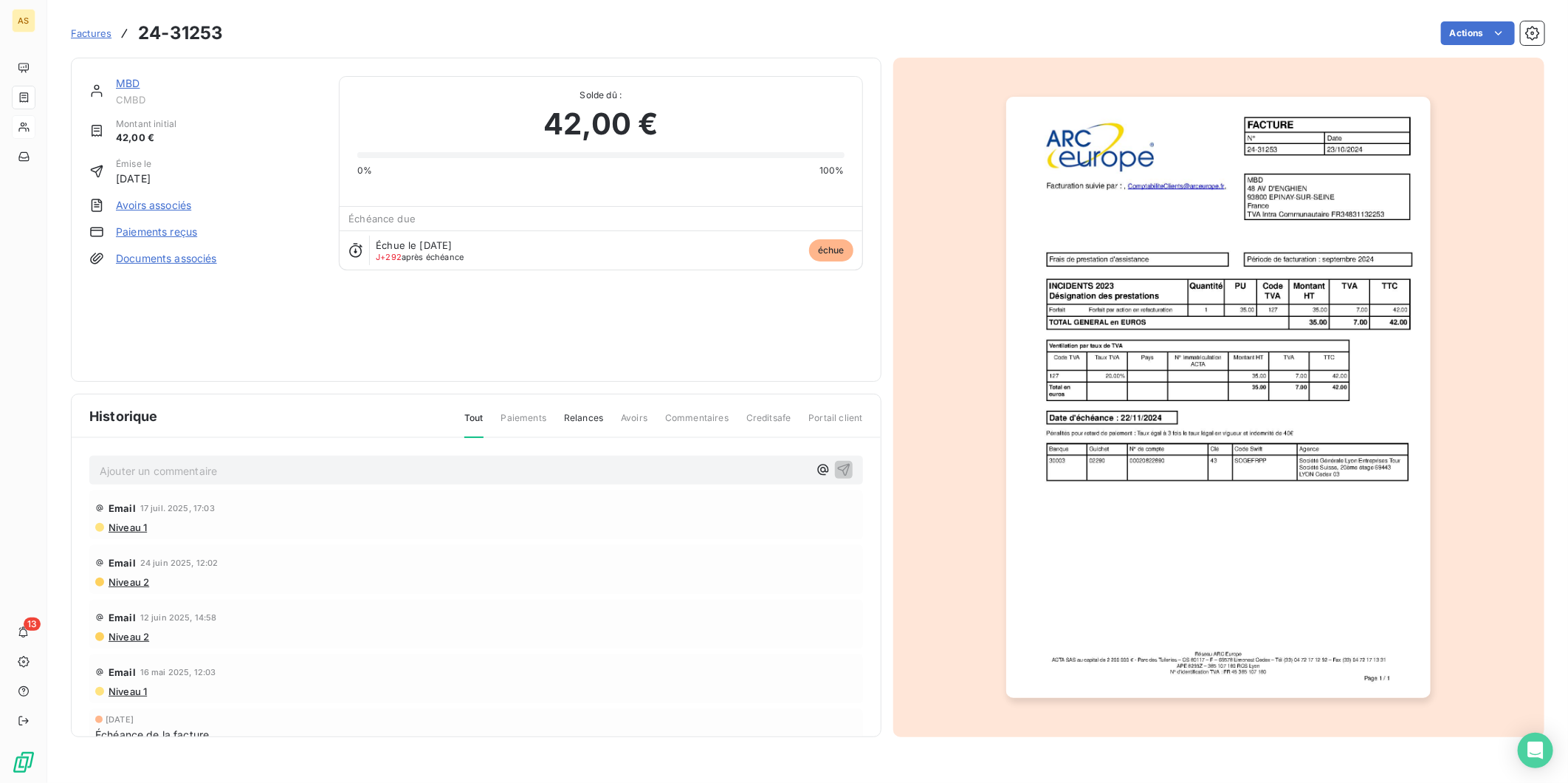
click at [1288, 469] on img "button" at bounding box center [1218, 397] width 425 height 601
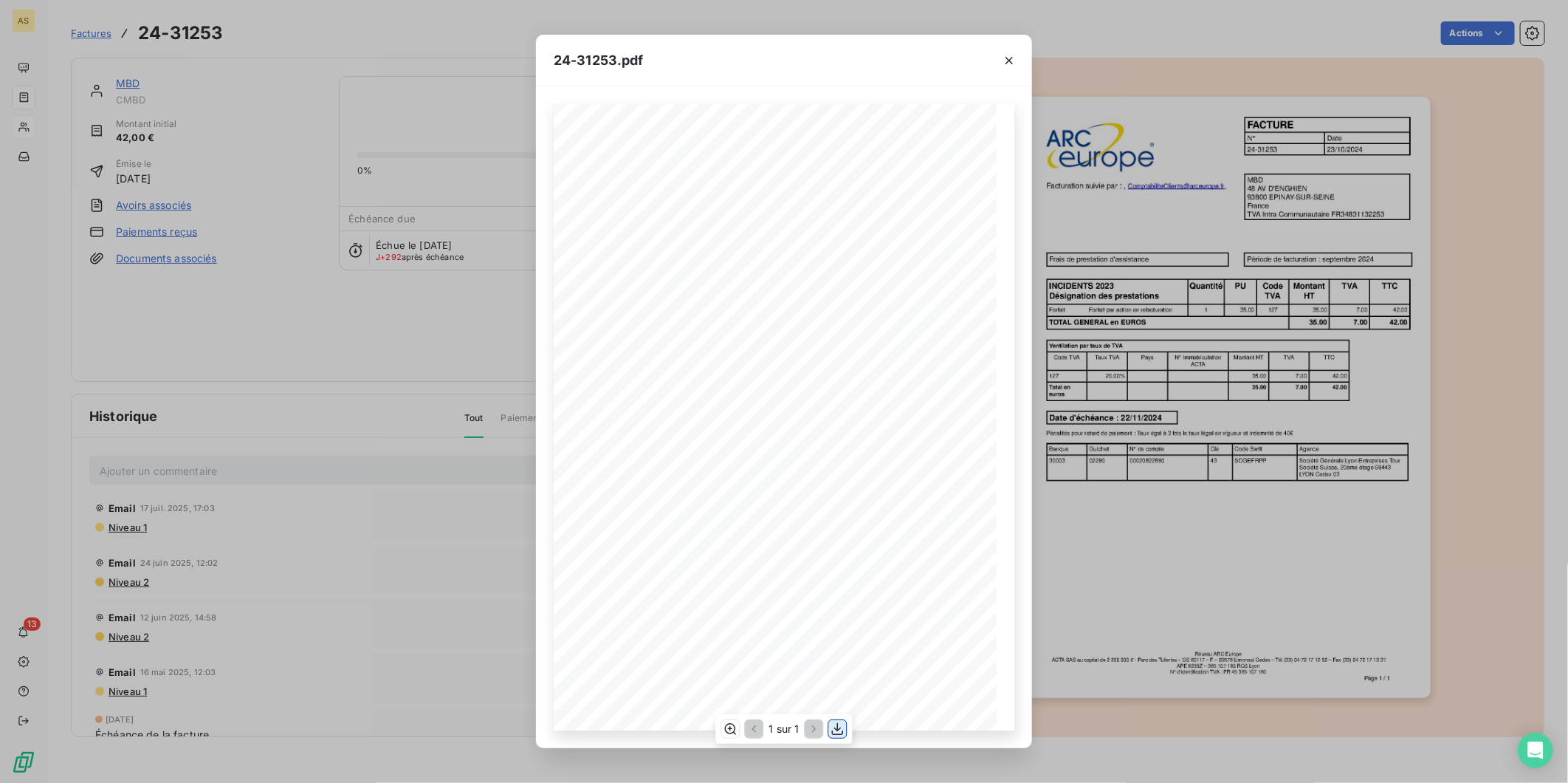
click at [843, 724] on icon "button" at bounding box center [838, 729] width 15 height 15
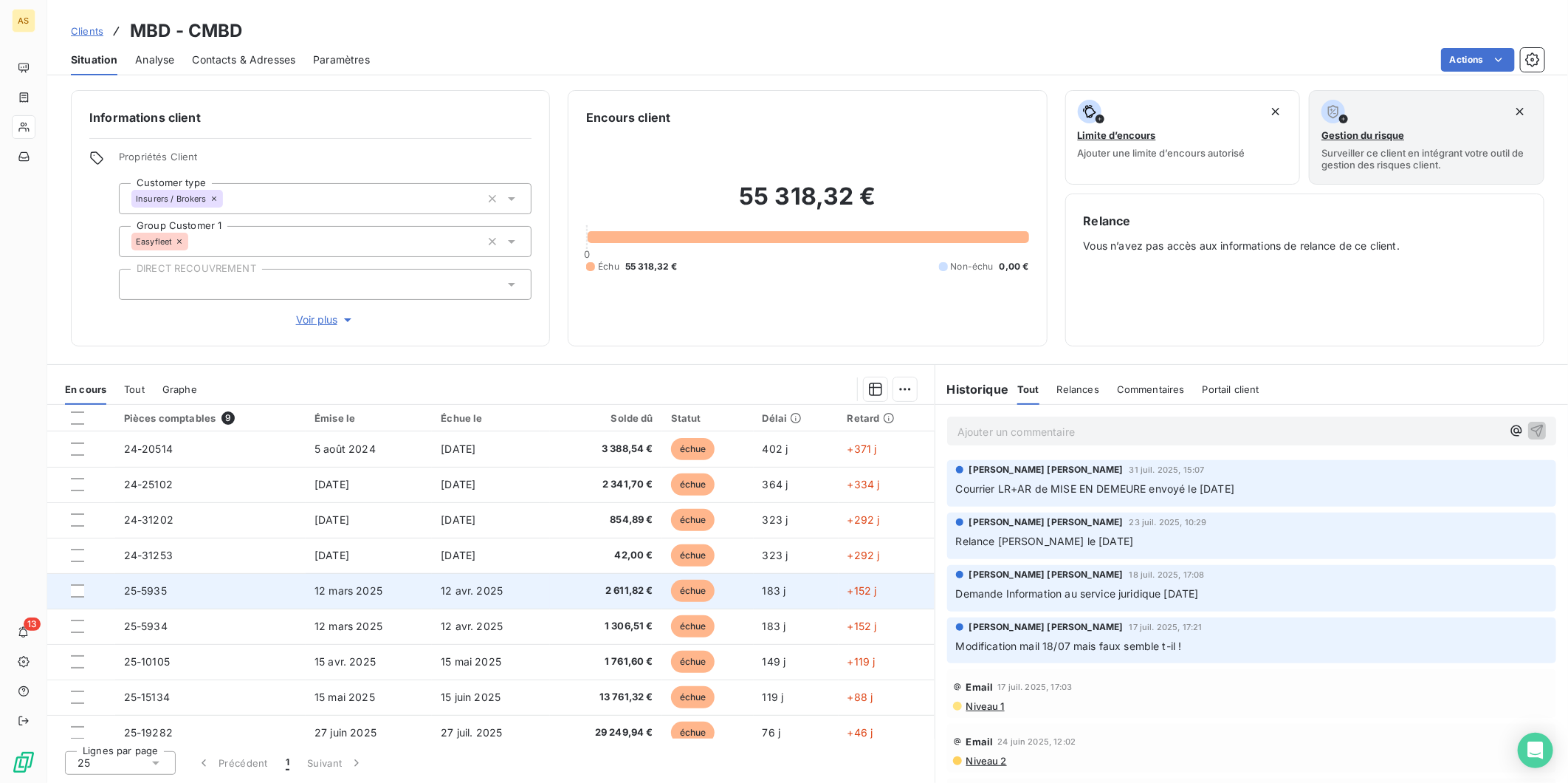
click at [231, 588] on td "25-5935" at bounding box center [210, 591] width 191 height 35
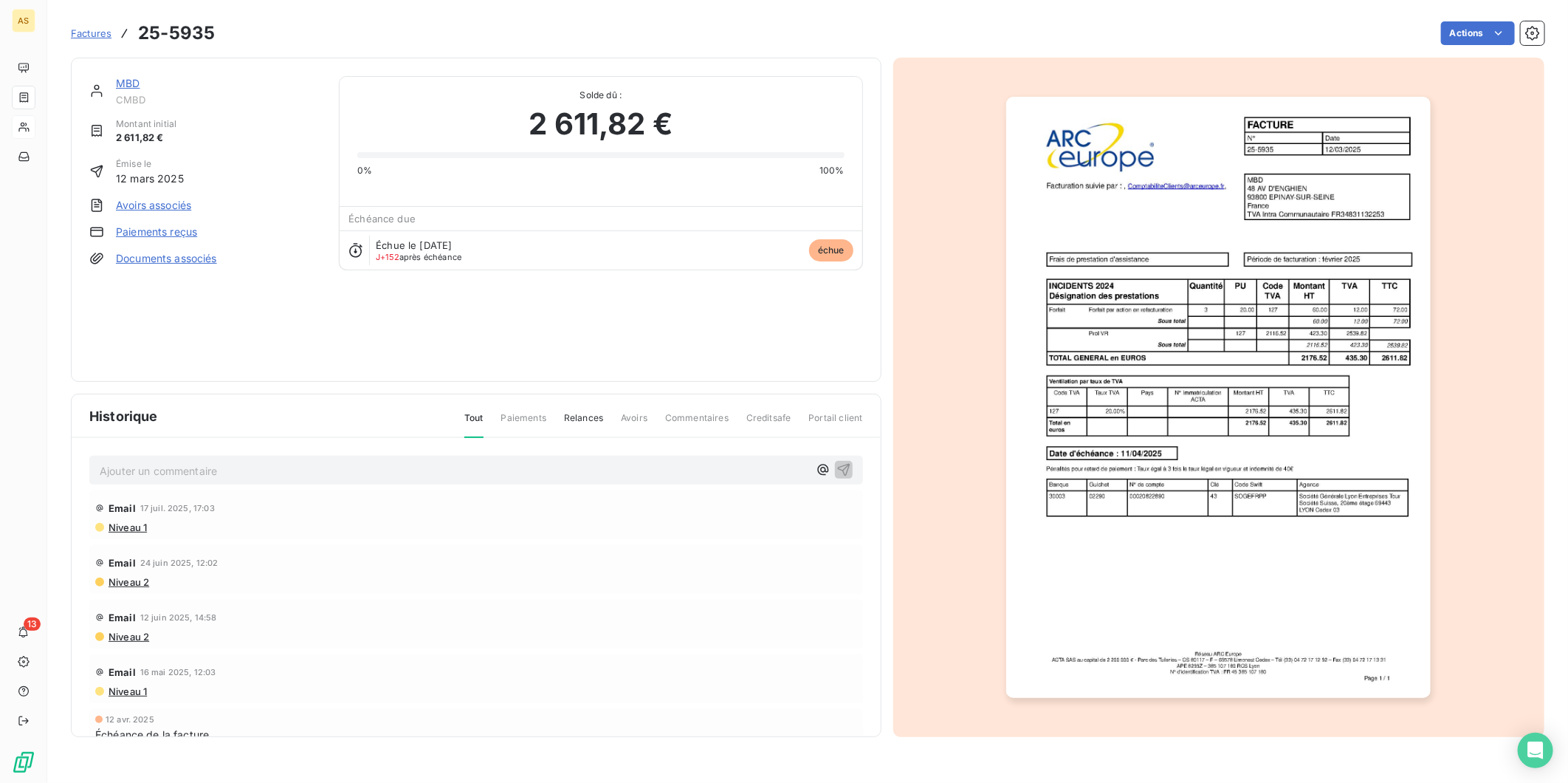
click at [1058, 481] on img "button" at bounding box center [1218, 397] width 425 height 601
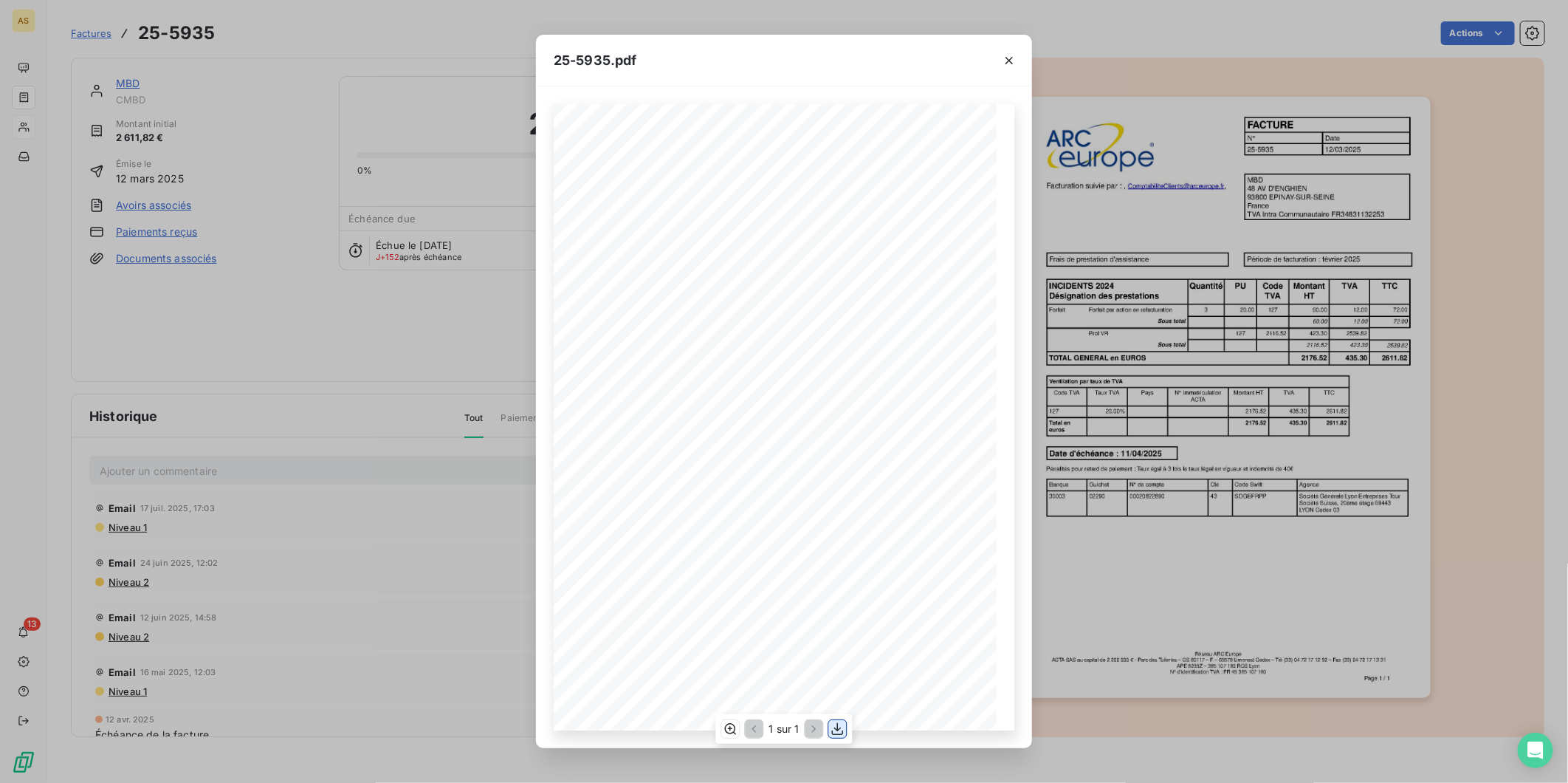
click at [840, 728] on icon "button" at bounding box center [838, 729] width 15 height 15
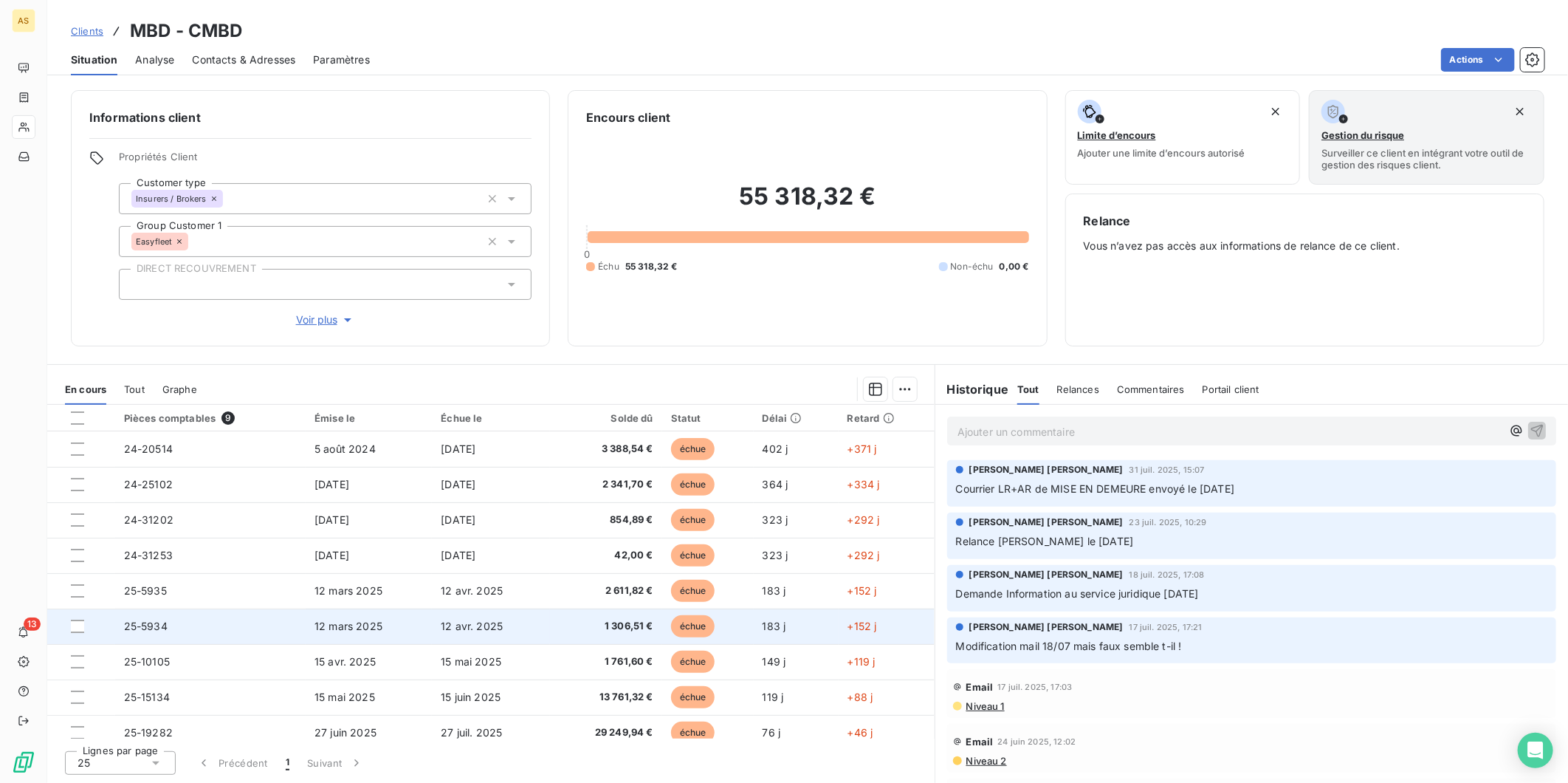
click at [196, 626] on td "25-5934" at bounding box center [210, 626] width 191 height 35
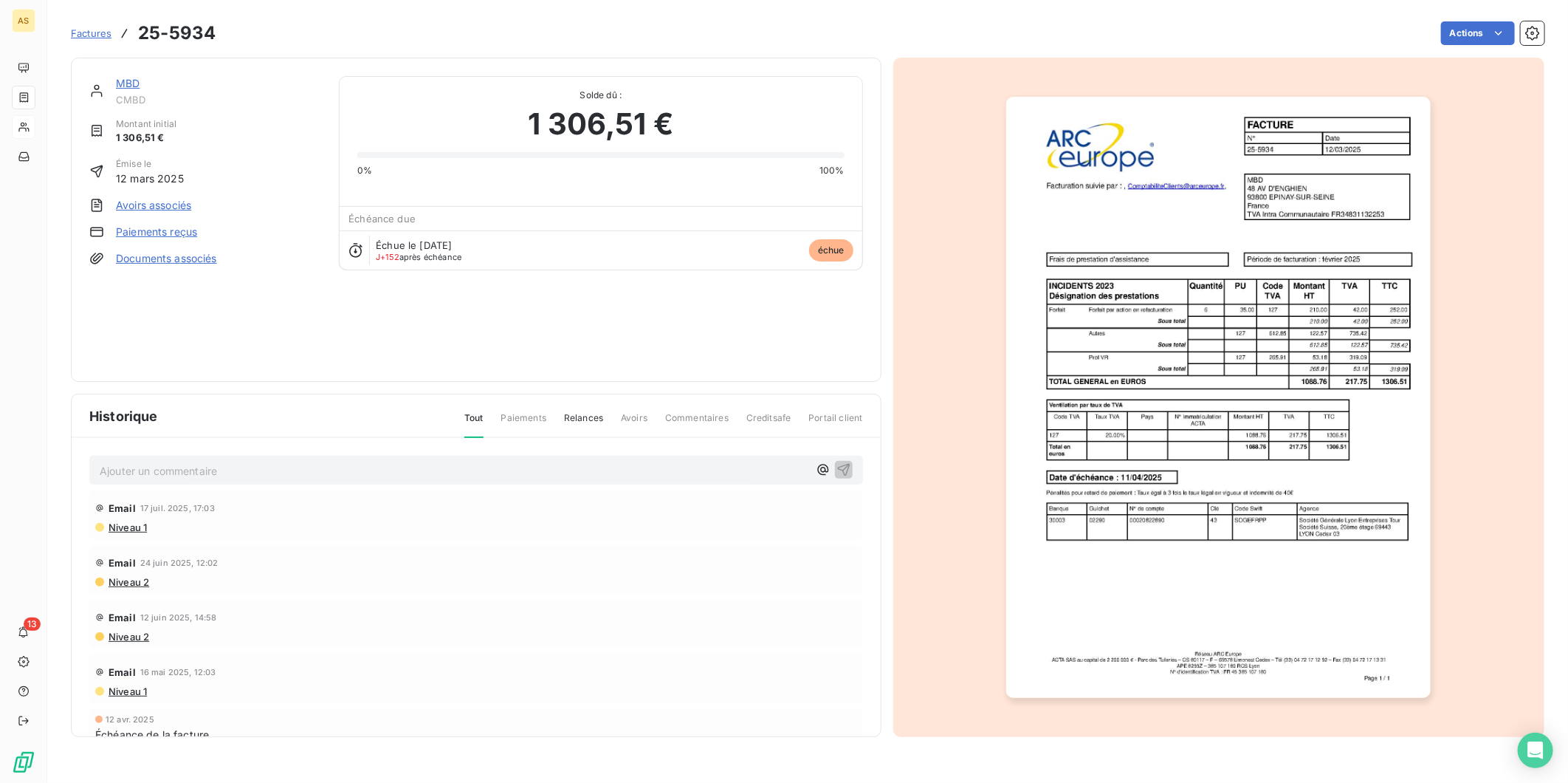
click at [1377, 455] on img "button" at bounding box center [1218, 397] width 425 height 601
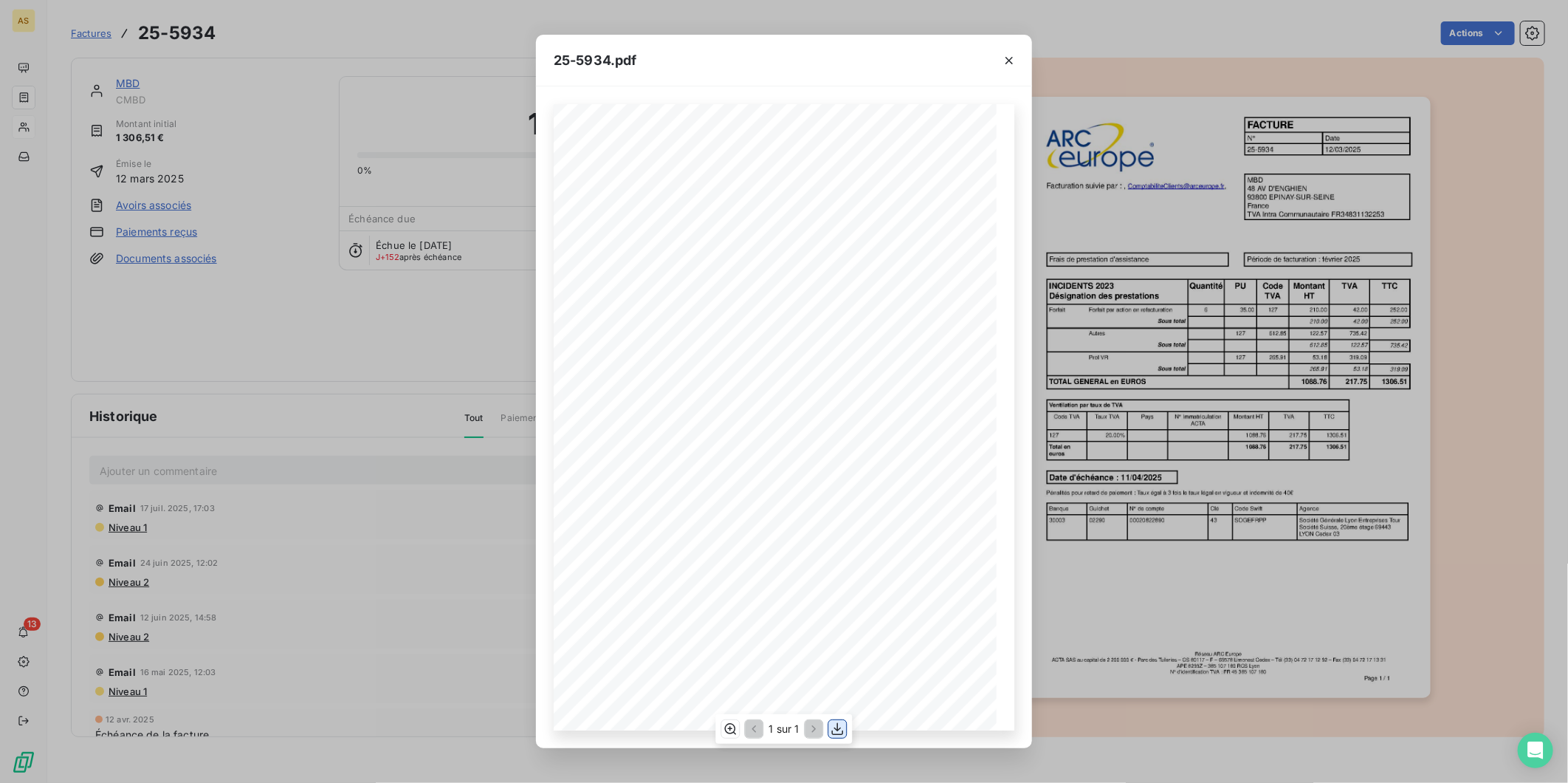
click at [842, 722] on icon "button" at bounding box center [838, 729] width 15 height 15
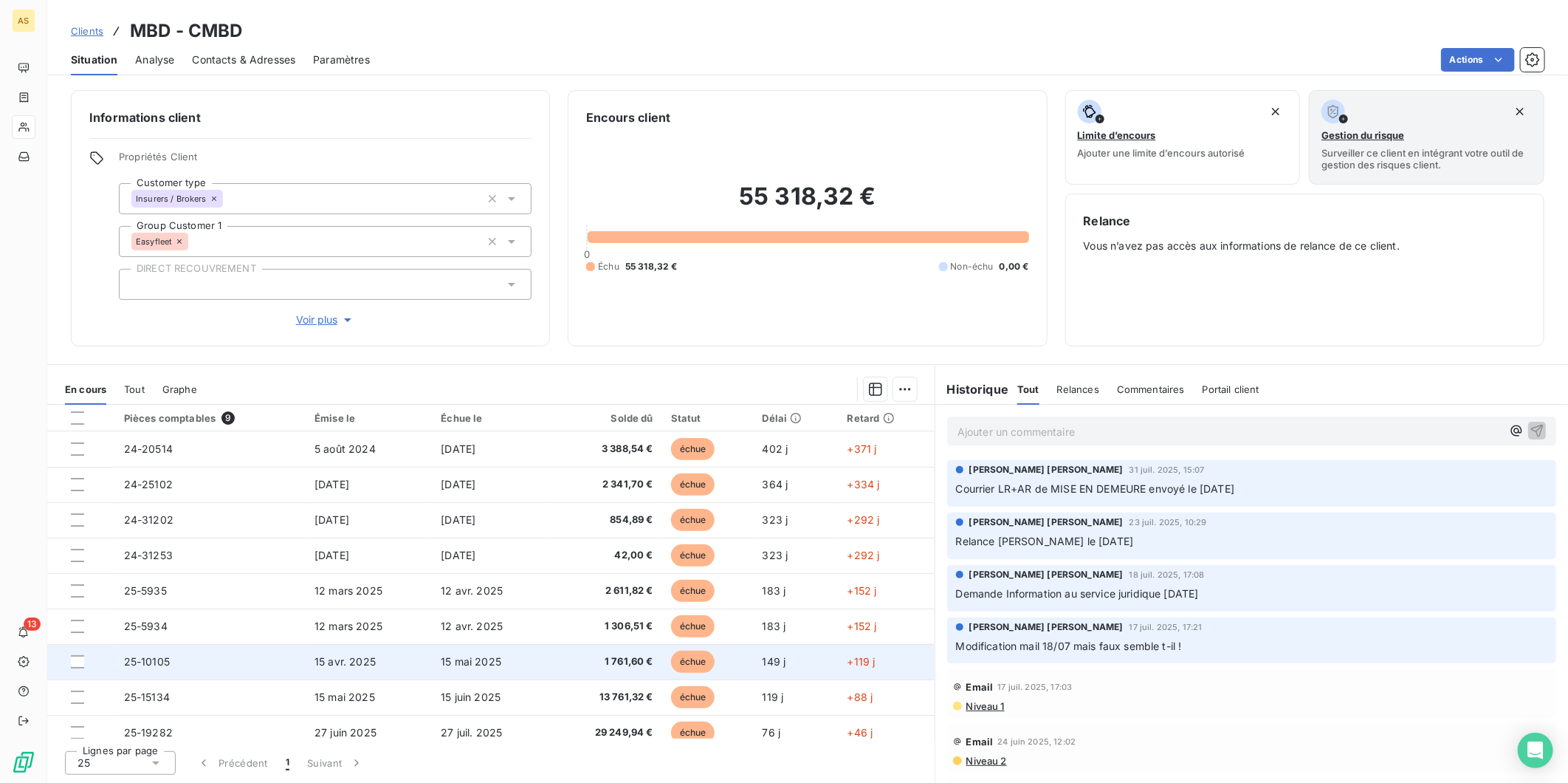
click at [180, 669] on td "25-10105" at bounding box center [210, 662] width 191 height 35
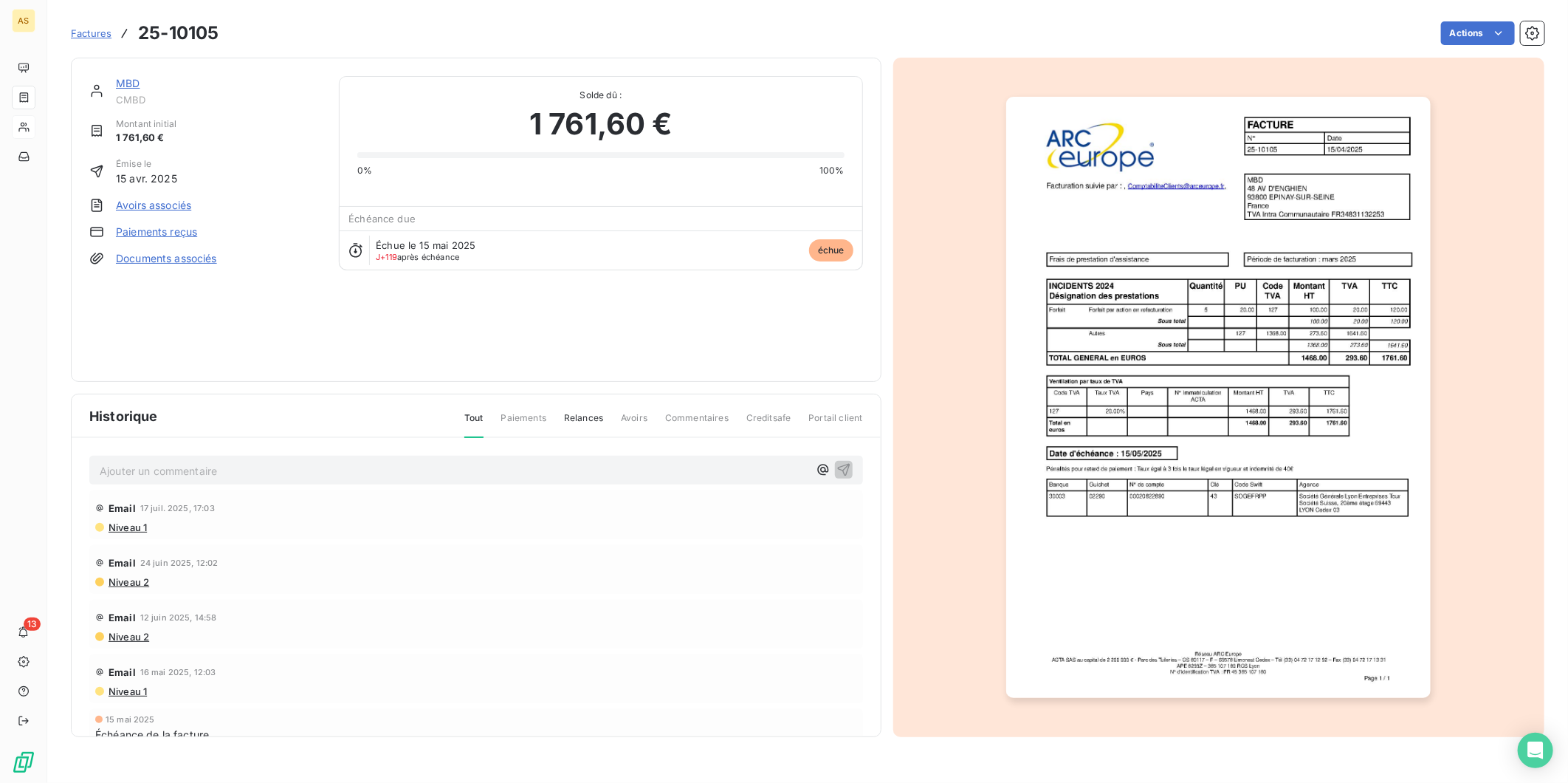
click at [1217, 363] on img "button" at bounding box center [1218, 397] width 425 height 601
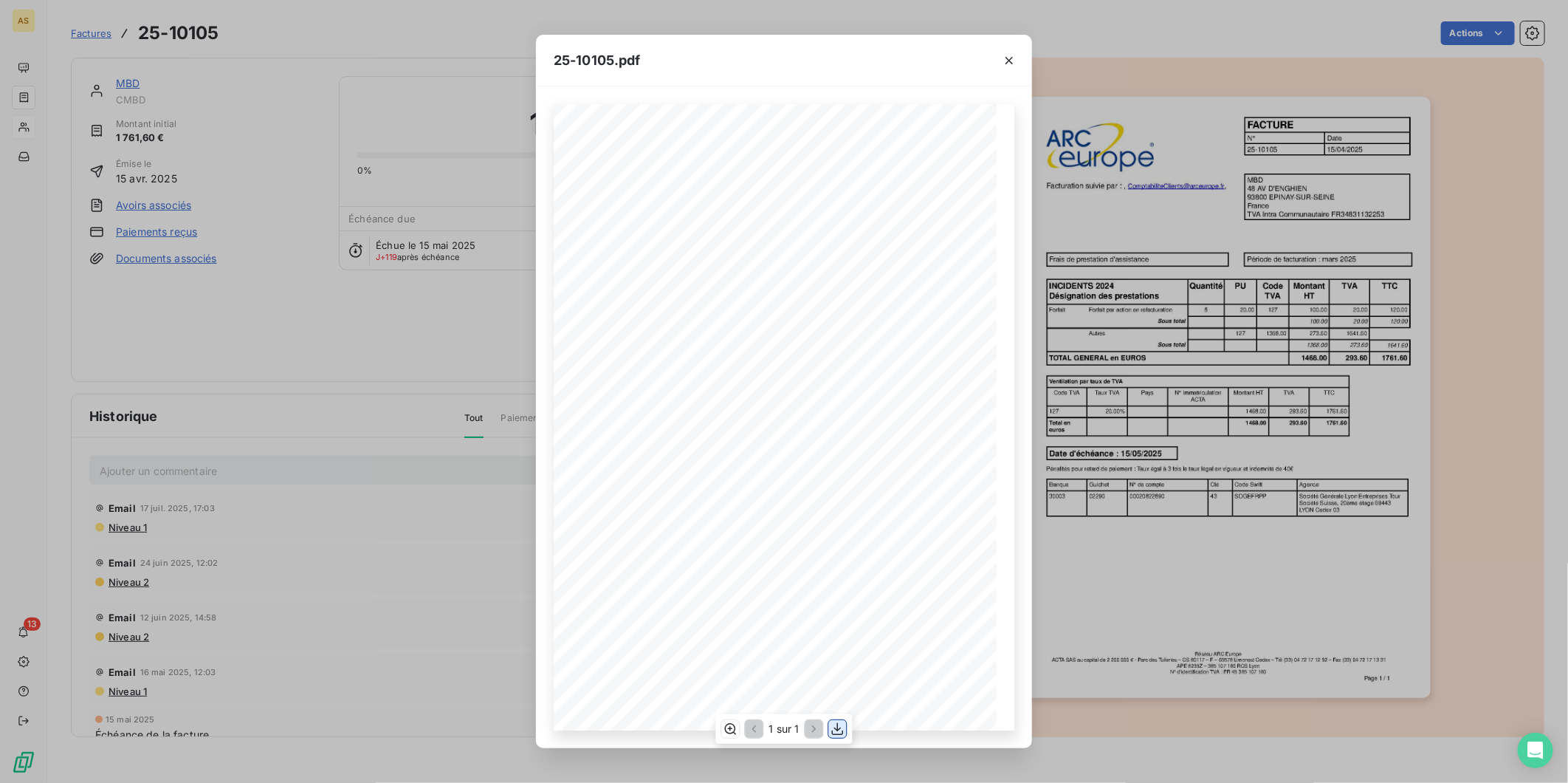
click at [842, 734] on icon "button" at bounding box center [838, 729] width 12 height 12
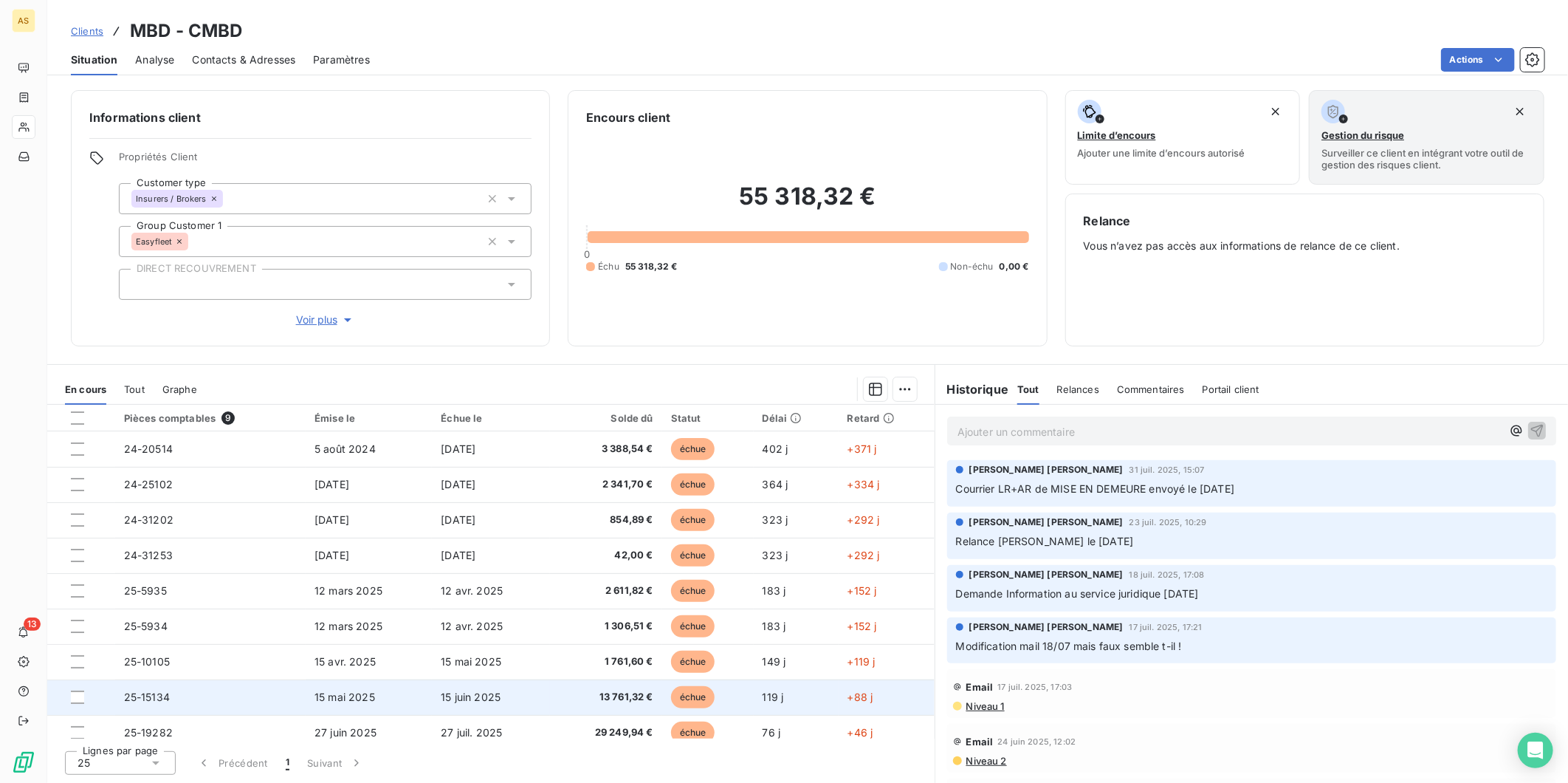
click at [162, 692] on span "25-15134" at bounding box center [147, 696] width 46 height 12
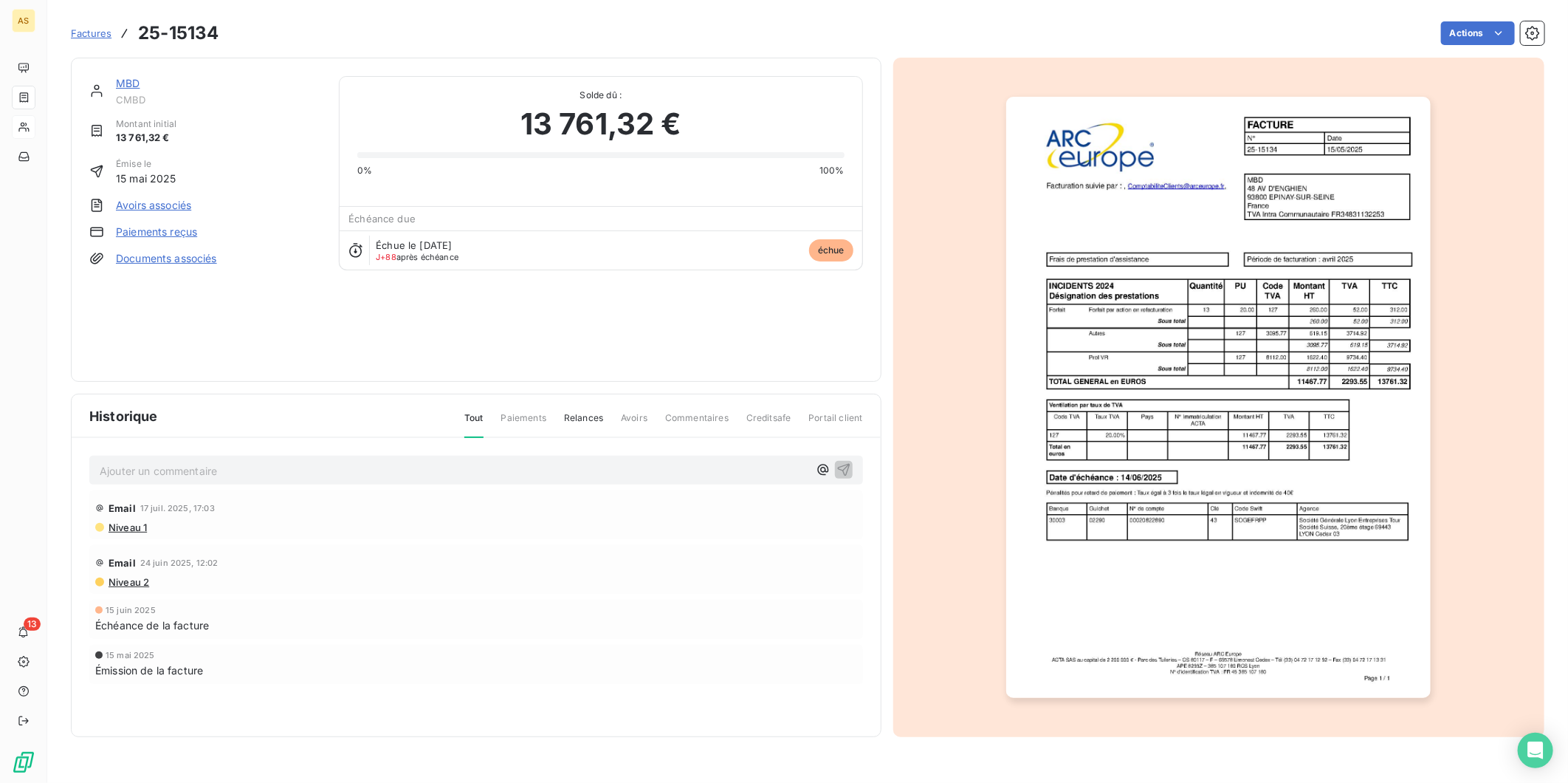
click at [1146, 341] on img "button" at bounding box center [1218, 397] width 425 height 601
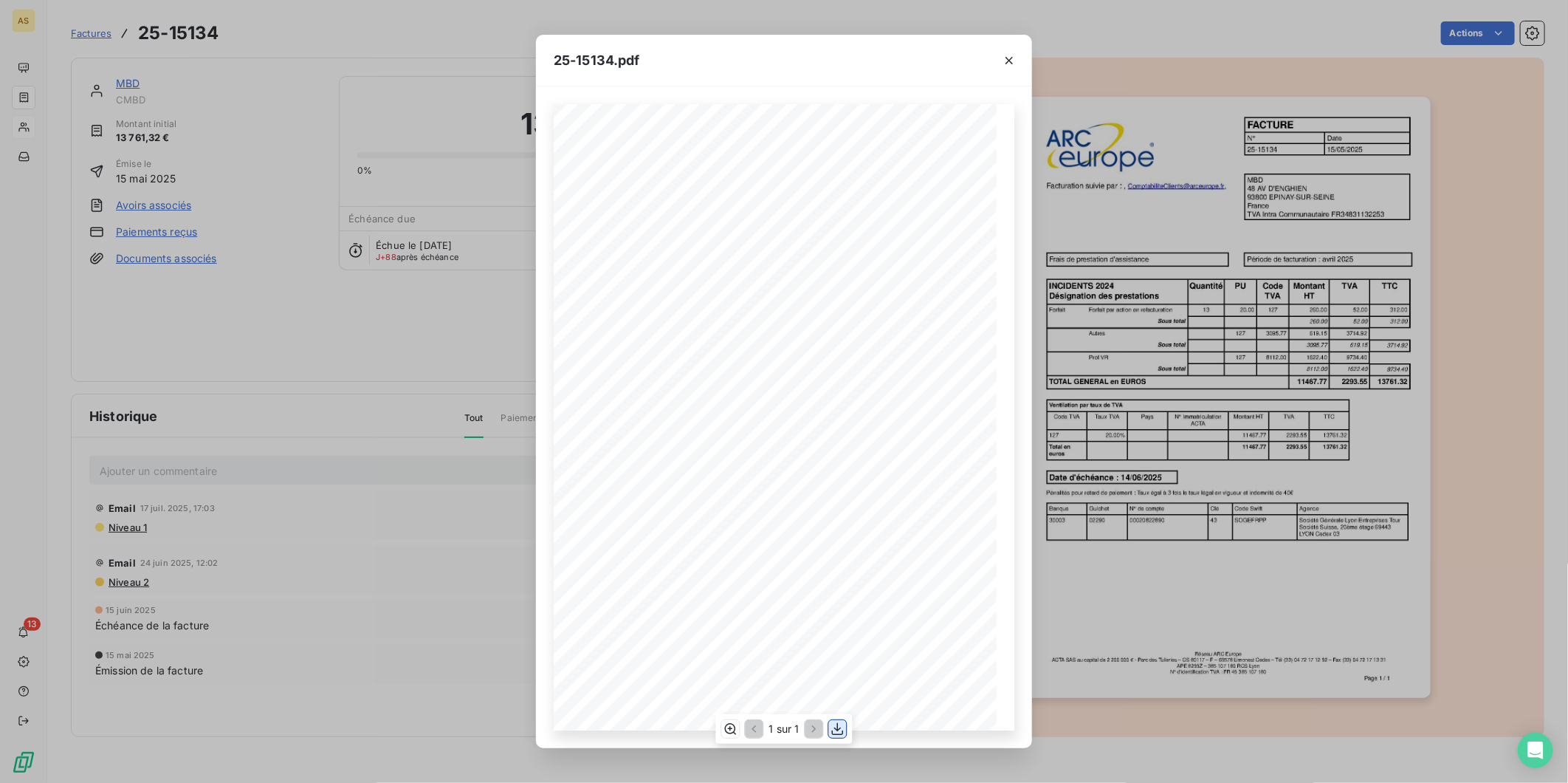
click at [839, 729] on icon "button" at bounding box center [838, 729] width 12 height 12
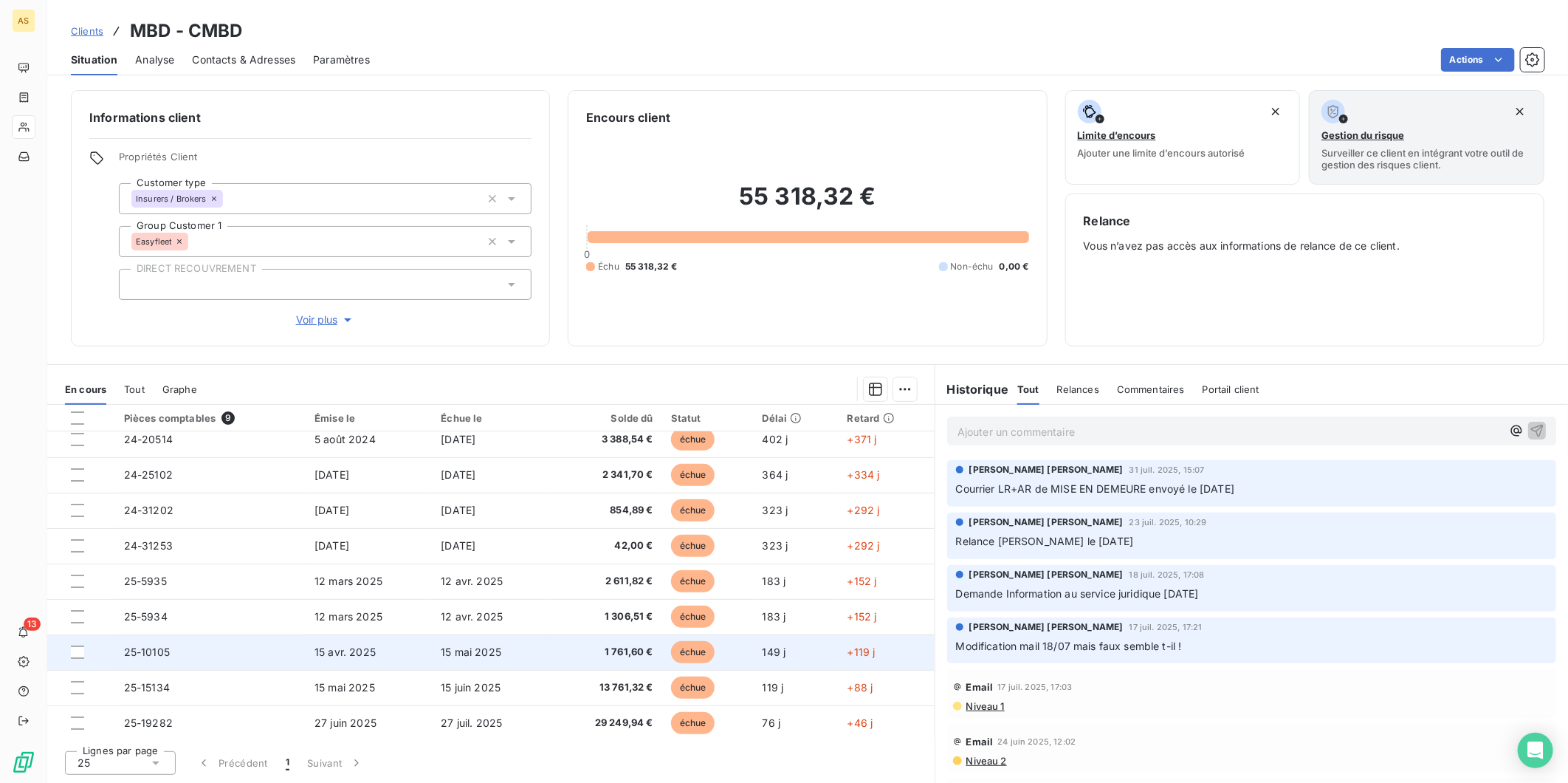
scroll to position [12, 0]
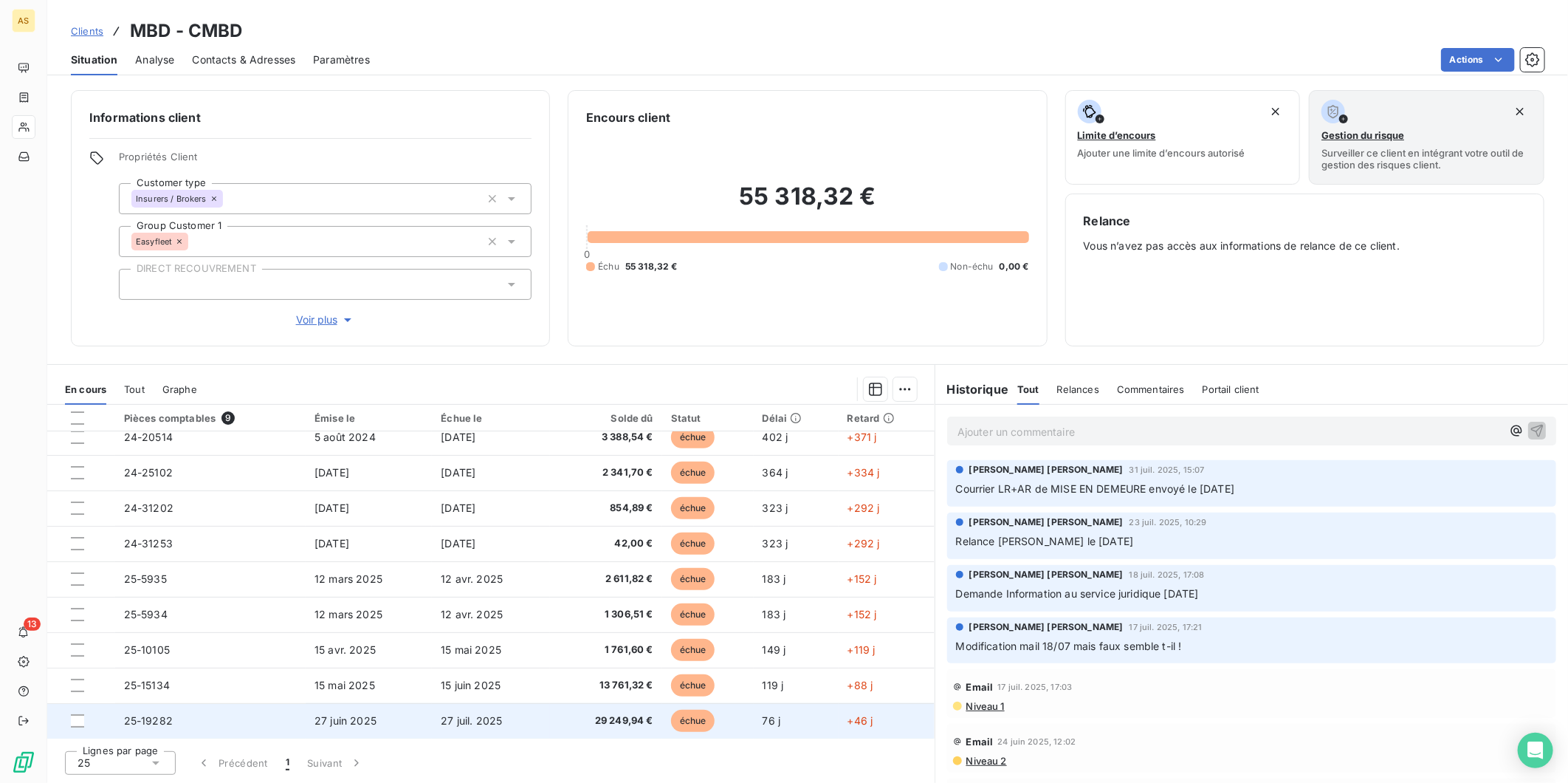
click at [336, 725] on span "27 juin 2025" at bounding box center [345, 720] width 62 height 12
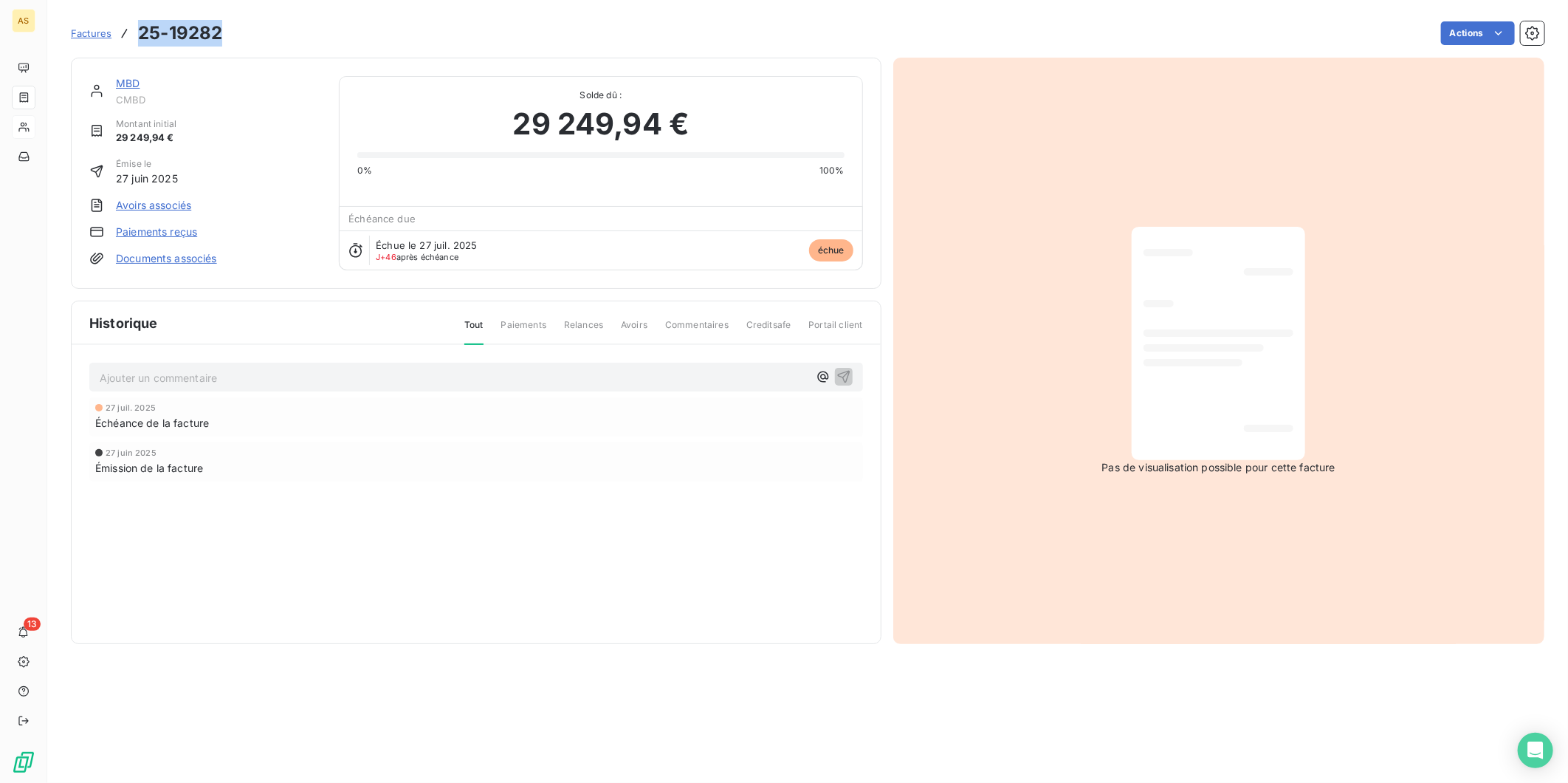
drag, startPoint x: 219, startPoint y: 31, endPoint x: 143, endPoint y: 34, distance: 76.1
click at [143, 34] on h3 "25-19282" at bounding box center [180, 33] width 84 height 26
